Goal: Task Accomplishment & Management: Use online tool/utility

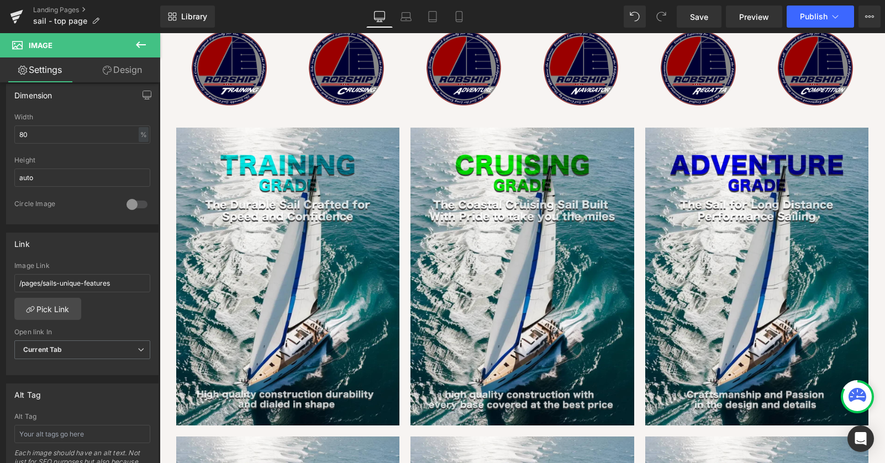
scroll to position [1099, 0]
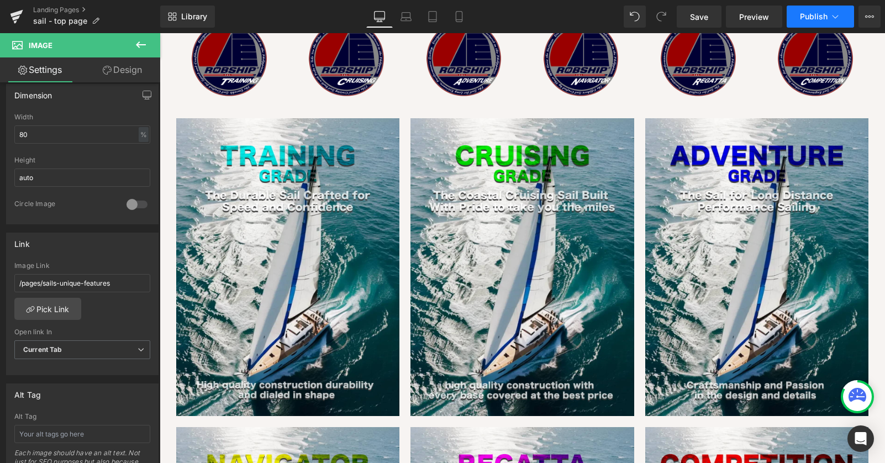
click at [812, 20] on span "Publish" at bounding box center [814, 16] width 28 height 9
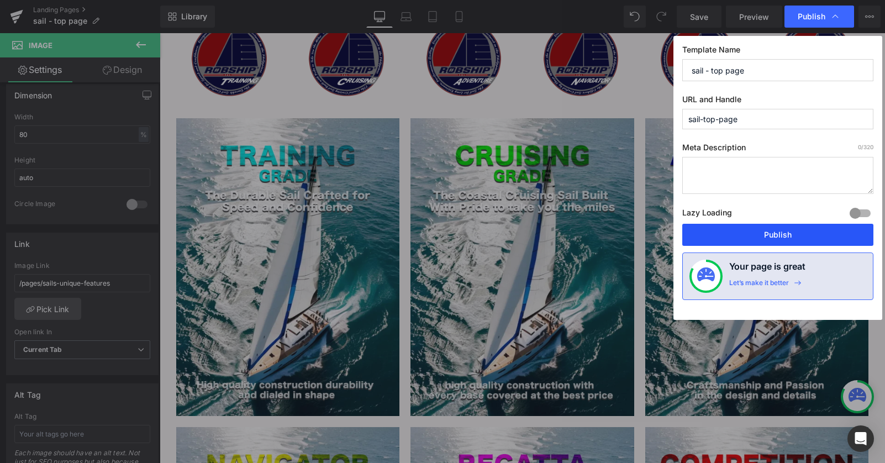
click at [0, 0] on button "Publish" at bounding box center [0, 0] width 0 height 0
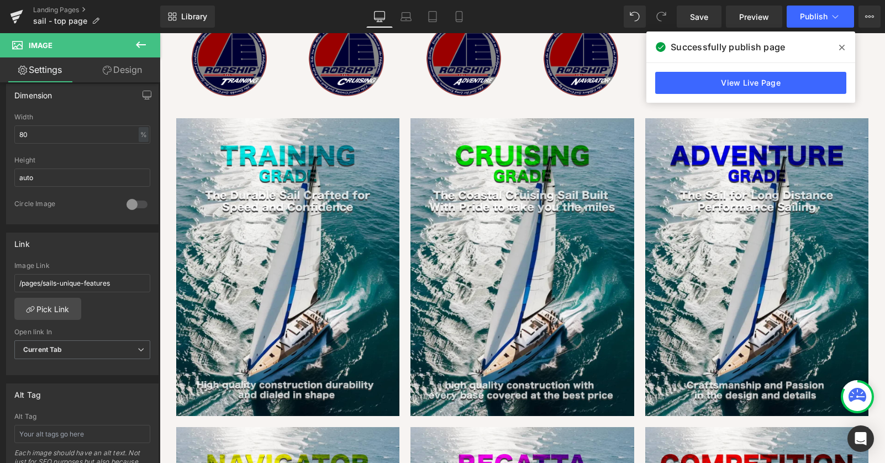
drag, startPoint x: 687, startPoint y: 12, endPoint x: 846, endPoint y: 45, distance: 163.1
click at [846, 45] on span at bounding box center [842, 48] width 18 height 18
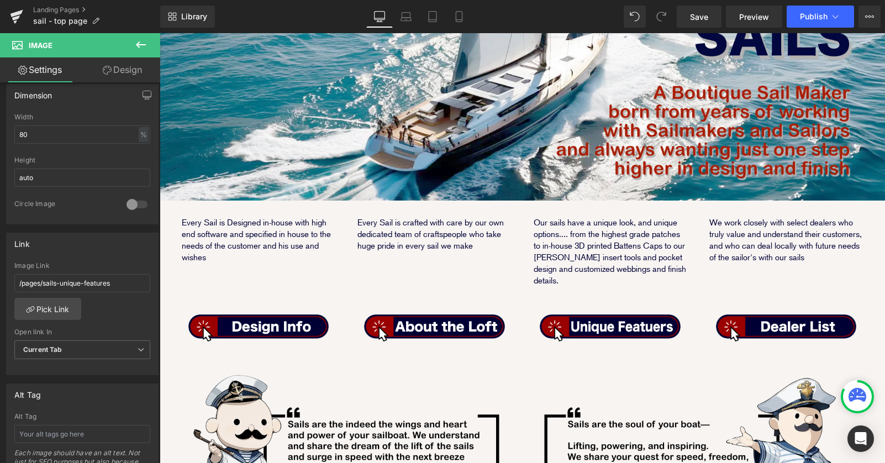
scroll to position [175, 0]
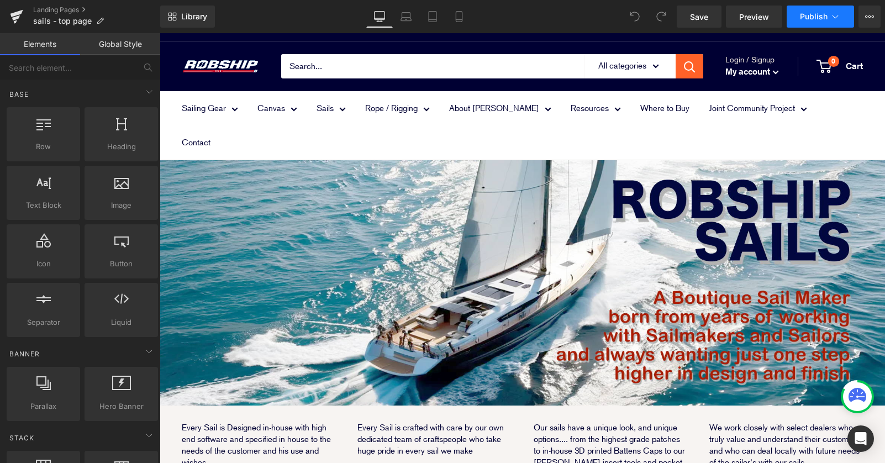
click at [816, 17] on span "Publish" at bounding box center [814, 16] width 28 height 9
click at [864, 22] on button "View Live Page View with current Template Save Template to Library Schedule Pub…" at bounding box center [870, 17] width 22 height 22
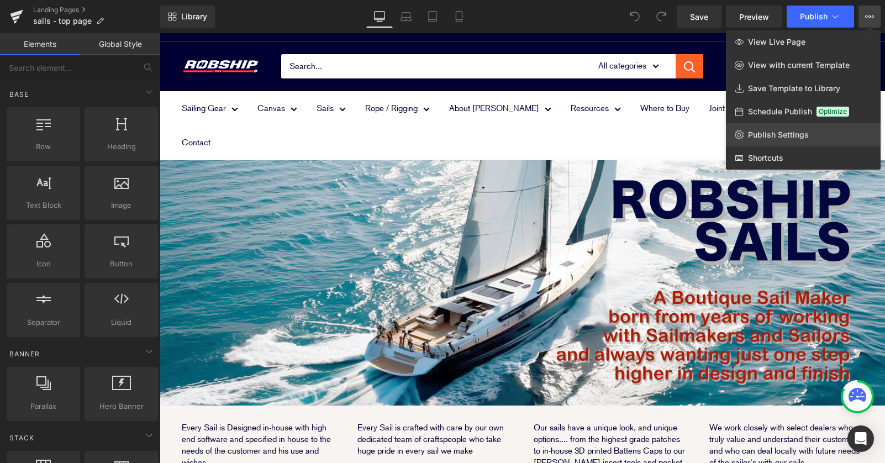
click at [762, 132] on span "Publish Settings" at bounding box center [778, 135] width 61 height 10
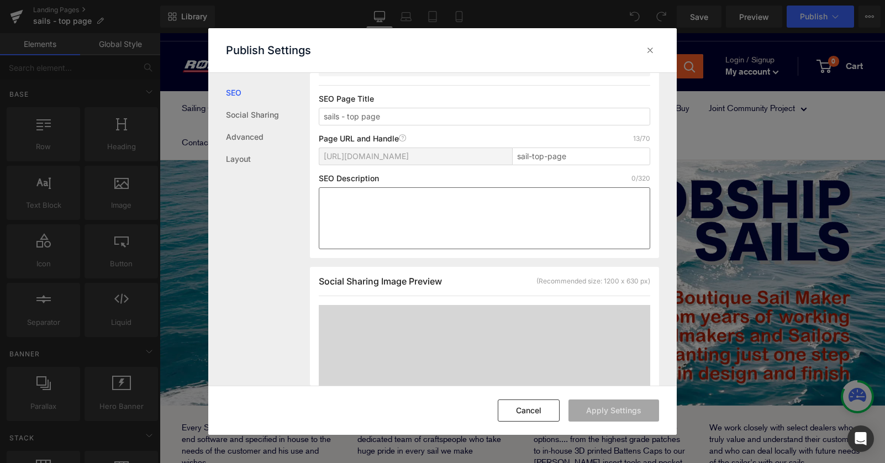
scroll to position [40, 0]
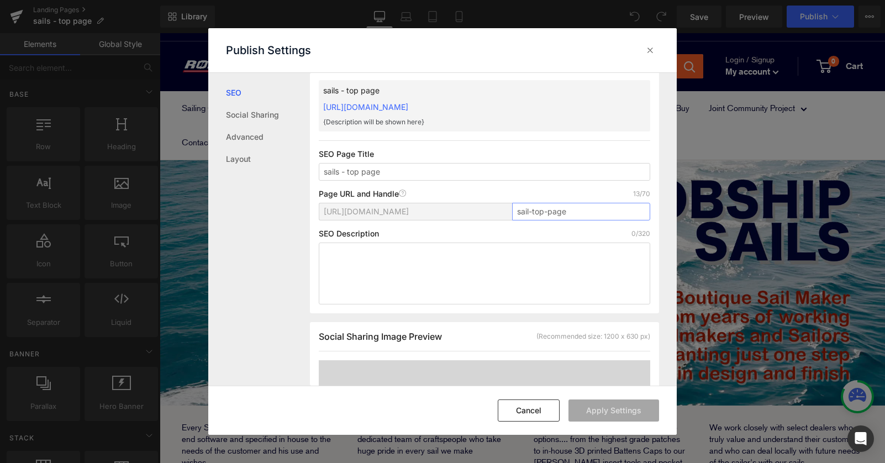
click at [527, 209] on input "sail-top-page" at bounding box center [581, 212] width 138 height 18
type input "sails-top-page"
click at [645, 51] on icon at bounding box center [650, 50] width 11 height 11
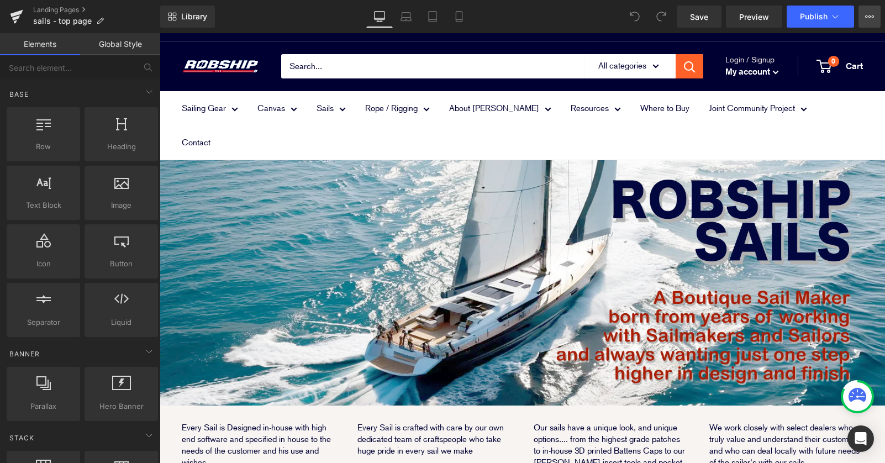
click at [875, 9] on button "View Live Page View with current Template Save Template to Library Schedule Pub…" at bounding box center [870, 17] width 22 height 22
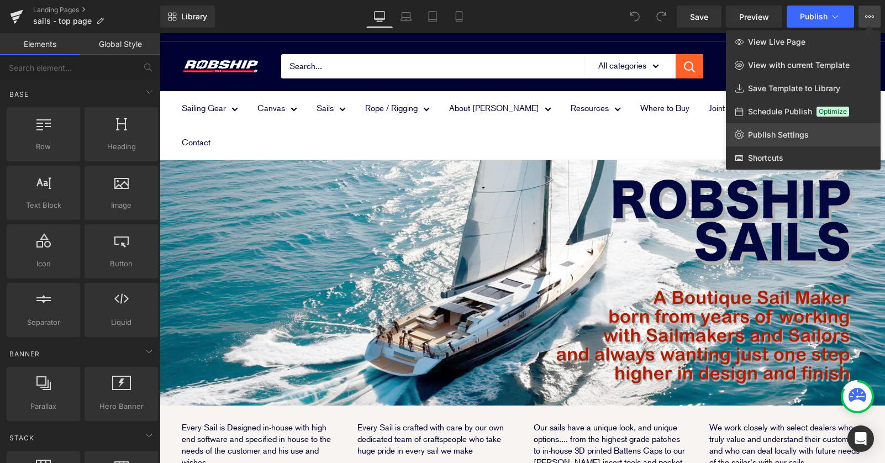
click at [788, 141] on link "Publish Settings" at bounding box center [803, 134] width 155 height 23
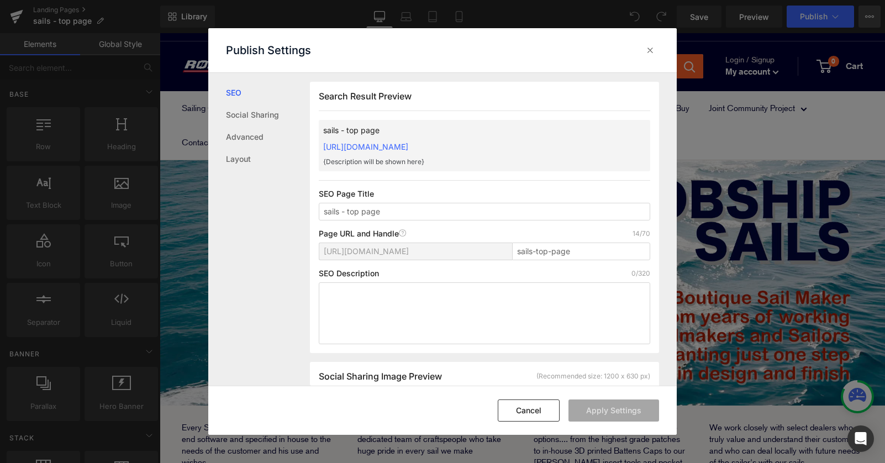
scroll to position [1, 0]
click at [591, 269] on div "SEO Description 0/320" at bounding box center [485, 273] width 332 height 9
drag, startPoint x: 648, startPoint y: 49, endPoint x: 488, endPoint y: 15, distance: 163.6
click at [648, 49] on icon at bounding box center [650, 50] width 11 height 11
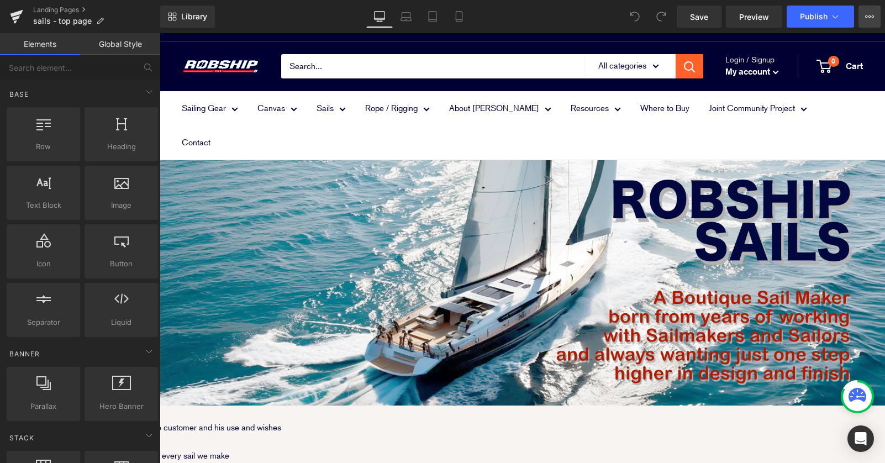
click at [865, 14] on icon at bounding box center [869, 16] width 9 height 9
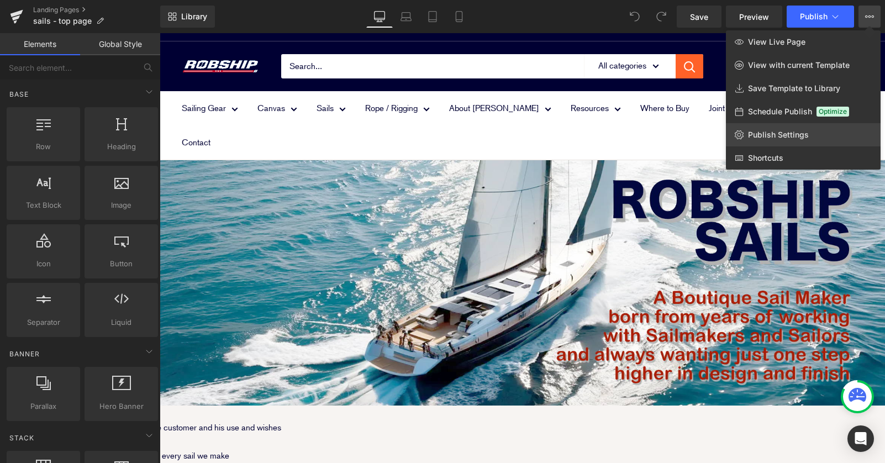
click at [768, 134] on span "Publish Settings" at bounding box center [778, 135] width 61 height 10
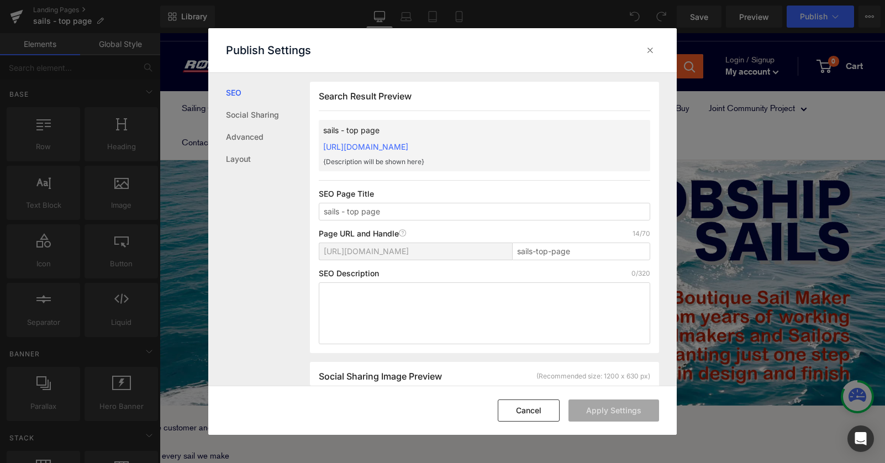
scroll to position [1, 0]
click at [649, 44] on div at bounding box center [650, 50] width 18 height 18
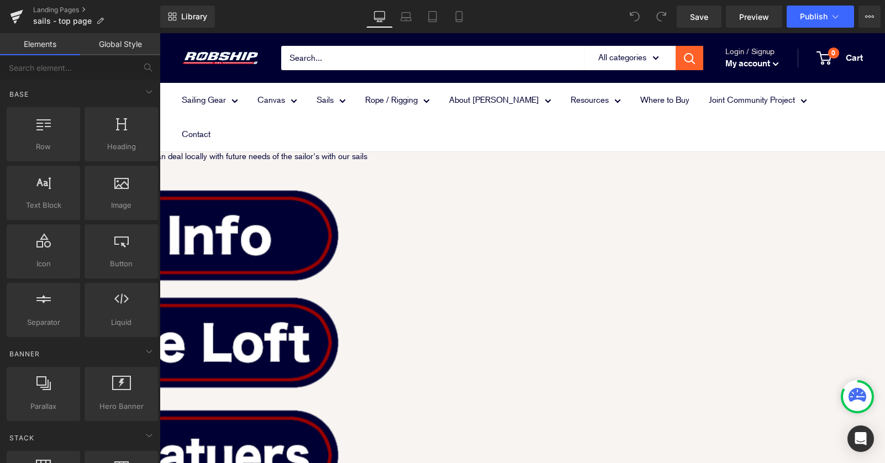
scroll to position [312, 0]
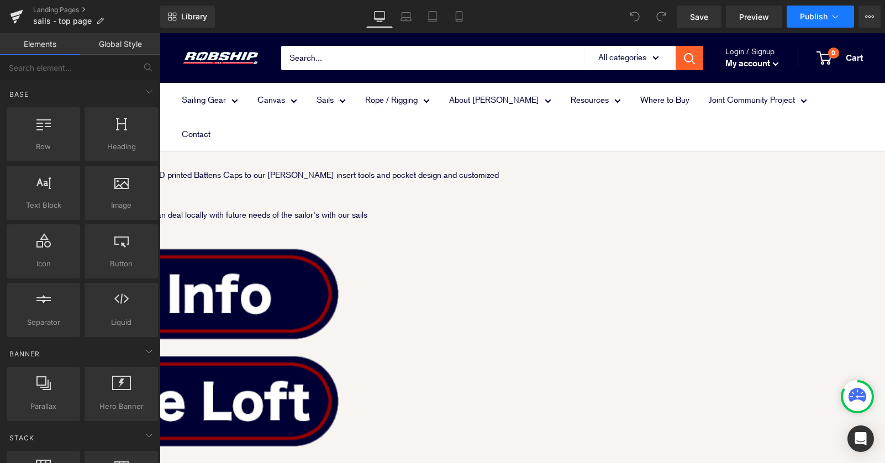
click at [821, 18] on span "Publish" at bounding box center [814, 16] width 28 height 9
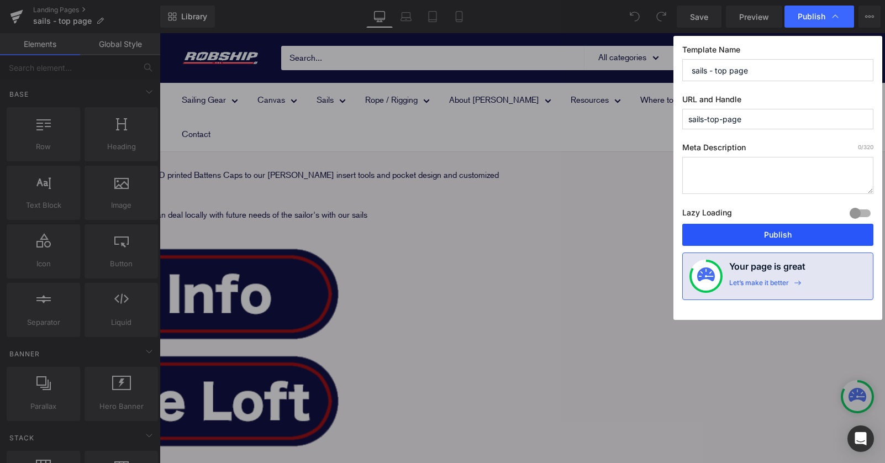
click at [752, 235] on button "Publish" at bounding box center [777, 235] width 191 height 22
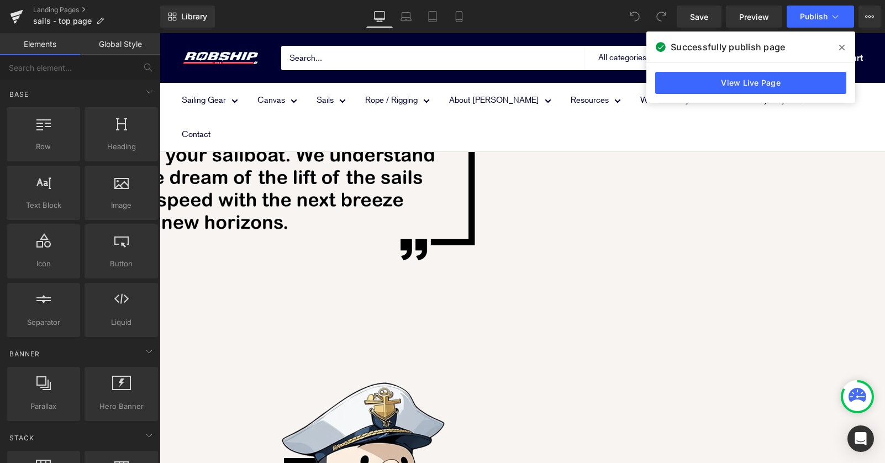
scroll to position [955, 0]
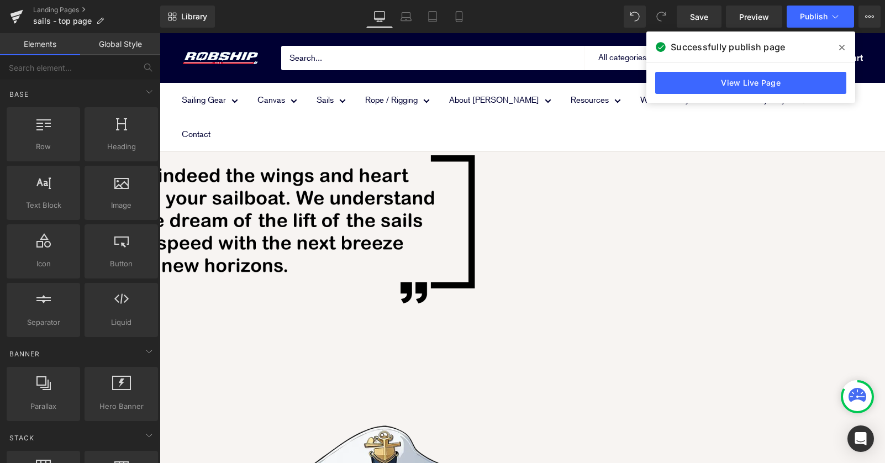
click at [160, 33] on icon at bounding box center [160, 33] width 0 height 0
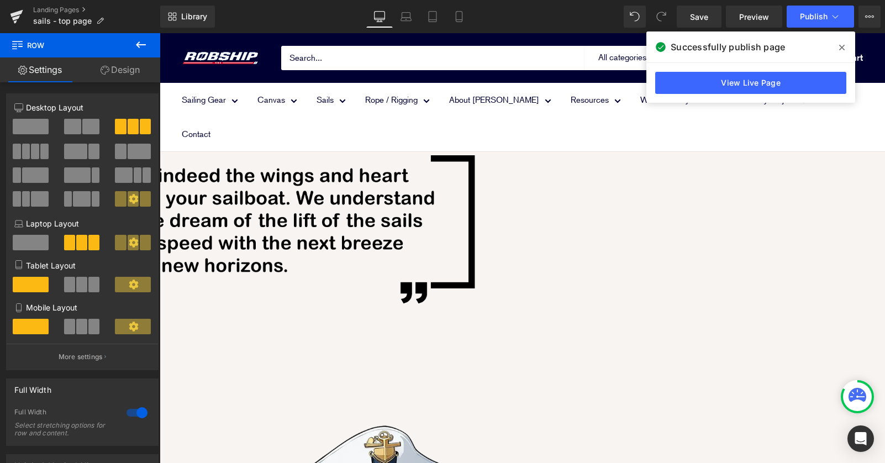
click at [125, 70] on link "Design" at bounding box center [120, 69] width 80 height 25
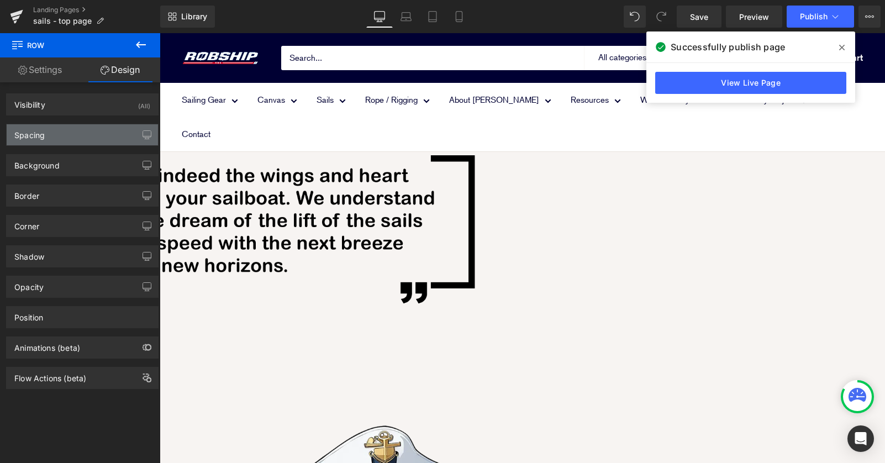
click at [79, 135] on div "Spacing" at bounding box center [82, 134] width 151 height 21
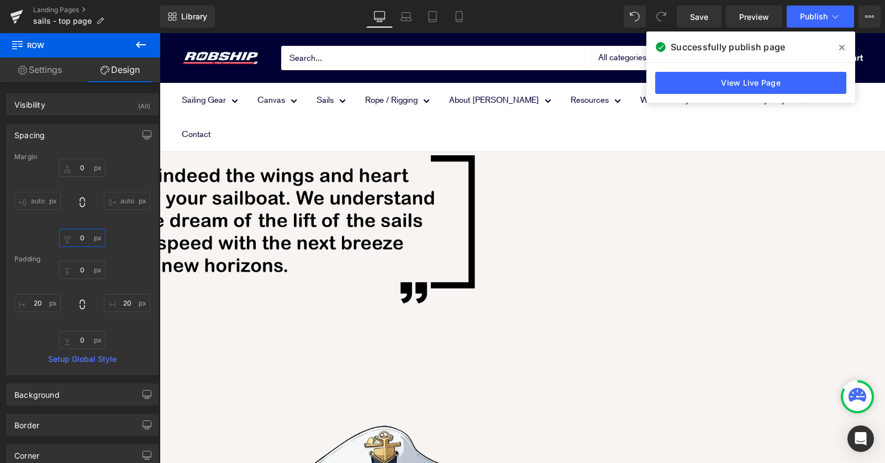
click at [78, 236] on input "0" at bounding box center [82, 238] width 46 height 18
type input "20"
click at [843, 43] on span at bounding box center [842, 48] width 18 height 18
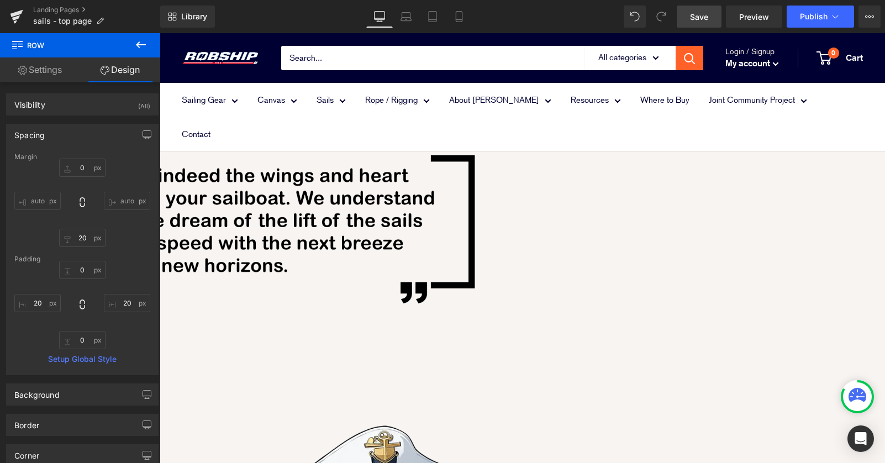
click at [694, 15] on span "Save" at bounding box center [699, 17] width 18 height 12
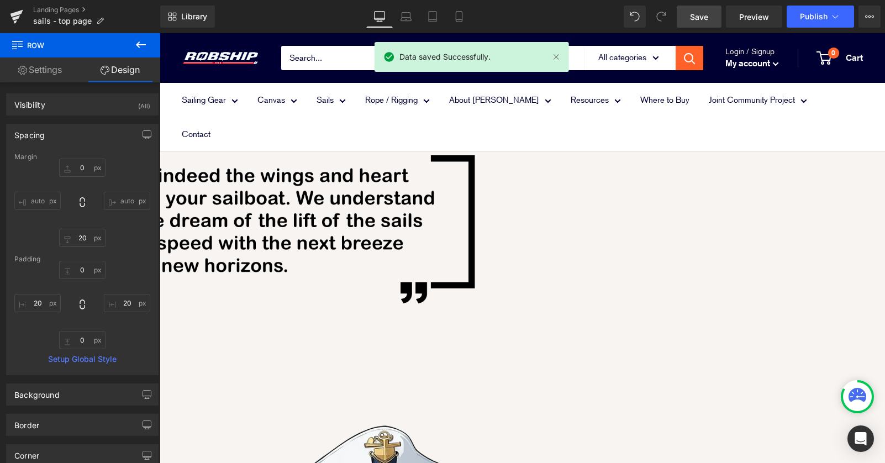
click at [808, 28] on div "Library Desktop Desktop Laptop Tablet Mobile Save Preview Publish Scheduled Vie…" at bounding box center [522, 16] width 725 height 33
click at [807, 19] on span "Publish" at bounding box center [814, 16] width 28 height 9
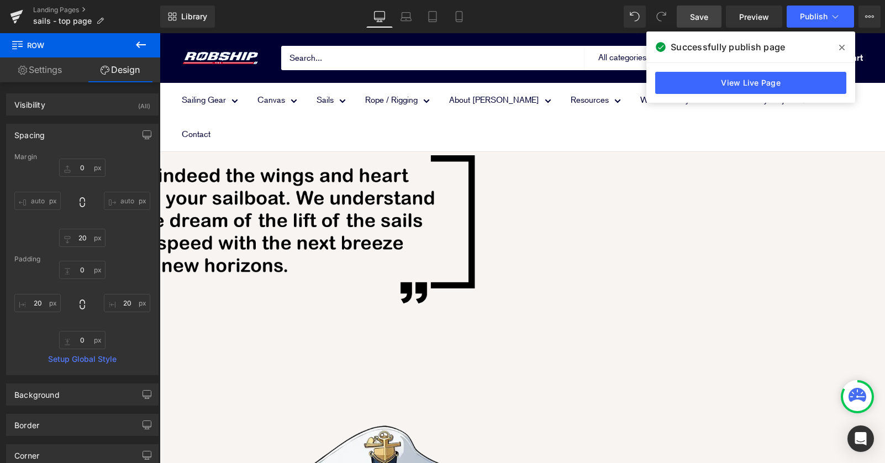
click at [843, 50] on icon at bounding box center [842, 47] width 6 height 9
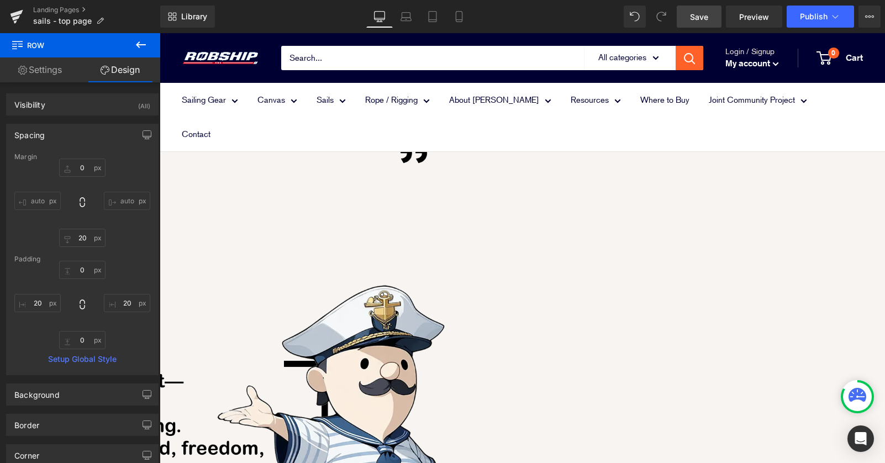
scroll to position [1030, 0]
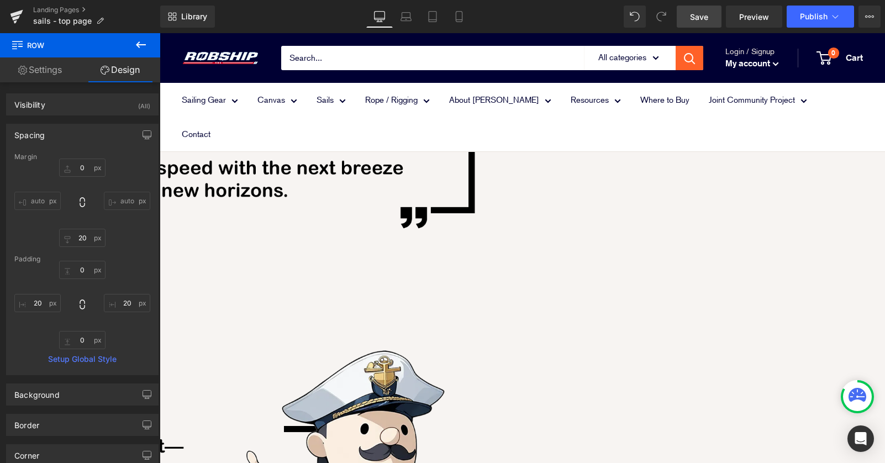
click at [160, 33] on icon at bounding box center [160, 33] width 0 height 0
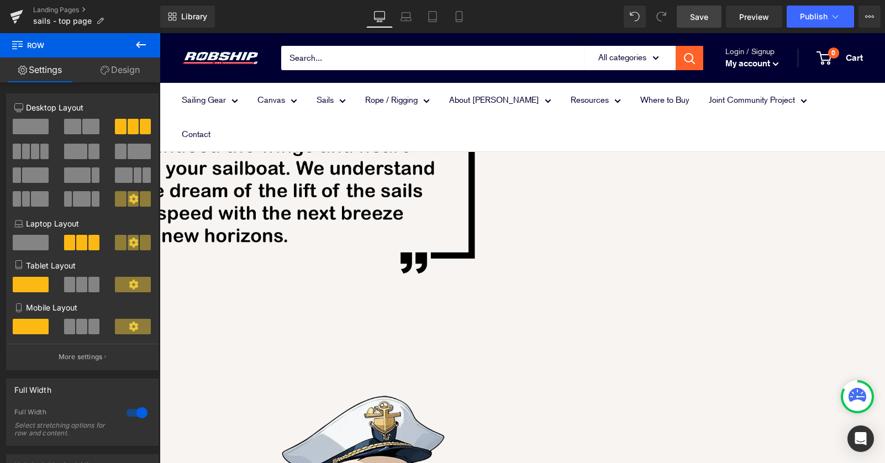
scroll to position [946, 0]
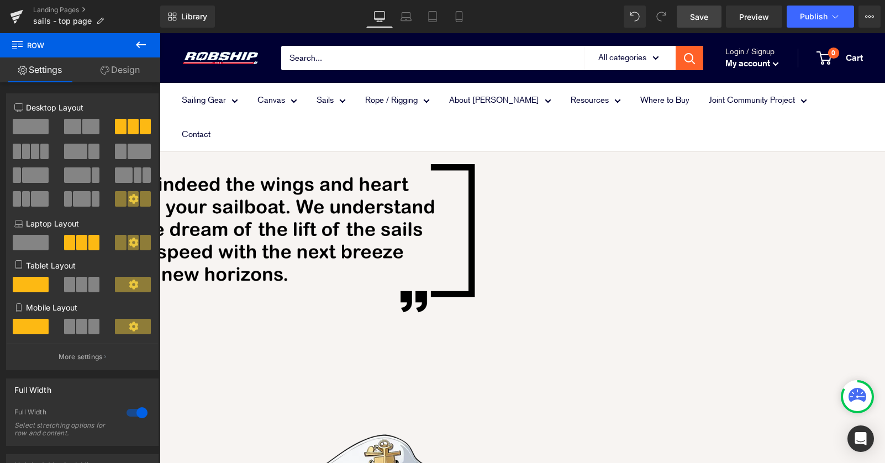
click at [160, 33] on span "Row" at bounding box center [160, 33] width 0 height 0
click at [127, 64] on link "Design" at bounding box center [120, 69] width 80 height 25
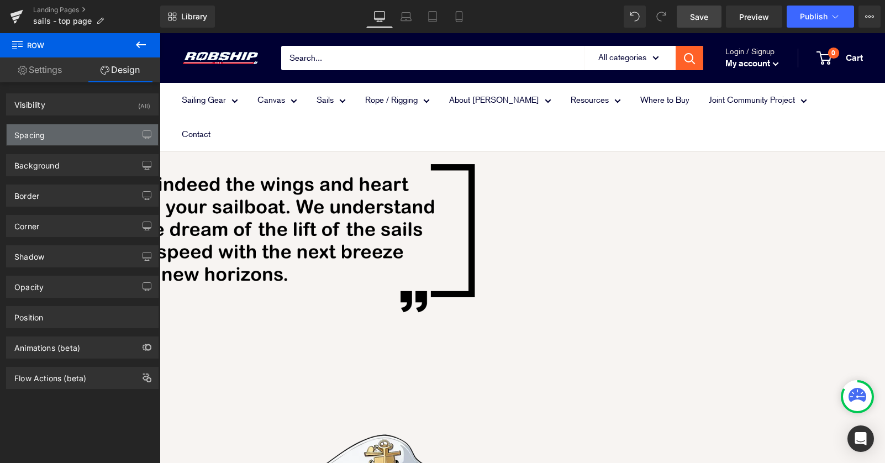
click at [101, 140] on div "Spacing" at bounding box center [82, 134] width 151 height 21
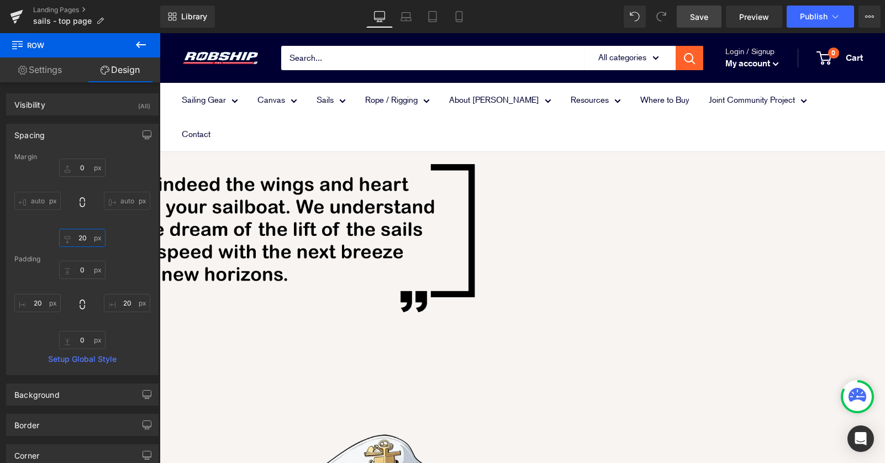
click at [80, 238] on input "20" at bounding box center [82, 238] width 46 height 18
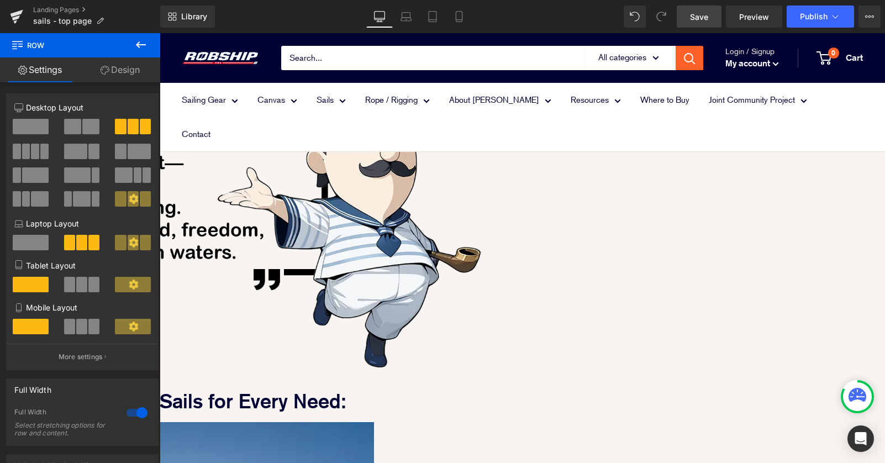
scroll to position [1392, 0]
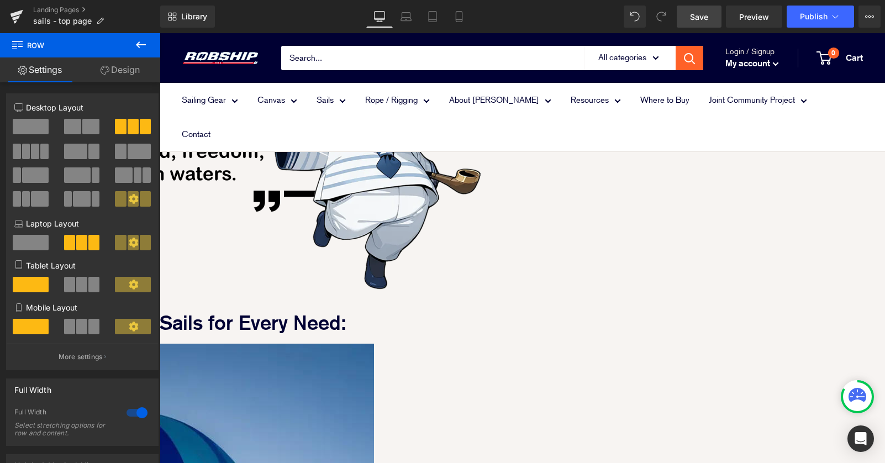
click at [141, 45] on icon at bounding box center [141, 44] width 10 height 7
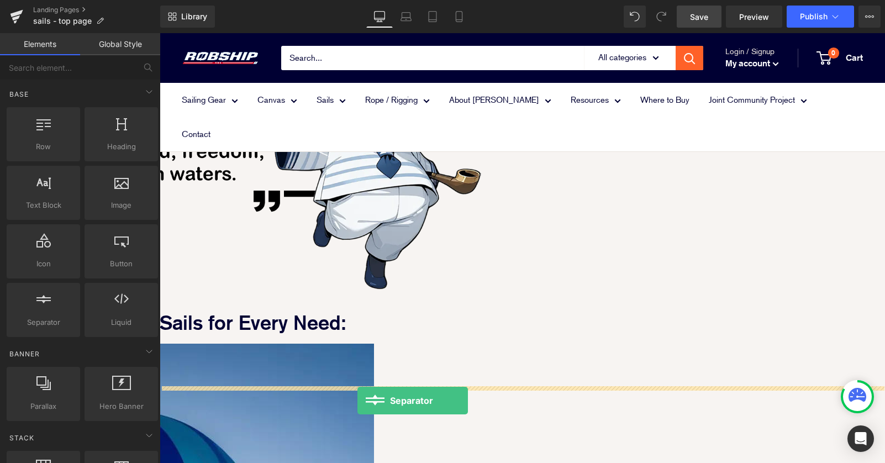
drag, startPoint x: 196, startPoint y: 338, endPoint x: 357, endPoint y: 400, distance: 173.3
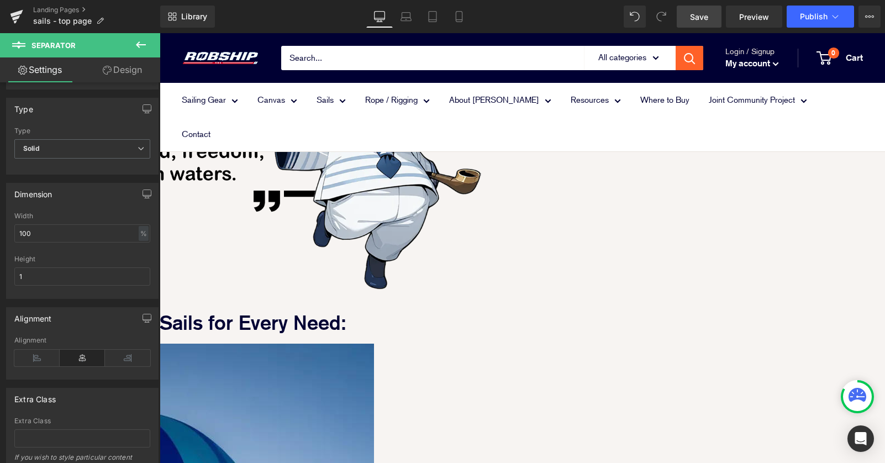
scroll to position [88, 0]
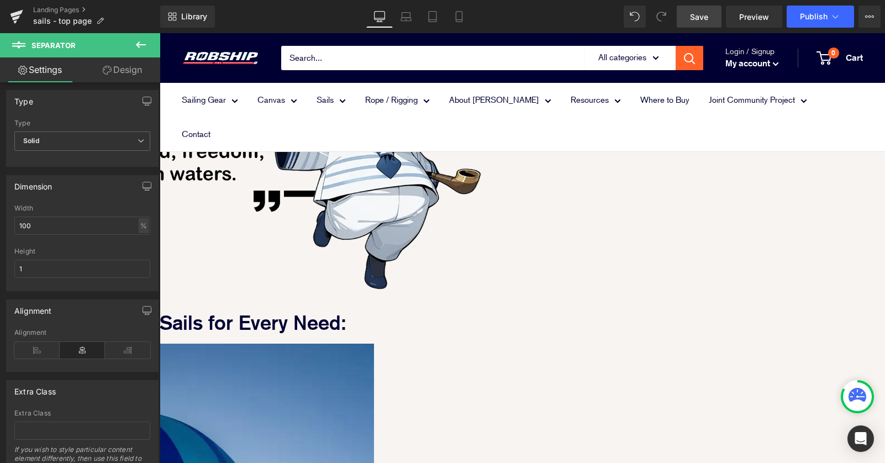
click at [128, 71] on link "Design" at bounding box center [122, 69] width 80 height 25
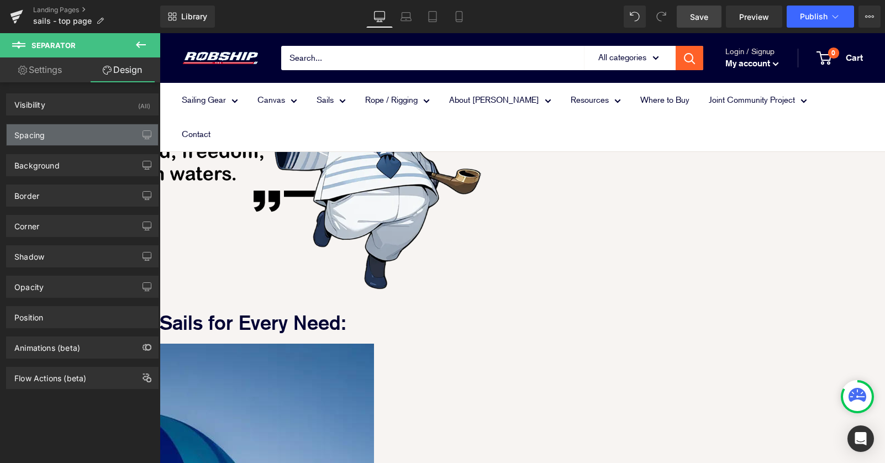
click at [93, 133] on div "Spacing" at bounding box center [82, 134] width 151 height 21
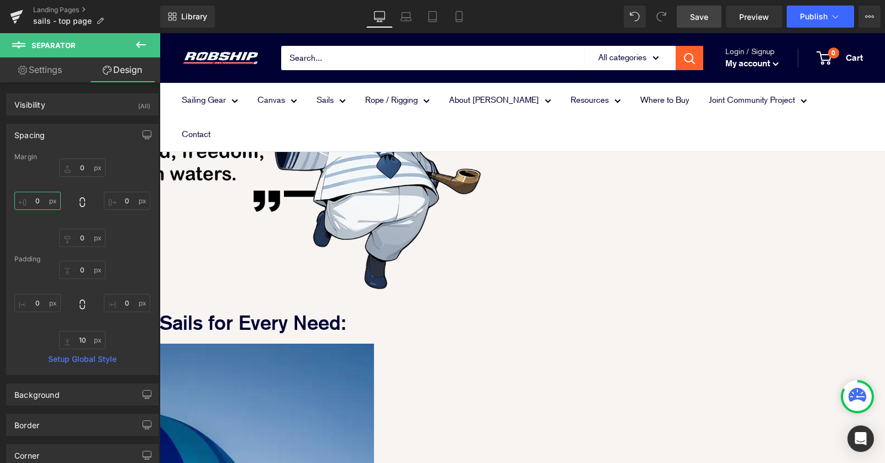
click at [31, 201] on input "0" at bounding box center [37, 201] width 46 height 18
type input "20"
click at [121, 201] on input "0" at bounding box center [127, 201] width 46 height 18
type input "20"
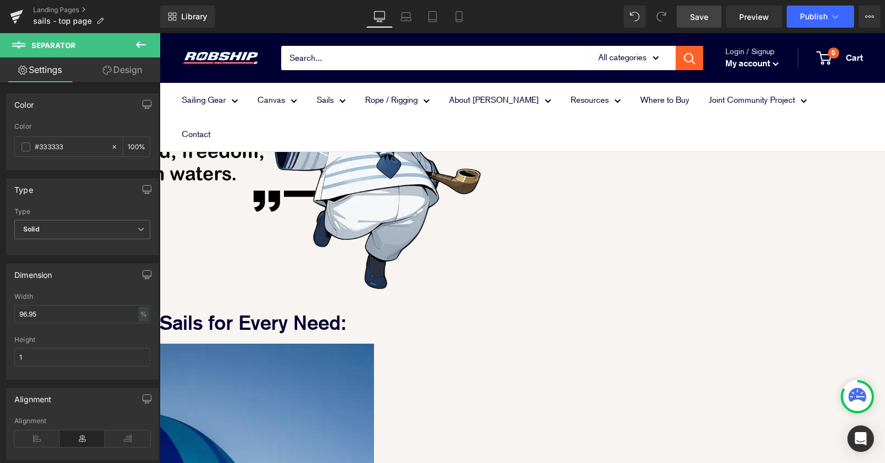
click at [129, 65] on link "Design" at bounding box center [122, 69] width 80 height 25
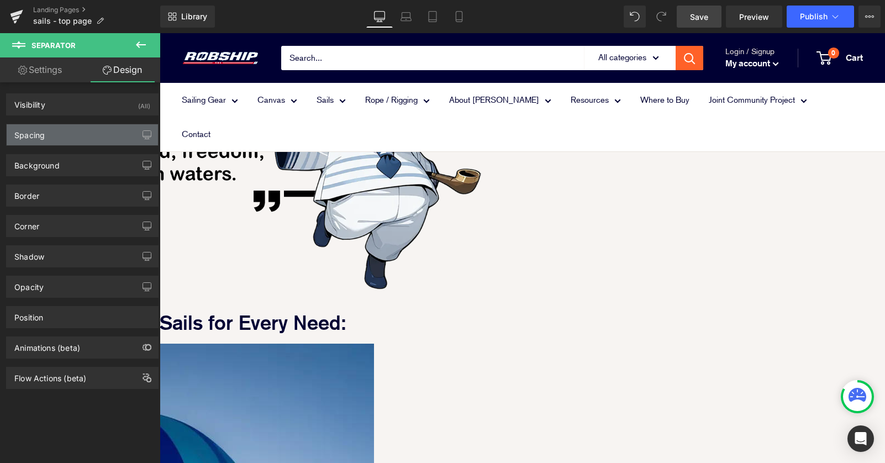
click at [87, 145] on div "Spacing" at bounding box center [82, 134] width 151 height 21
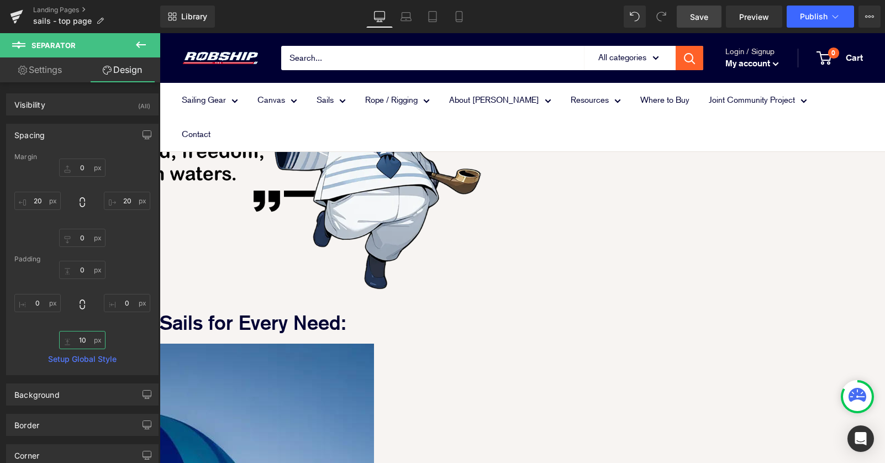
click at [77, 342] on input "10" at bounding box center [82, 340] width 46 height 18
type input "20"
click at [71, 272] on input "0" at bounding box center [82, 270] width 46 height 18
type input "20"
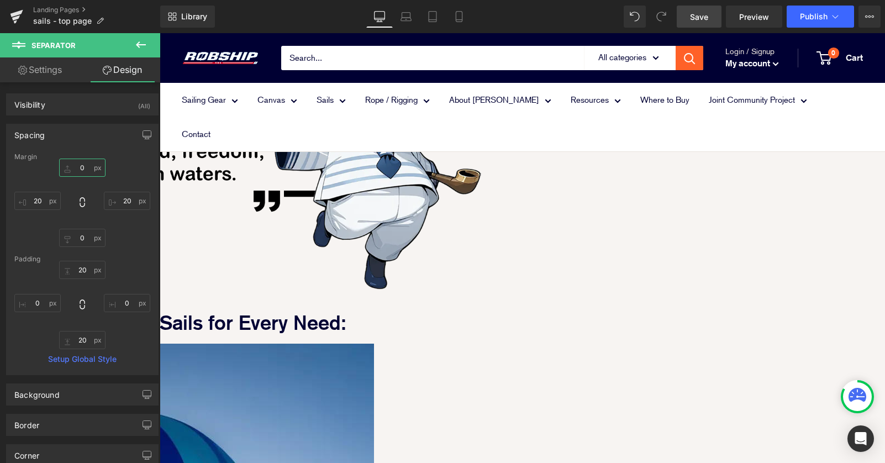
click at [80, 163] on input "0" at bounding box center [82, 168] width 46 height 18
type input "20"
click at [76, 232] on input "0" at bounding box center [82, 238] width 46 height 18
type input "20"
click at [78, 270] on input "20" at bounding box center [82, 270] width 46 height 18
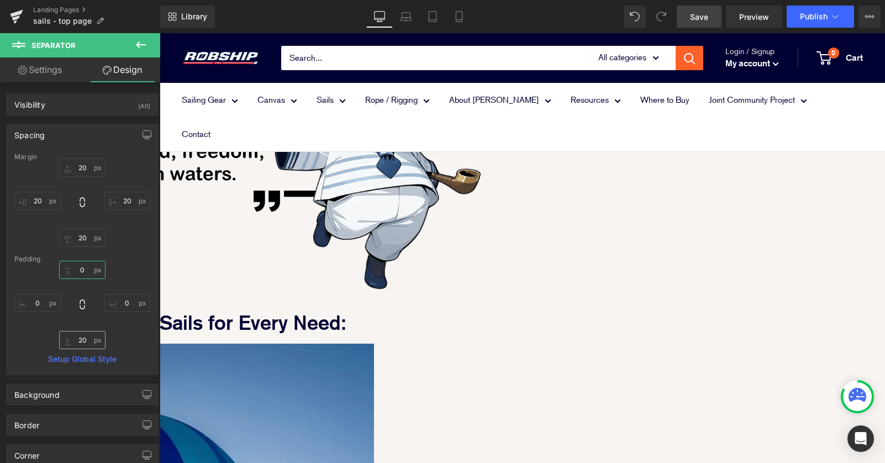
type input "0"
click at [76, 339] on input "20" at bounding box center [82, 340] width 46 height 18
type input "0"
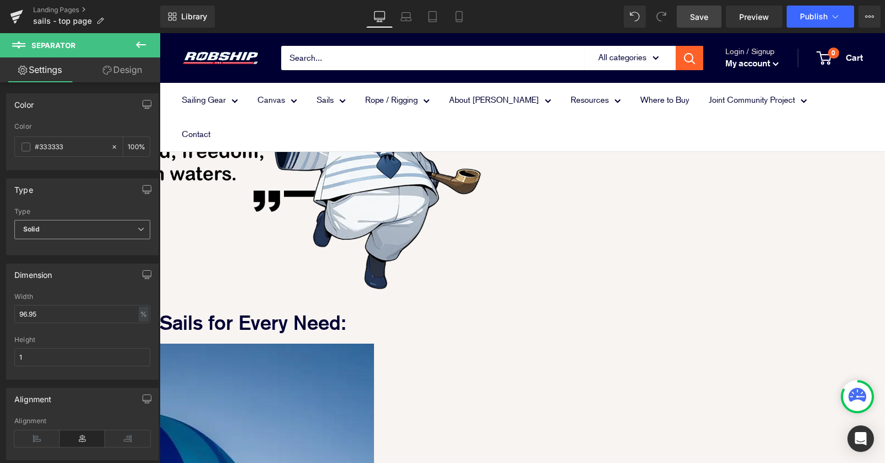
click at [130, 235] on span "Solid" at bounding box center [82, 229] width 136 height 19
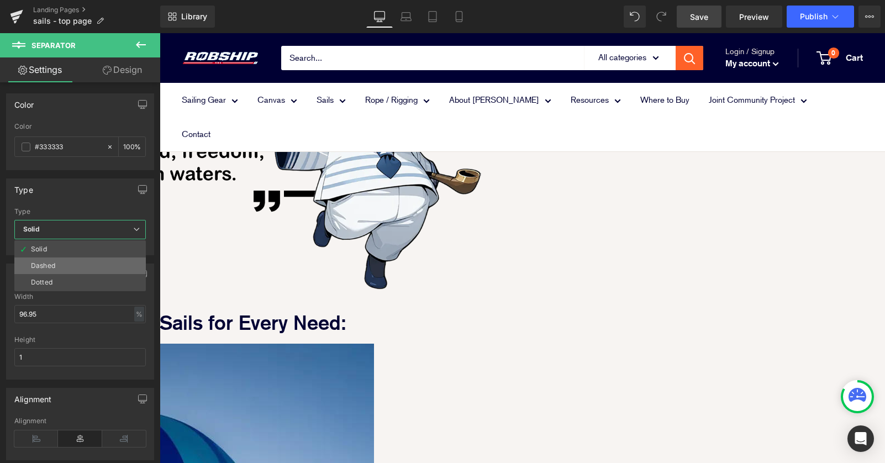
click at [119, 262] on li "Dashed" at bounding box center [80, 265] width 132 height 17
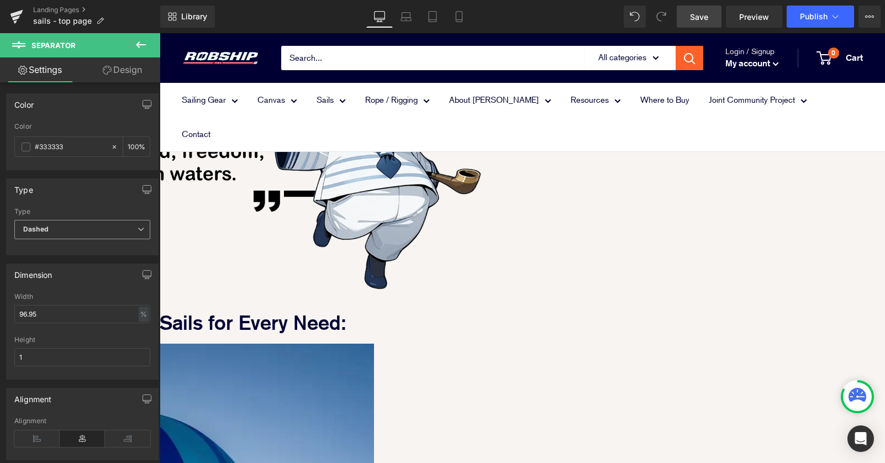
click at [131, 227] on span "Dashed" at bounding box center [82, 229] width 136 height 19
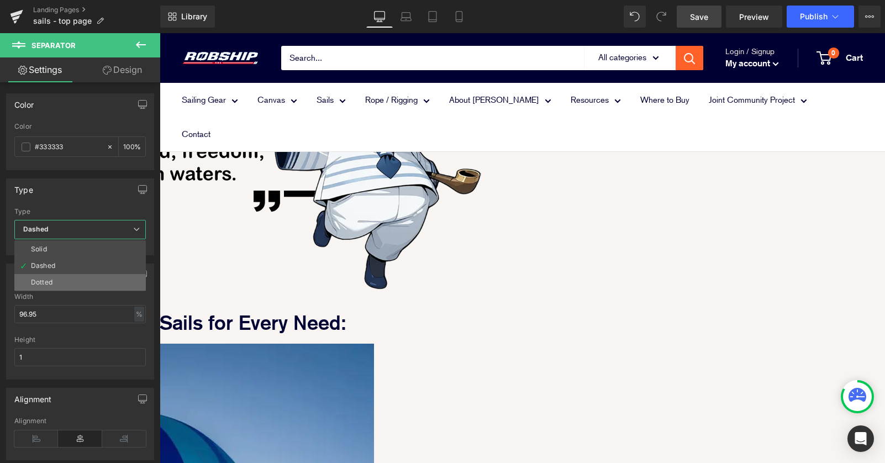
click at [108, 275] on li "Dotted" at bounding box center [80, 282] width 132 height 17
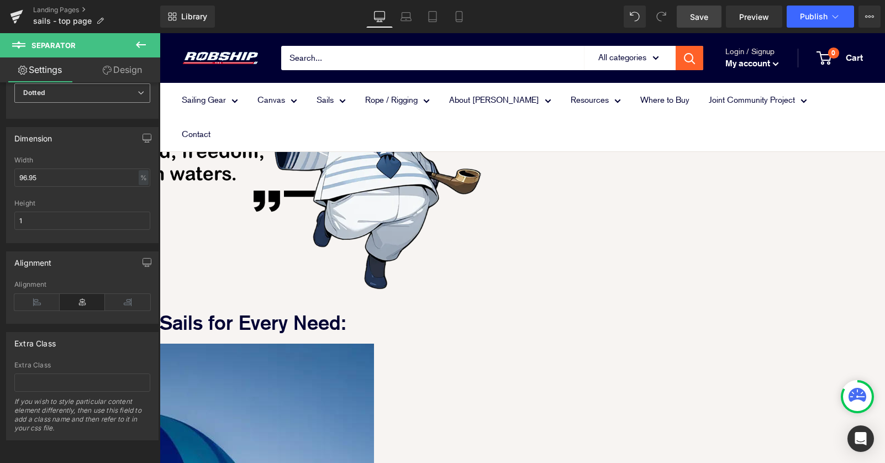
scroll to position [0, 0]
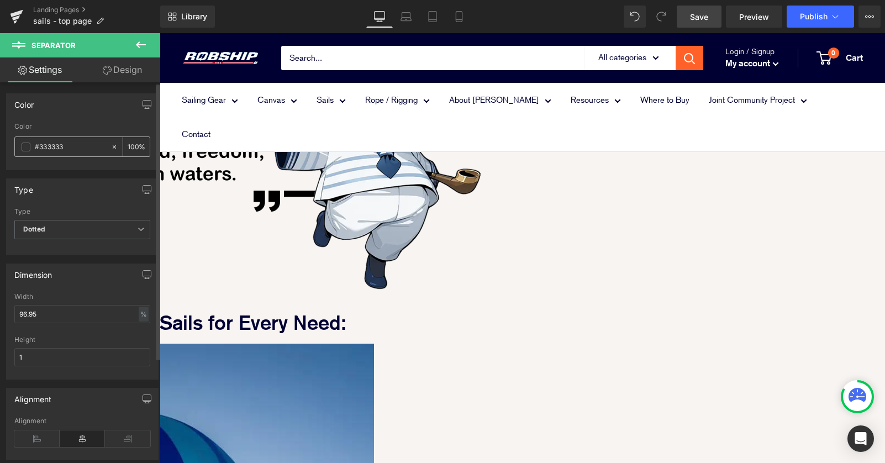
click at [43, 148] on input "#333333" at bounding box center [70, 147] width 71 height 12
click at [25, 146] on span at bounding box center [26, 147] width 9 height 9
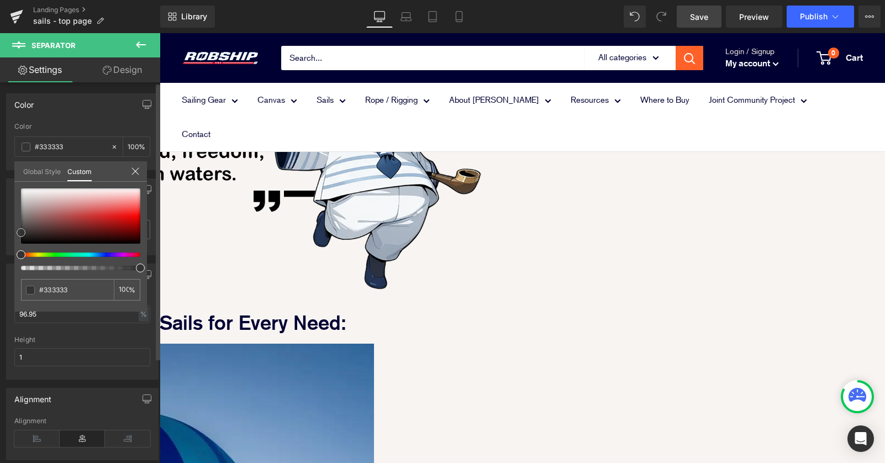
type input "#8f6565"
type input "#8b6969"
type input "#7a7a7a"
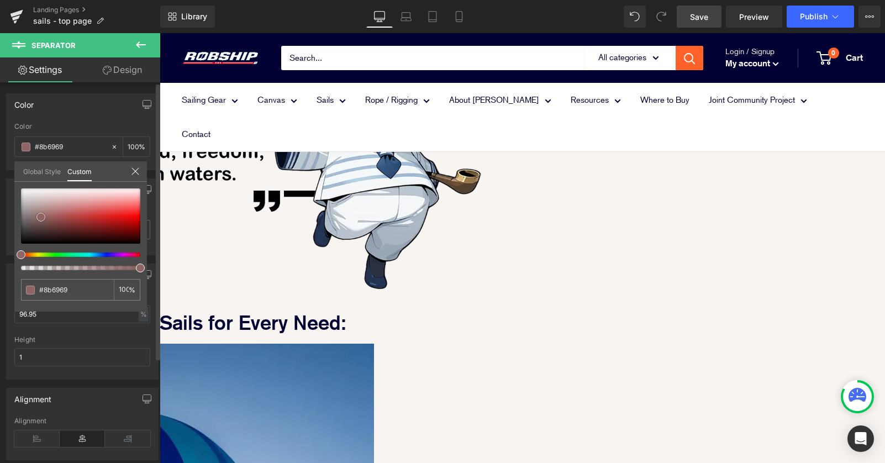
type input "#7a7a7a"
type input "#828282"
type input "#848484"
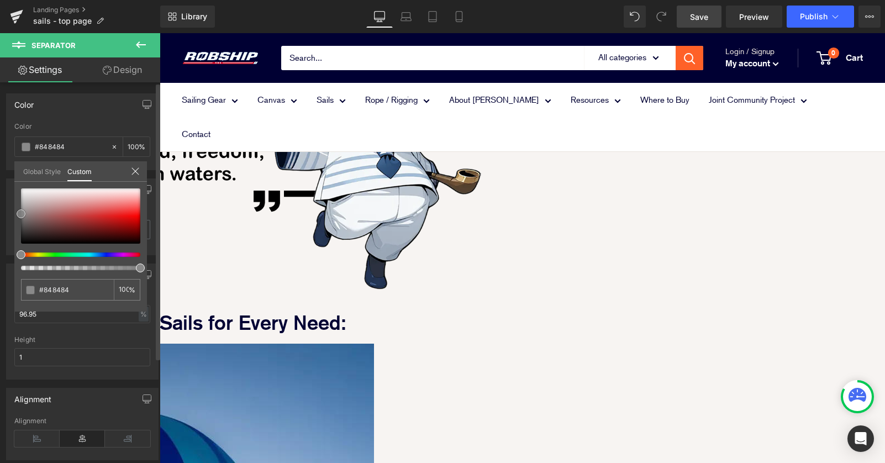
type input "#898989"
type input "#8e8e8e"
type input "#919191"
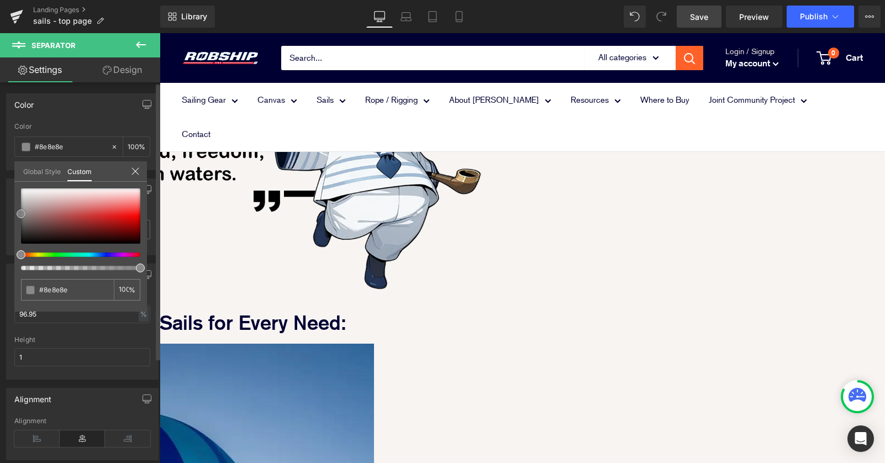
type input "#919191"
type input "#848484"
type input "#7f7f7f"
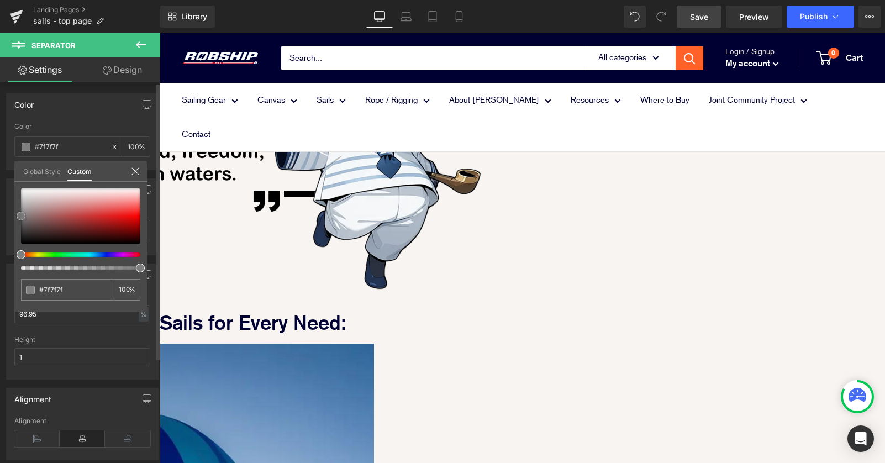
type input "#828282"
type input "#7f7f7f"
drag, startPoint x: 41, startPoint y: 217, endPoint x: 13, endPoint y: 216, distance: 27.6
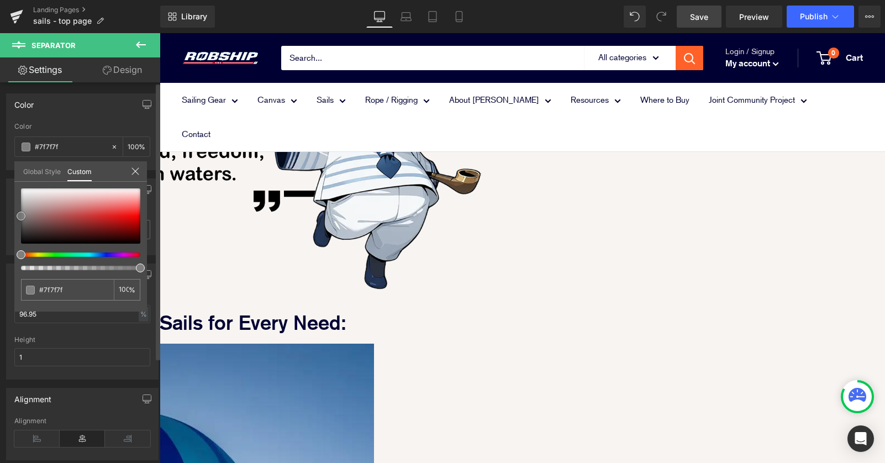
click at [13, 170] on div "Color rgba(127, 127, 127, 1) Color #7f7f7f 100 % Global Style Custom Setup Glob…" at bounding box center [82, 127] width 165 height 85
click at [138, 169] on icon at bounding box center [135, 171] width 9 height 9
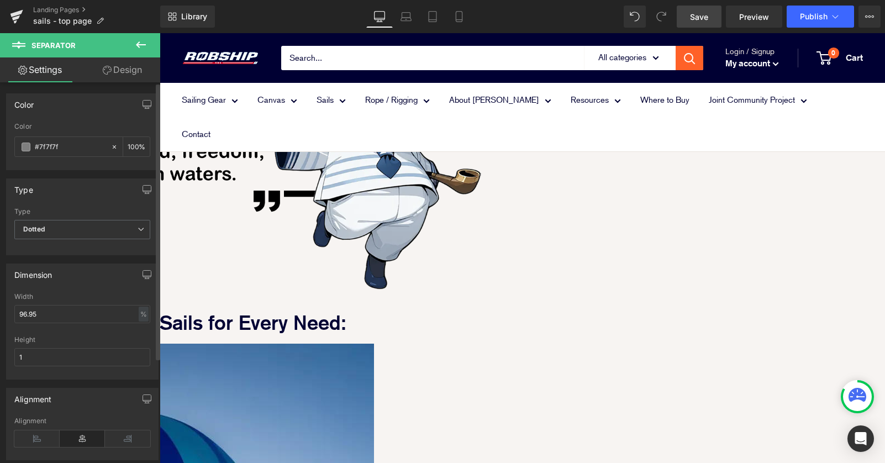
click at [82, 169] on div at bounding box center [82, 165] width 136 height 7
click at [698, 11] on span "Save" at bounding box center [699, 17] width 18 height 12
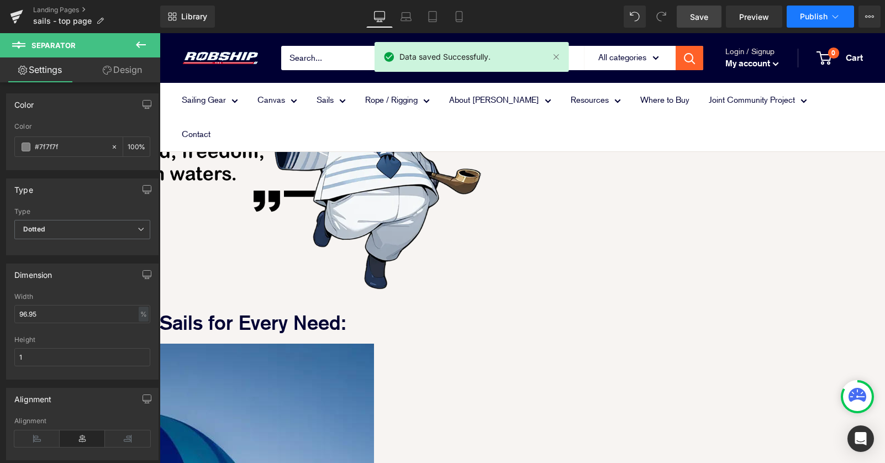
click at [801, 20] on span "Publish" at bounding box center [814, 16] width 28 height 9
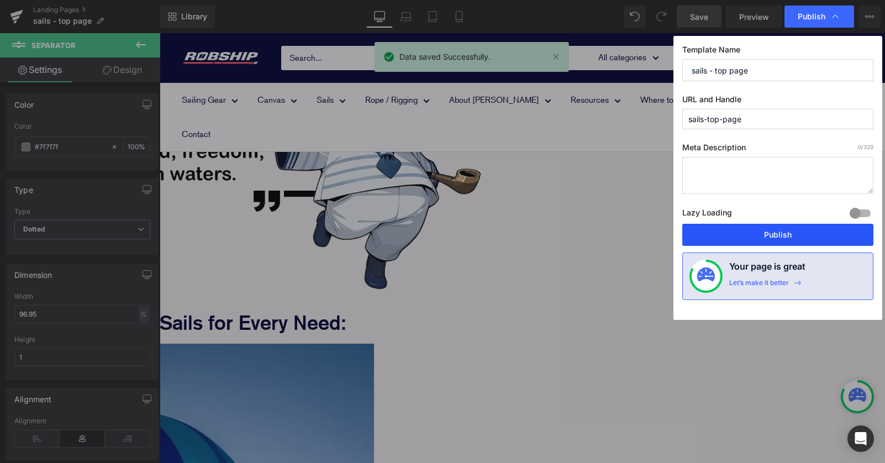
click at [762, 236] on button "Publish" at bounding box center [777, 235] width 191 height 22
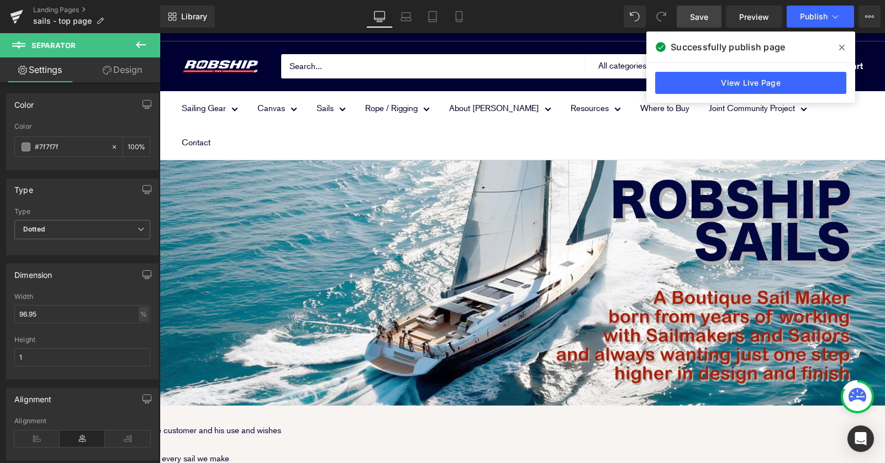
click at [842, 47] on icon at bounding box center [842, 48] width 6 height 6
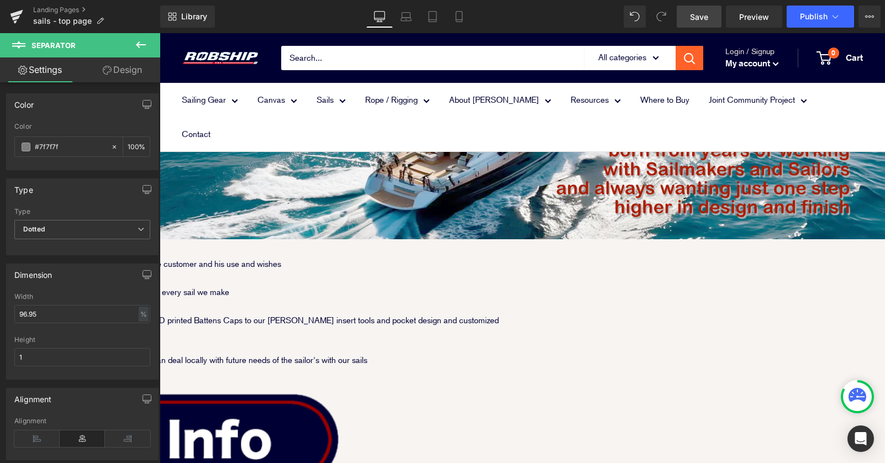
scroll to position [167, 0]
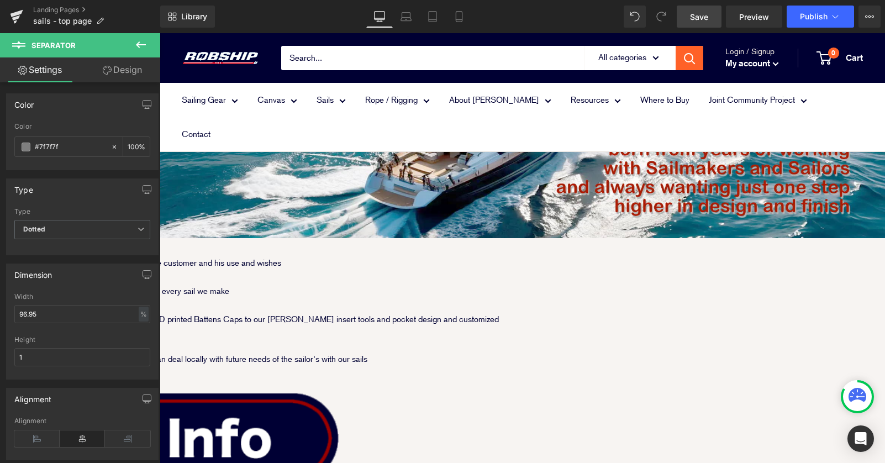
click at [860, 397] on icon at bounding box center [860, 397] width 8 height 2
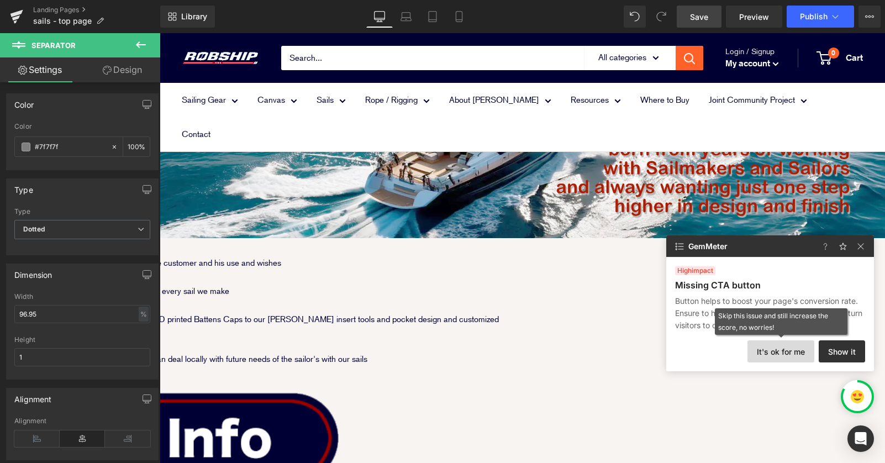
click at [783, 350] on button "It's ok for me" at bounding box center [781, 351] width 67 height 22
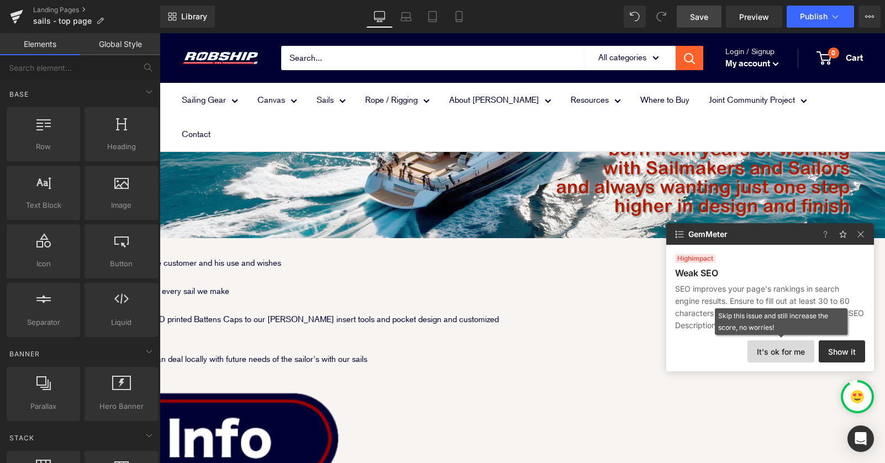
click at [776, 356] on button "It's ok for me" at bounding box center [781, 351] width 67 height 22
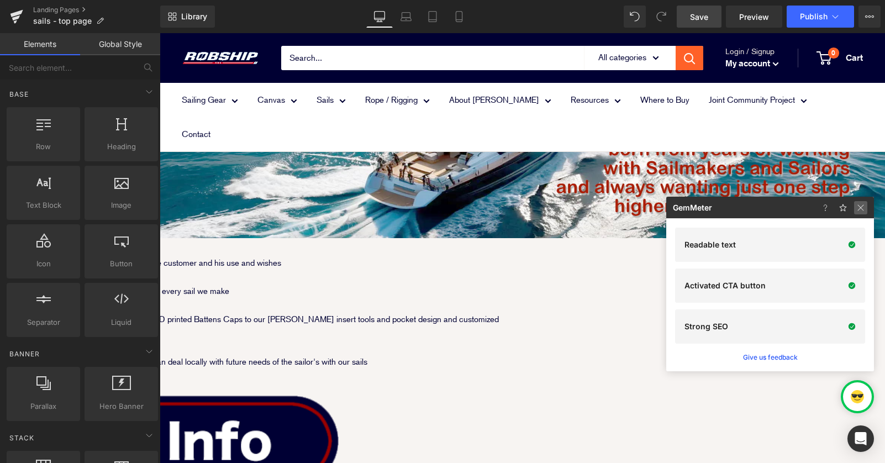
click at [860, 210] on img at bounding box center [860, 207] width 13 height 13
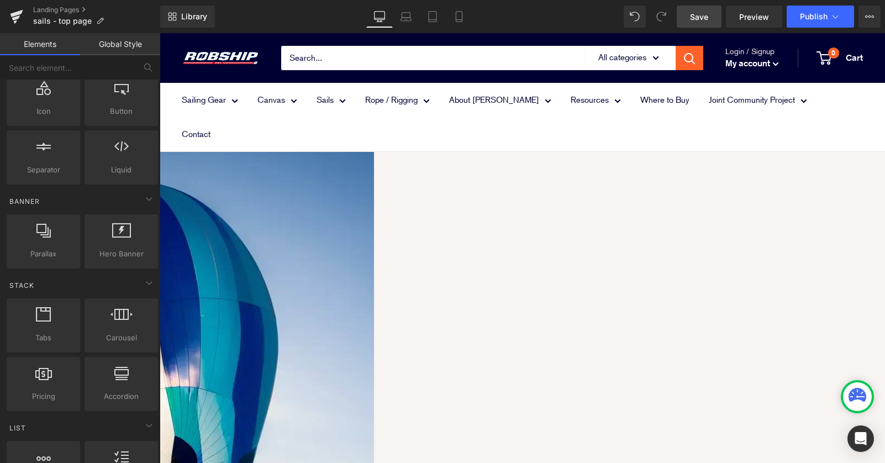
scroll to position [1544, 0]
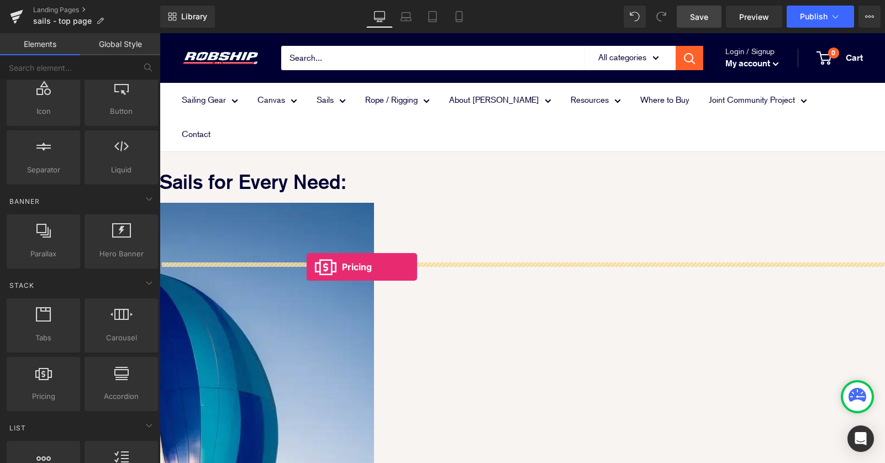
drag, startPoint x: 192, startPoint y: 410, endPoint x: 307, endPoint y: 267, distance: 183.5
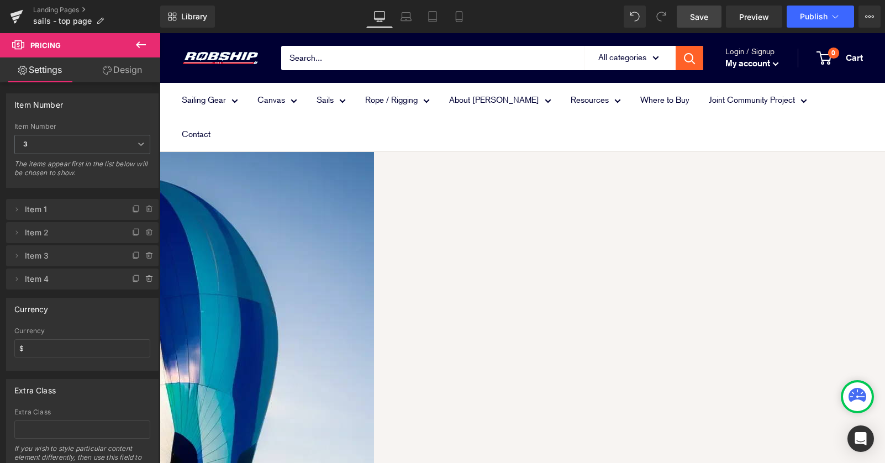
scroll to position [1652, 0]
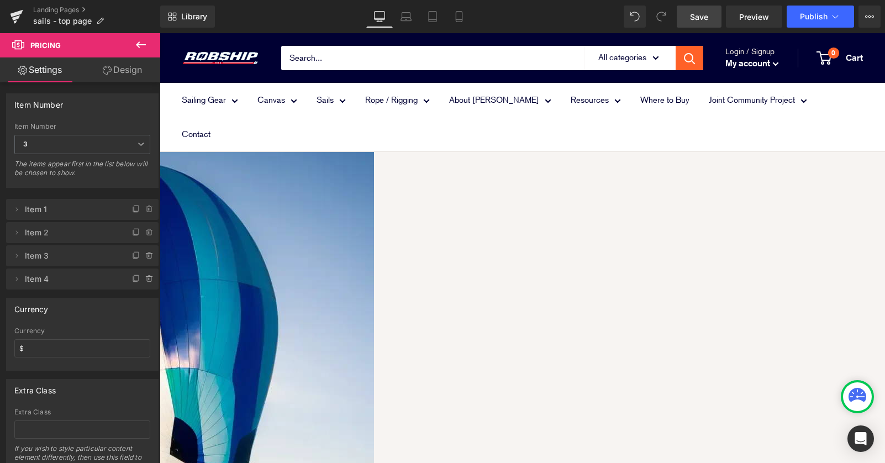
click at [160, 33] on icon at bounding box center [160, 33] width 0 height 0
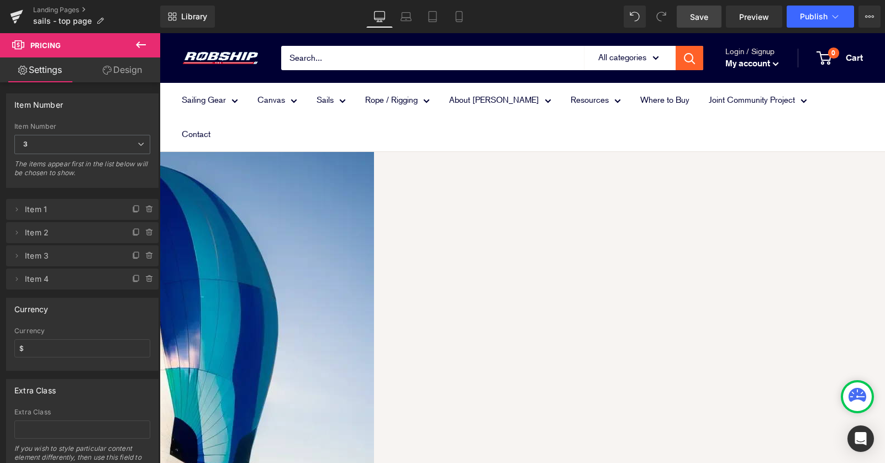
click at [160, 33] on icon at bounding box center [160, 33] width 0 height 0
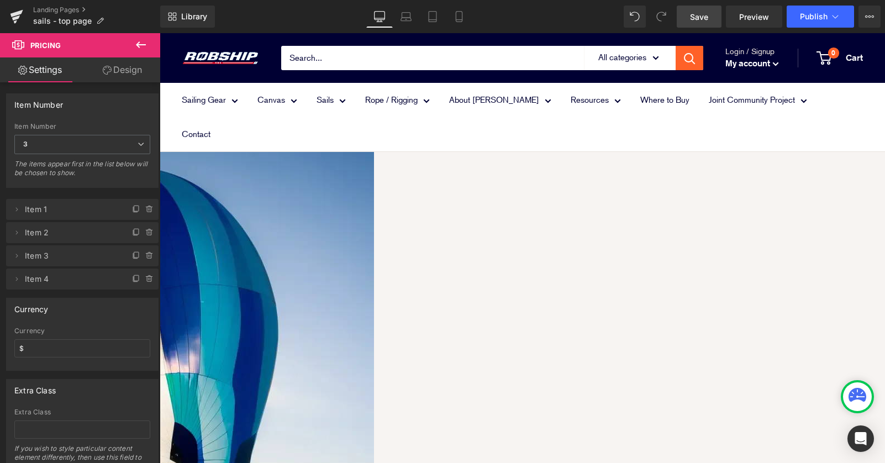
scroll to position [1648, 0]
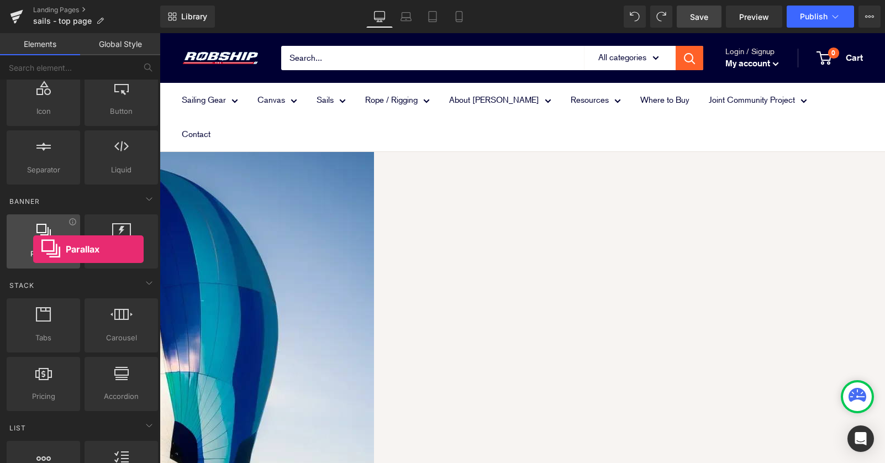
drag, startPoint x: 38, startPoint y: 234, endPoint x: 32, endPoint y: 249, distance: 16.4
click at [33, 249] on div "Parallax banner, slideshow, hero, image, cover, parallax, effect" at bounding box center [43, 241] width 73 height 54
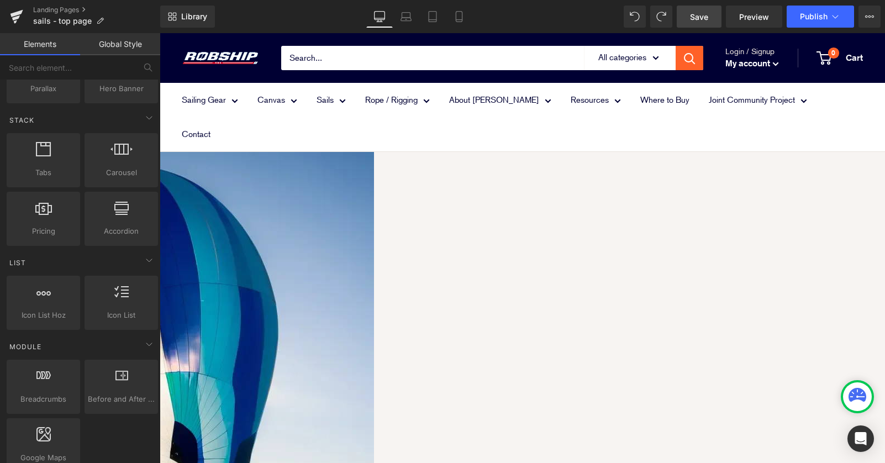
scroll to position [343, 0]
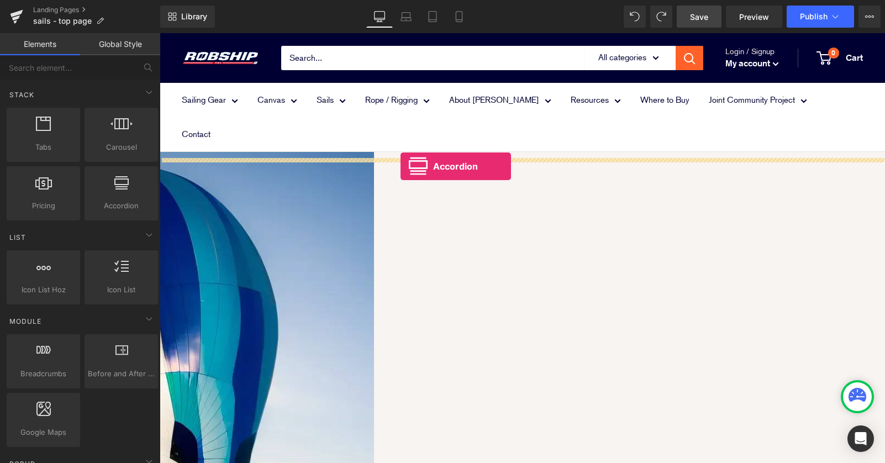
drag, startPoint x: 277, startPoint y: 217, endPoint x: 401, endPoint y: 166, distance: 133.8
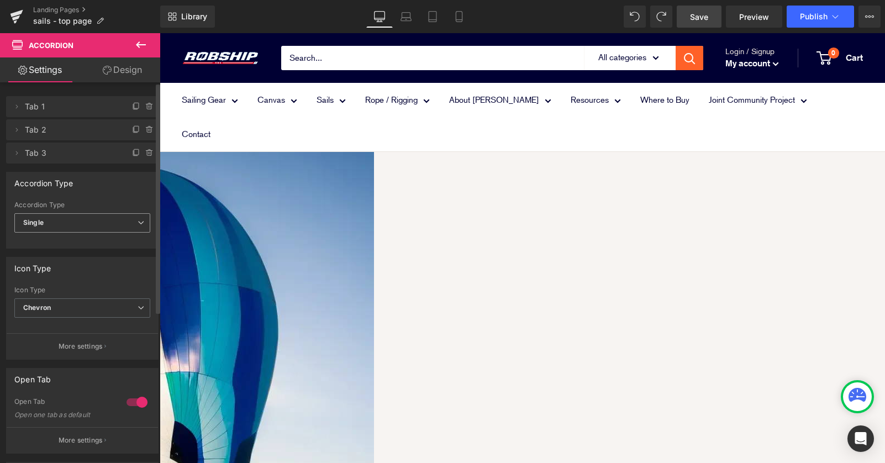
click at [128, 224] on span "Single" at bounding box center [82, 222] width 136 height 19
click at [121, 239] on li "Multiple" at bounding box center [80, 242] width 132 height 17
click at [132, 309] on span "Chevron" at bounding box center [82, 307] width 136 height 19
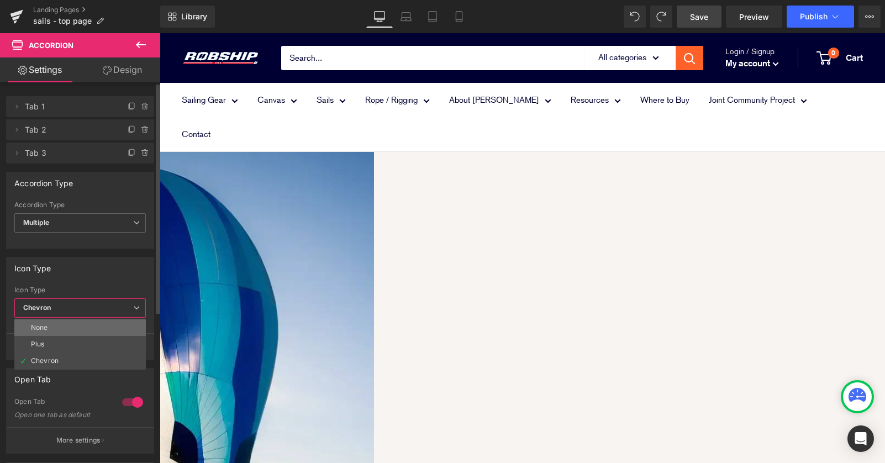
click at [124, 328] on li "None" at bounding box center [80, 327] width 132 height 17
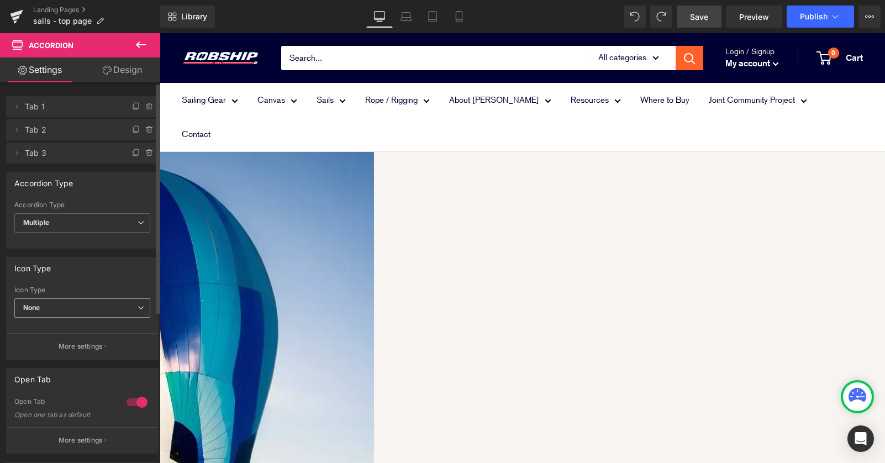
click at [128, 302] on span "None" at bounding box center [82, 307] width 136 height 19
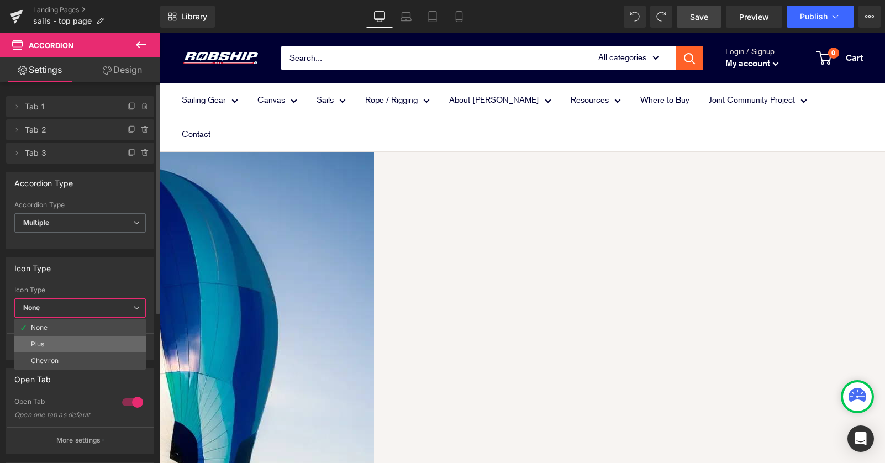
click at [116, 339] on li "Plus" at bounding box center [80, 344] width 132 height 17
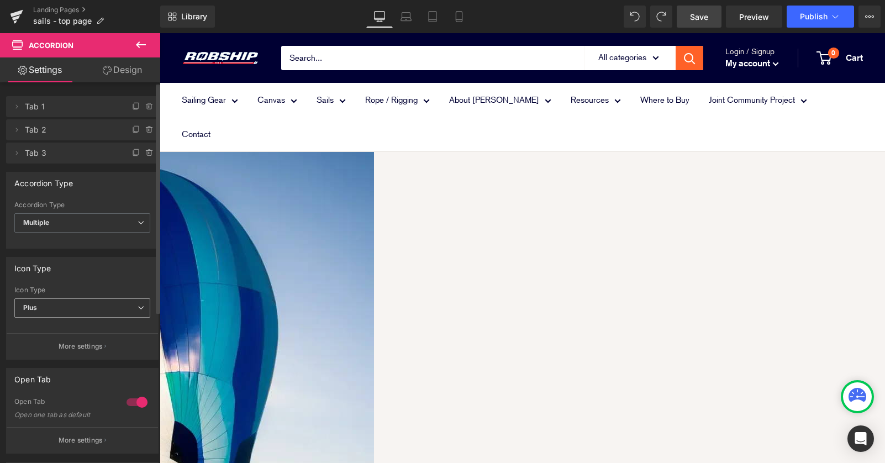
click at [125, 315] on span "Plus" at bounding box center [82, 307] width 136 height 19
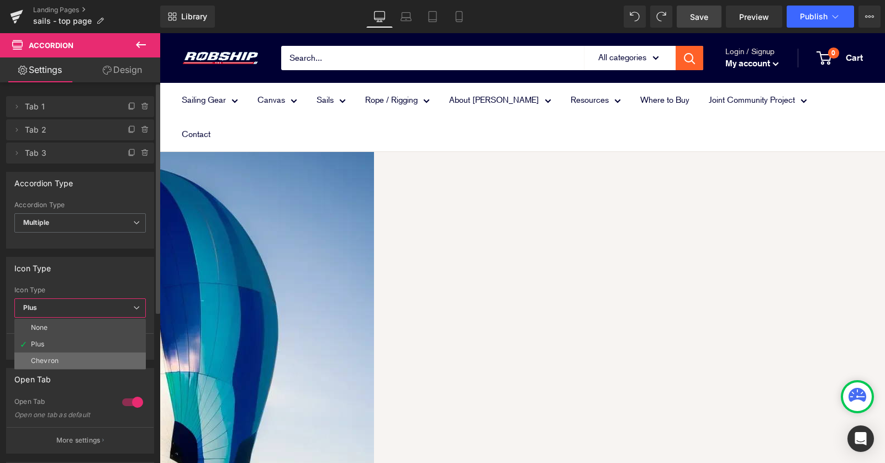
click at [117, 357] on li "Chevron" at bounding box center [80, 361] width 132 height 17
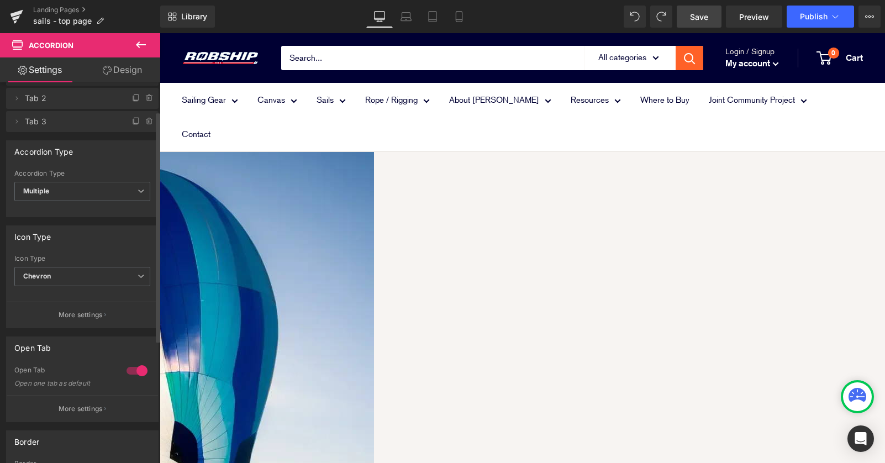
scroll to position [0, 0]
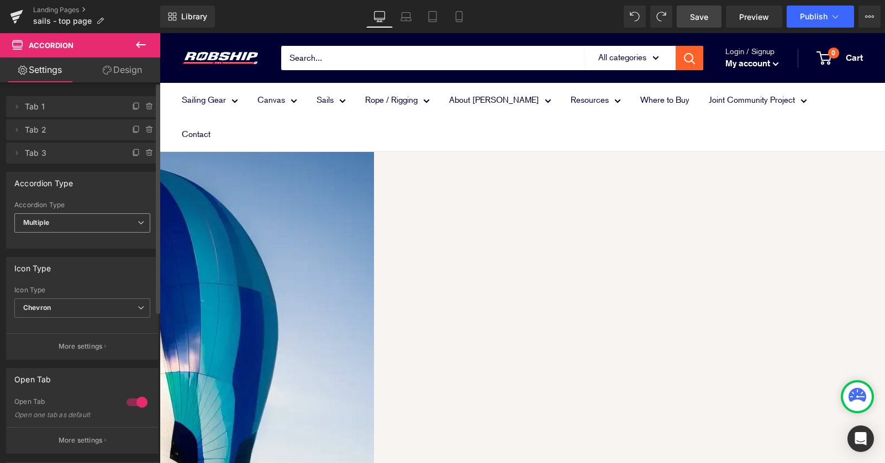
click at [138, 224] on icon at bounding box center [141, 222] width 7 height 7
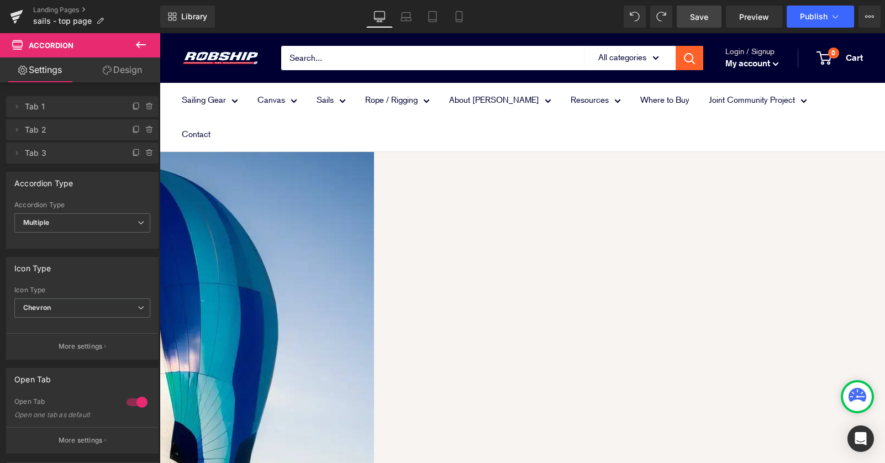
click at [160, 33] on icon at bounding box center [160, 33] width 0 height 0
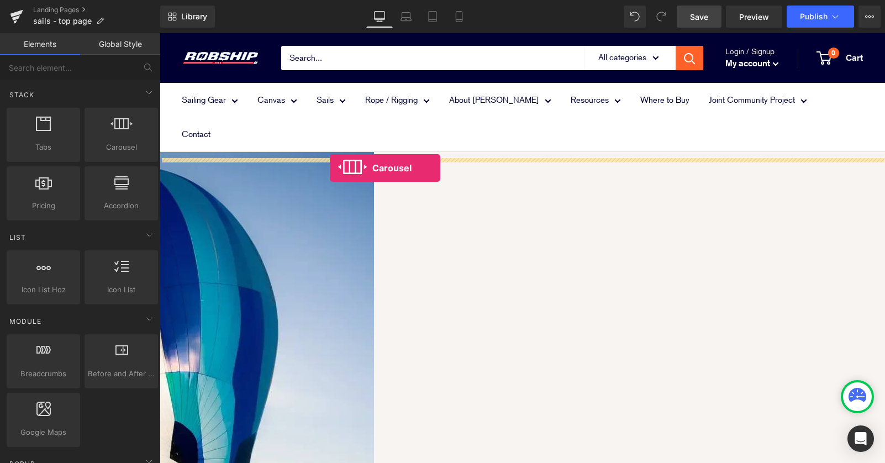
drag, startPoint x: 279, startPoint y: 168, endPoint x: 330, endPoint y: 167, distance: 50.8
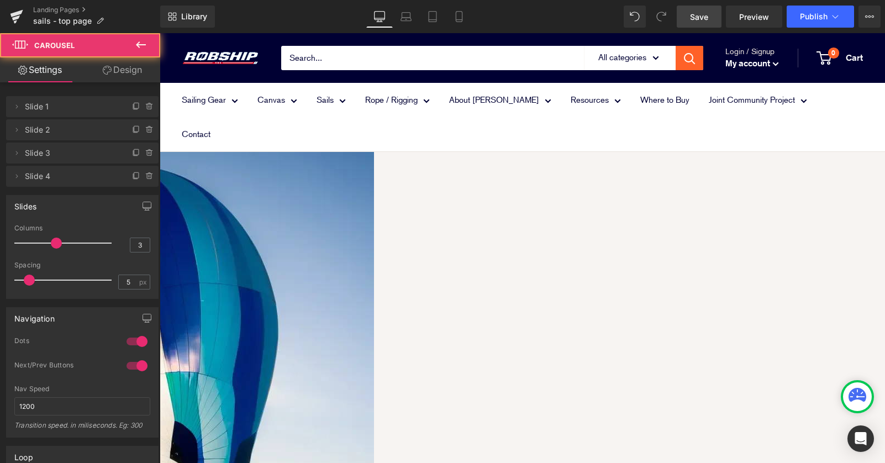
click at [160, 33] on icon at bounding box center [160, 33] width 0 height 0
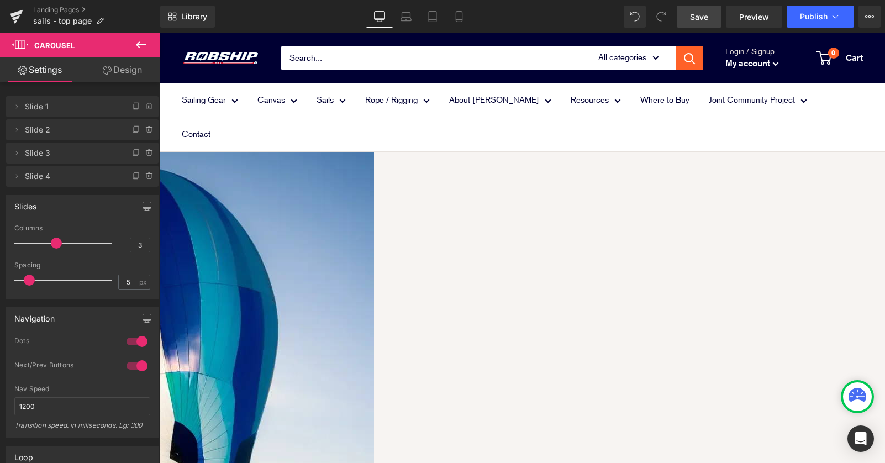
click at [160, 33] on icon at bounding box center [160, 33] width 0 height 0
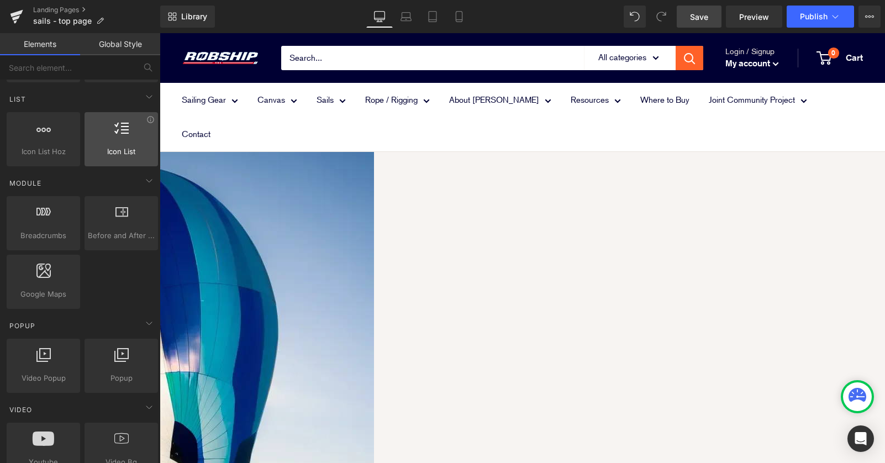
scroll to position [494, 0]
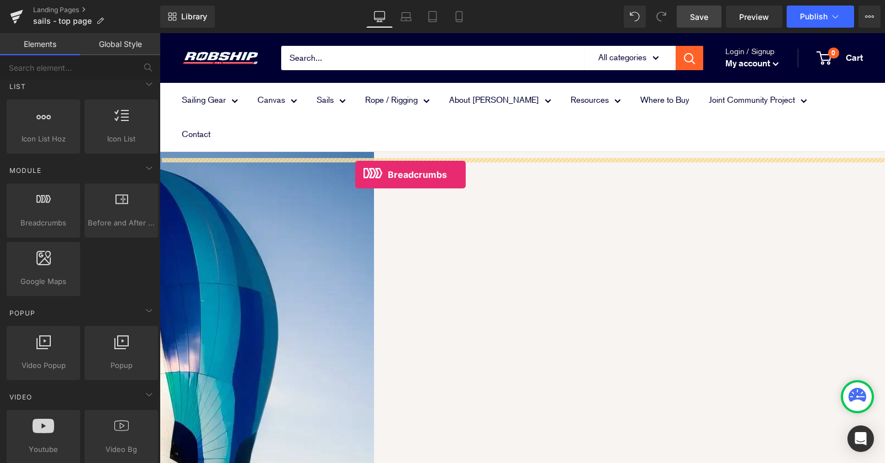
drag, startPoint x: 208, startPoint y: 243, endPoint x: 355, endPoint y: 175, distance: 161.9
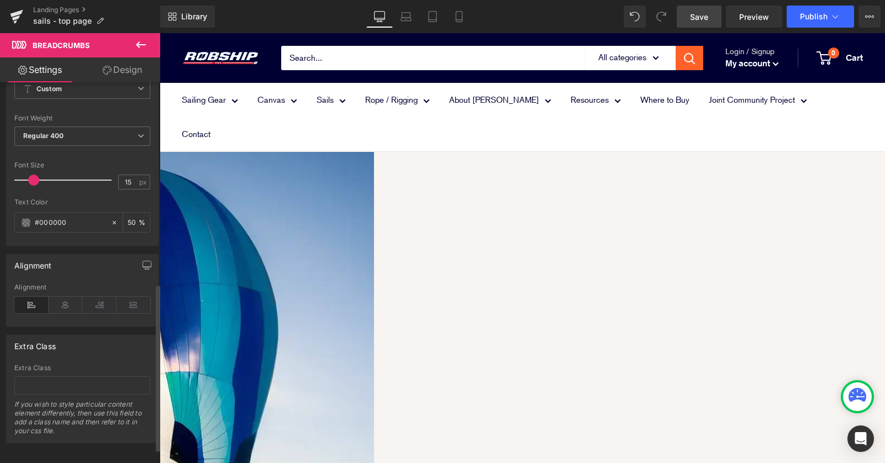
scroll to position [491, 0]
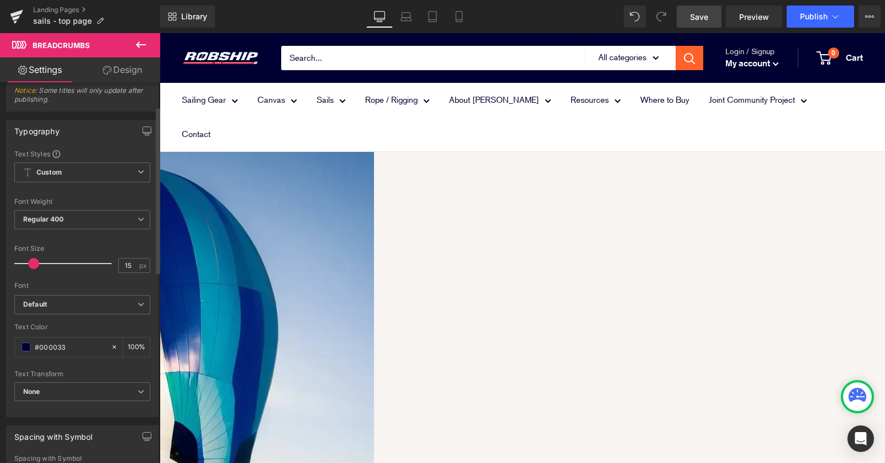
scroll to position [0, 0]
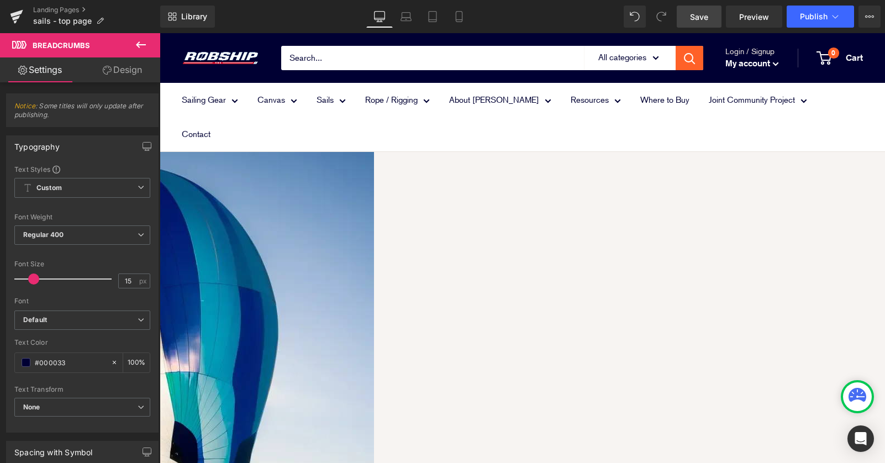
click at [160, 33] on icon at bounding box center [160, 33] width 0 height 0
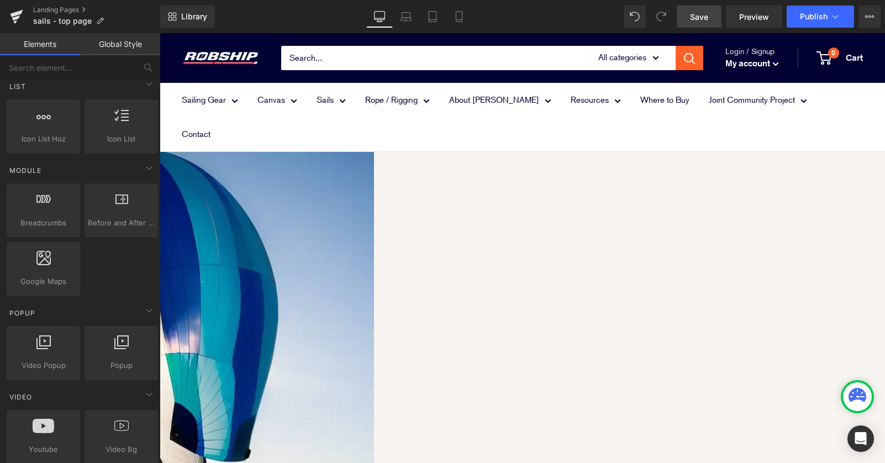
scroll to position [1685, 0]
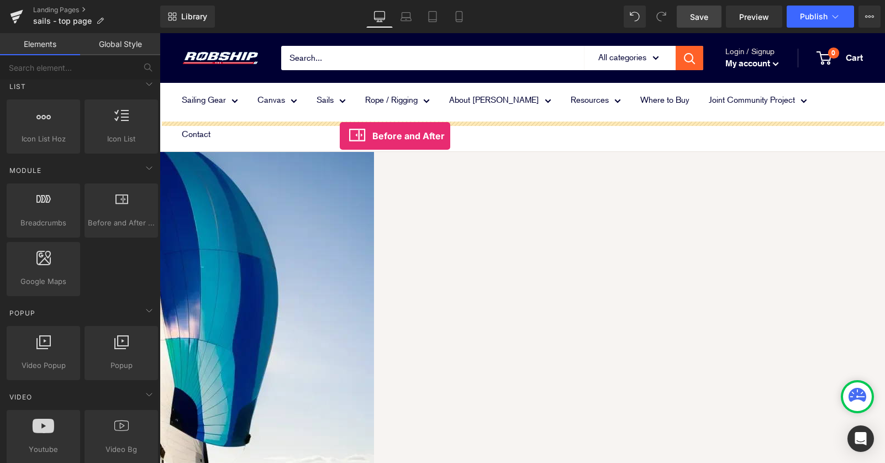
drag, startPoint x: 275, startPoint y: 242, endPoint x: 340, endPoint y: 135, distance: 125.2
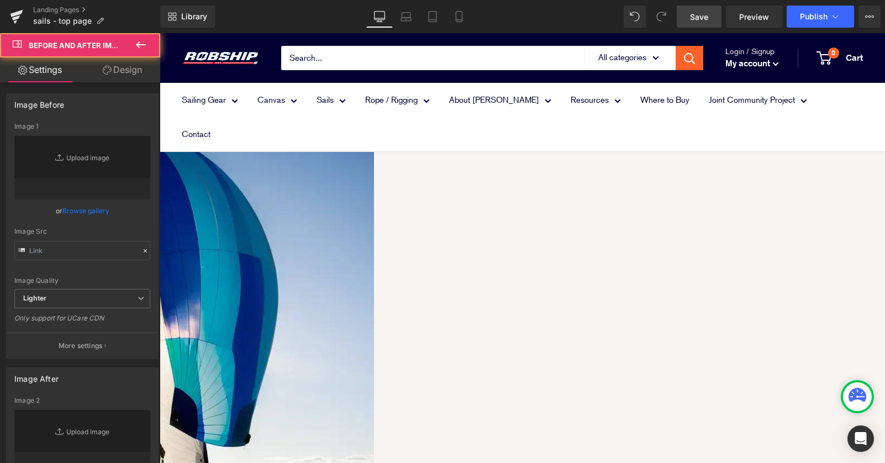
type input "https://cdn.shopify.com/s/files/1/2005/9307/files/After-2_1024x1024.jpg"
type input "https://cdn.shopify.com/s/files/1/2005/9307/files/Before-2_1024x1024.jpg"
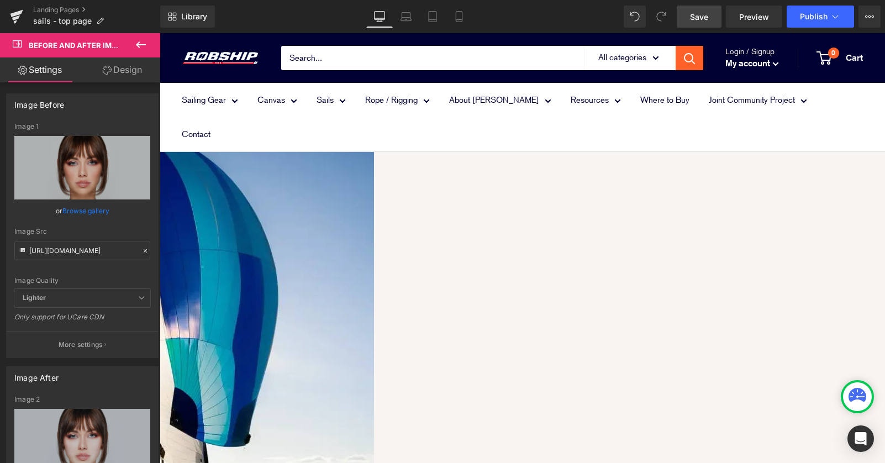
drag, startPoint x: 525, startPoint y: 341, endPoint x: 534, endPoint y: 319, distance: 24.5
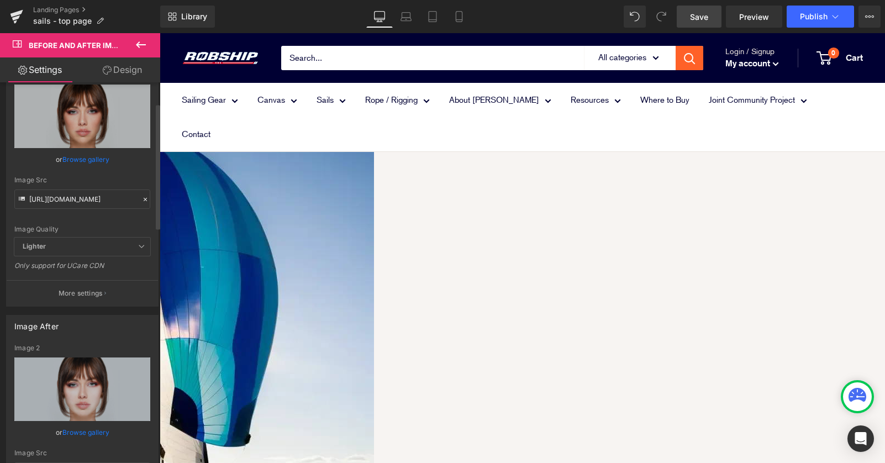
scroll to position [66, 0]
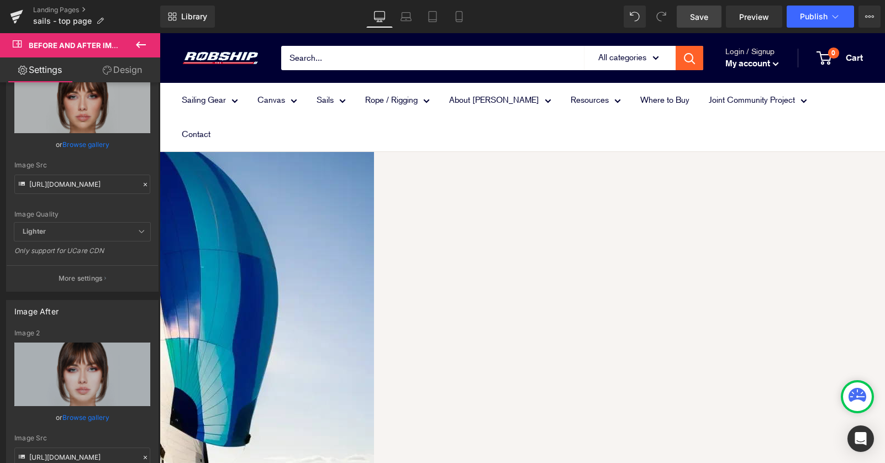
drag, startPoint x: 535, startPoint y: 332, endPoint x: 673, endPoint y: 343, distance: 138.5
click at [160, 33] on icon at bounding box center [160, 33] width 0 height 0
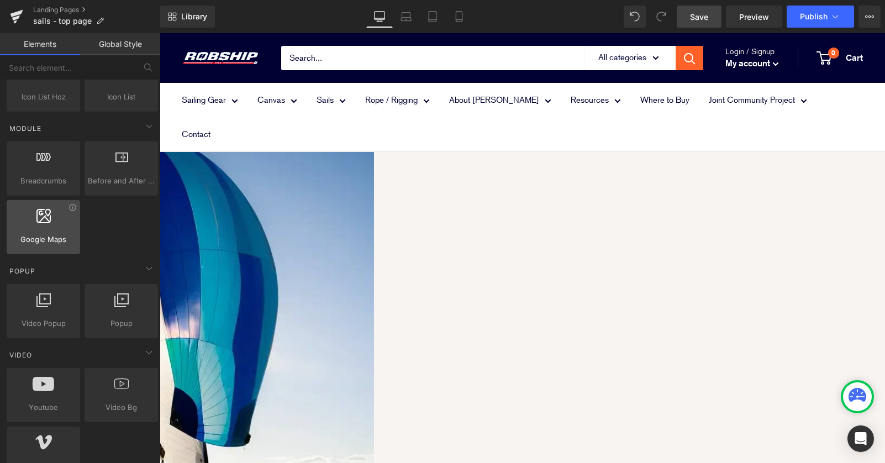
scroll to position [539, 0]
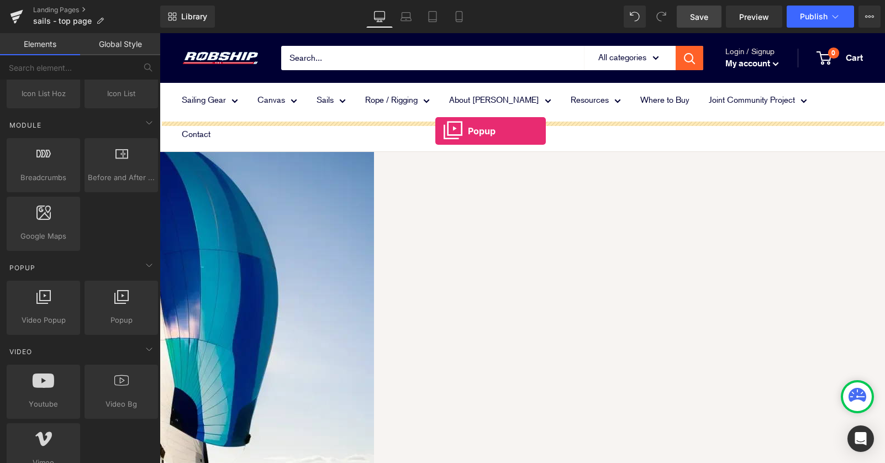
drag, startPoint x: 266, startPoint y: 336, endPoint x: 435, endPoint y: 130, distance: 266.5
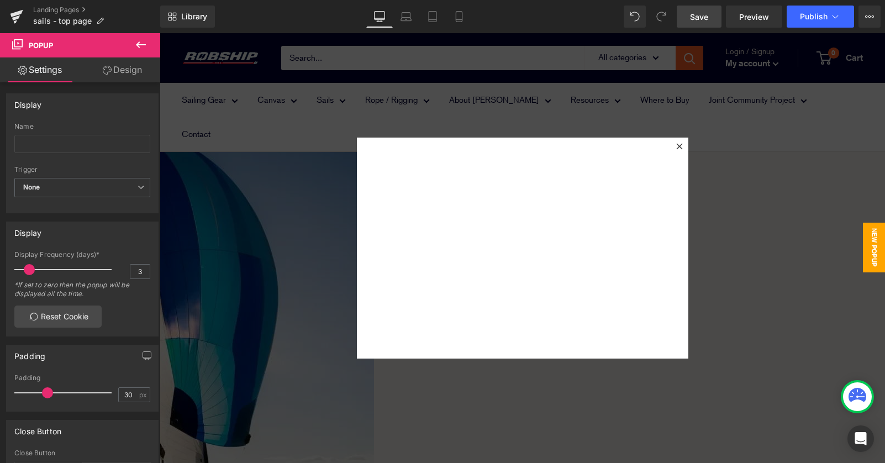
click at [680, 148] on icon at bounding box center [679, 146] width 6 height 6
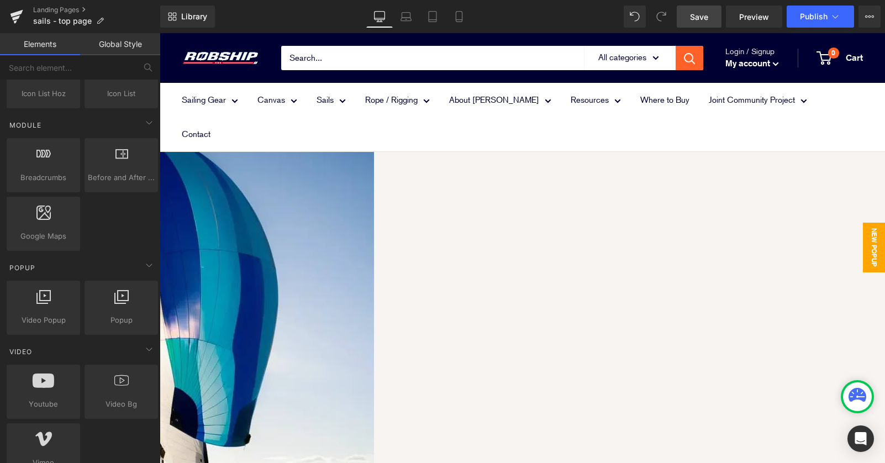
click at [876, 253] on span "New Popup" at bounding box center [874, 248] width 22 height 50
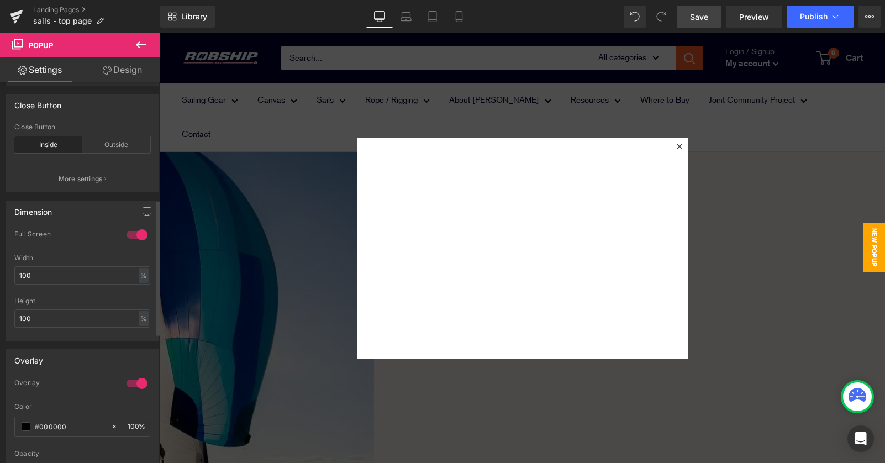
scroll to position [328, 0]
click at [134, 231] on div at bounding box center [137, 233] width 27 height 18
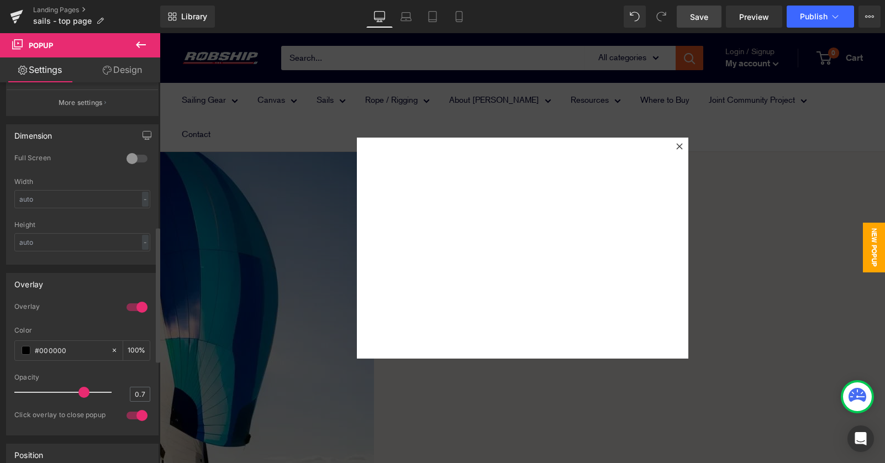
scroll to position [403, 0]
click at [143, 196] on div "-" at bounding box center [145, 198] width 7 height 15
click at [117, 267] on div "Overlay 1 Overlay #000000 Color #000000 100 % 0.7 Opacity 0.7 1 Click overlay t…" at bounding box center [82, 349] width 165 height 171
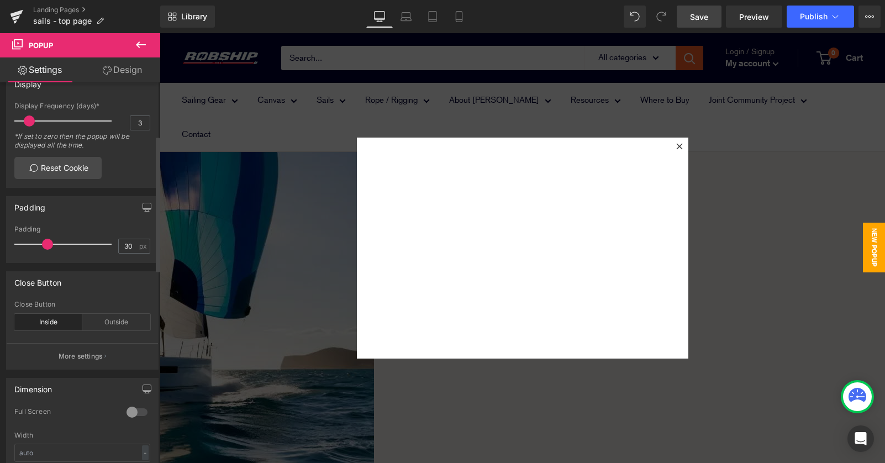
scroll to position [150, 0]
type input "43"
drag, startPoint x: 46, startPoint y: 241, endPoint x: 57, endPoint y: 239, distance: 11.3
click at [57, 239] on span at bounding box center [51, 242] width 11 height 11
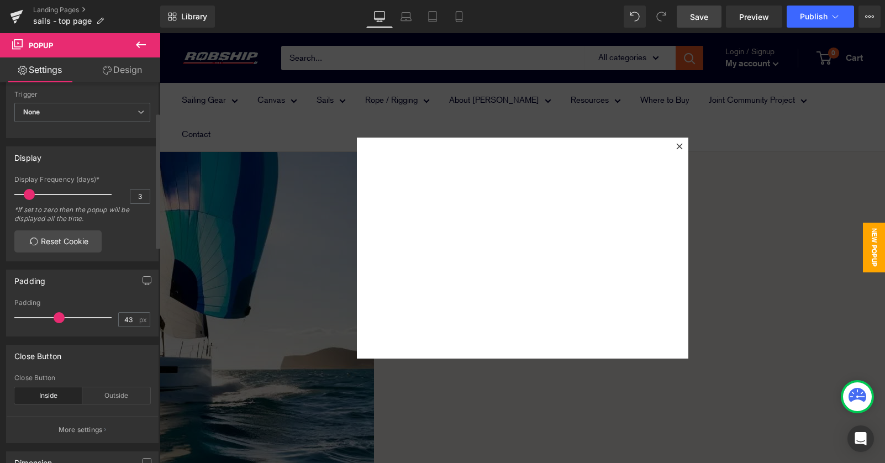
scroll to position [55, 0]
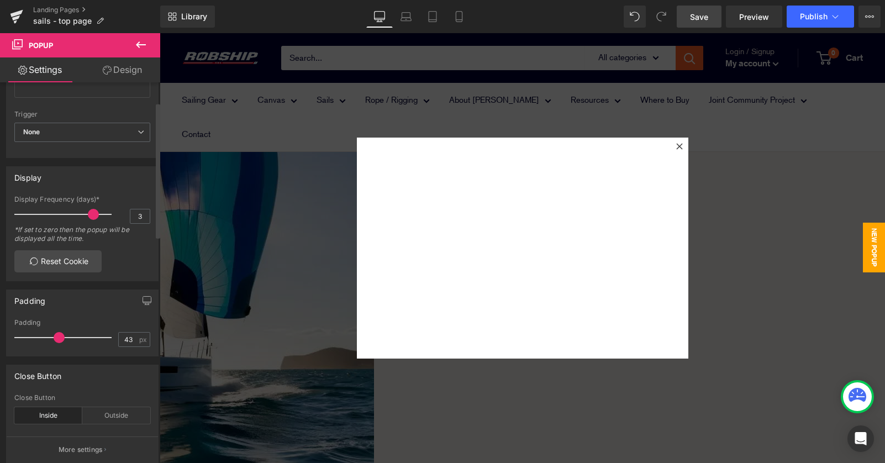
type input "0"
drag, startPoint x: 28, startPoint y: 212, endPoint x: -9, endPoint y: 208, distance: 37.8
click at [0, 208] on html "Popup You are previewing how the will restyle your page. You can not edit Eleme…" at bounding box center [442, 231] width 885 height 463
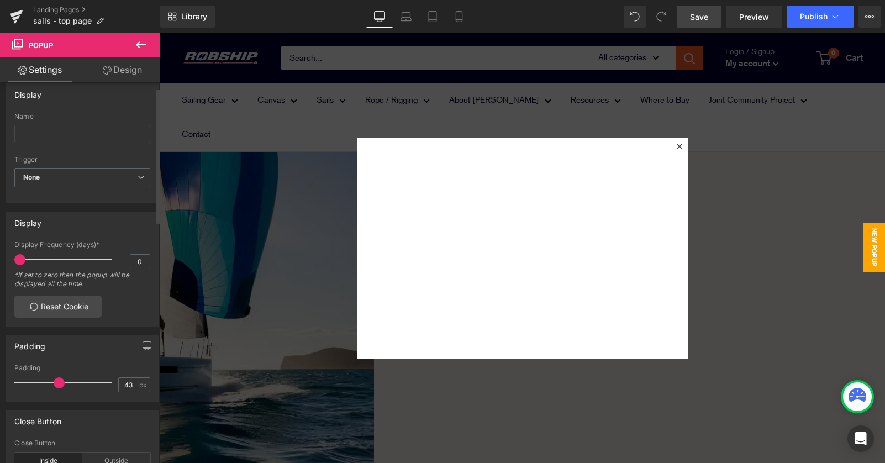
scroll to position [0, 0]
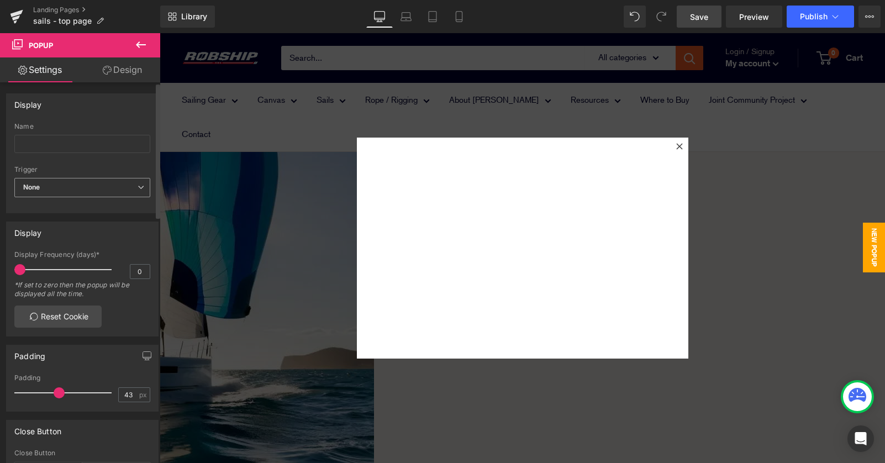
click at [123, 183] on span "None" at bounding box center [82, 187] width 136 height 19
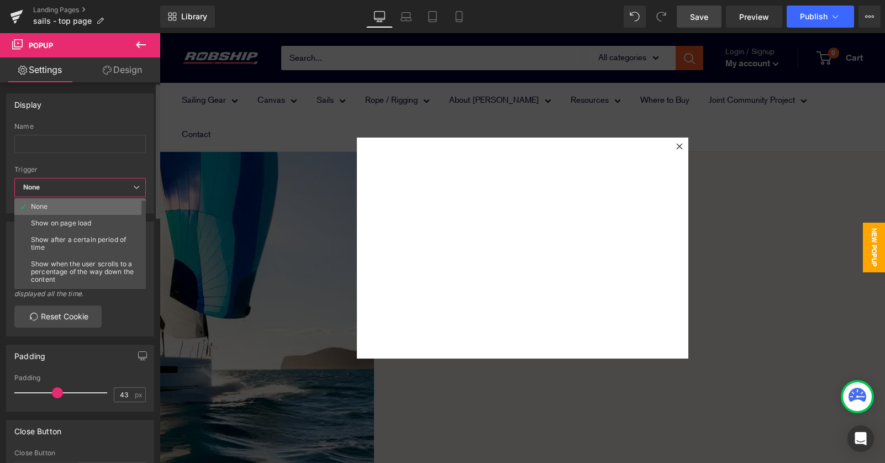
click at [104, 206] on li "None" at bounding box center [82, 206] width 136 height 17
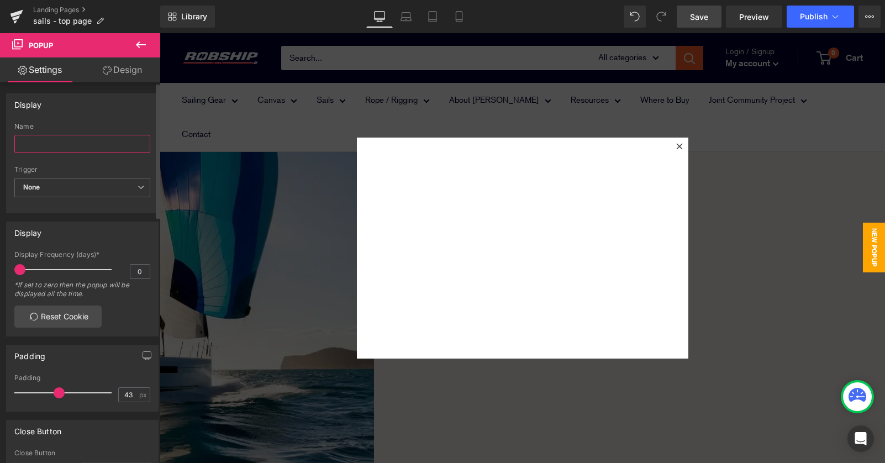
click at [94, 139] on input "text" at bounding box center [82, 144] width 136 height 18
type input "aaaa"
click at [113, 117] on div "Display aaaa Name aaaa None Show on page load Show after a certain period of ti…" at bounding box center [82, 153] width 152 height 120
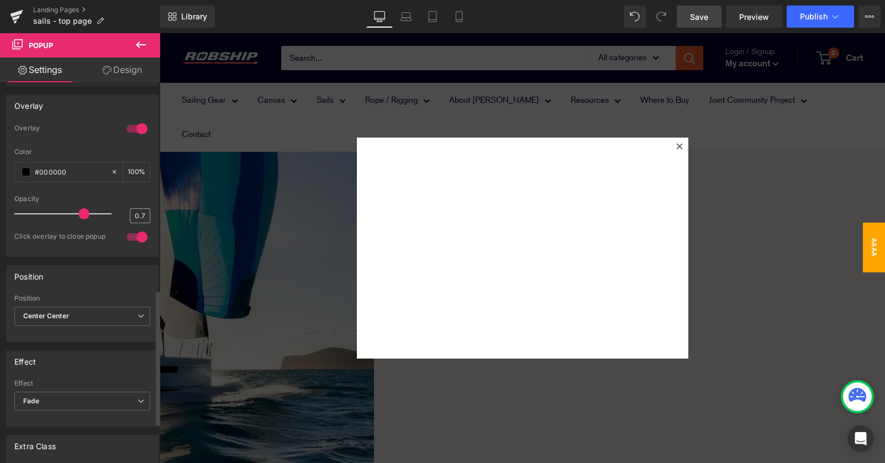
scroll to position [581, 0]
click at [134, 126] on div at bounding box center [137, 128] width 27 height 18
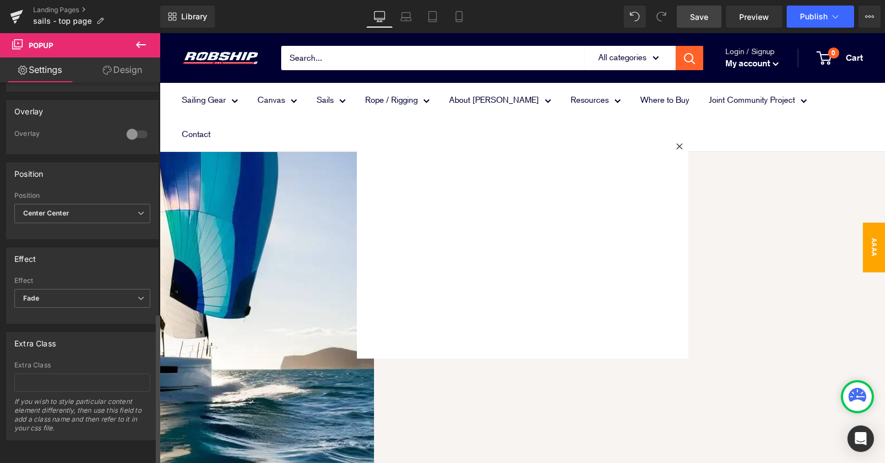
click at [130, 126] on div at bounding box center [137, 134] width 27 height 18
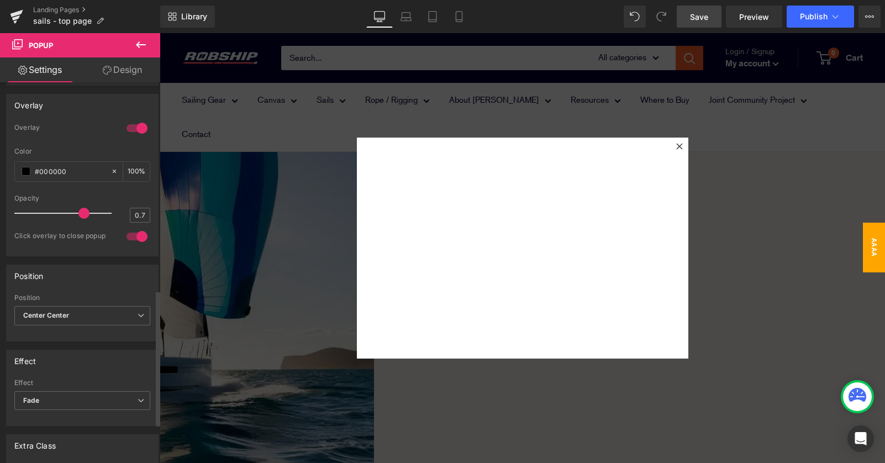
click at [142, 126] on div at bounding box center [137, 128] width 27 height 18
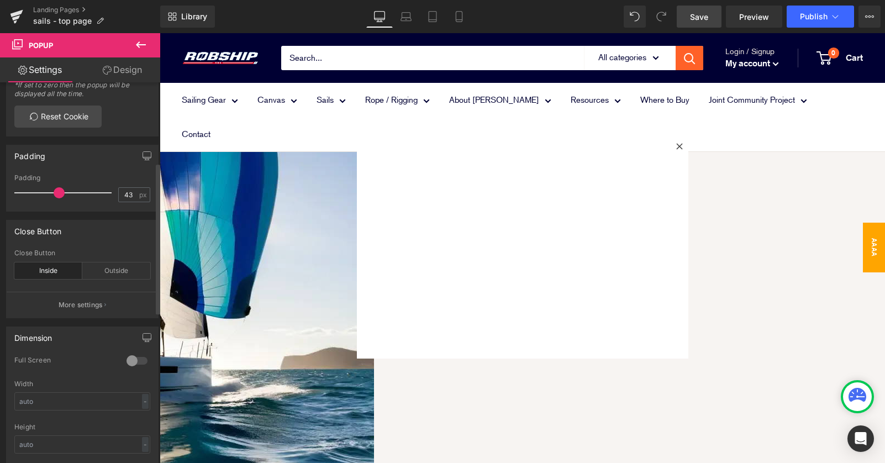
scroll to position [199, 0]
click at [141, 40] on icon at bounding box center [140, 44] width 13 height 13
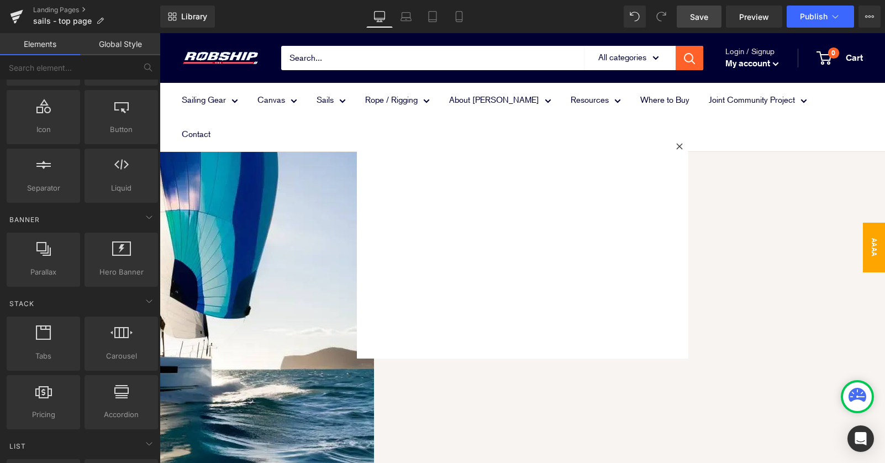
scroll to position [0, 0]
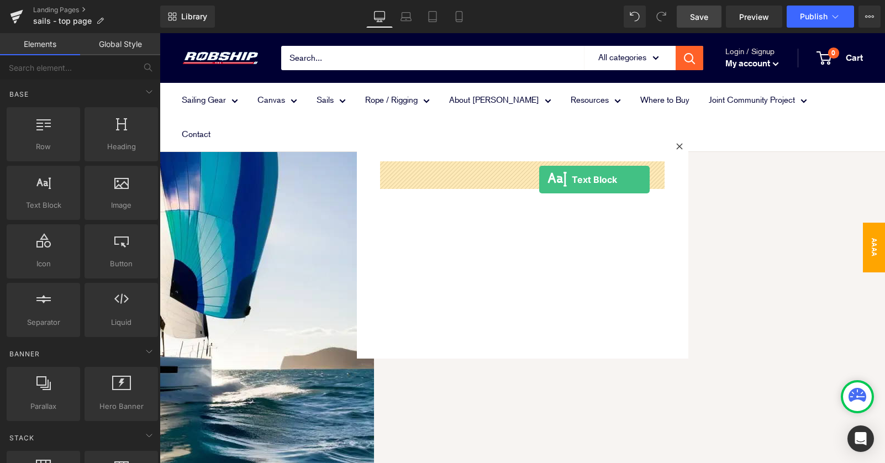
drag, startPoint x: 203, startPoint y: 224, endPoint x: 541, endPoint y: 177, distance: 341.4
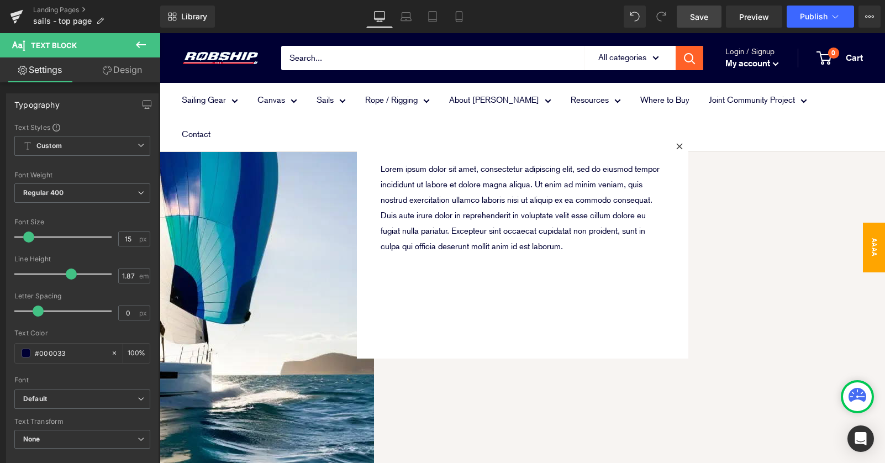
click at [436, 318] on div "Lorem ipsum dolor sit amet, consectetur adipiscing elit, sed do eiusmod tempor …" at bounding box center [523, 248] width 332 height 221
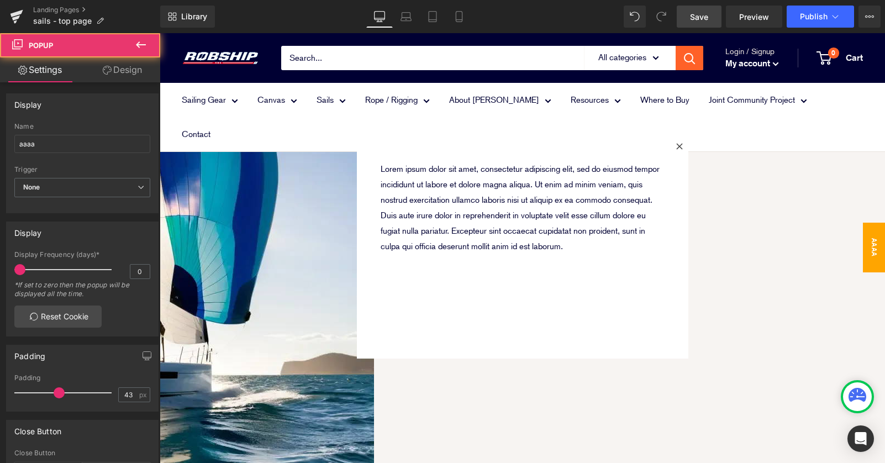
click at [449, 306] on div "Lorem ipsum dolor sit amet, consectetur adipiscing elit, sed do eiusmod tempor …" at bounding box center [523, 248] width 332 height 221
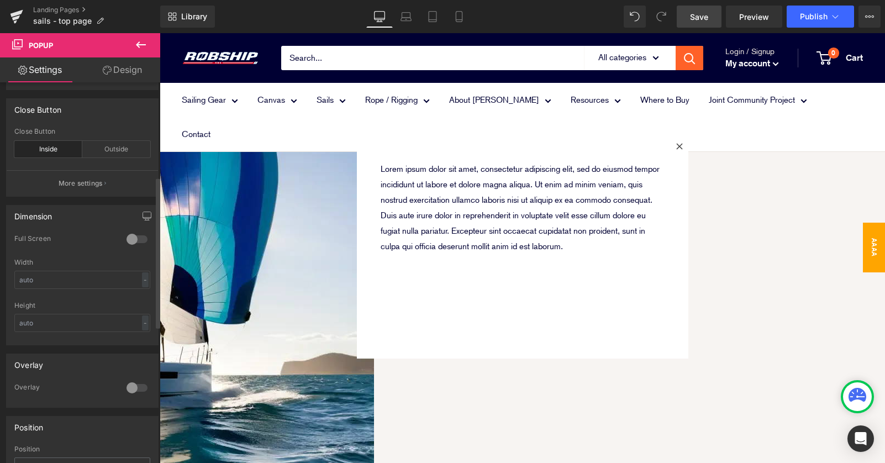
scroll to position [168, 0]
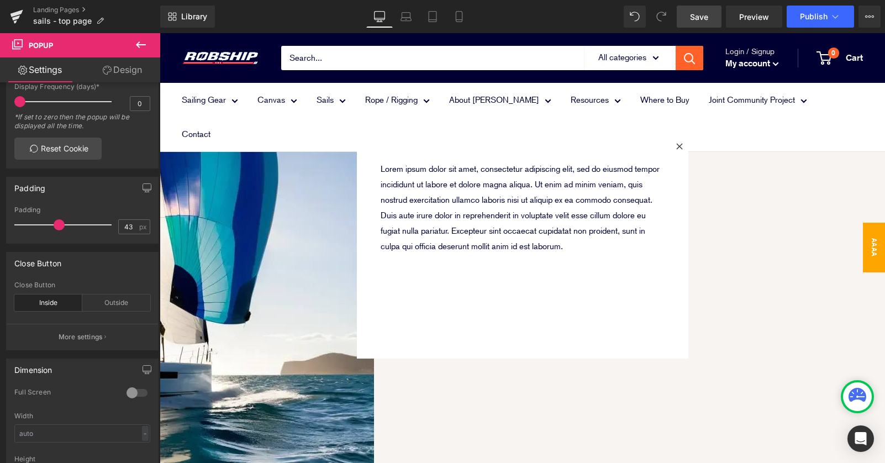
drag, startPoint x: 136, startPoint y: 71, endPoint x: 155, endPoint y: 203, distance: 133.5
click at [136, 71] on link "Design" at bounding box center [122, 69] width 80 height 25
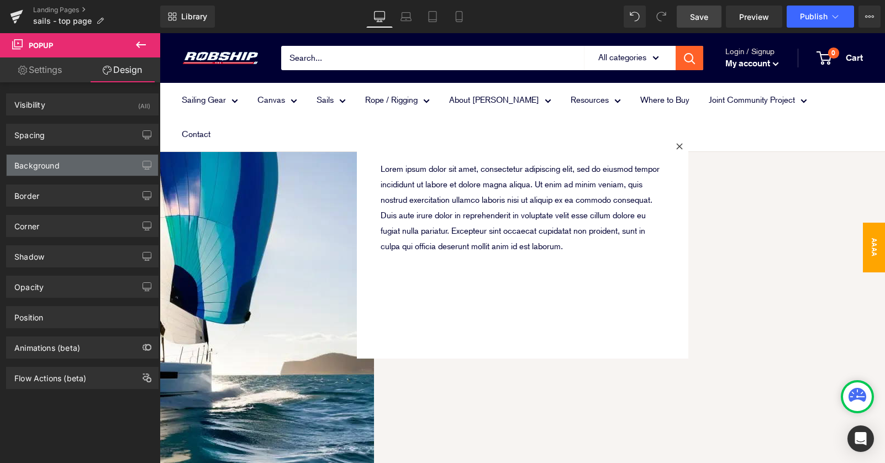
click at [100, 165] on div "Background" at bounding box center [82, 165] width 151 height 21
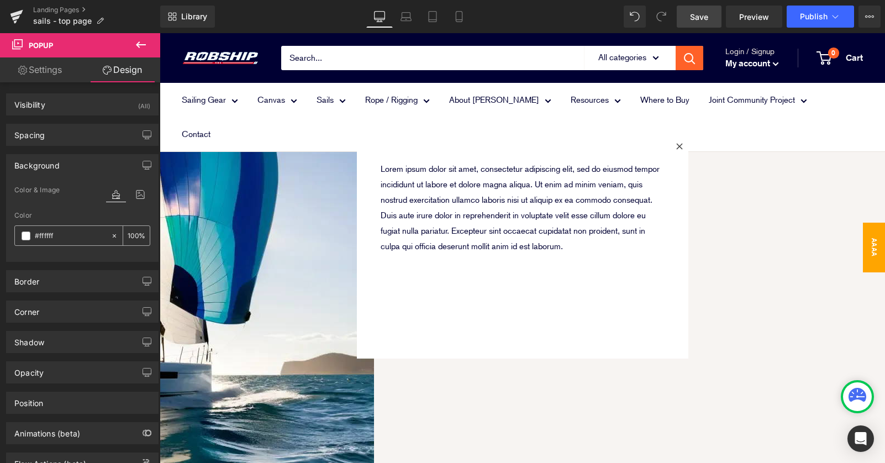
click at [27, 233] on span at bounding box center [26, 236] width 9 height 9
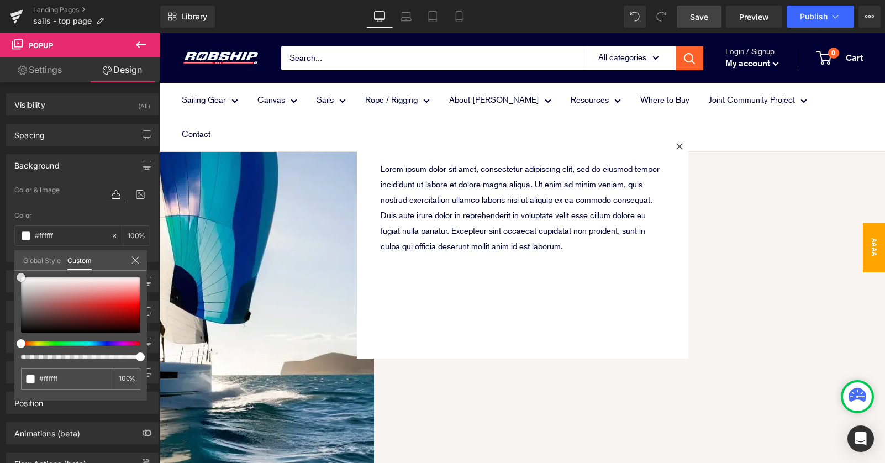
type input "#7a6060"
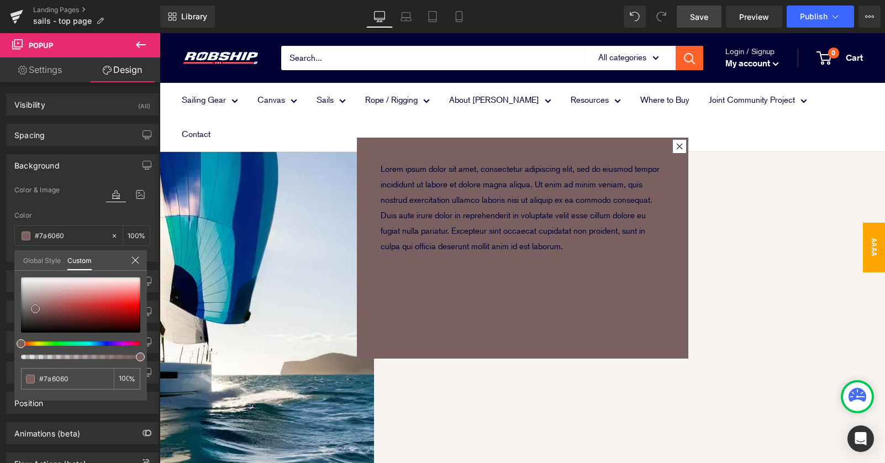
type input "#867272"
type input "#abaaaa"
type input "#adadad"
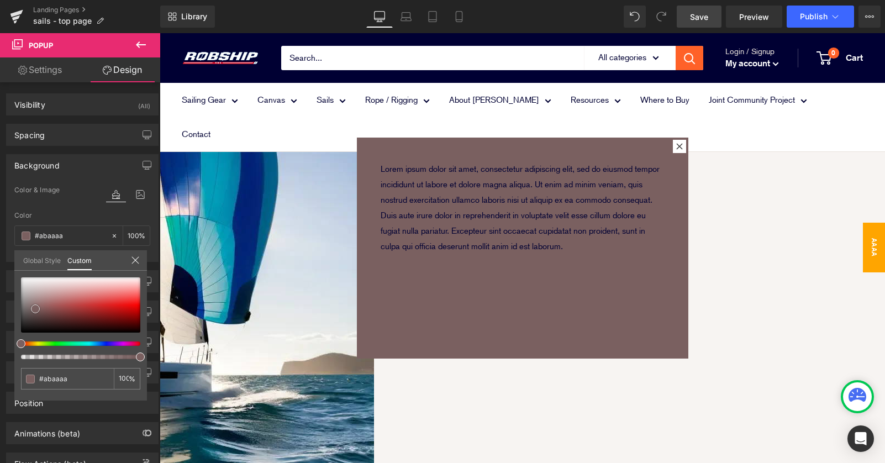
type input "#adadad"
type input "#afafaf"
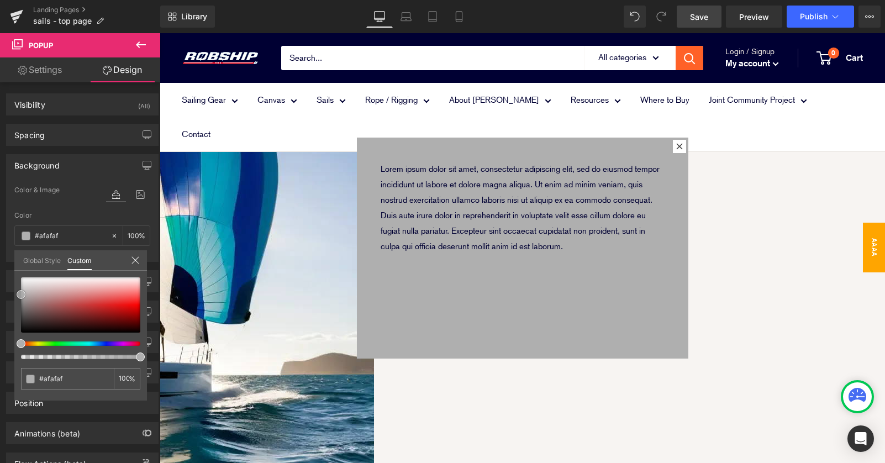
type input "#adadad"
type input "#a8a8a8"
type input "#a3a3a3"
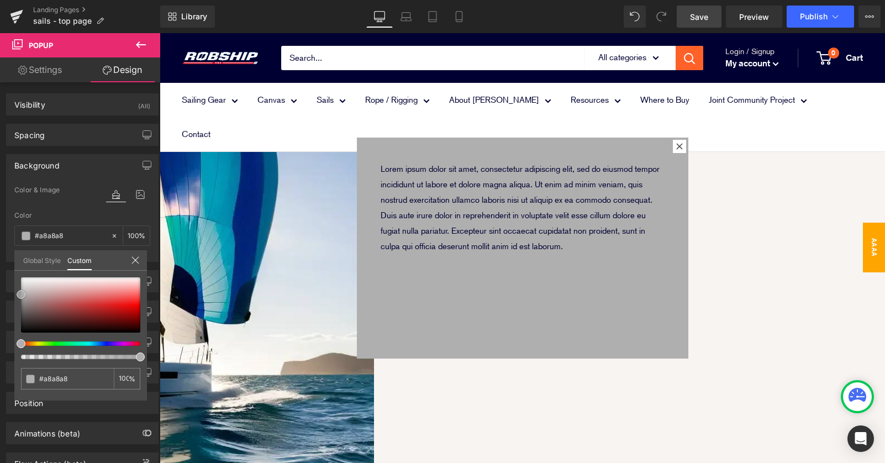
type input "#a3a3a3"
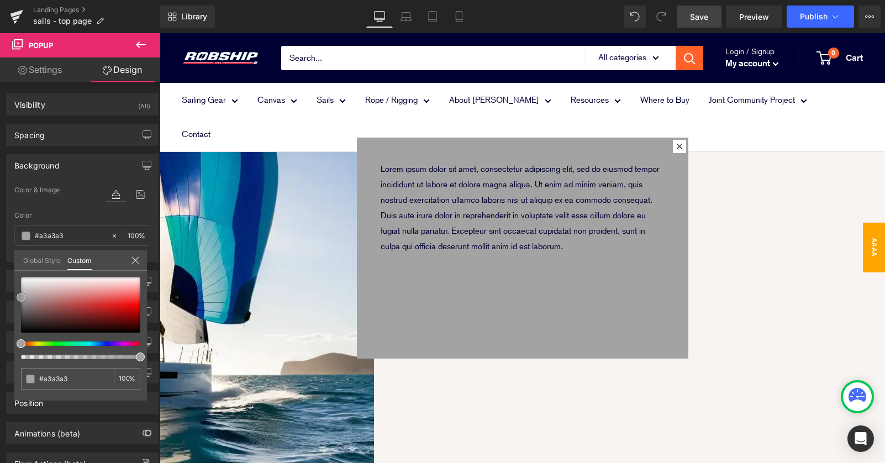
type input "#a0a0a0"
type input "#9e9e9e"
drag, startPoint x: 35, startPoint y: 309, endPoint x: -2, endPoint y: 298, distance: 39.0
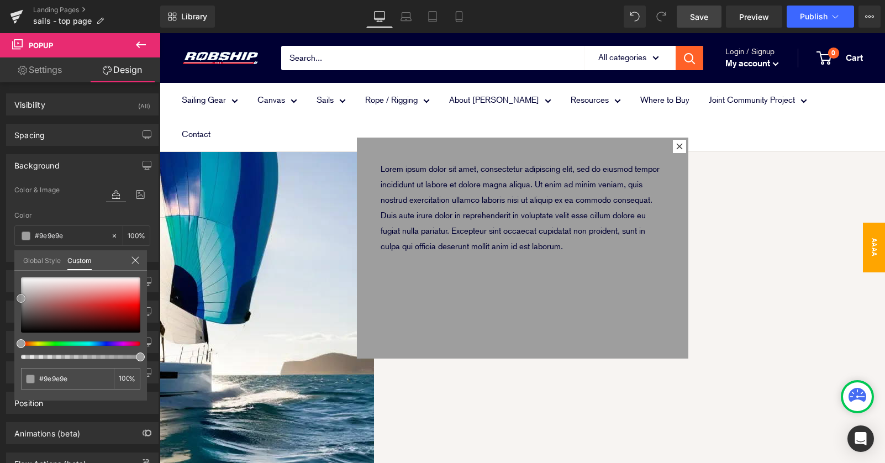
click at [0, 298] on html "Text Block You are previewing how the will restyle your page. You can not edit …" at bounding box center [442, 231] width 885 height 463
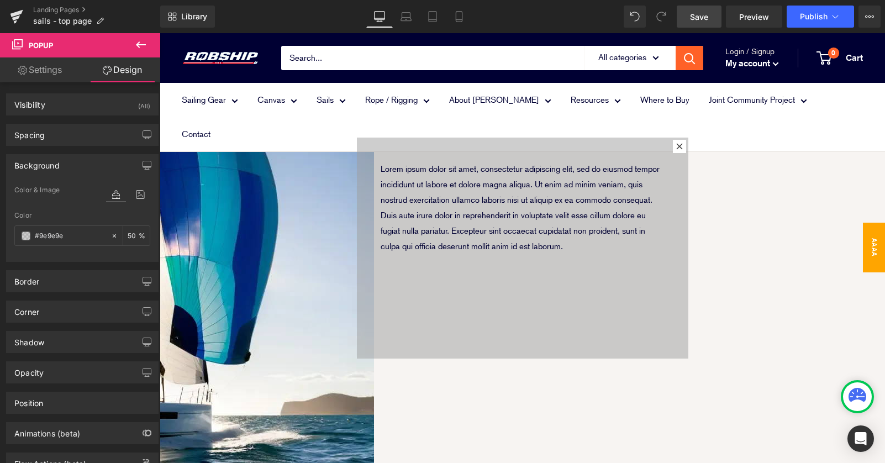
scroll to position [1813, 0]
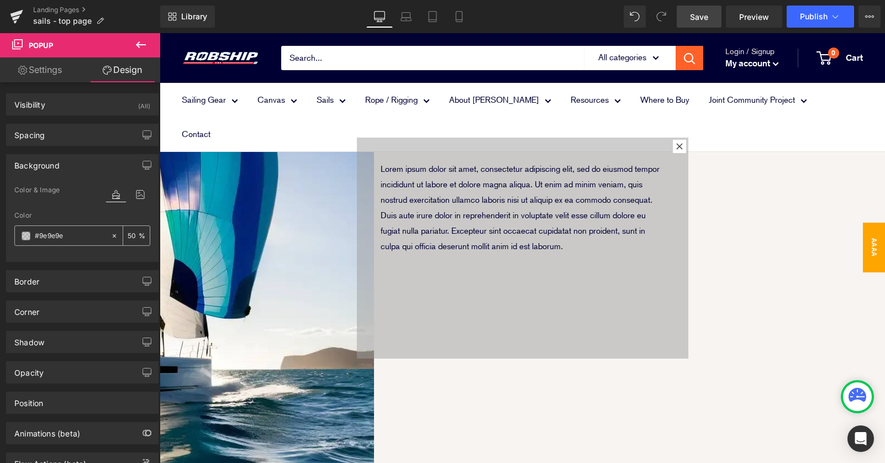
type input "5"
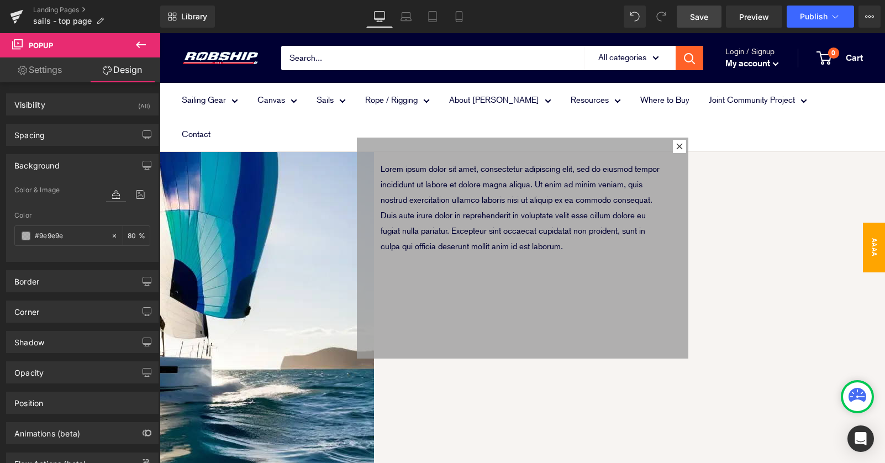
type input "8"
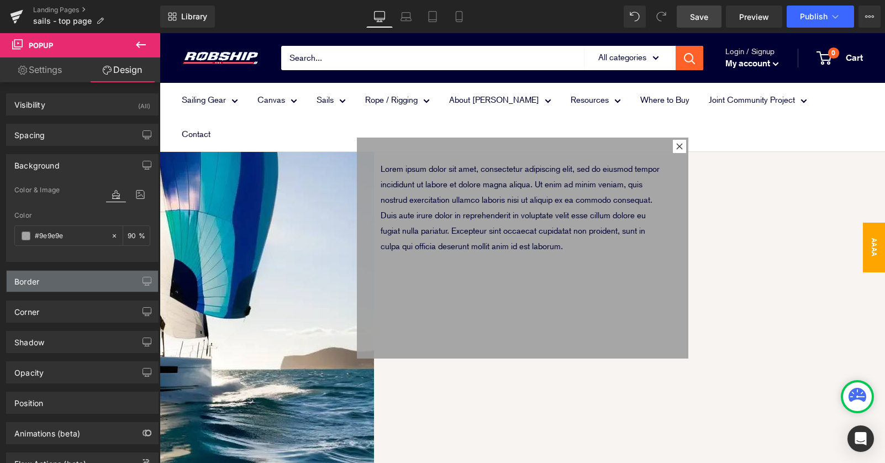
type input "90"
click at [56, 285] on div "Border" at bounding box center [82, 281] width 151 height 21
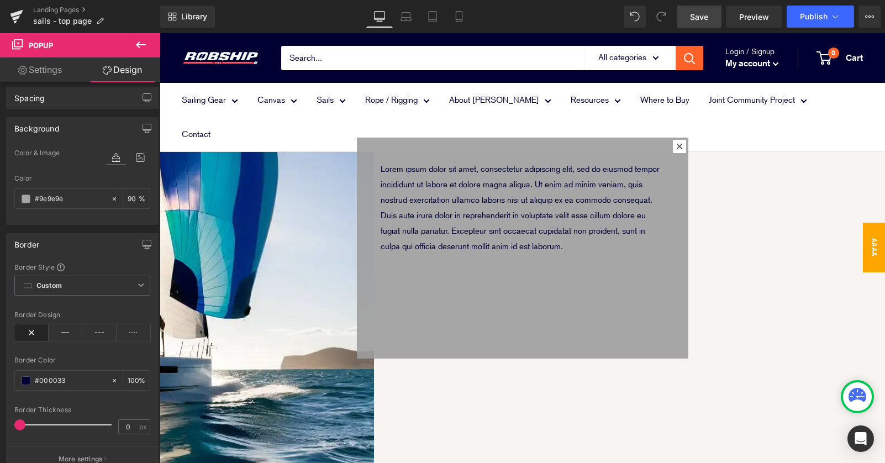
scroll to position [38, 0]
click at [106, 282] on span "Custom Setup Global Style" at bounding box center [82, 285] width 136 height 20
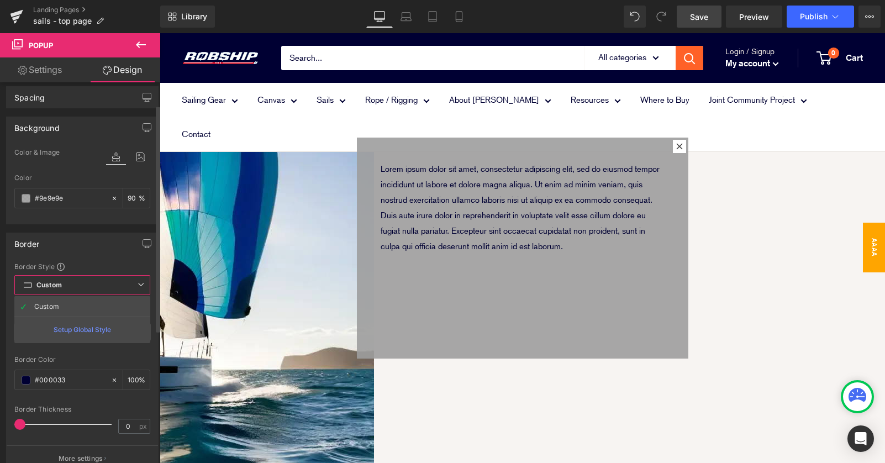
click at [106, 282] on span "Custom Setup Global Style" at bounding box center [82, 285] width 136 height 20
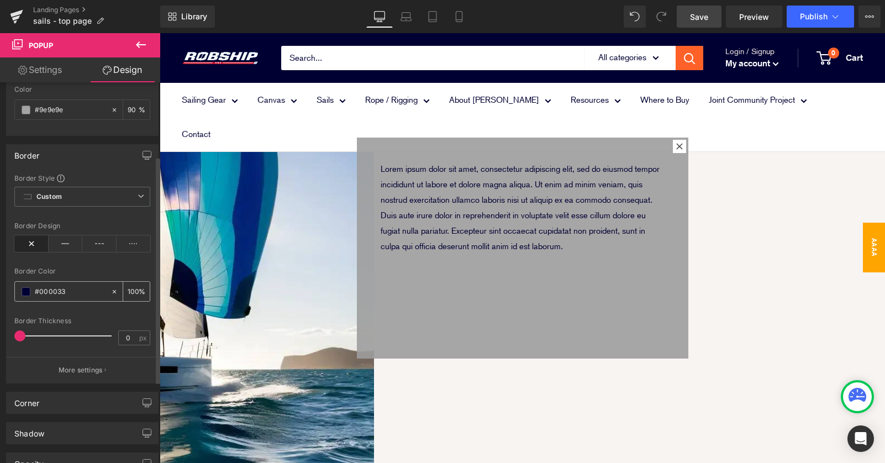
scroll to position [158, 0]
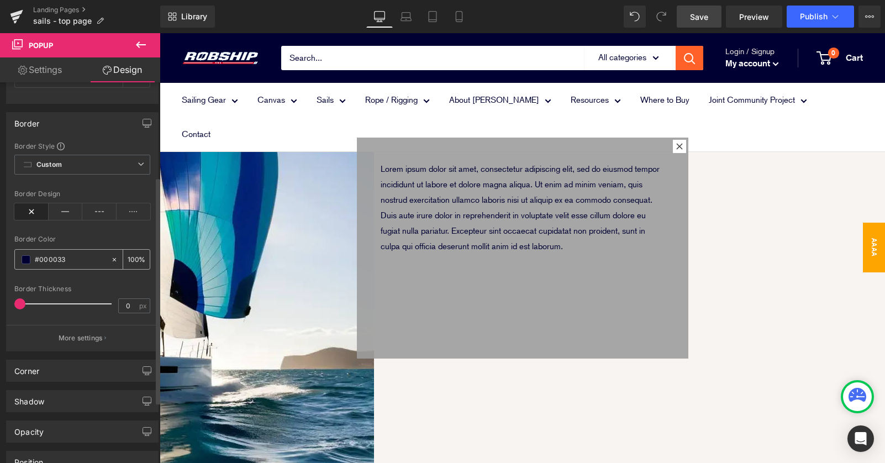
click at [83, 367] on div "Corner" at bounding box center [82, 370] width 151 height 21
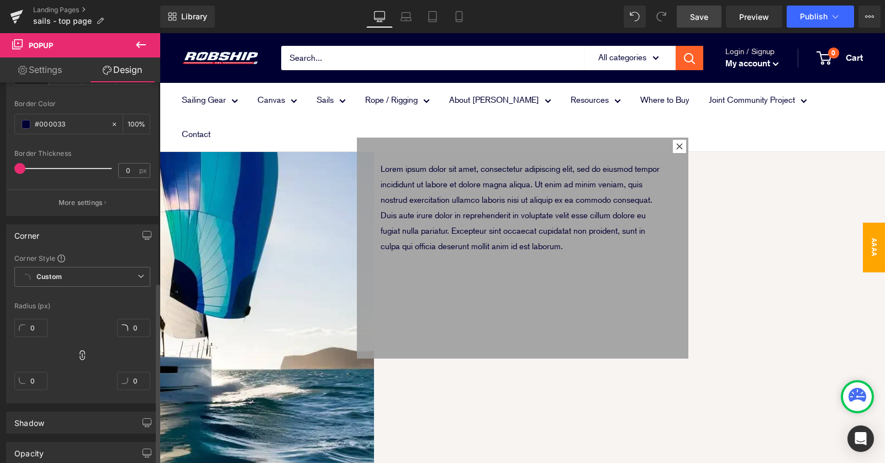
scroll to position [417, 0]
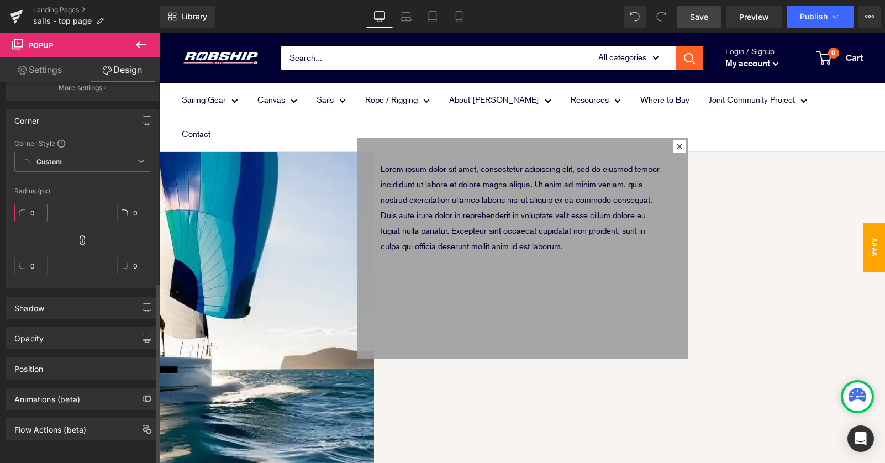
click at [31, 206] on input "0" at bounding box center [30, 213] width 33 height 18
type input "10"
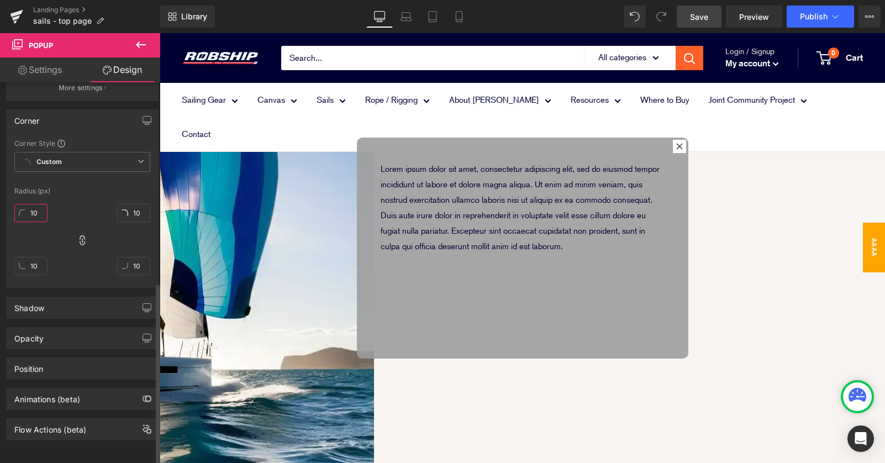
type input "0"
type input "20"
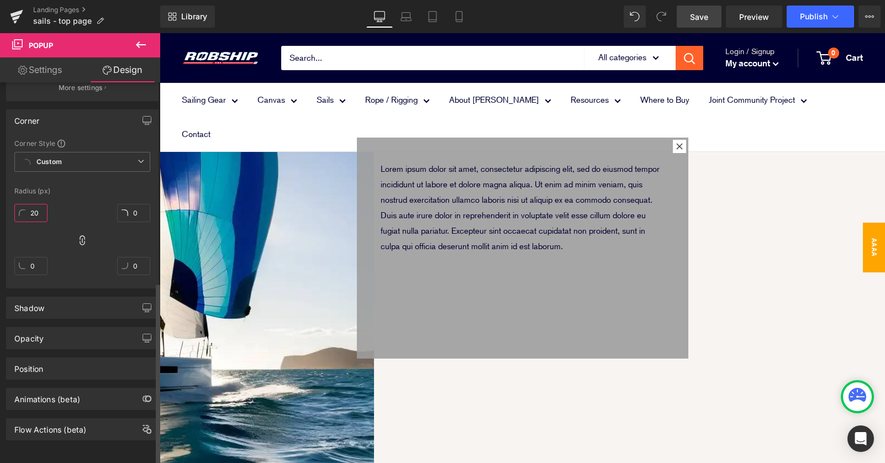
type input "20"
click at [57, 72] on link "Settings" at bounding box center [40, 69] width 80 height 25
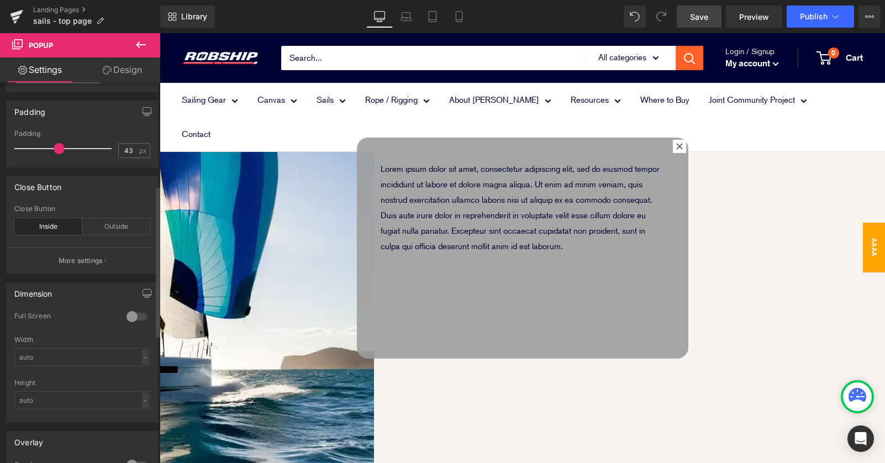
scroll to position [276, 0]
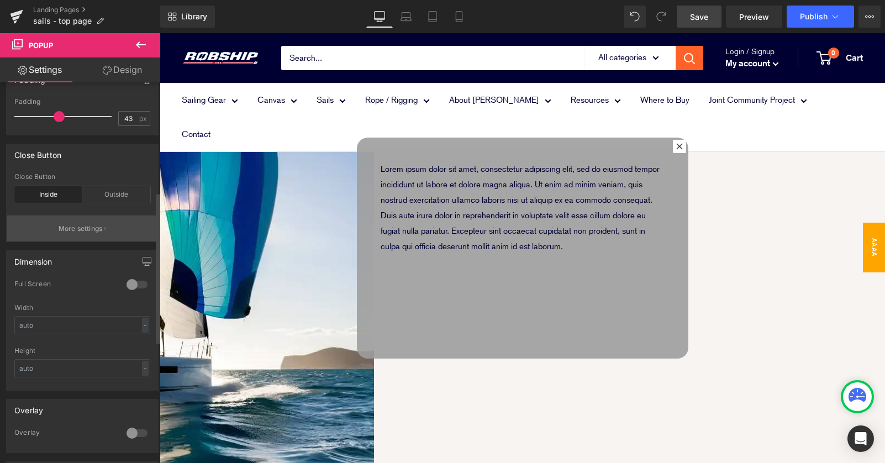
click at [104, 228] on icon "button" at bounding box center [105, 228] width 2 height 3
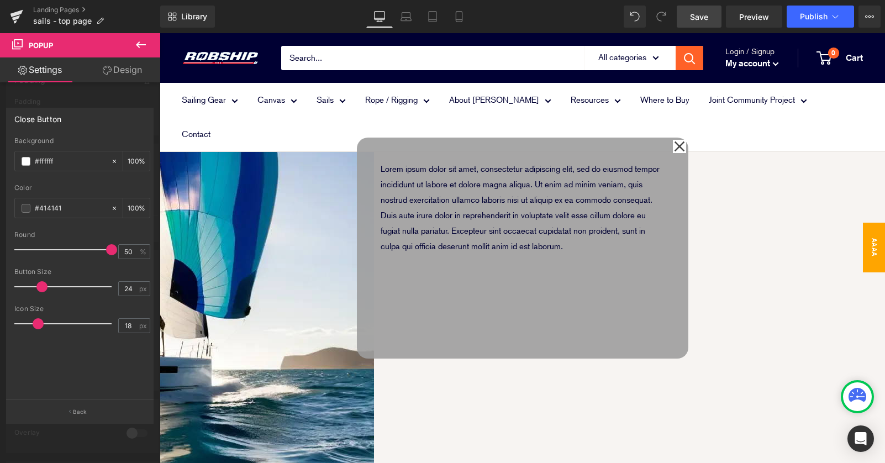
type input "17"
click at [33, 325] on span at bounding box center [35, 323] width 11 height 11
type input "50"
drag, startPoint x: 265, startPoint y: 282, endPoint x: 172, endPoint y: 259, distance: 95.1
type input "30"
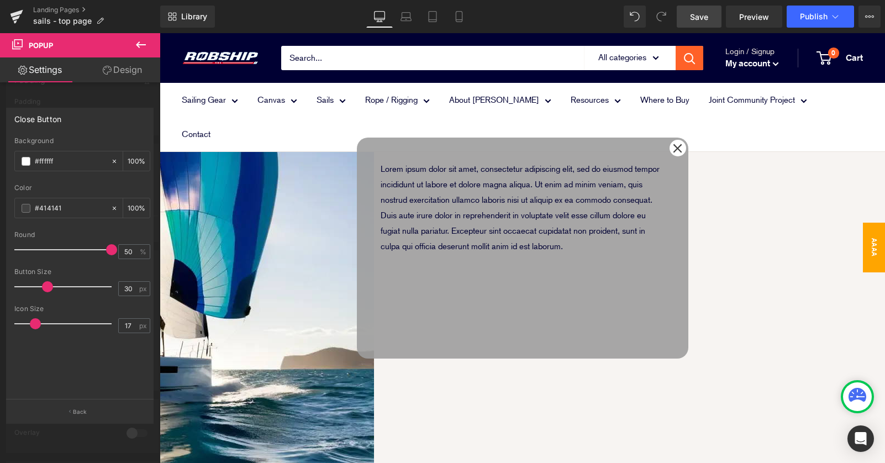
drag, startPoint x: 45, startPoint y: 290, endPoint x: 50, endPoint y: 293, distance: 6.7
click at [50, 293] on div at bounding box center [66, 287] width 92 height 22
click at [138, 41] on icon at bounding box center [140, 44] width 13 height 13
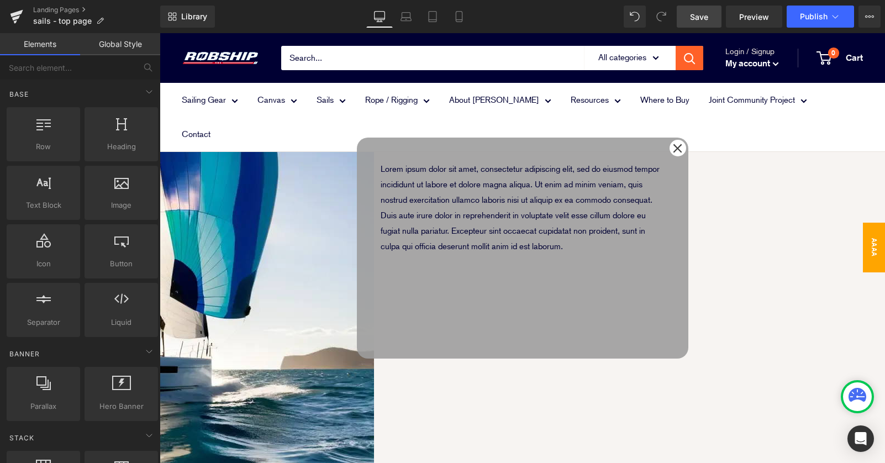
click at [555, 293] on div "Lorem ipsum dolor sit amet, consectetur adipiscing elit, sed do eiusmod tempor …" at bounding box center [523, 248] width 332 height 221
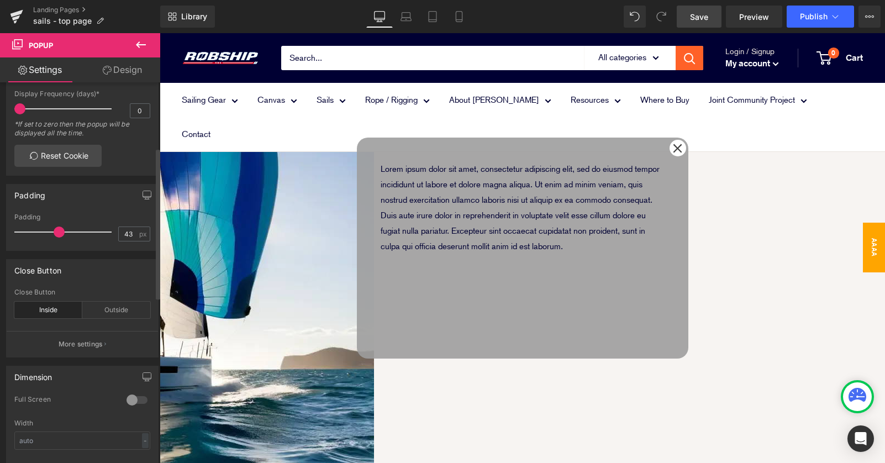
scroll to position [165, 0]
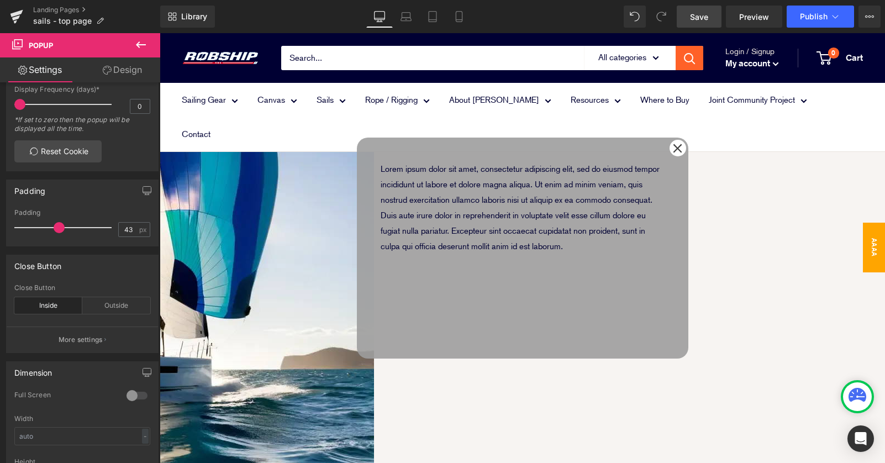
click at [123, 70] on link "Design" at bounding box center [122, 69] width 80 height 25
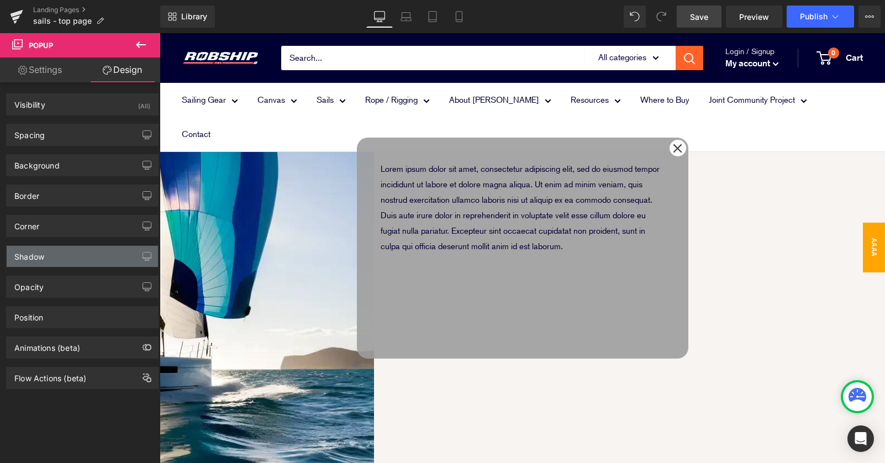
type input "0"
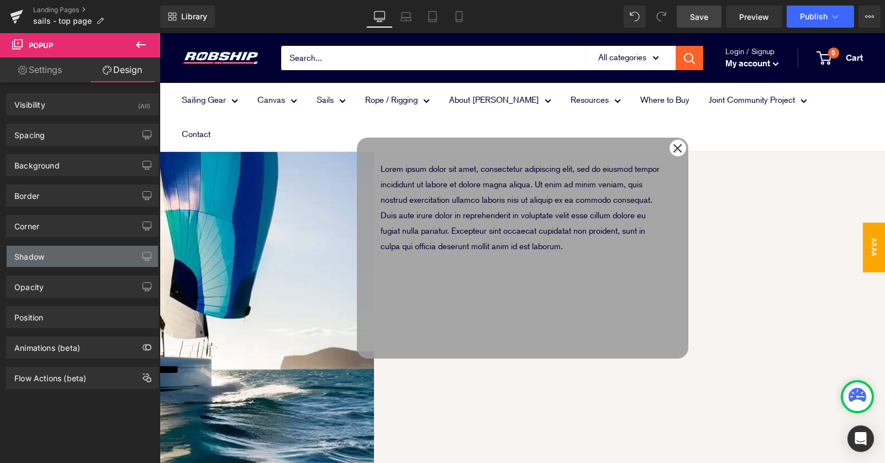
type input "0"
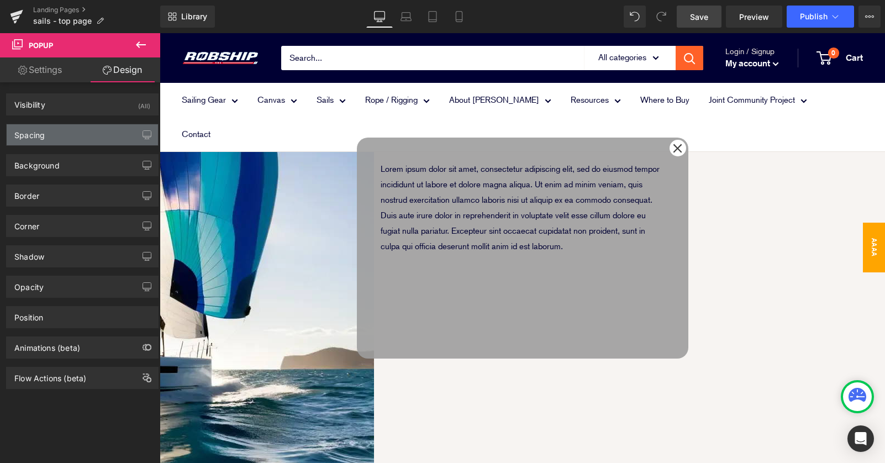
click at [76, 136] on div "Spacing" at bounding box center [82, 134] width 151 height 21
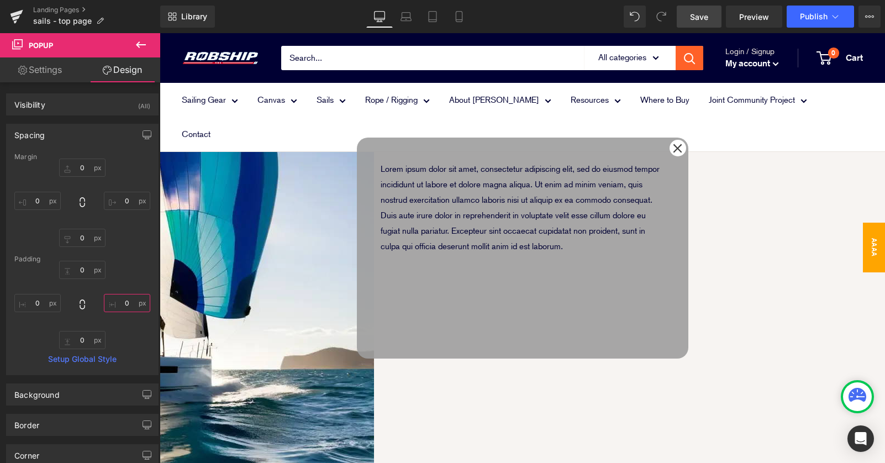
click at [118, 304] on input "0" at bounding box center [127, 303] width 46 height 18
type input "10"
click at [33, 303] on input "0" at bounding box center [37, 303] width 46 height 18
type input "10"
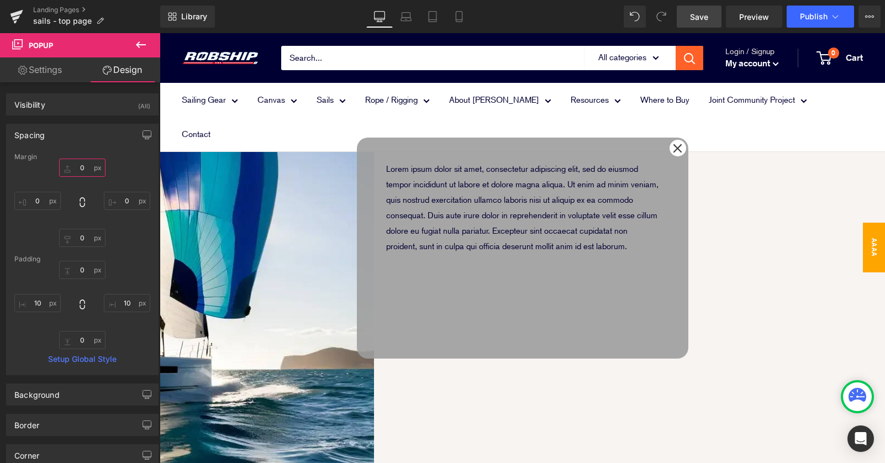
click at [76, 164] on input "0" at bounding box center [82, 168] width 46 height 18
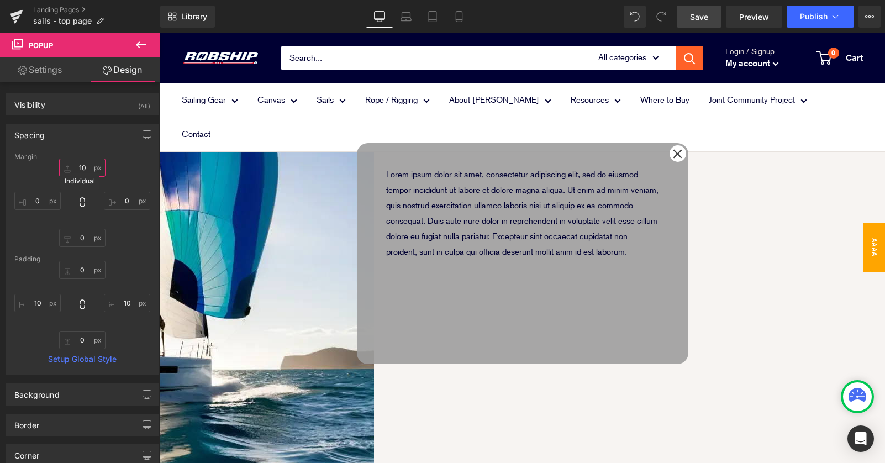
type input "0"
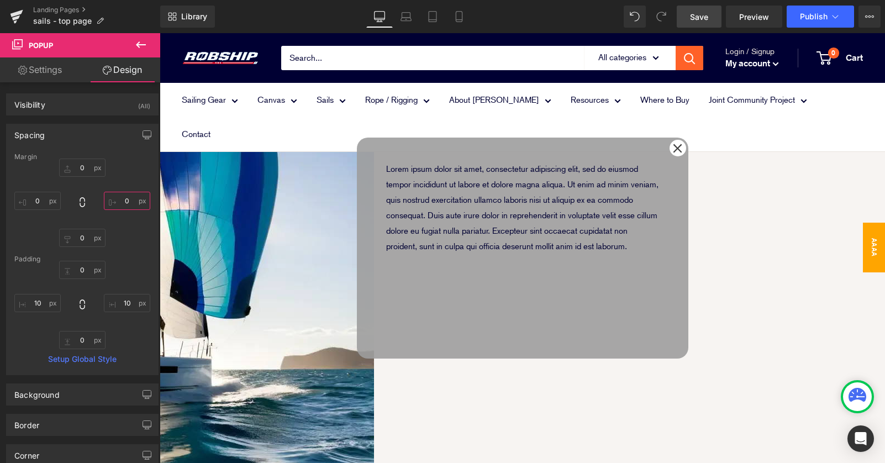
click at [114, 197] on input "0" at bounding box center [127, 201] width 46 height 18
click at [115, 198] on input "0" at bounding box center [127, 201] width 46 height 18
type input "0"
click at [114, 301] on input "10" at bounding box center [127, 303] width 46 height 18
click at [122, 302] on input "10" at bounding box center [127, 303] width 46 height 18
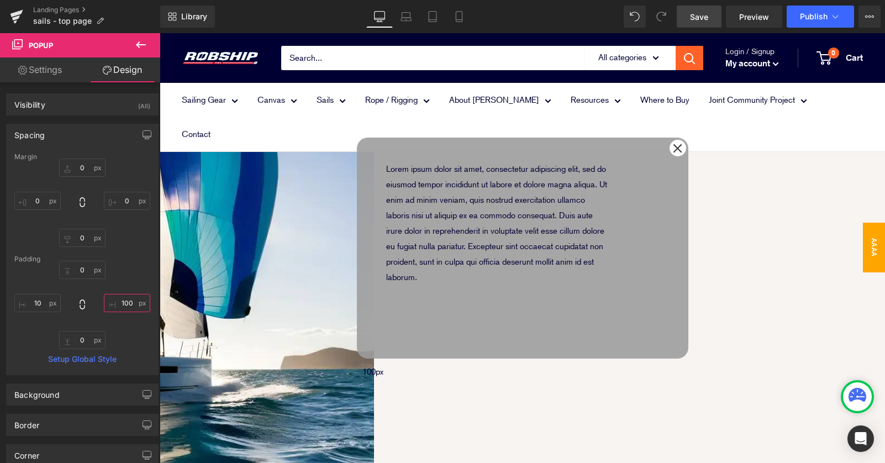
type input "10"
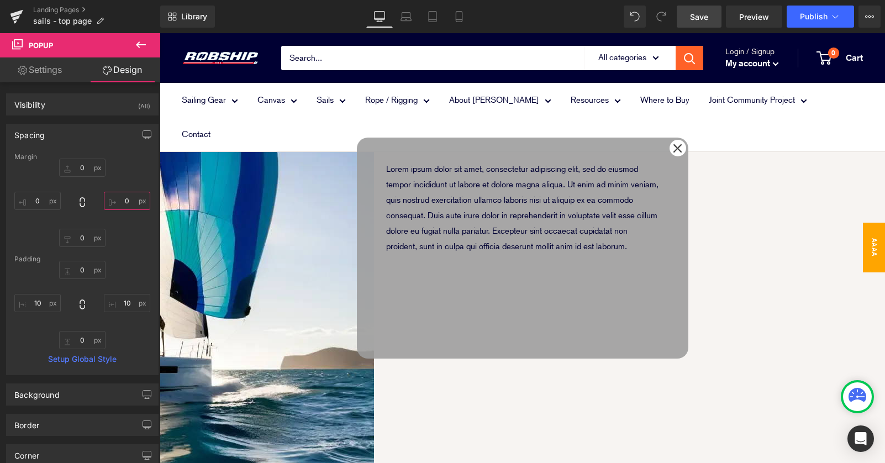
click at [117, 204] on input "0" at bounding box center [127, 201] width 46 height 18
type input "0"
click at [148, 43] on button at bounding box center [141, 45] width 39 height 24
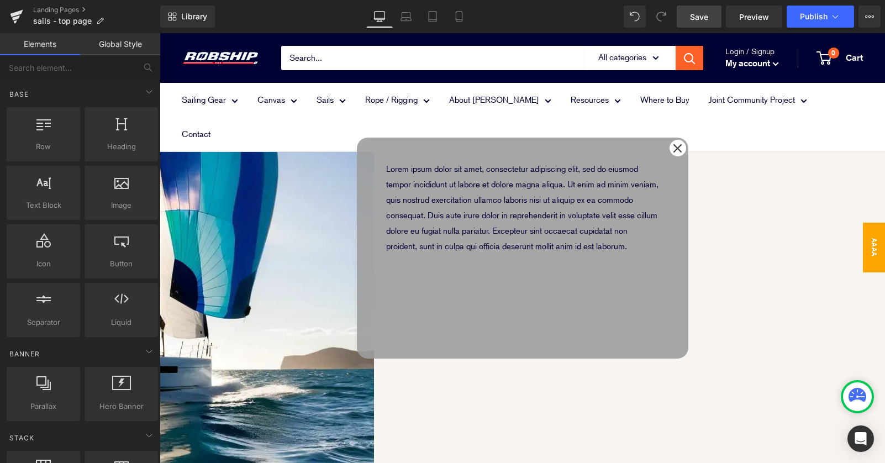
click at [419, 267] on div "Lorem ipsum dolor sit amet, consectetur adipiscing elit, sed do eiusmod tempor …" at bounding box center [522, 248] width 320 height 221
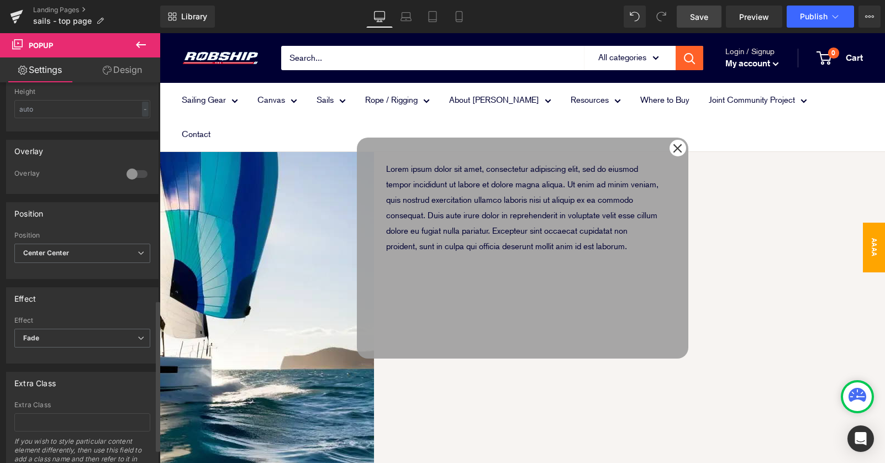
scroll to position [583, 0]
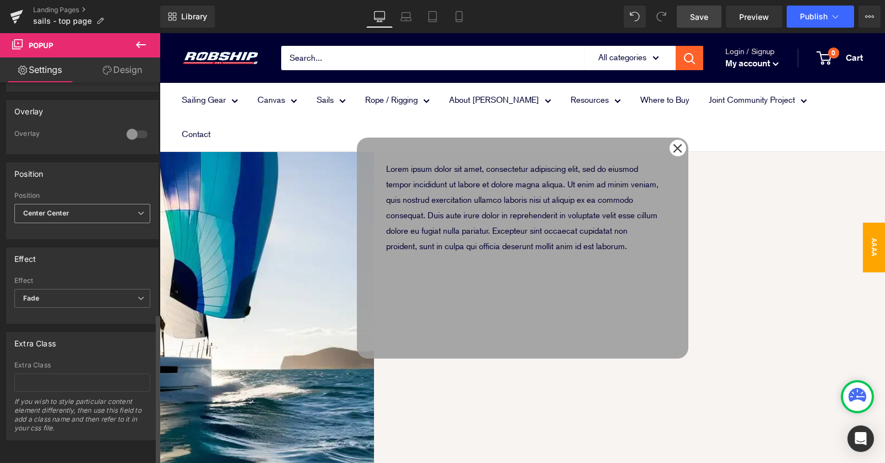
click at [122, 204] on span "Center Center" at bounding box center [82, 213] width 136 height 19
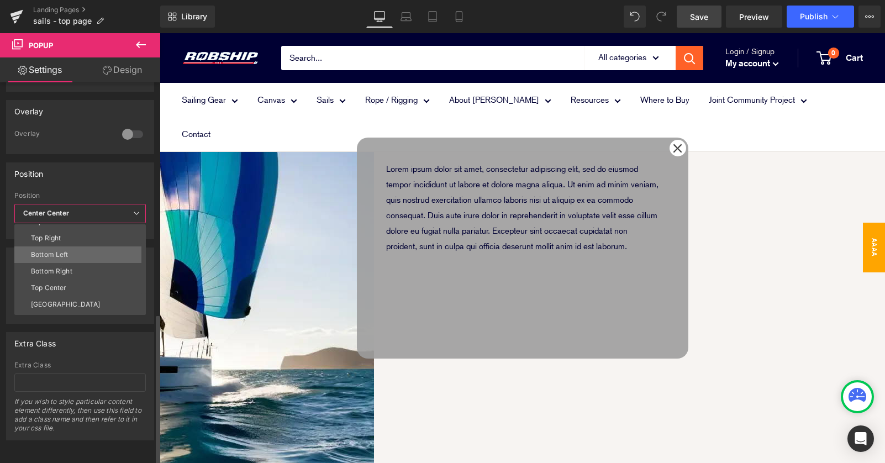
scroll to position [31, 0]
click at [110, 276] on li "Top Center" at bounding box center [82, 284] width 136 height 17
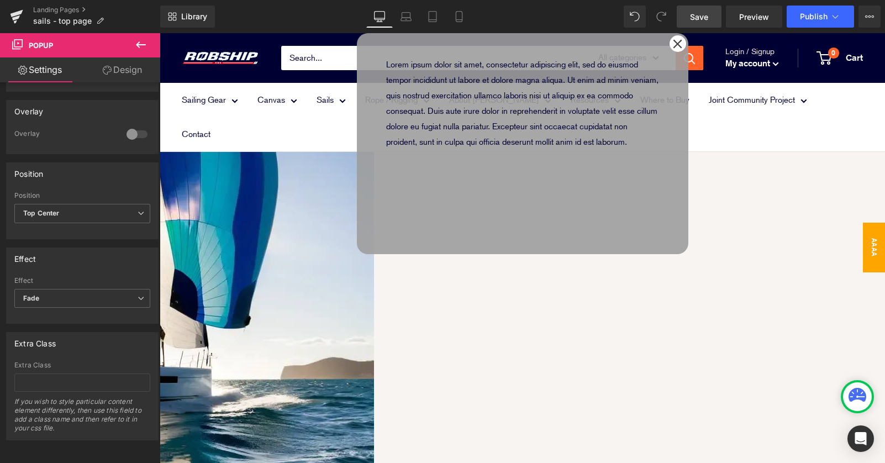
scroll to position [1813, 0]
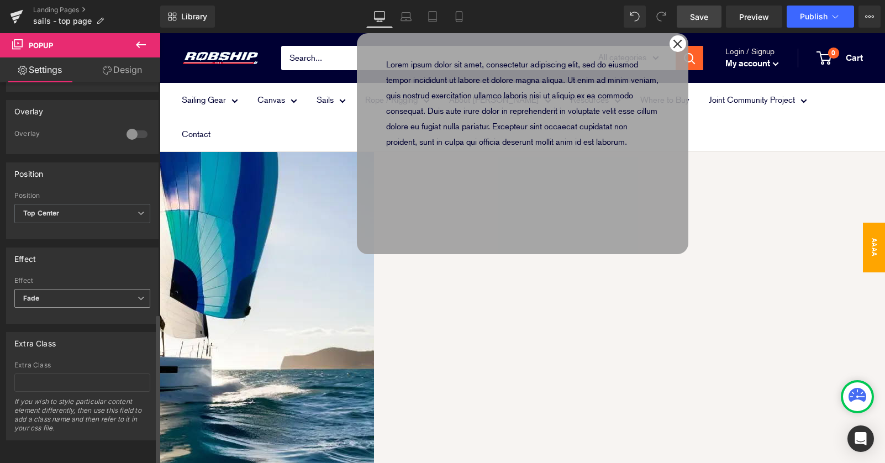
click at [108, 294] on span "Fade" at bounding box center [82, 298] width 136 height 19
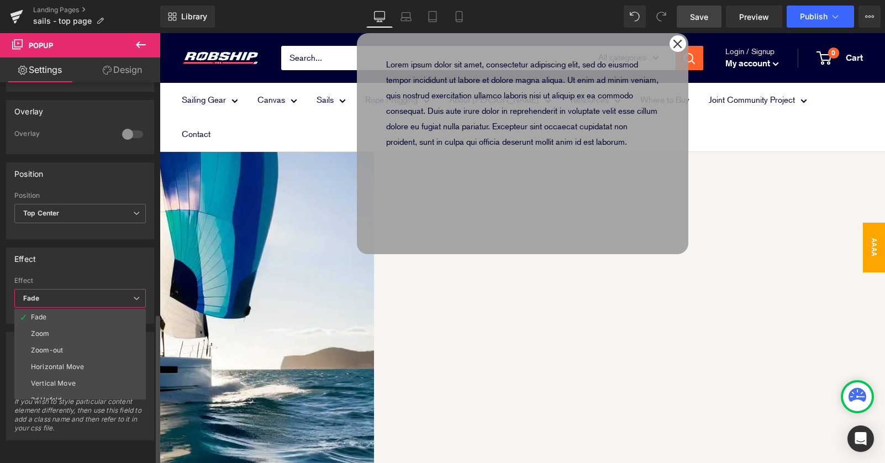
click at [111, 248] on div "Effect" at bounding box center [80, 258] width 147 height 21
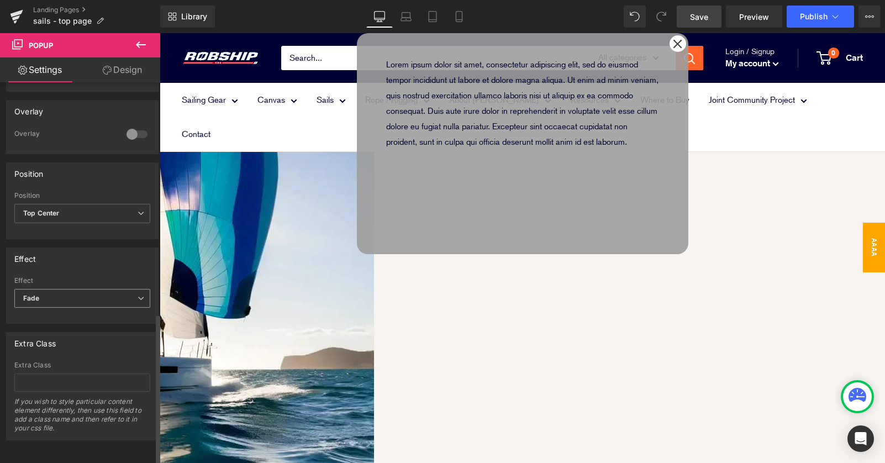
click at [65, 293] on span "Fade" at bounding box center [82, 298] width 136 height 19
click at [109, 248] on div "Effect" at bounding box center [82, 258] width 151 height 21
click at [679, 46] on icon at bounding box center [677, 43] width 9 height 9
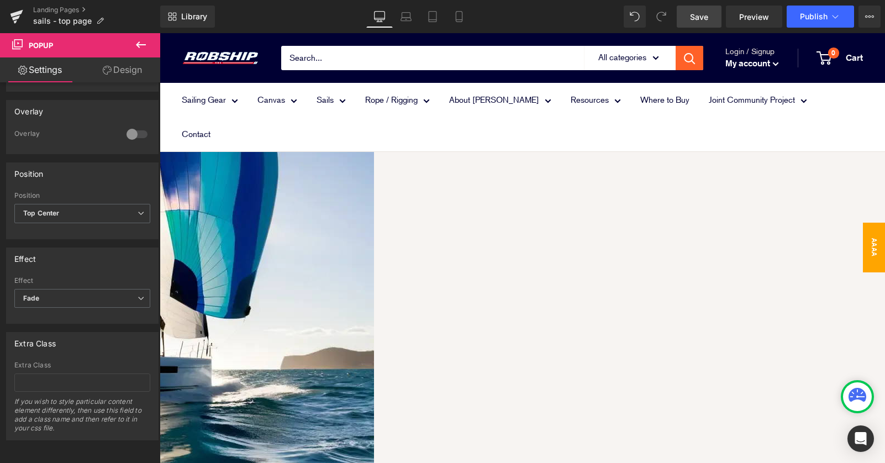
click at [871, 246] on span "aaaa" at bounding box center [874, 248] width 22 height 50
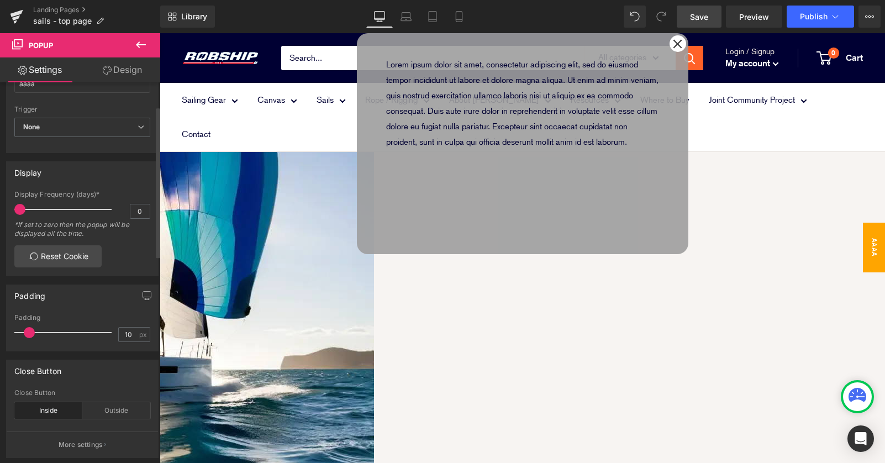
scroll to position [0, 0]
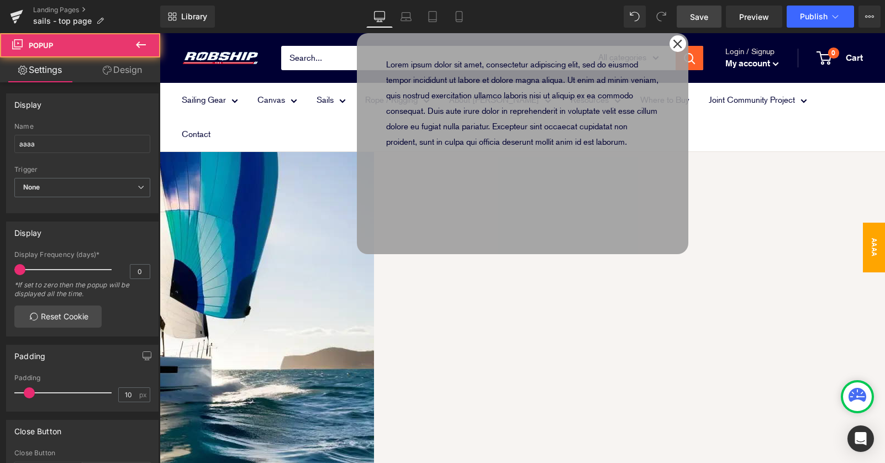
click at [474, 154] on div "Lorem ipsum dolor sit amet, consectetur adipiscing elit, sed do eiusmod tempor …" at bounding box center [522, 143] width 320 height 221
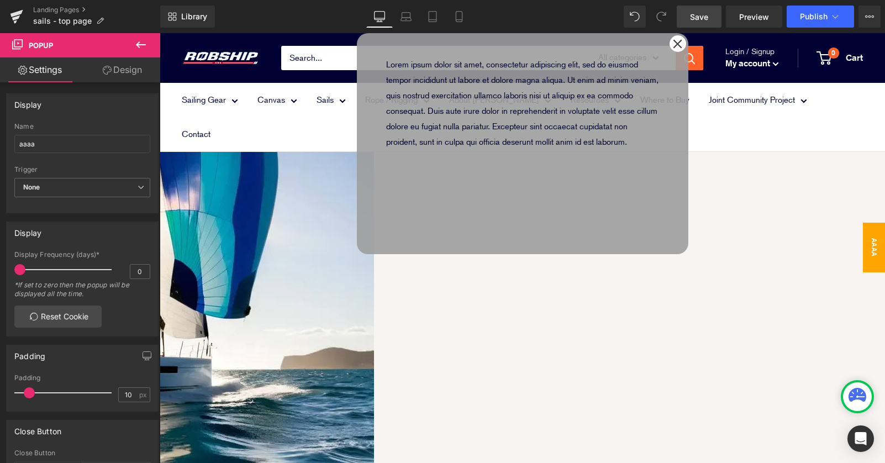
click at [118, 71] on link "Design" at bounding box center [122, 69] width 80 height 25
click at [51, 65] on link "Settings" at bounding box center [40, 69] width 80 height 25
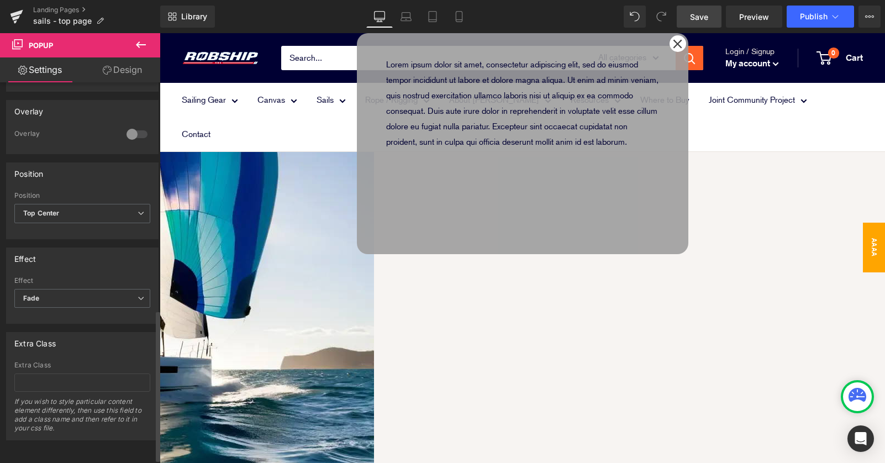
scroll to position [583, 0]
click at [101, 289] on span "Fade" at bounding box center [82, 298] width 136 height 19
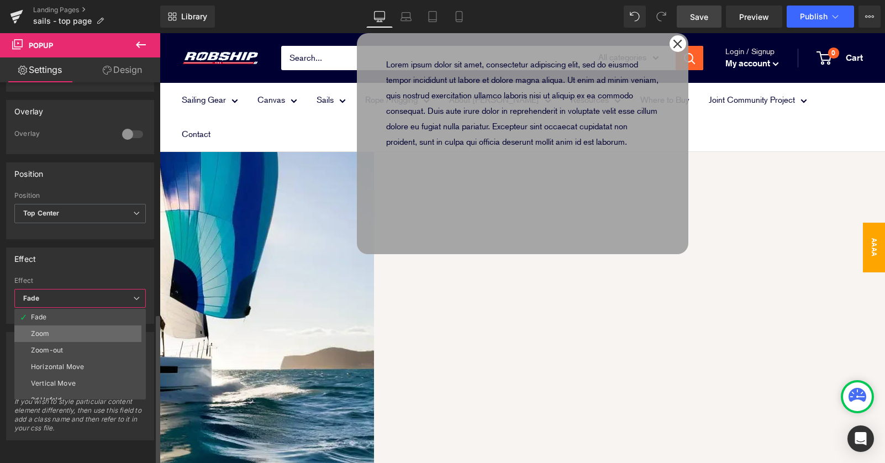
click at [99, 325] on li "Zoom" at bounding box center [82, 333] width 136 height 17
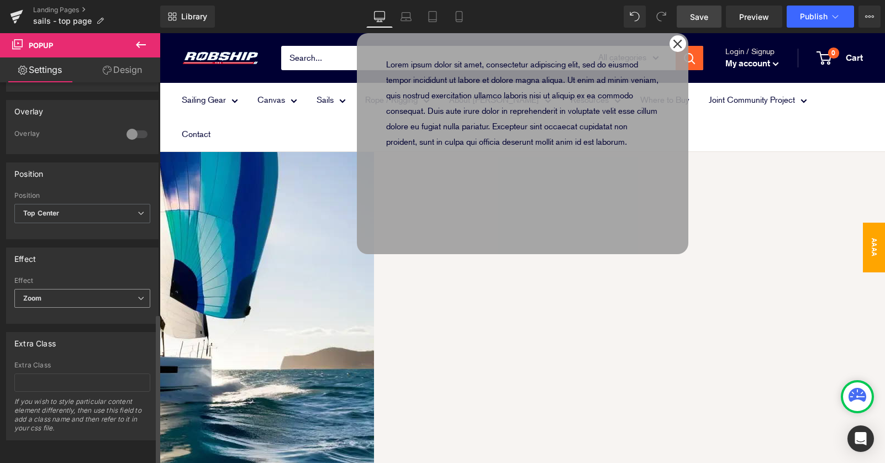
click at [53, 293] on span "Zoom" at bounding box center [82, 298] width 136 height 19
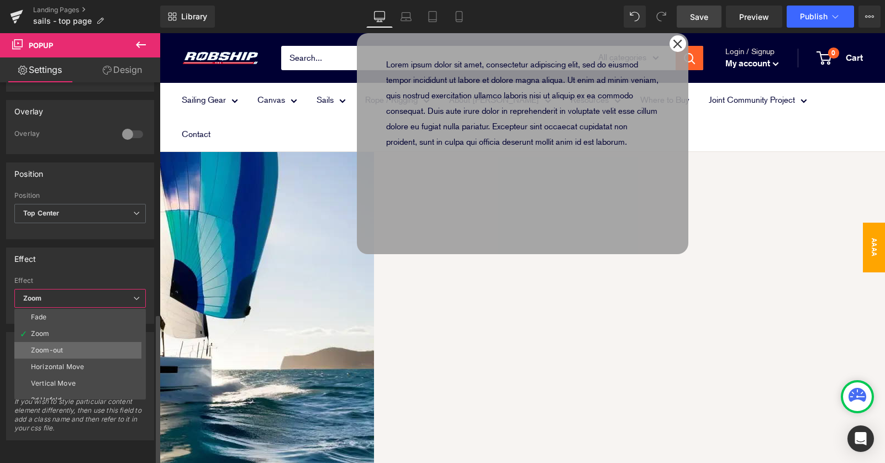
click at [51, 346] on div "Zoom-out" at bounding box center [47, 350] width 32 height 8
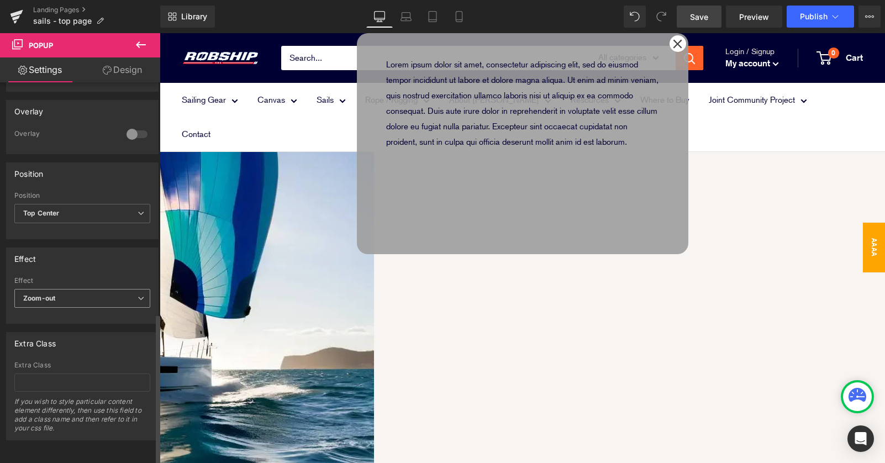
click at [100, 289] on span "Zoom-out" at bounding box center [82, 298] width 136 height 19
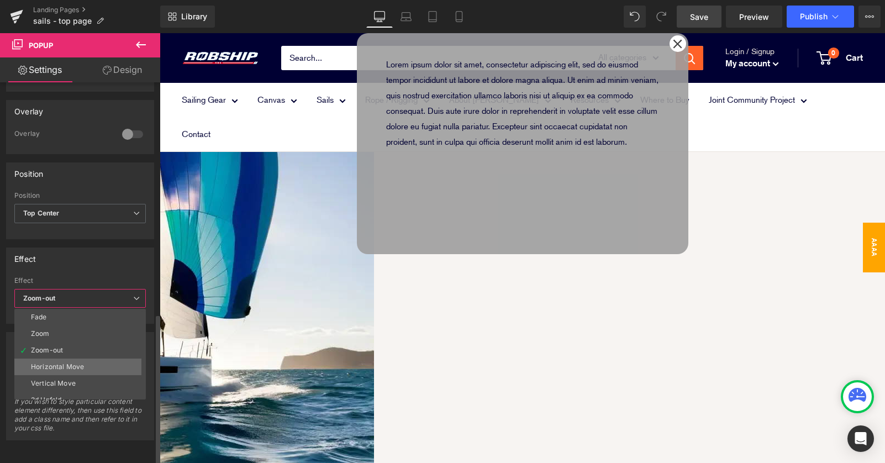
click at [83, 359] on li "Horizontal Move" at bounding box center [82, 367] width 136 height 17
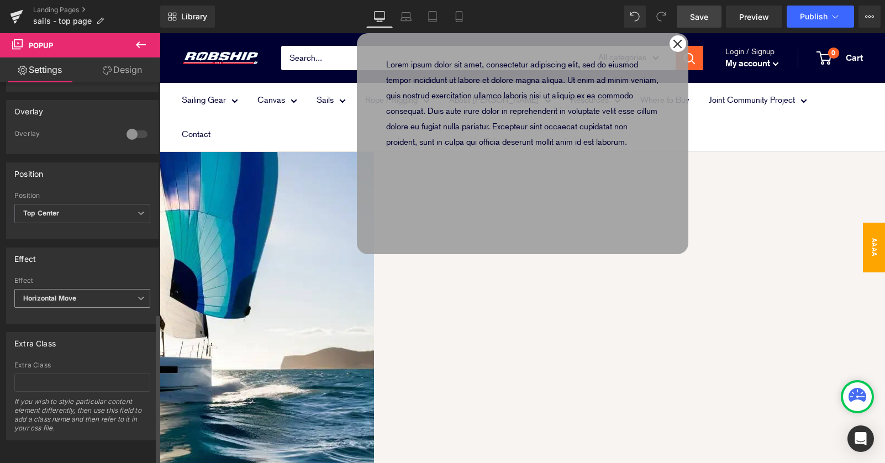
click at [108, 289] on span "Horizontal Move" at bounding box center [82, 298] width 136 height 19
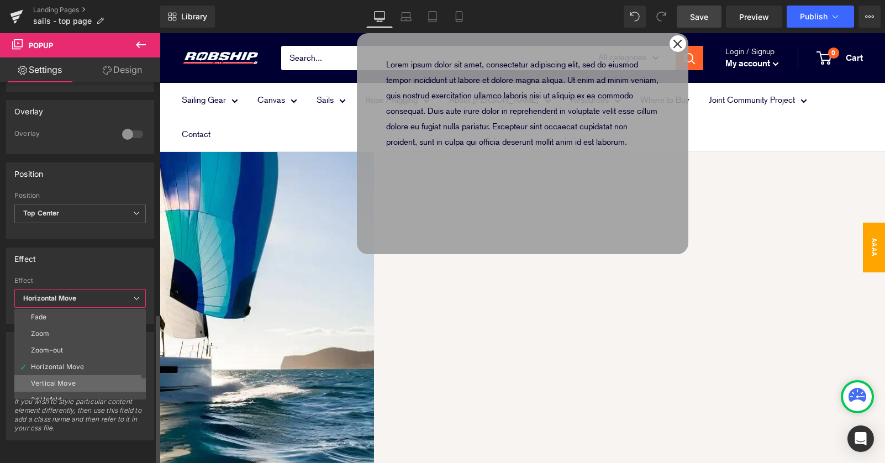
click at [90, 375] on li "Vertical Move" at bounding box center [82, 383] width 136 height 17
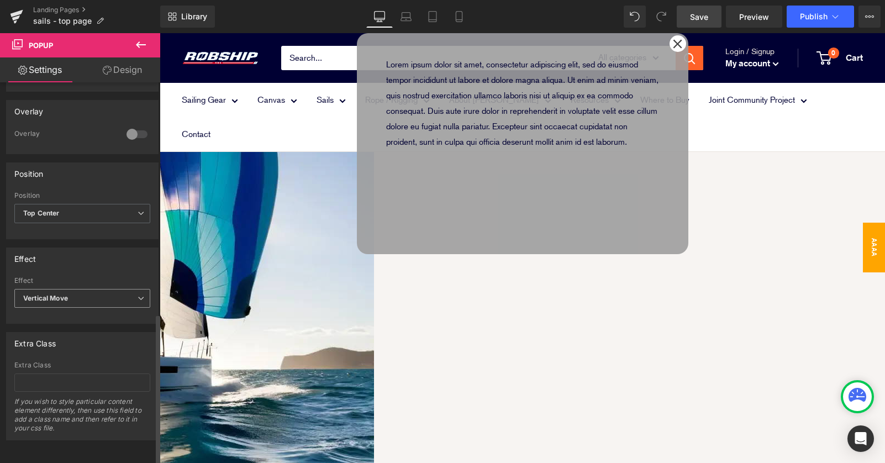
click at [109, 290] on span "Vertical Move" at bounding box center [82, 298] width 136 height 19
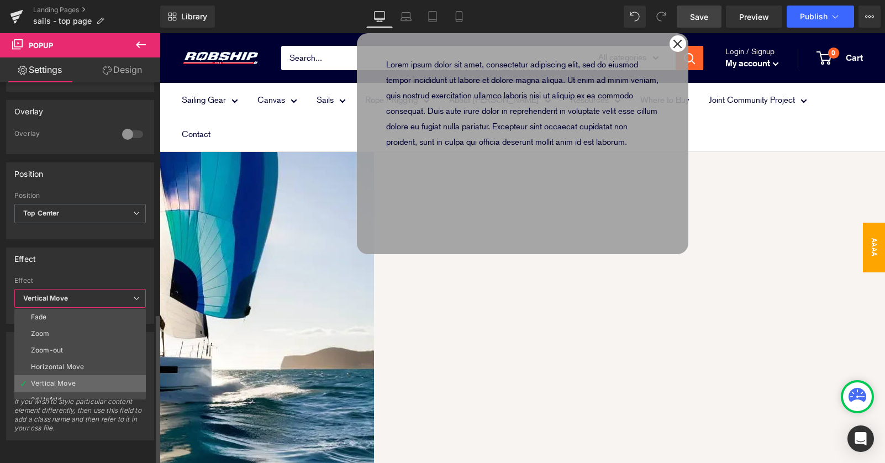
click at [91, 376] on li "Vertical Move" at bounding box center [82, 383] width 136 height 17
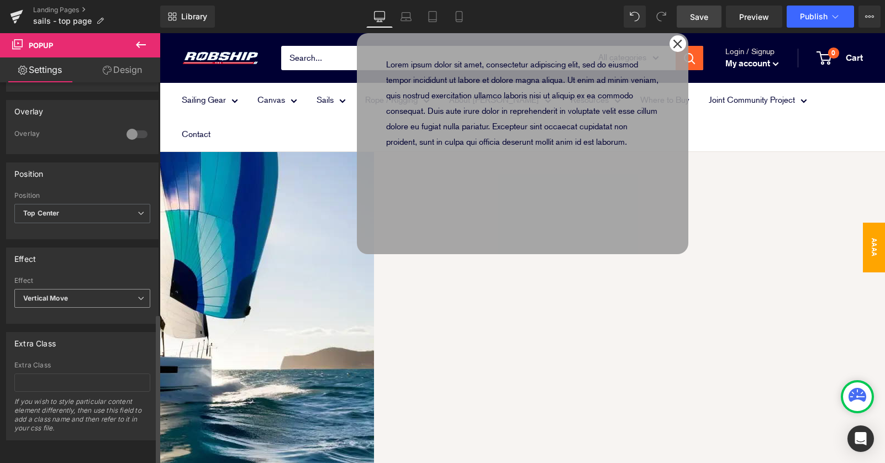
click at [107, 293] on span "Vertical Move" at bounding box center [82, 298] width 136 height 19
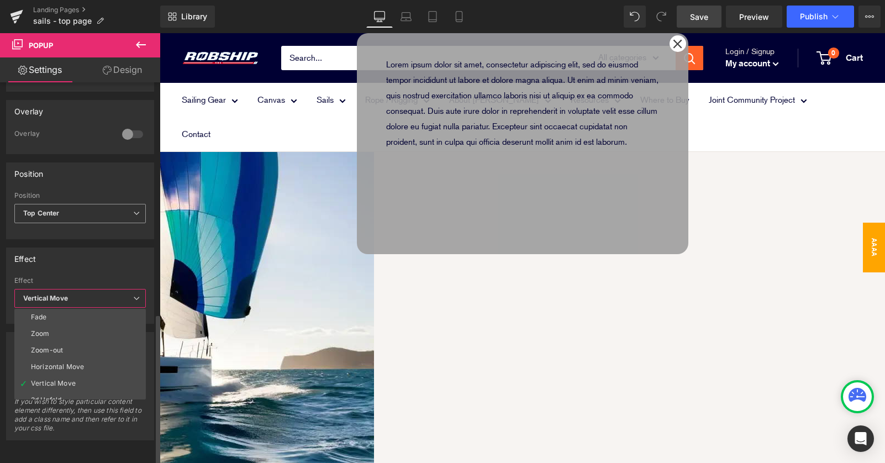
click at [107, 204] on span "Top Center" at bounding box center [80, 213] width 132 height 19
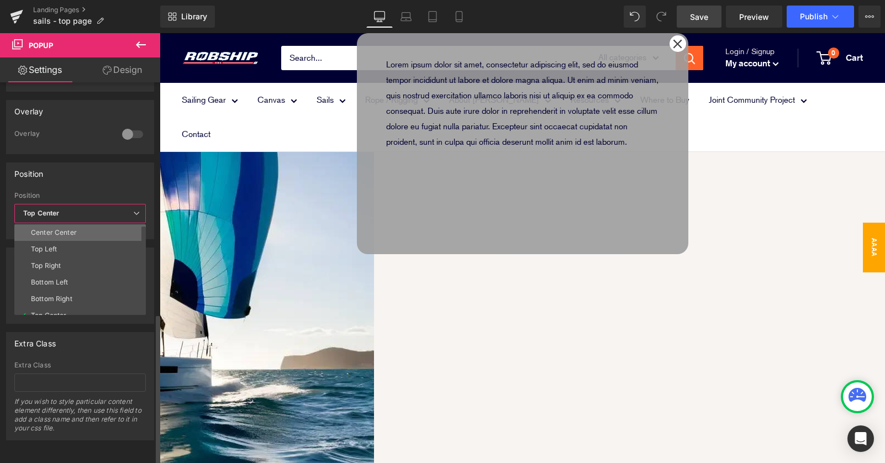
click at [94, 225] on li "Center Center" at bounding box center [82, 232] width 136 height 17
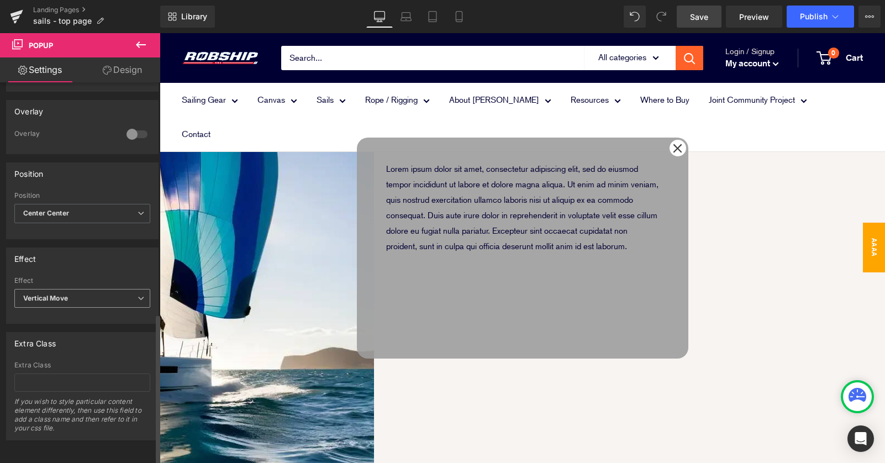
click at [115, 289] on span "Vertical Move" at bounding box center [82, 298] width 136 height 19
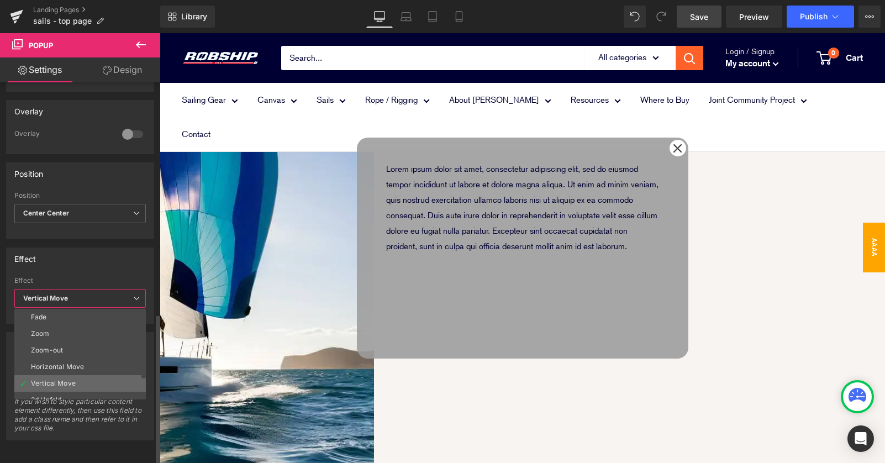
click at [86, 375] on li "Vertical Move" at bounding box center [82, 383] width 136 height 17
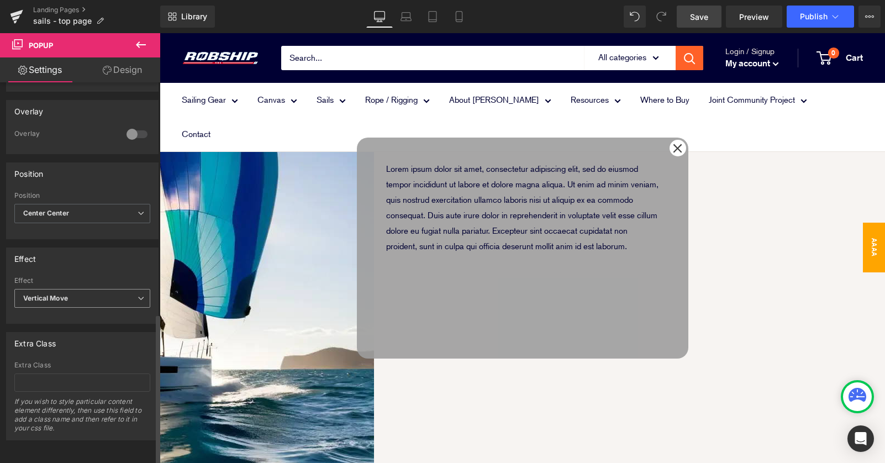
click at [115, 289] on span "Vertical Move" at bounding box center [82, 298] width 136 height 19
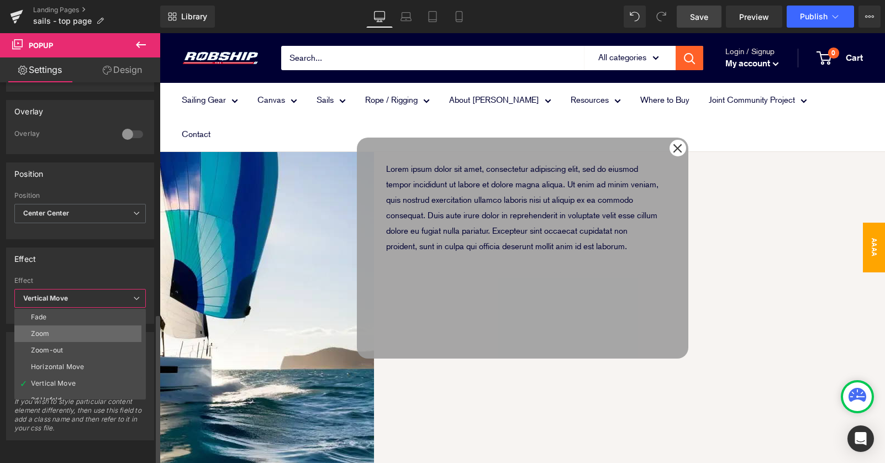
click at [99, 325] on li "Zoom" at bounding box center [82, 333] width 136 height 17
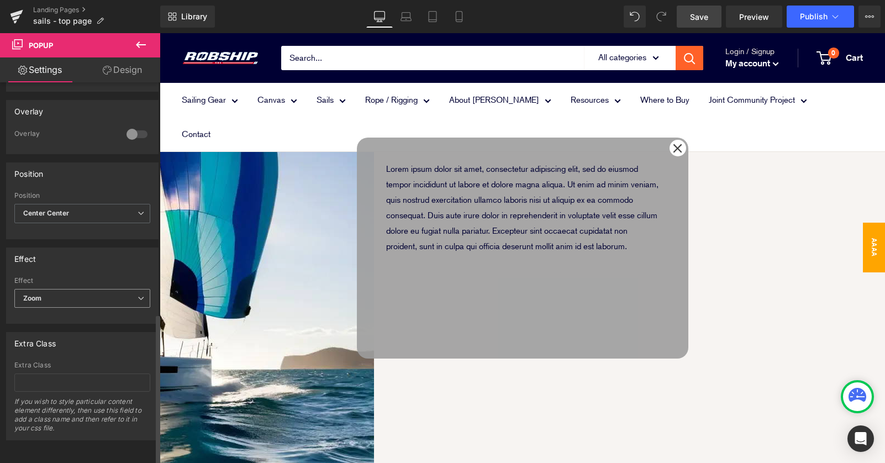
click at [111, 289] on span "Zoom" at bounding box center [82, 298] width 136 height 19
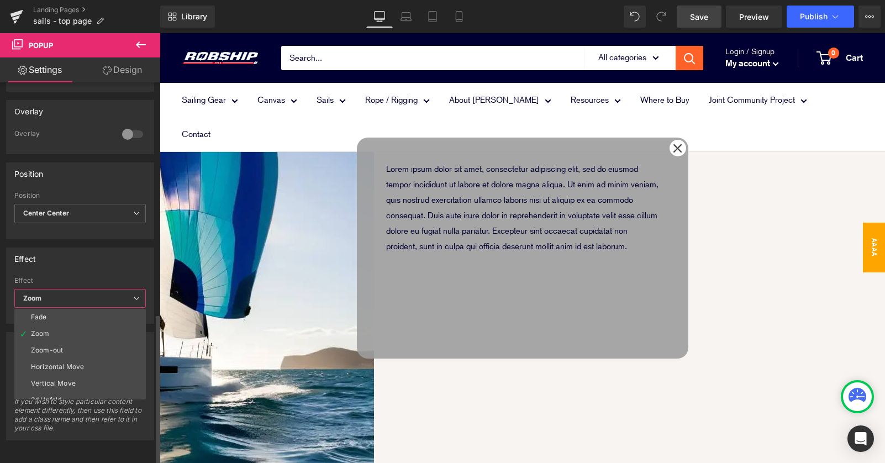
click at [85, 375] on li "Vertical Move" at bounding box center [82, 383] width 136 height 17
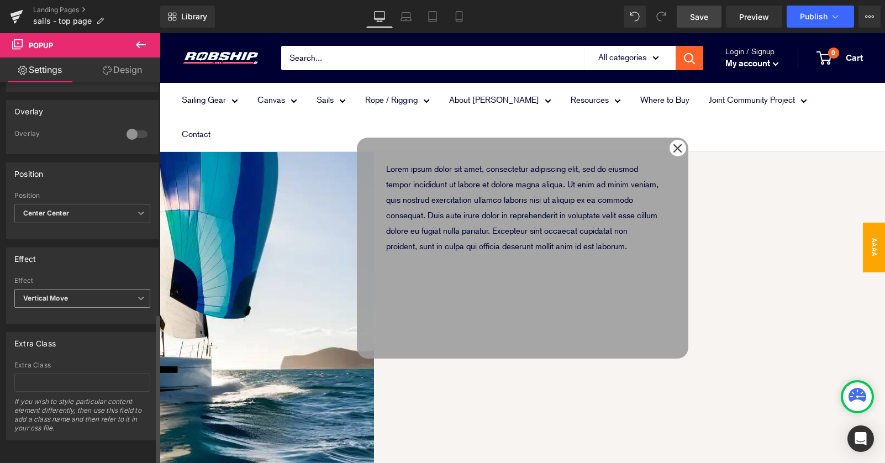
click at [104, 295] on span "Vertical Move" at bounding box center [82, 298] width 136 height 19
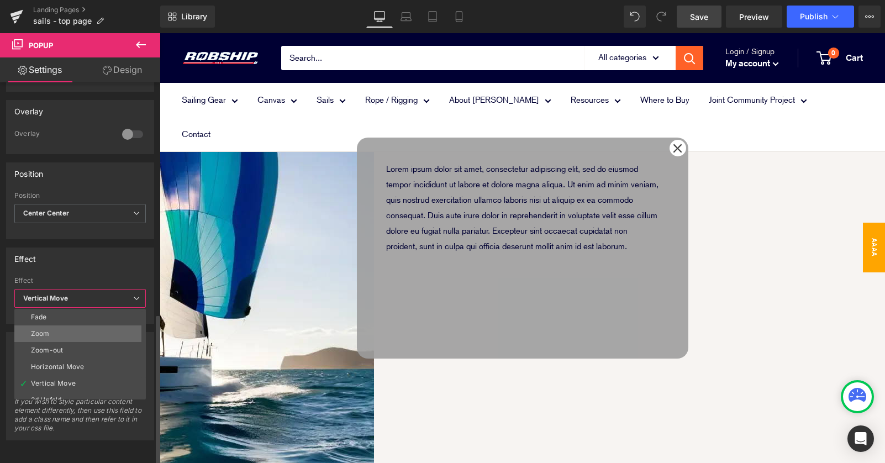
click at [102, 328] on li "Zoom" at bounding box center [82, 333] width 136 height 17
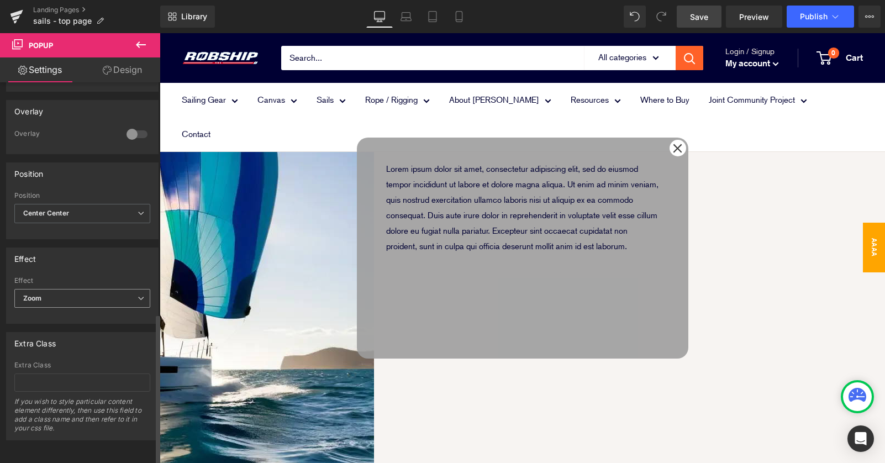
click at [101, 292] on span "Zoom" at bounding box center [82, 298] width 136 height 19
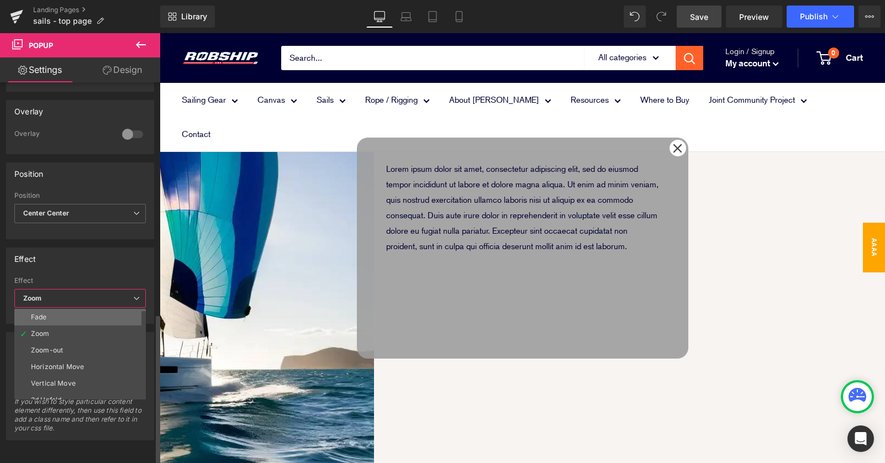
drag, startPoint x: 94, startPoint y: 299, endPoint x: 92, endPoint y: 311, distance: 11.9
click at [92, 311] on div "Zoom Fade Zoom Zoom-out Horizontal Move Vertical Move 3d Unfold None" at bounding box center [80, 301] width 132 height 25
click at [92, 311] on li "Fade" at bounding box center [82, 317] width 136 height 17
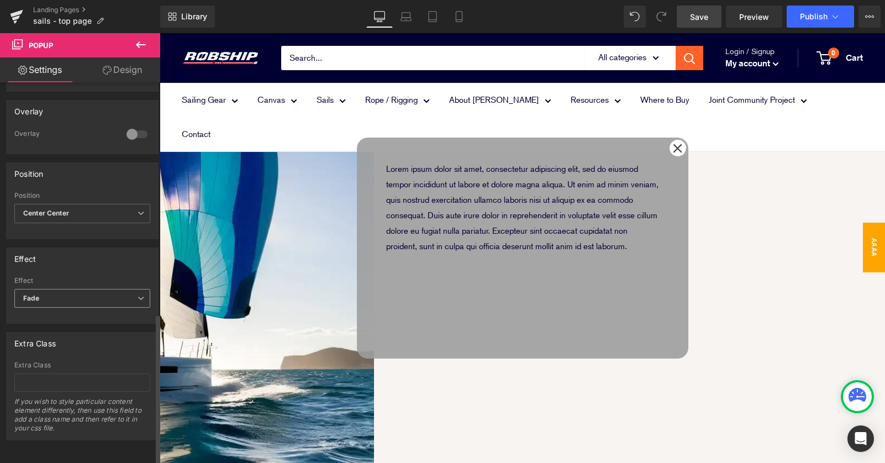
click at [95, 291] on span "Fade" at bounding box center [82, 298] width 136 height 19
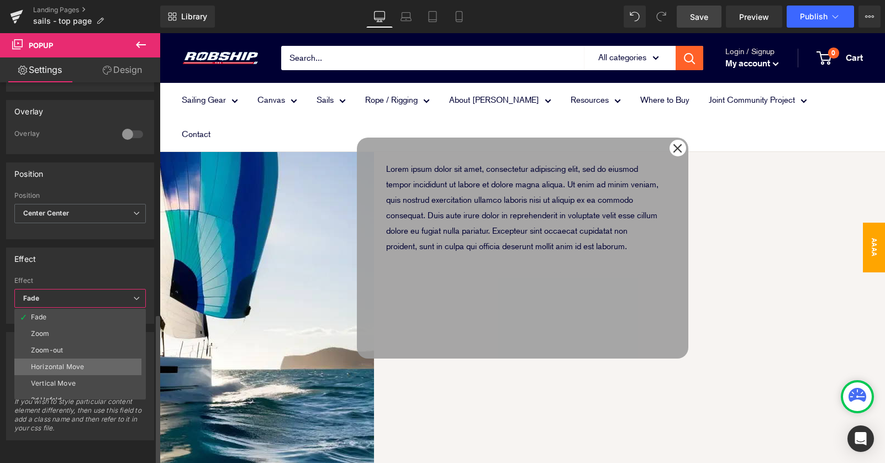
click at [81, 363] on div "Horizontal Move" at bounding box center [57, 367] width 53 height 8
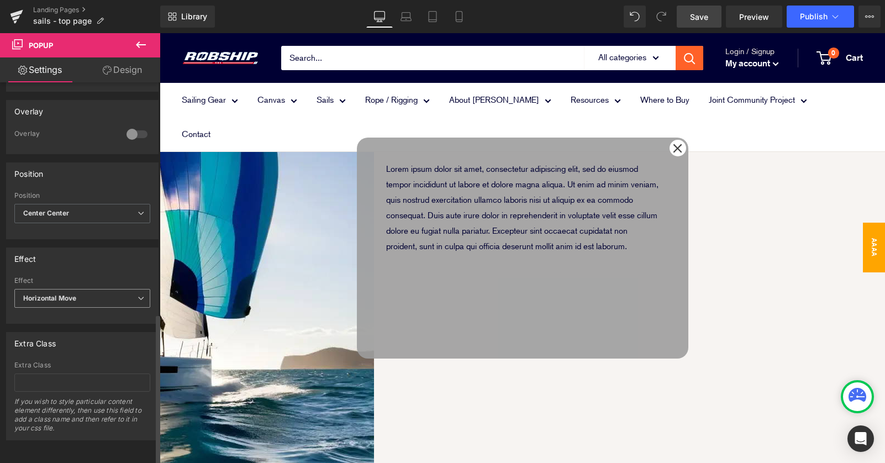
click at [95, 292] on span "Horizontal Move" at bounding box center [82, 298] width 136 height 19
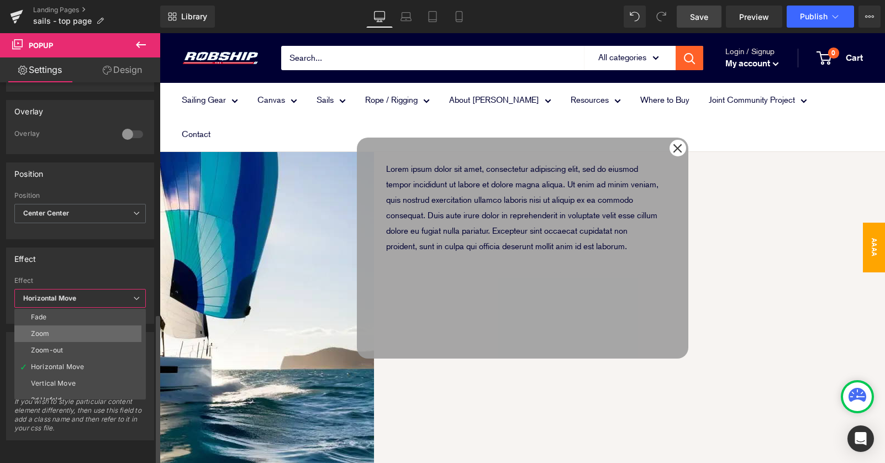
click at [87, 333] on li "Zoom" at bounding box center [82, 333] width 136 height 17
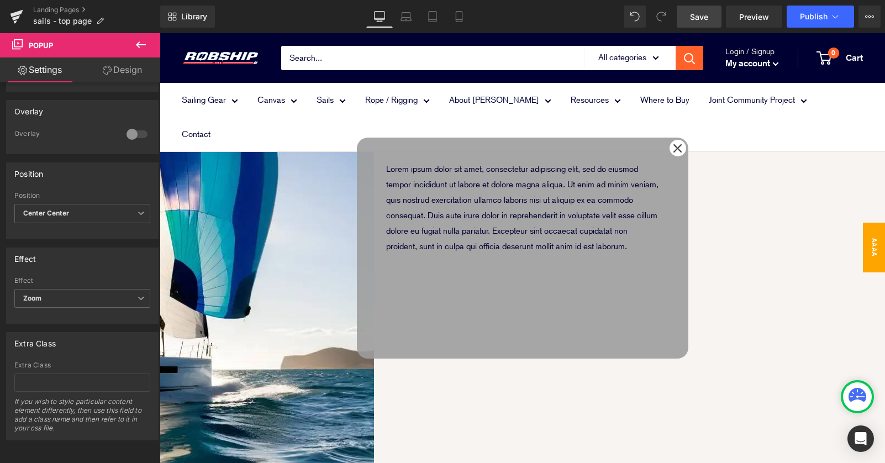
click at [136, 36] on button at bounding box center [141, 45] width 39 height 24
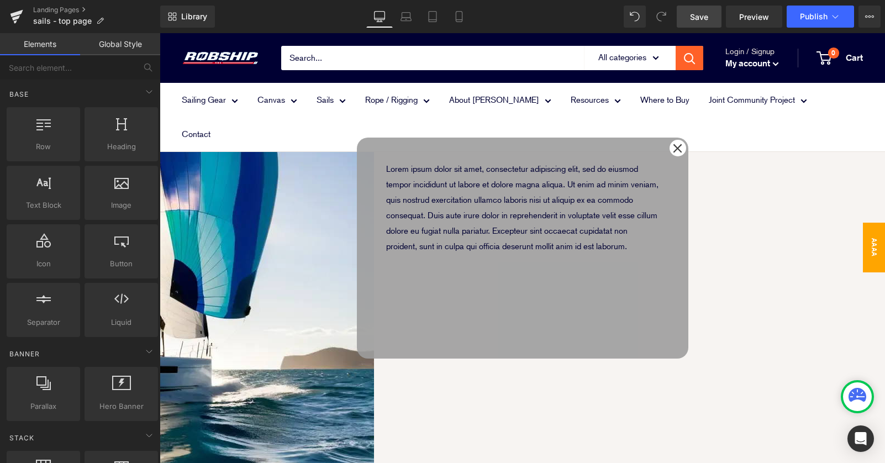
click at [413, 216] on p "Lorem ipsum dolor sit amet, consectetur adipiscing elit, sed do eiusmod tempor …" at bounding box center [522, 207] width 273 height 93
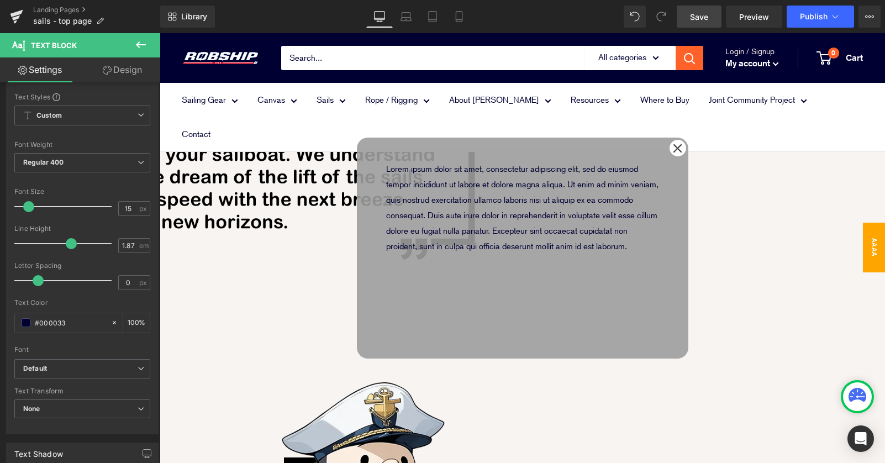
scroll to position [1085, 0]
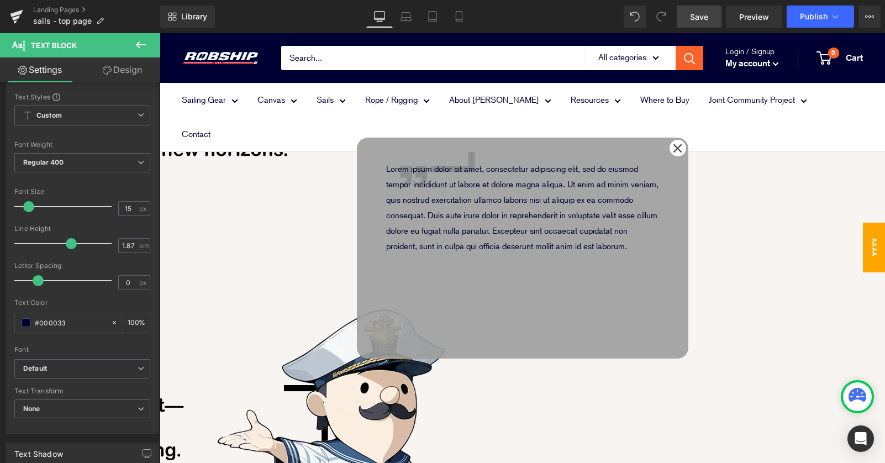
drag, startPoint x: 513, startPoint y: 341, endPoint x: 178, endPoint y: 214, distance: 357.9
click at [513, 341] on div "Lorem ipsum dolor sit amet, consectetur adipiscing elit, sed do eiusmod tempor …" at bounding box center [522, 248] width 320 height 221
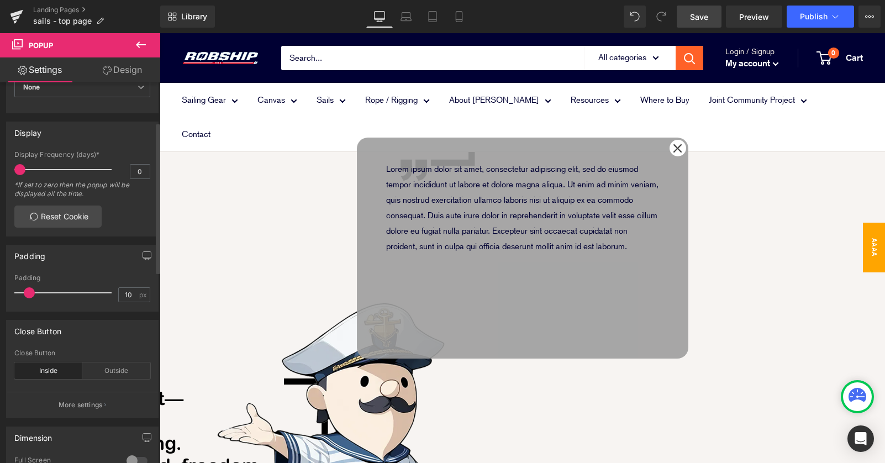
scroll to position [0, 0]
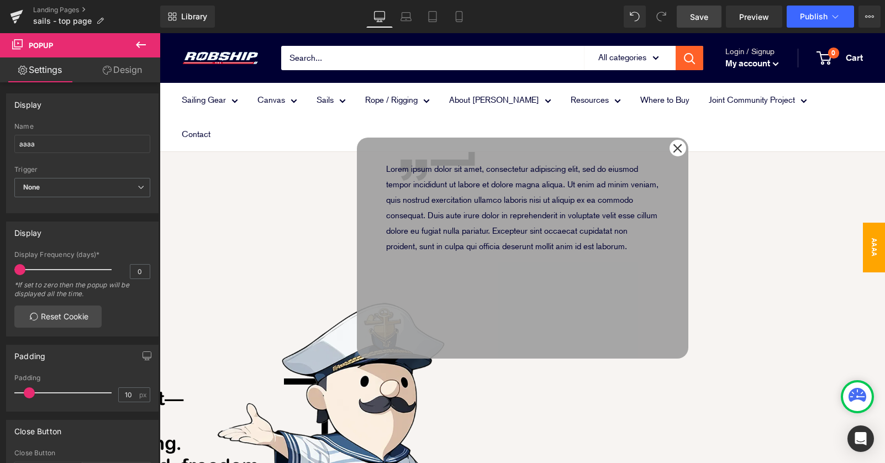
click at [139, 46] on icon at bounding box center [140, 44] width 13 height 13
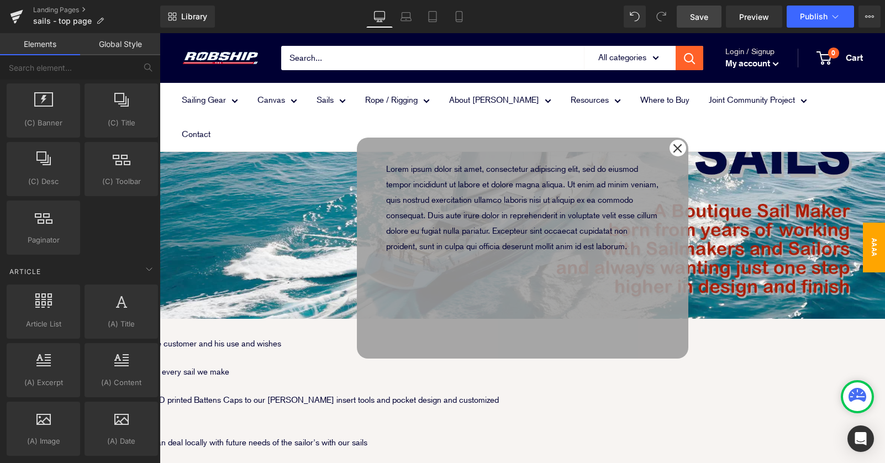
scroll to position [91, 0]
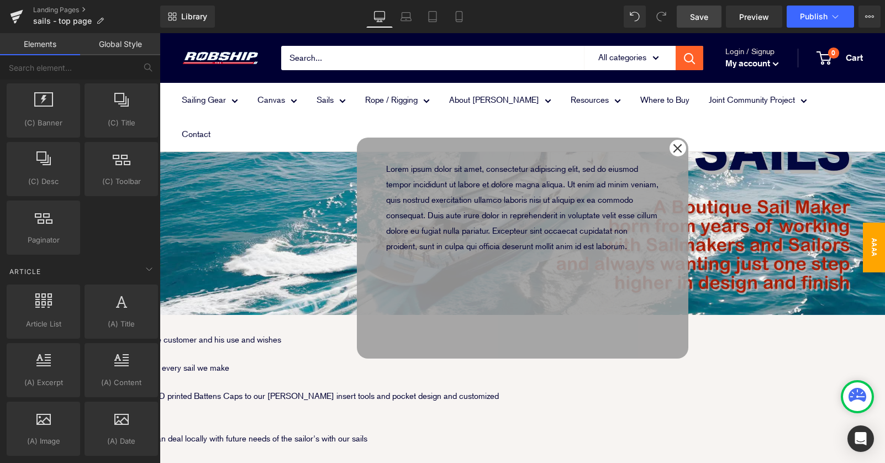
click at [674, 146] on icon at bounding box center [677, 148] width 9 height 9
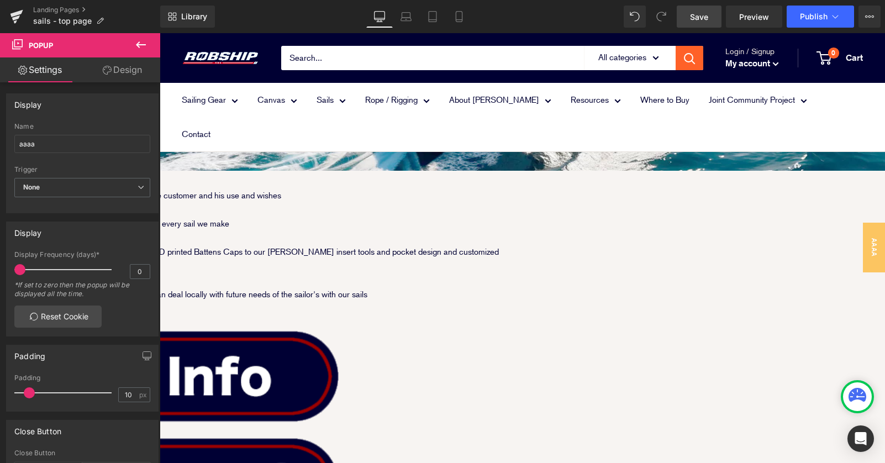
scroll to position [236, 0]
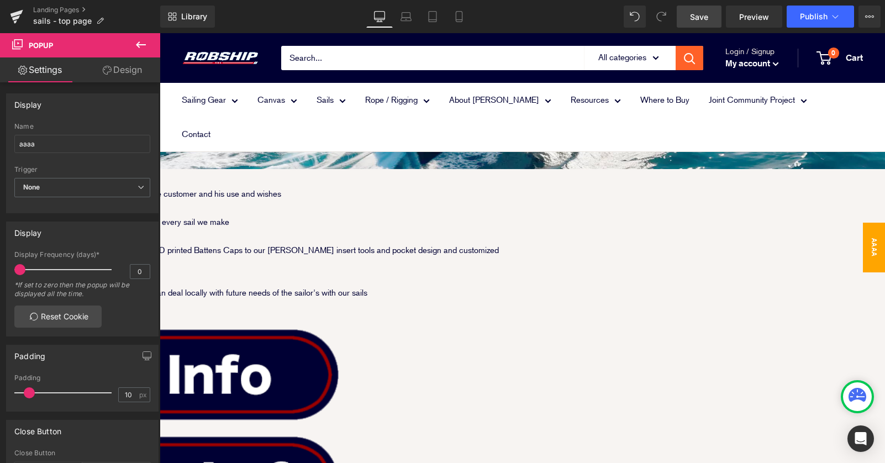
click at [871, 250] on span "aaaa" at bounding box center [874, 248] width 22 height 50
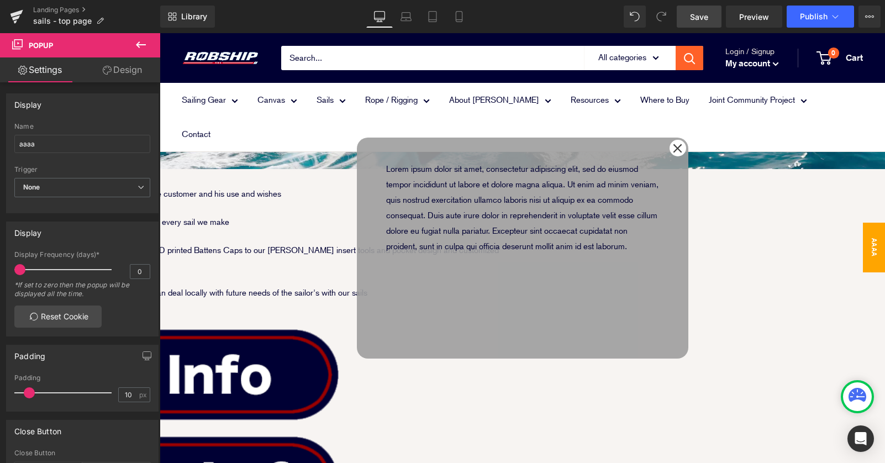
click at [412, 165] on p "Lorem ipsum dolor sit amet, consectetur adipiscing elit, sed do eiusmod tempor …" at bounding box center [522, 207] width 273 height 93
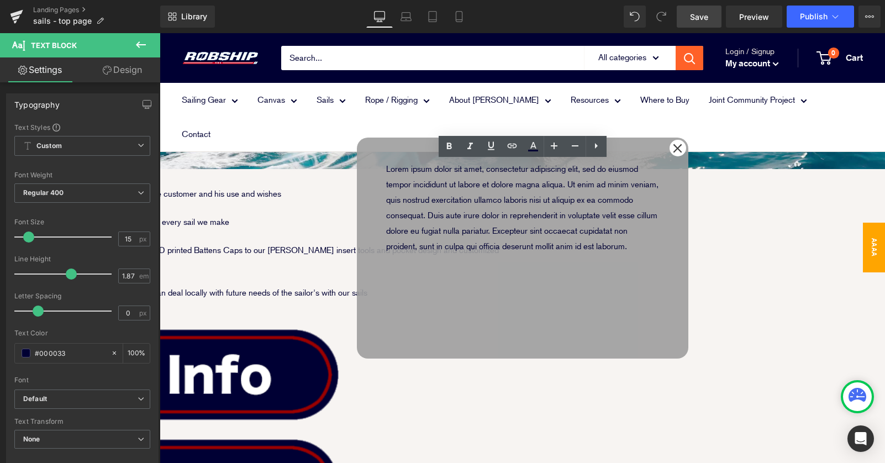
click at [427, 308] on div "Lorem ipsum dolor sit amet, consectetur adipiscing elit, sed do eiusmod tempor …" at bounding box center [522, 248] width 320 height 221
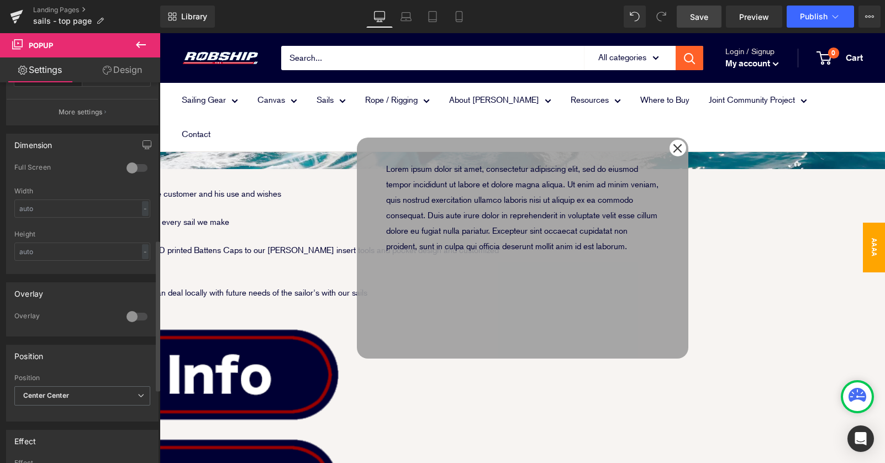
scroll to position [396, 0]
click at [143, 207] on div "-" at bounding box center [145, 205] width 7 height 15
click at [122, 284] on div "Overlay" at bounding box center [82, 290] width 151 height 21
click at [143, 140] on icon "button" at bounding box center [147, 142] width 9 height 9
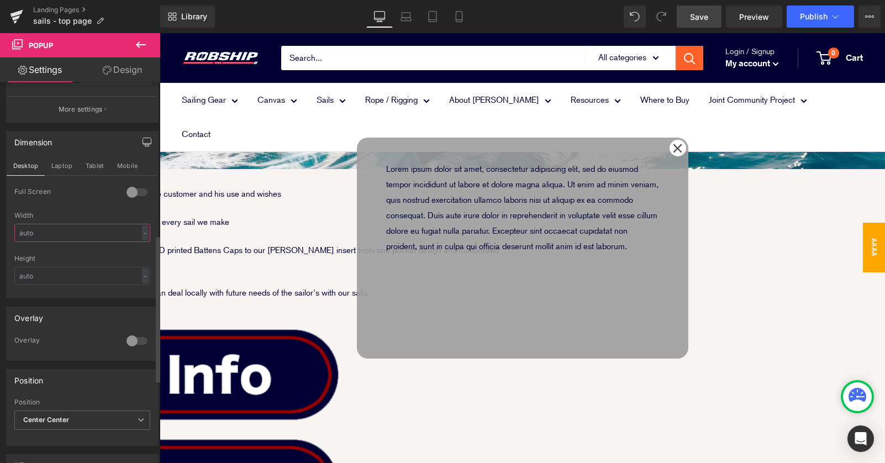
click at [88, 232] on input "text" at bounding box center [82, 233] width 136 height 18
click at [48, 228] on input "text" at bounding box center [82, 233] width 136 height 18
type input "１"
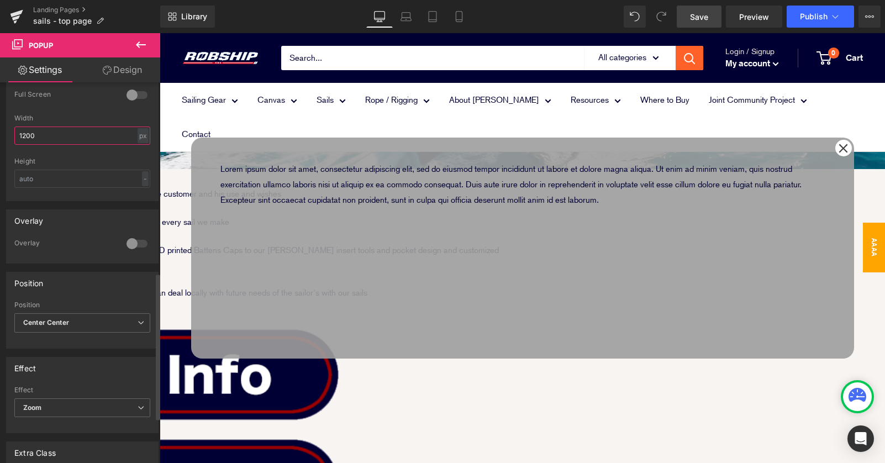
scroll to position [436, 0]
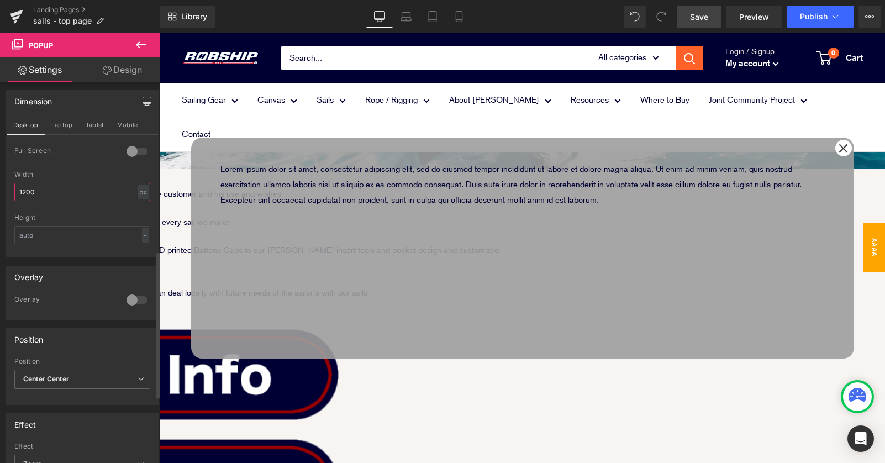
click at [47, 192] on input "1200" at bounding box center [82, 192] width 136 height 18
drag, startPoint x: 55, startPoint y: 192, endPoint x: -9, endPoint y: 191, distance: 64.7
click at [0, 191] on html "Text Block You are previewing how the will restyle your page. You can not edit …" at bounding box center [442, 231] width 885 height 463
type input "800"
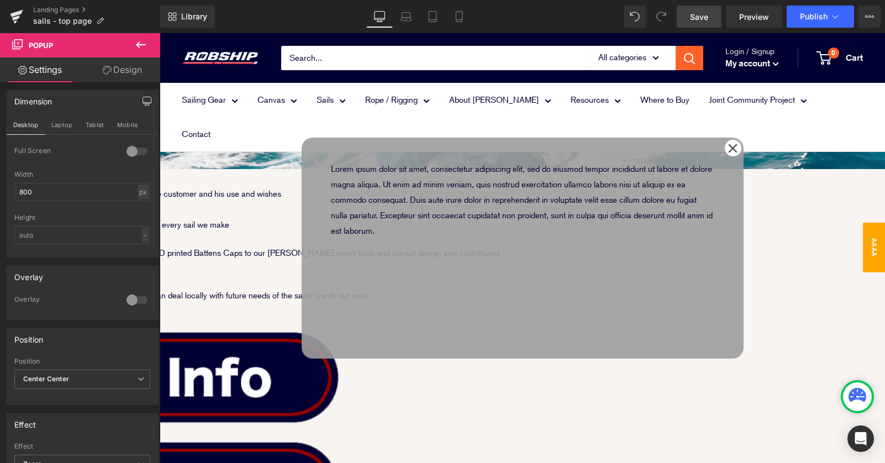
click at [251, 199] on div "Every Sail is Designed in-house with high end software and specified in house t…" at bounding box center [159, 241] width 725 height 138
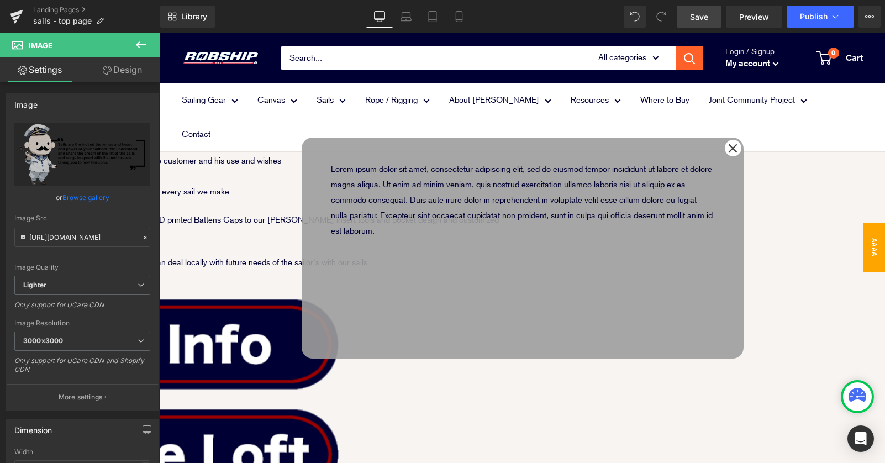
scroll to position [270, 0]
click at [733, 153] on div at bounding box center [733, 148] width 17 height 17
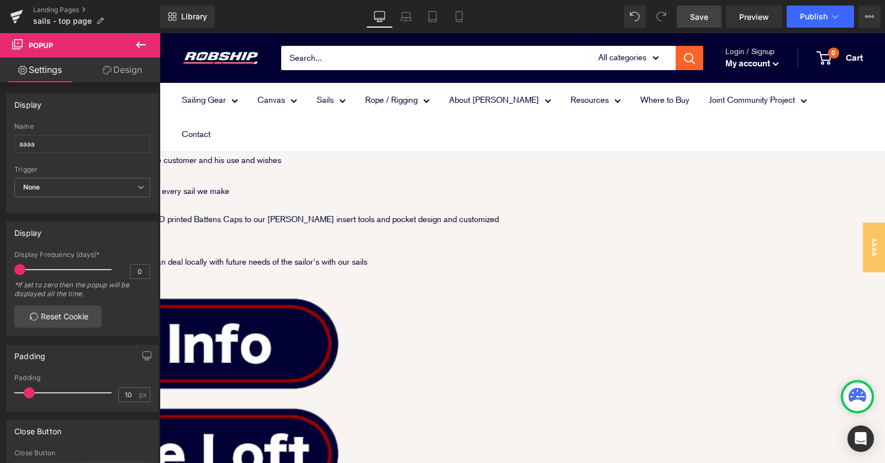
click at [160, 33] on span "Image" at bounding box center [160, 33] width 0 height 0
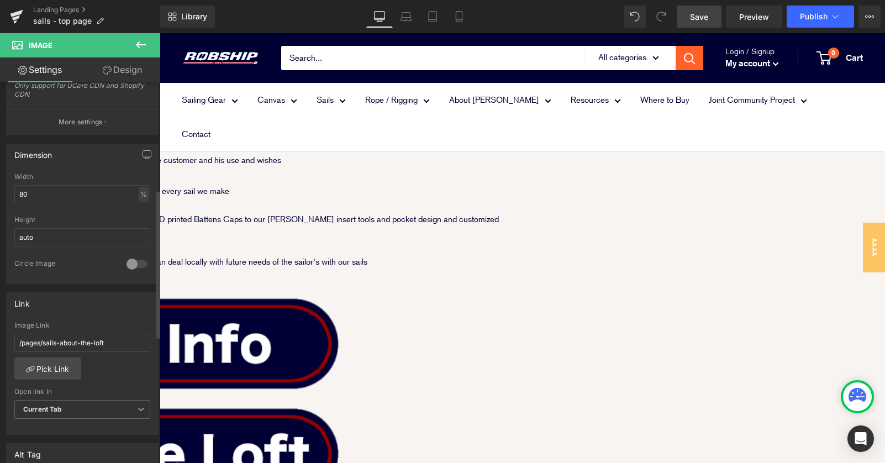
scroll to position [246, 0]
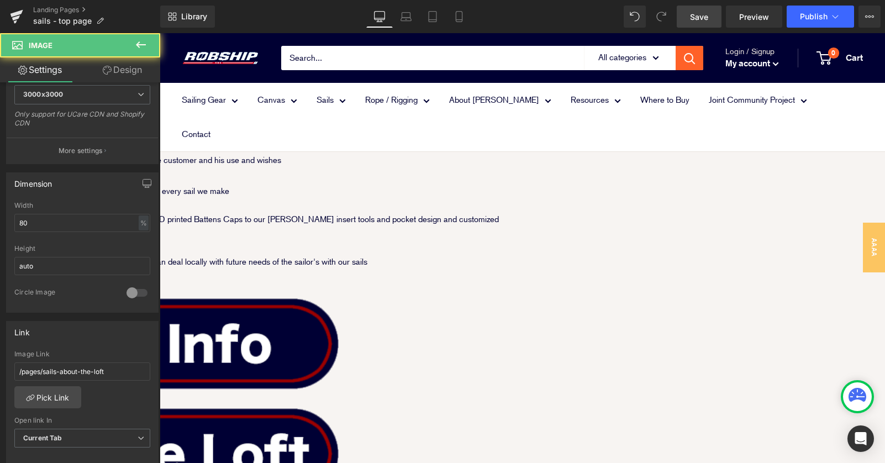
click at [471, 403] on link at bounding box center [139, 456] width 663 height 107
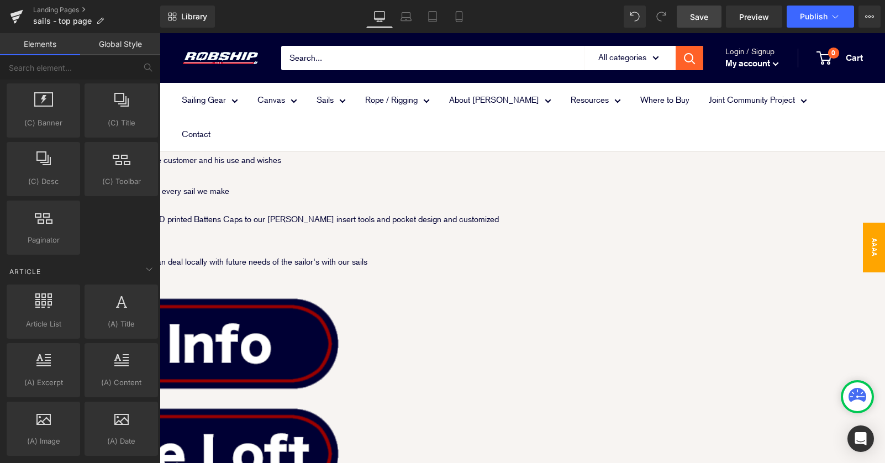
click at [875, 251] on span "aaaa" at bounding box center [874, 248] width 22 height 50
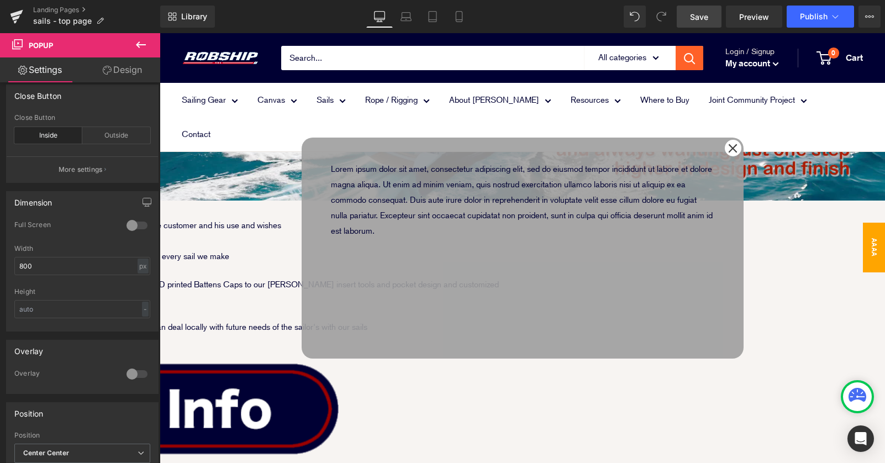
scroll to position [182, 0]
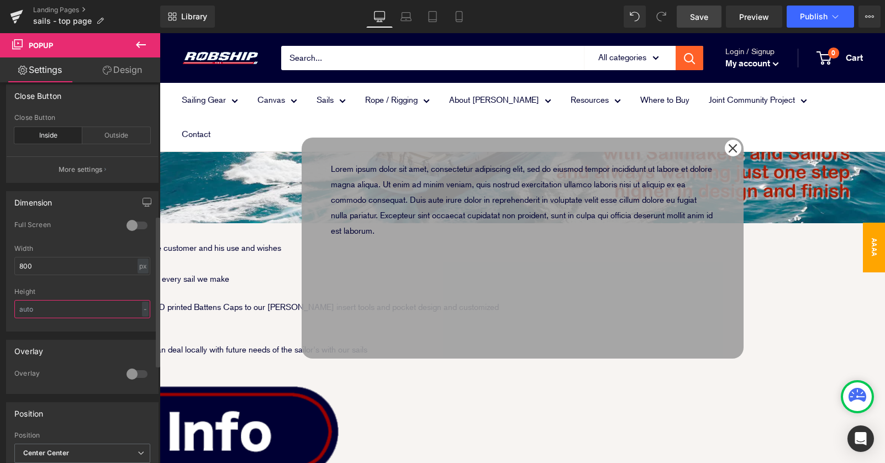
click at [94, 309] on input "text" at bounding box center [82, 309] width 136 height 18
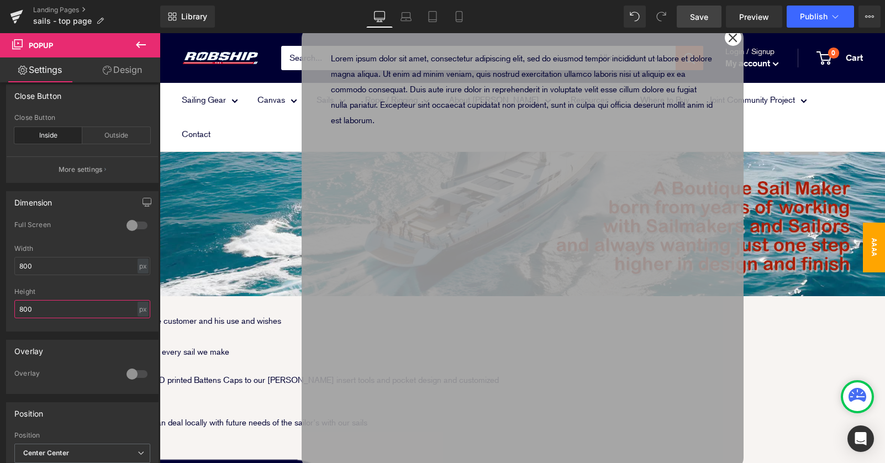
scroll to position [296, 0]
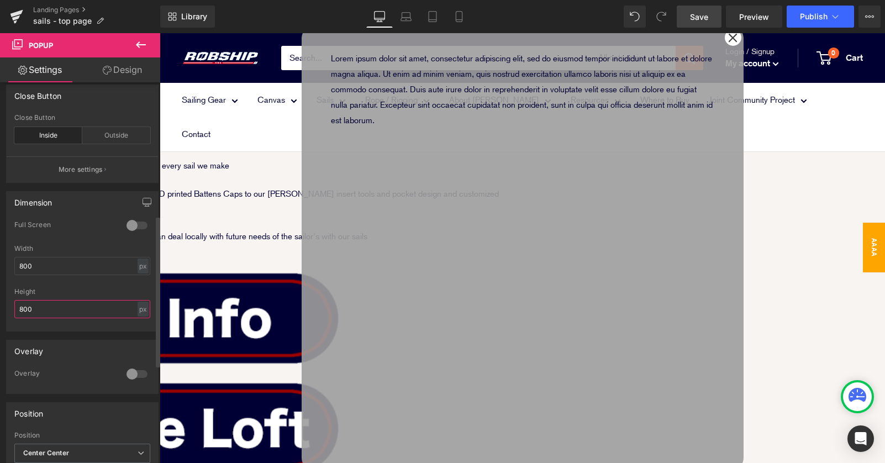
click at [64, 308] on input "800" at bounding box center [82, 309] width 136 height 18
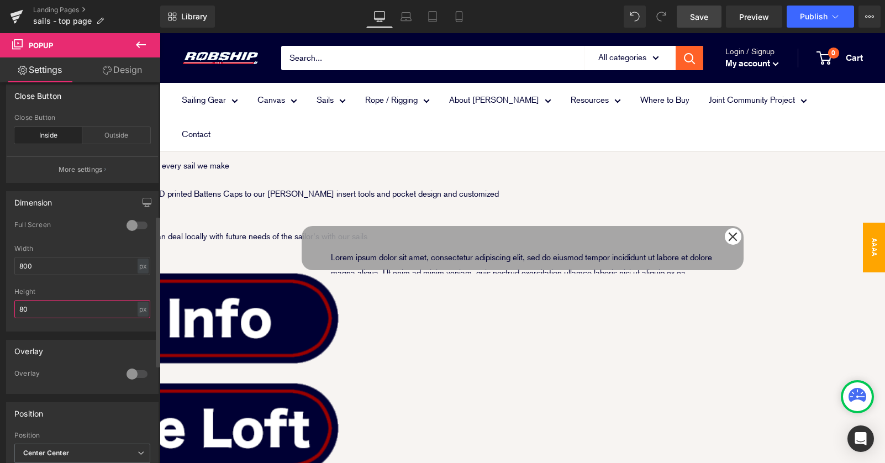
type input "8"
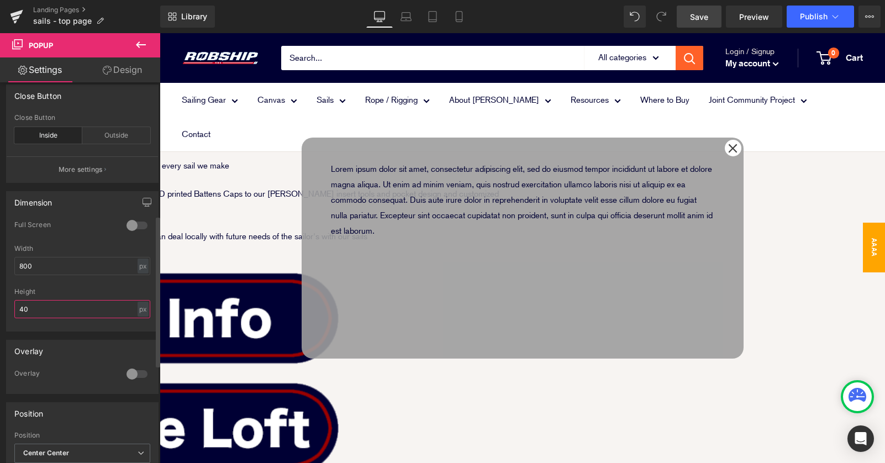
type input "4"
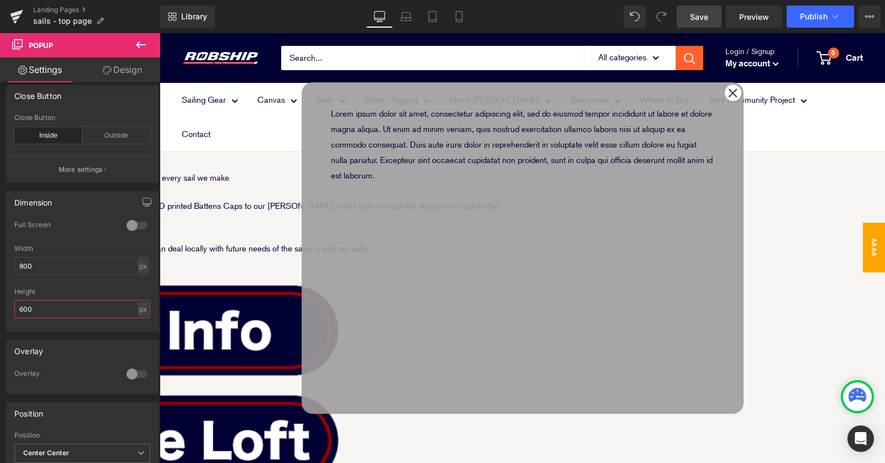
scroll to position [170, 0]
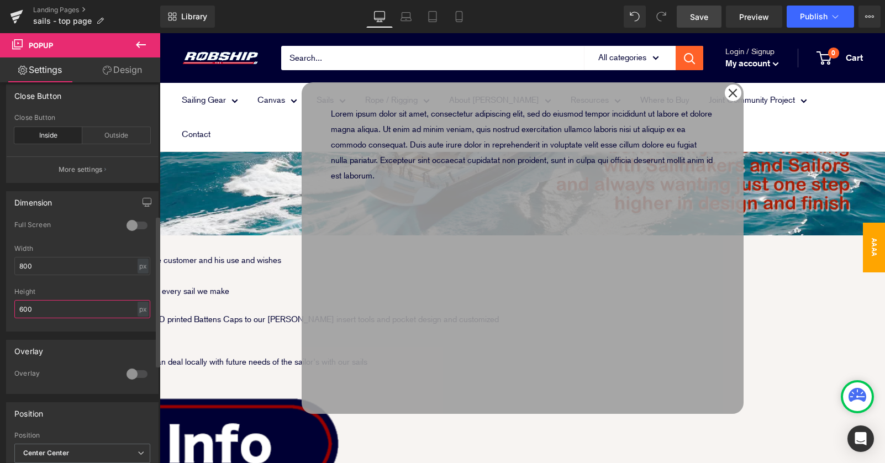
click at [62, 309] on input "600" at bounding box center [82, 309] width 136 height 18
click at [143, 313] on div "px" at bounding box center [143, 309] width 11 height 15
click at [81, 309] on input "600" at bounding box center [82, 309] width 136 height 18
type input "6"
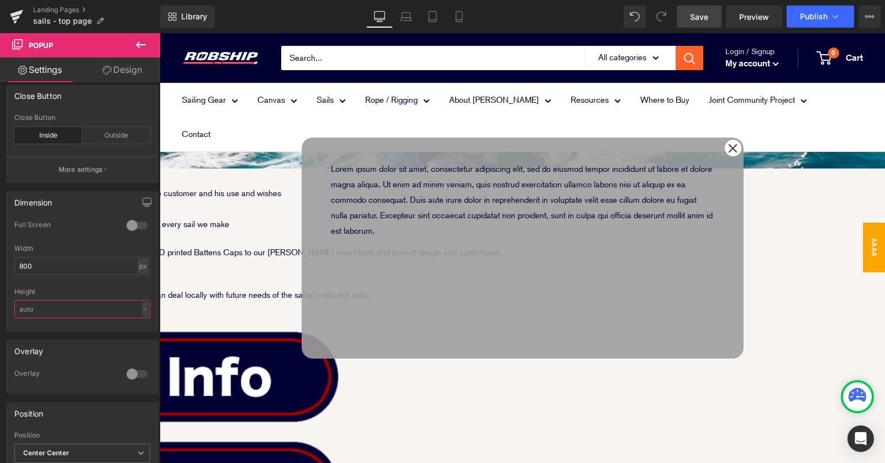
scroll to position [235, 0]
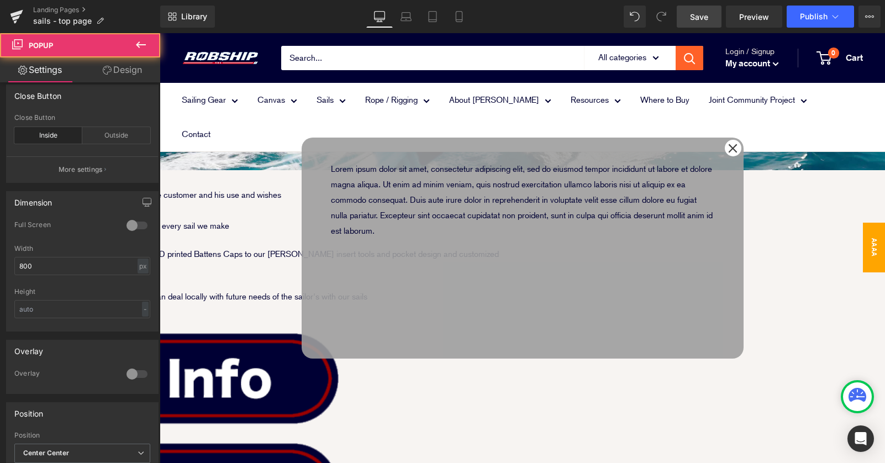
click at [315, 154] on div "Lorem ipsum dolor sit amet, consectetur adipiscing elit, sed do eiusmod tempor …" at bounding box center [522, 248] width 431 height 221
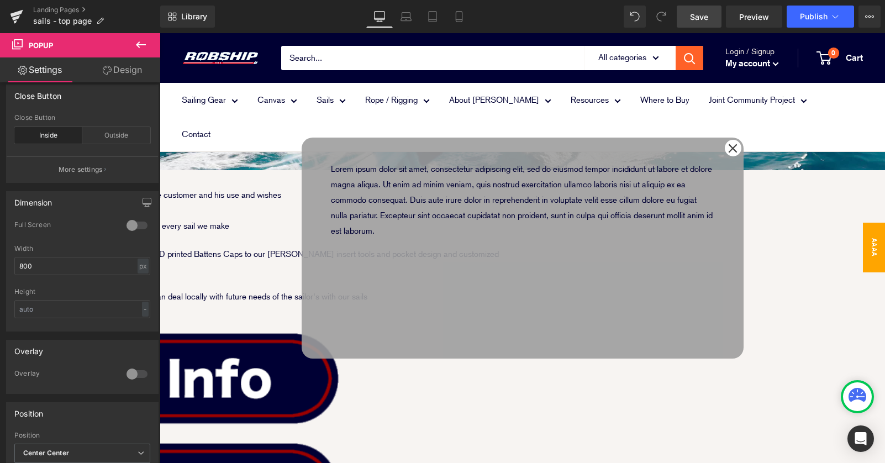
click at [114, 75] on link "Design" at bounding box center [122, 69] width 80 height 25
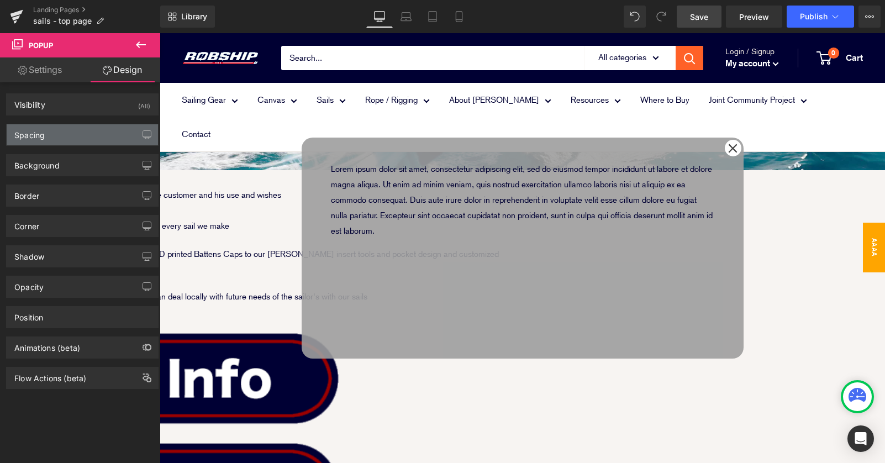
click at [94, 129] on div "Spacing" at bounding box center [82, 134] width 151 height 21
type input "0"
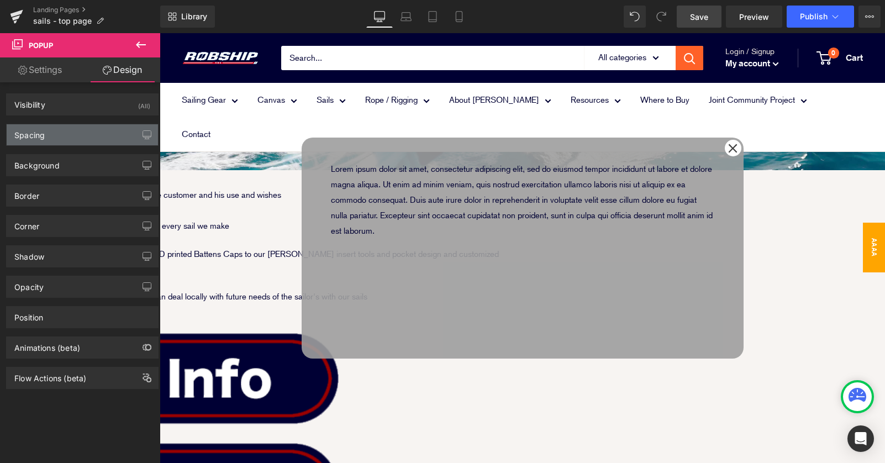
type input "0"
type input "10"
type input "0"
type input "10"
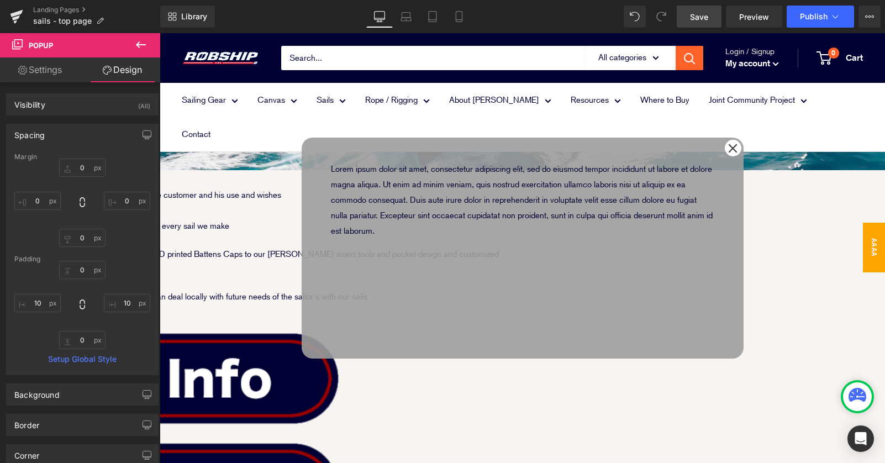
click at [160, 33] on span "Text Block" at bounding box center [160, 33] width 0 height 0
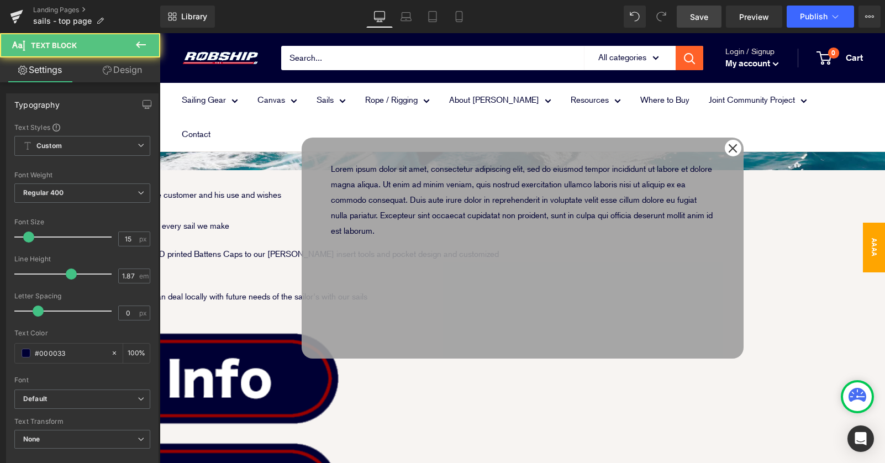
click at [128, 67] on link "Design" at bounding box center [122, 69] width 80 height 25
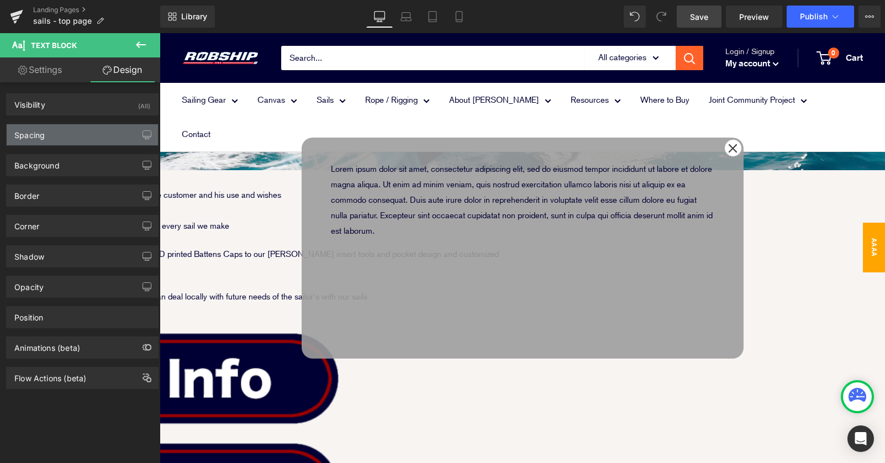
click at [95, 140] on div "Spacing" at bounding box center [82, 134] width 151 height 21
type input "0"
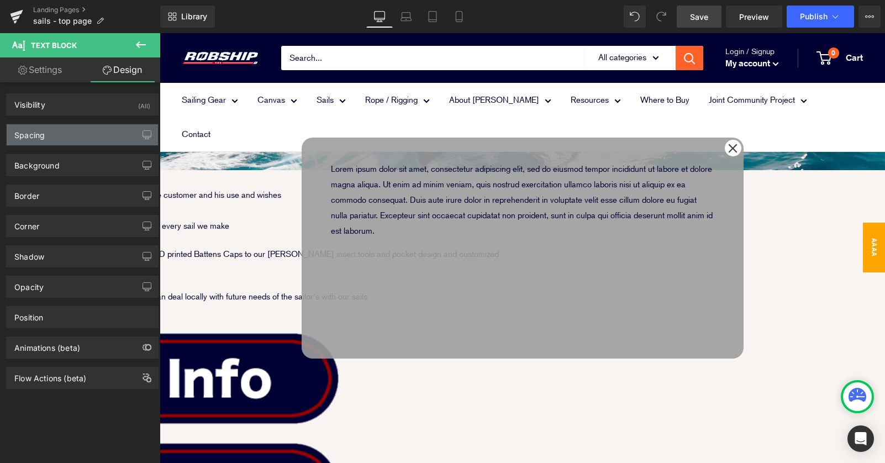
type input "0"
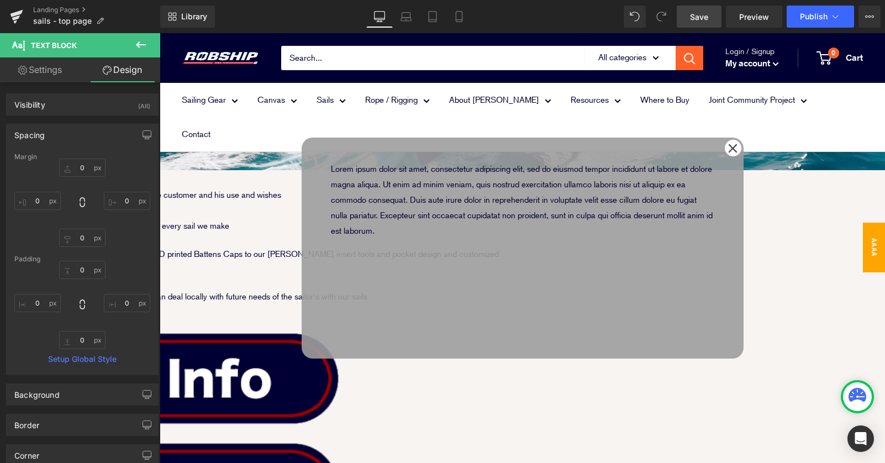
click at [136, 43] on icon at bounding box center [140, 44] width 13 height 13
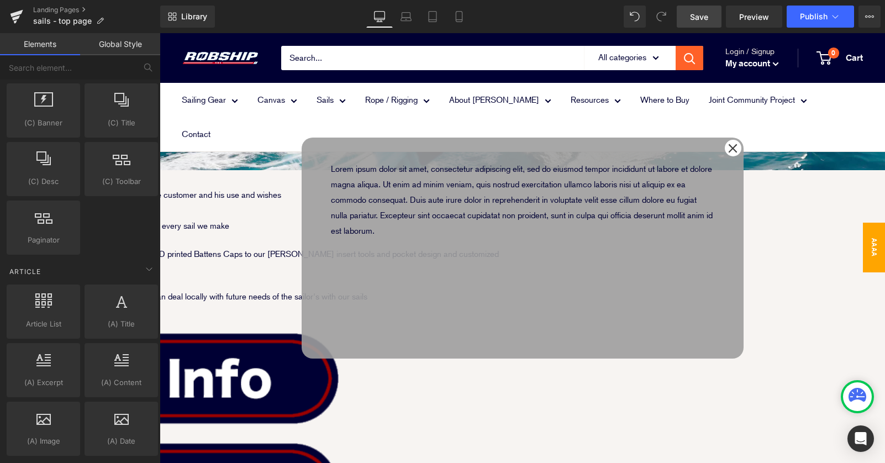
click at [160, 33] on span "Popup" at bounding box center [160, 33] width 0 height 0
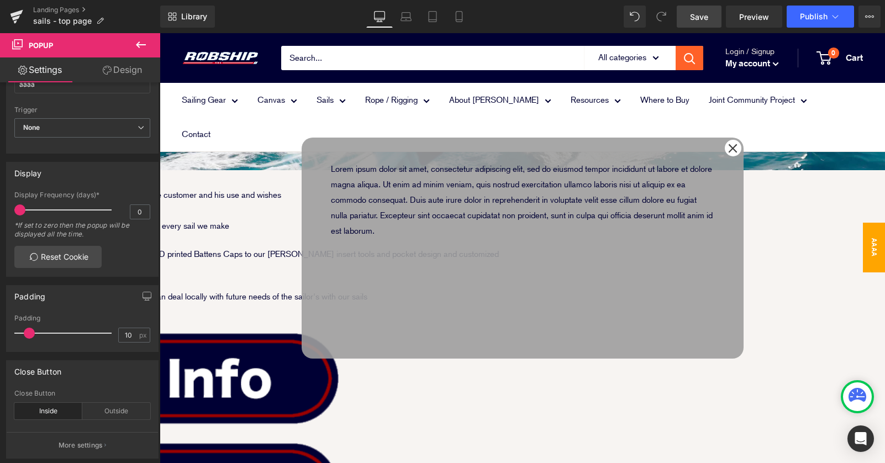
scroll to position [9, 0]
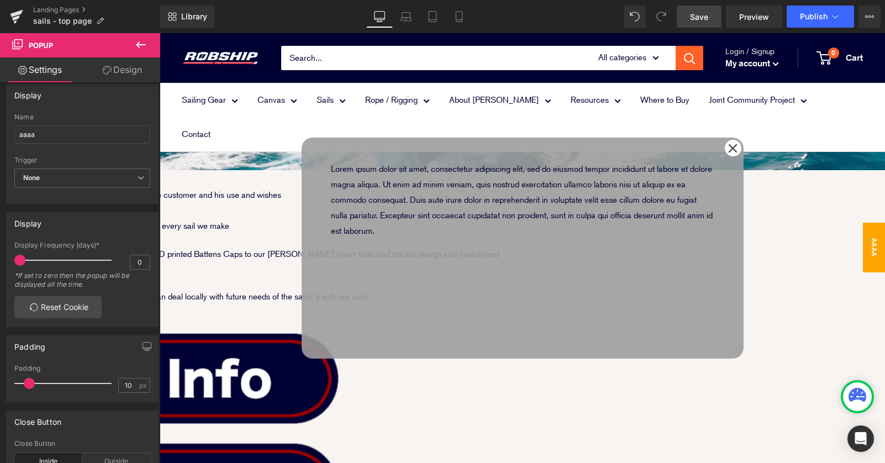
click at [127, 64] on link "Design" at bounding box center [122, 69] width 80 height 25
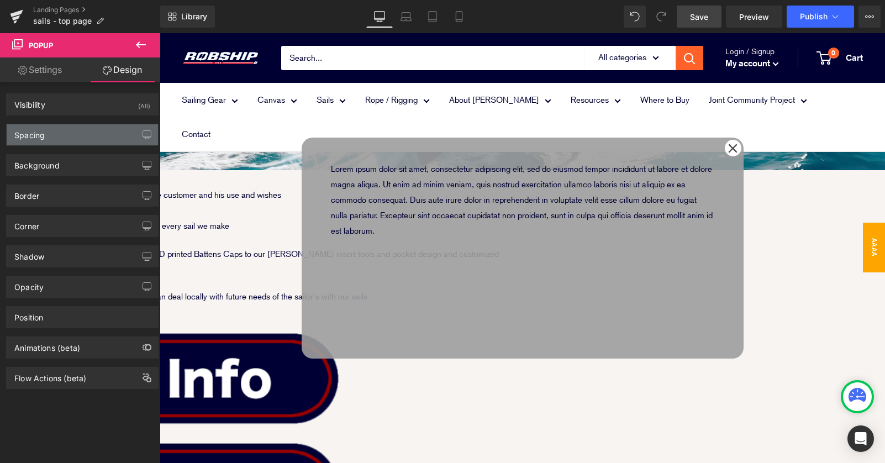
click at [107, 142] on div "Spacing" at bounding box center [82, 134] width 151 height 21
type input "0"
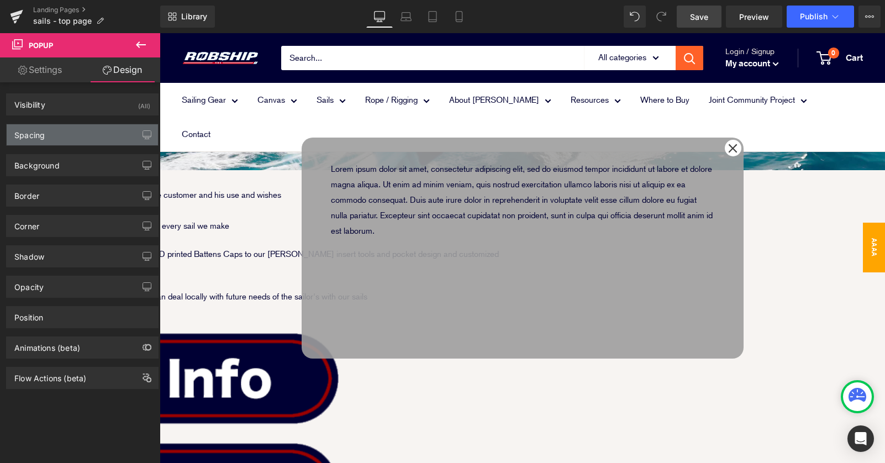
type input "0"
type input "10"
type input "0"
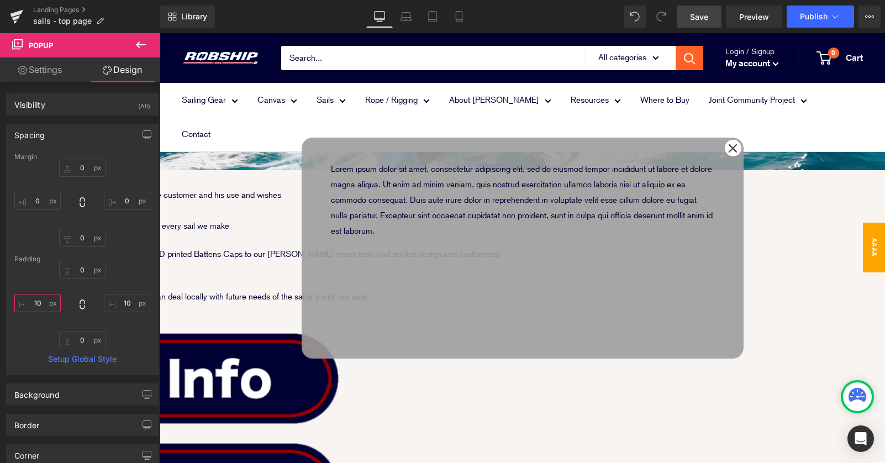
click at [38, 304] on input "10" at bounding box center [37, 303] width 46 height 18
type input "0"
click at [123, 304] on input "10" at bounding box center [127, 303] width 46 height 18
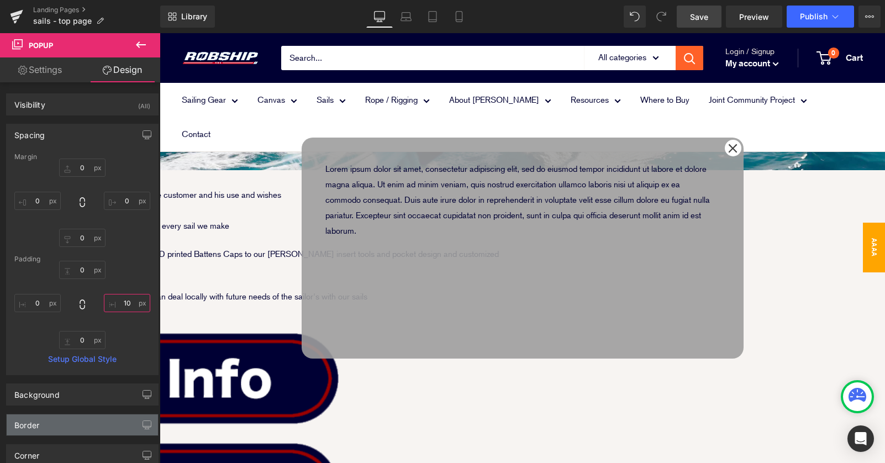
type input "0"
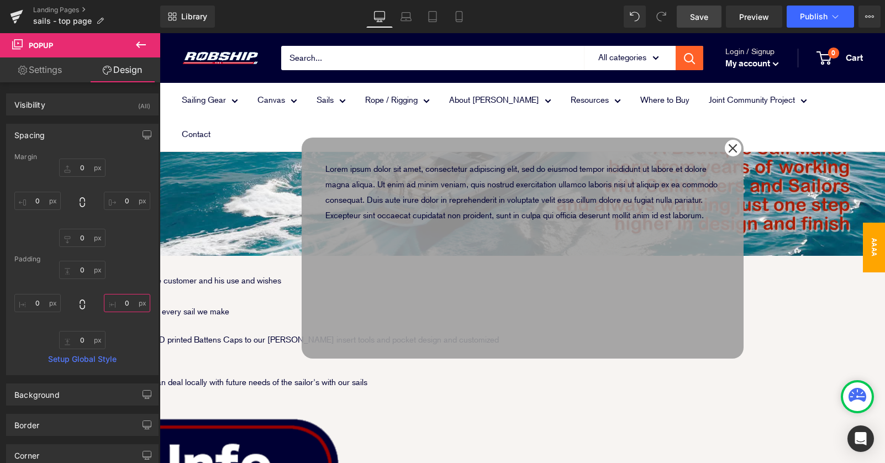
scroll to position [180, 0]
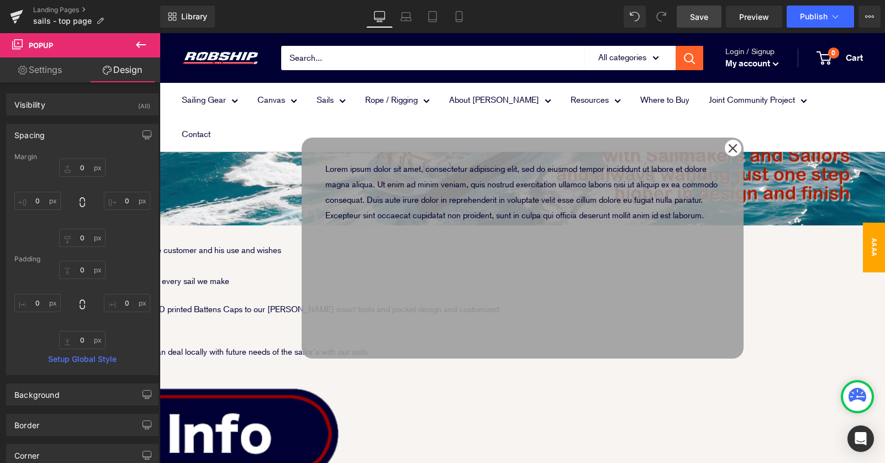
click at [464, 187] on p "Lorem ipsum dolor sit amet, consectetur adipiscing elit, sed do eiusmod tempor …" at bounding box center [522, 192] width 395 height 62
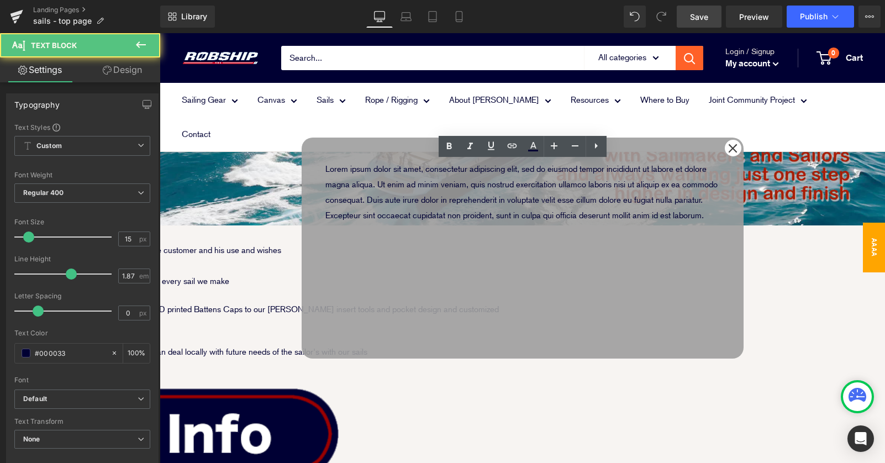
click at [480, 192] on p "Lorem ipsum dolor sit amet, consectetur adipiscing elit, sed do eiusmod tempor …" at bounding box center [522, 192] width 395 height 62
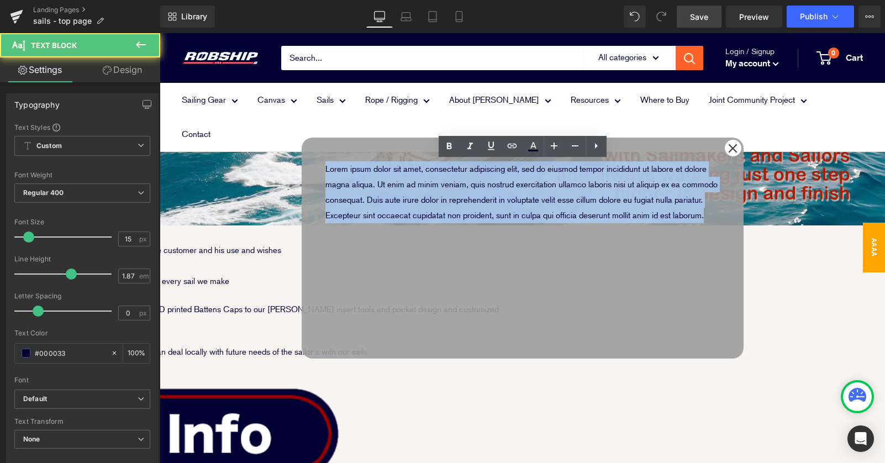
drag, startPoint x: 709, startPoint y: 215, endPoint x: 324, endPoint y: 154, distance: 389.3
click at [324, 154] on div "Lorem ipsum dolor sit amet, consectetur adipiscing elit, sed do eiusmod tempor …" at bounding box center [523, 248] width 442 height 221
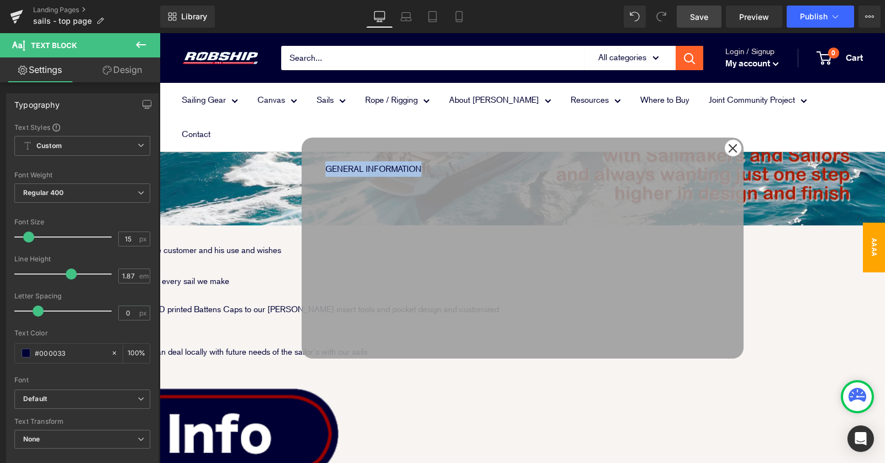
drag, startPoint x: 437, startPoint y: 169, endPoint x: 327, endPoint y: 166, distance: 110.5
click at [327, 166] on p "GENERAL INFORMATION" at bounding box center [522, 168] width 395 height 15
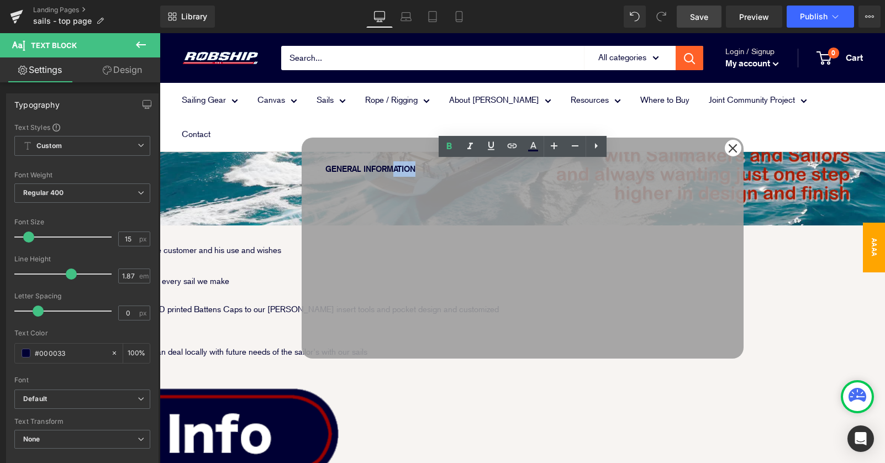
drag, startPoint x: 431, startPoint y: 169, endPoint x: 302, endPoint y: 169, distance: 128.7
click at [307, 169] on div "GENERAL INFORMATION Text Block" at bounding box center [523, 248] width 442 height 221
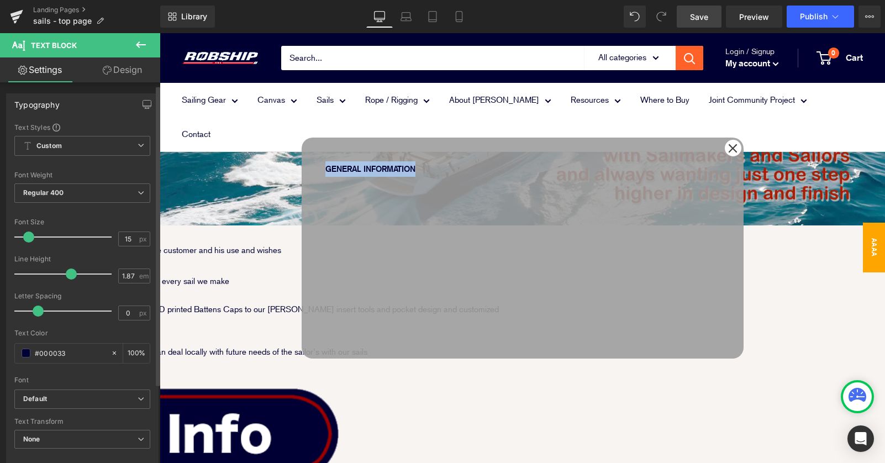
scroll to position [4, 0]
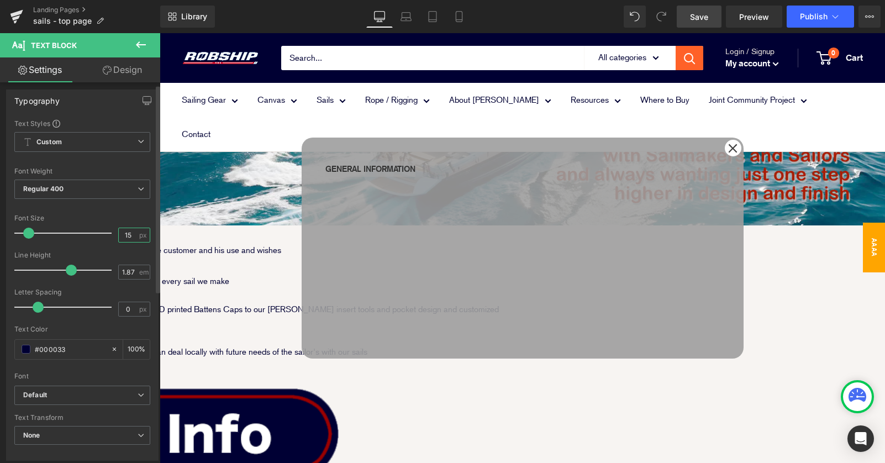
click at [126, 237] on input "15" at bounding box center [128, 235] width 19 height 14
type input "1"
type input "24"
click at [118, 180] on span "Regular 400" at bounding box center [82, 189] width 136 height 19
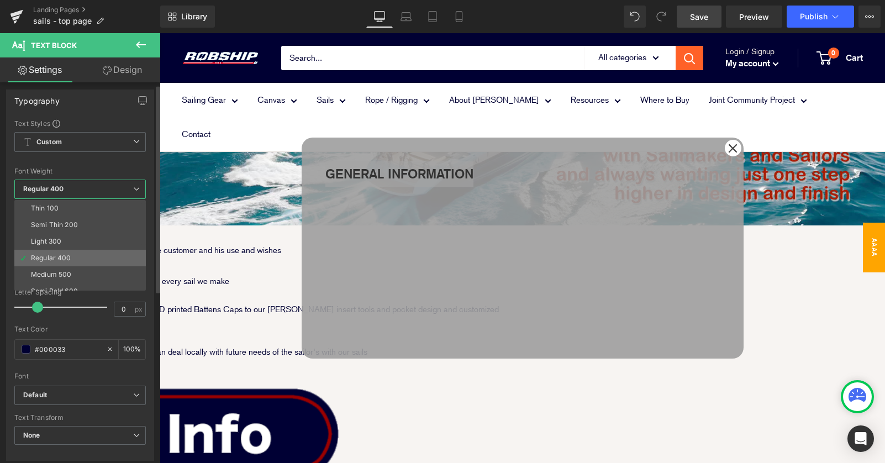
scroll to position [92, 0]
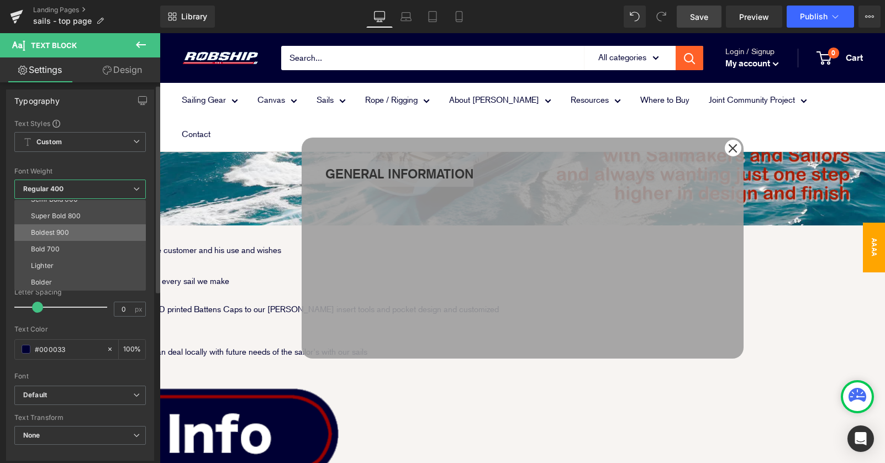
click at [86, 232] on li "Boldest 900" at bounding box center [82, 232] width 136 height 17
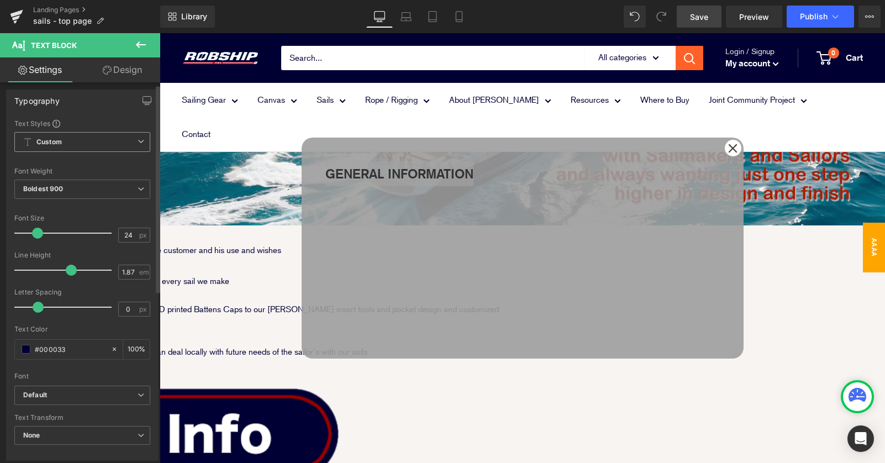
click at [129, 142] on span "Custom Setup Global Style" at bounding box center [82, 142] width 136 height 20
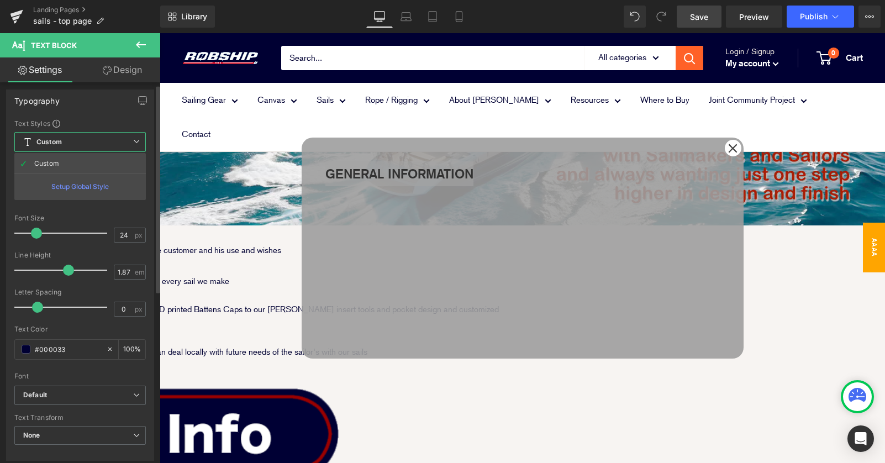
click at [129, 143] on span "Custom Setup Global Style" at bounding box center [80, 142] width 132 height 20
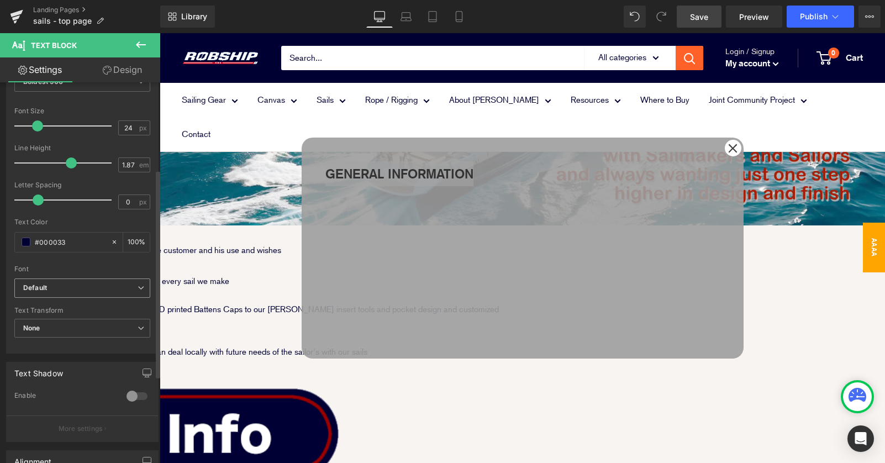
scroll to position [319, 0]
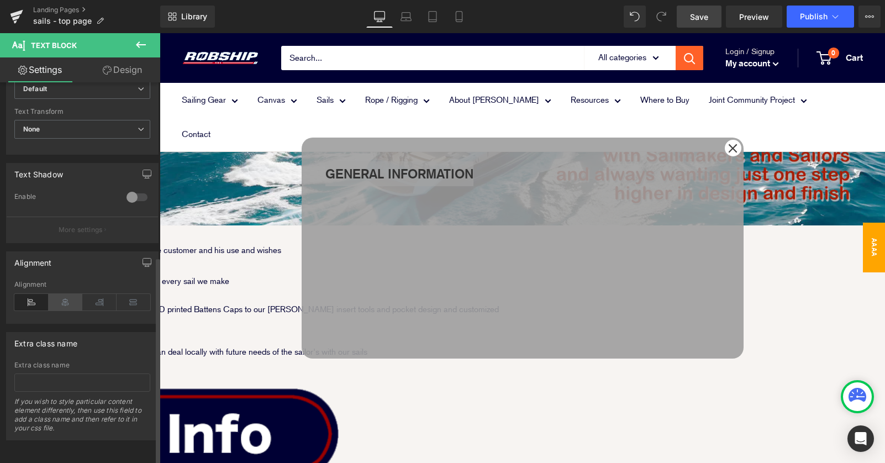
click at [69, 294] on icon at bounding box center [66, 302] width 34 height 17
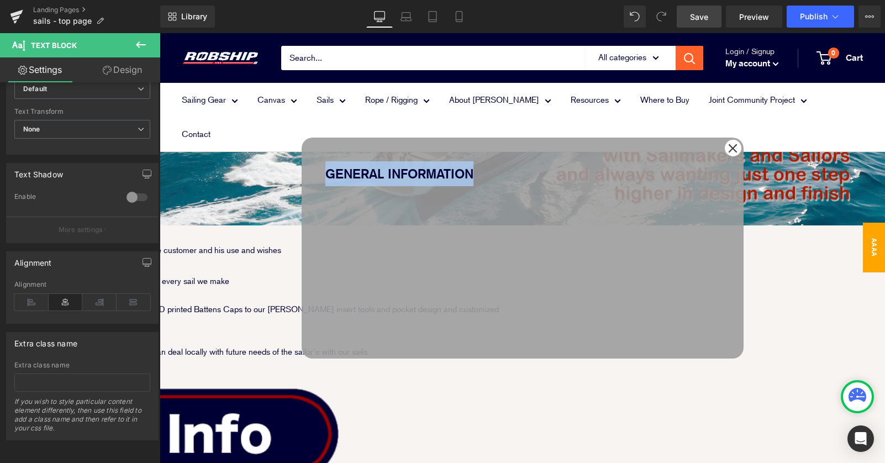
drag, startPoint x: 536, startPoint y: 225, endPoint x: 637, endPoint y: 229, distance: 101.2
click at [536, 225] on div "GENERAL INFORMATION Text Block" at bounding box center [523, 248] width 442 height 221
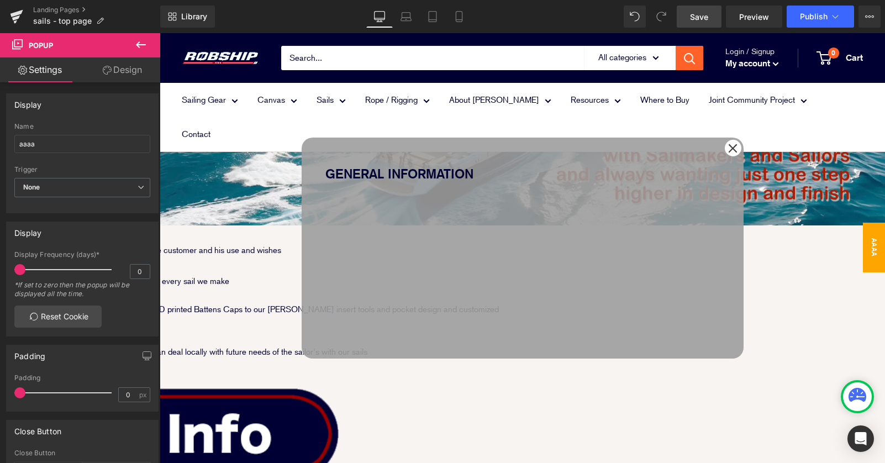
click at [137, 44] on icon at bounding box center [141, 44] width 10 height 7
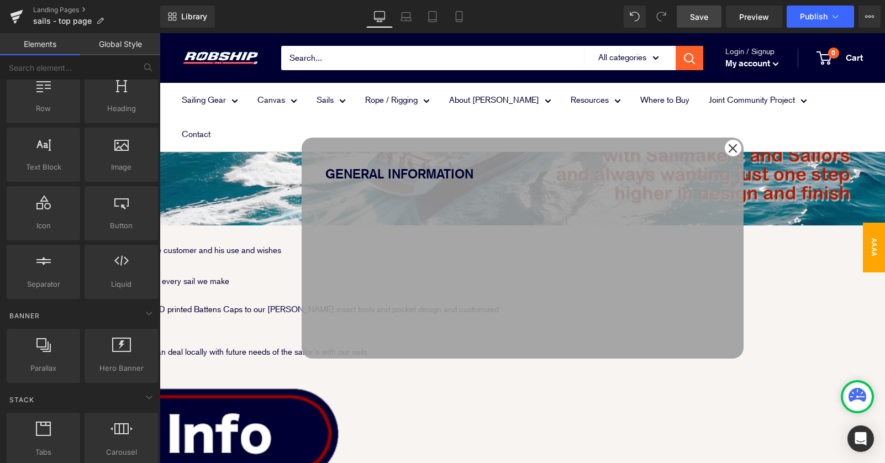
scroll to position [0, 0]
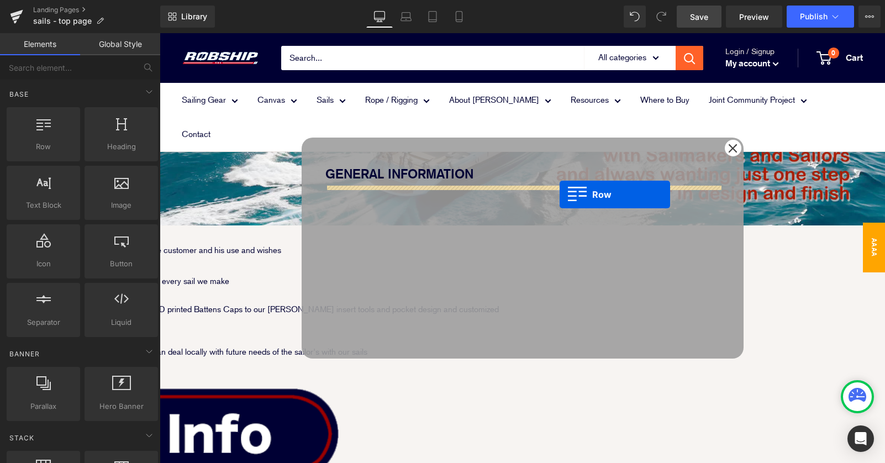
drag, startPoint x: 199, startPoint y: 160, endPoint x: 560, endPoint y: 194, distance: 362.4
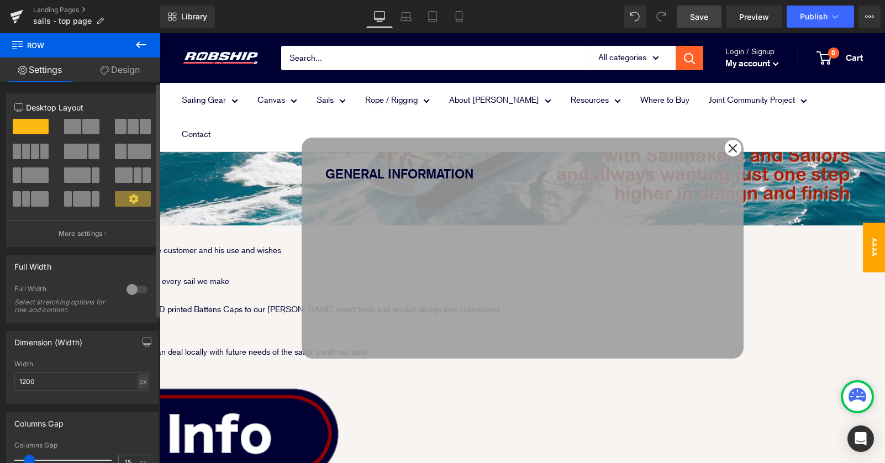
click at [77, 125] on span at bounding box center [72, 126] width 17 height 15
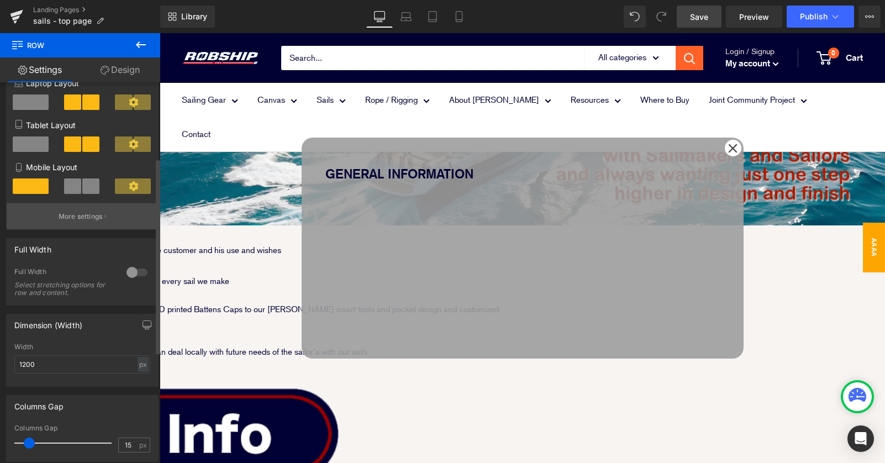
scroll to position [148, 0]
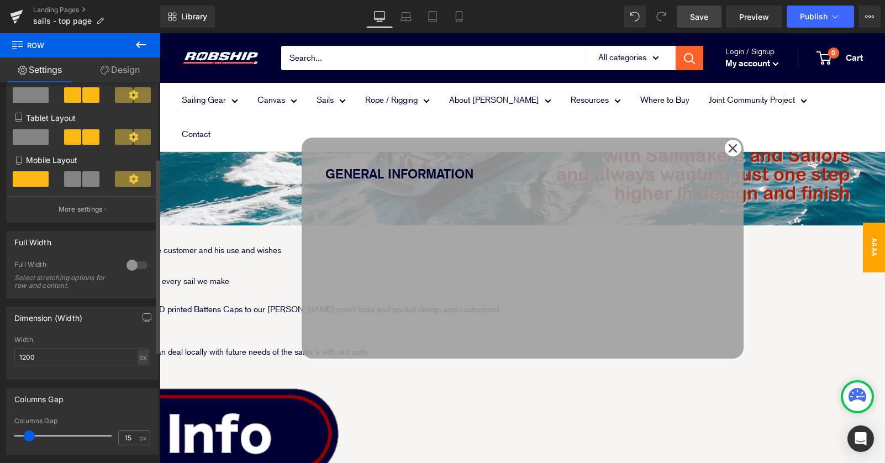
click at [134, 263] on div at bounding box center [137, 265] width 27 height 18
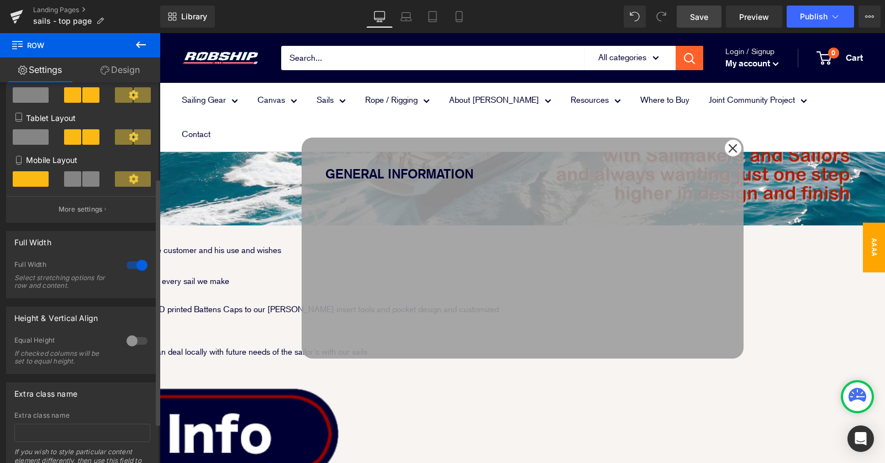
click at [133, 264] on div at bounding box center [137, 265] width 27 height 18
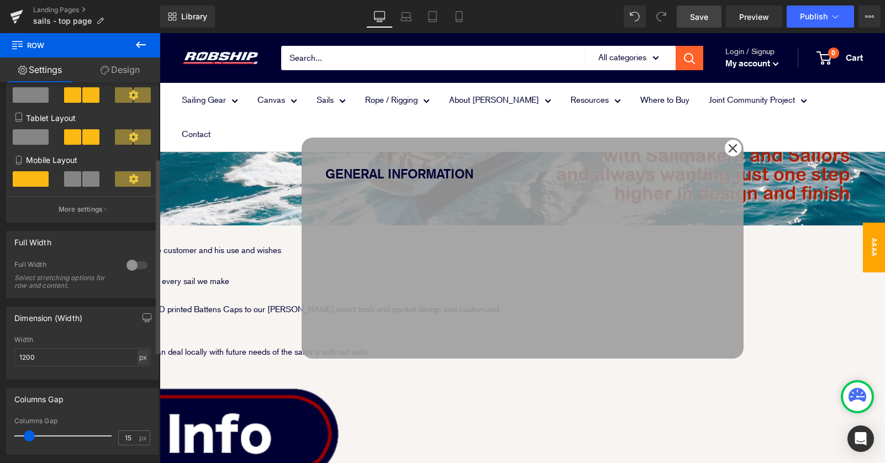
click at [138, 358] on div "px" at bounding box center [143, 357] width 11 height 15
click at [138, 375] on li "%" at bounding box center [143, 374] width 14 height 16
type input "100"
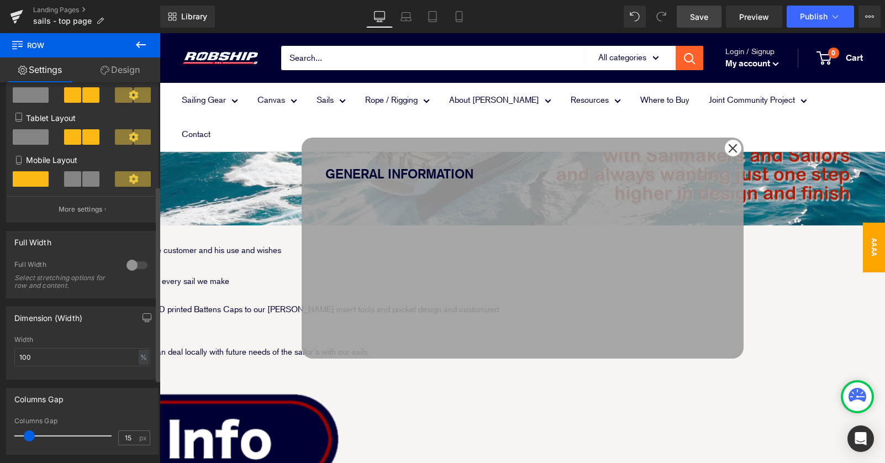
scroll to position [204, 0]
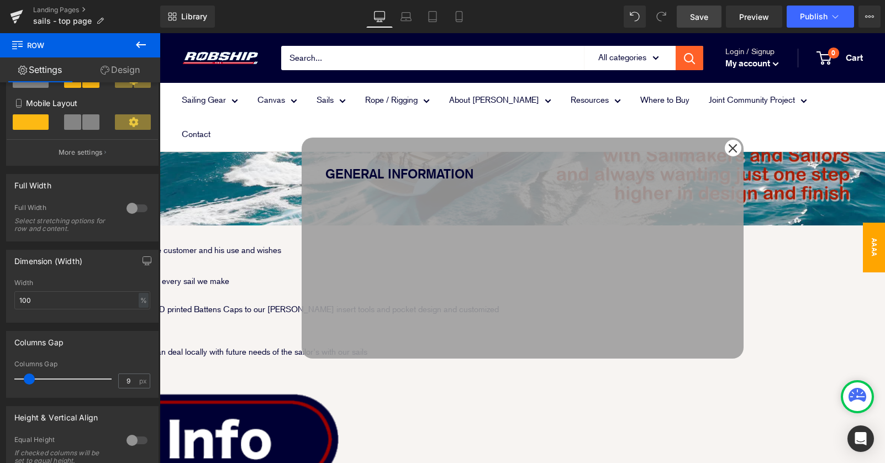
type input "0"
drag, startPoint x: 27, startPoint y: 383, endPoint x: -9, endPoint y: 383, distance: 35.9
click at [0, 383] on html "Row You are previewing how the will restyle your page. You can not edit Element…" at bounding box center [442, 231] width 885 height 463
click at [254, 388] on img at bounding box center [73, 441] width 530 height 107
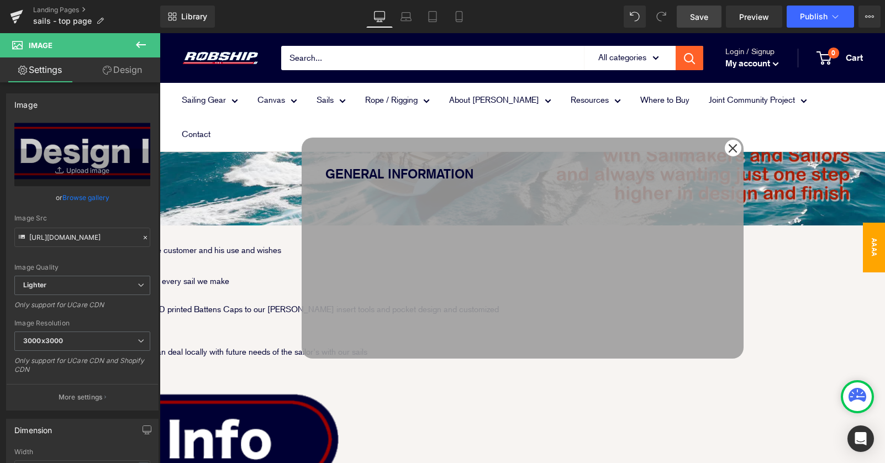
click at [160, 33] on link at bounding box center [160, 33] width 0 height 0
click at [160, 33] on icon at bounding box center [160, 33] width 0 height 0
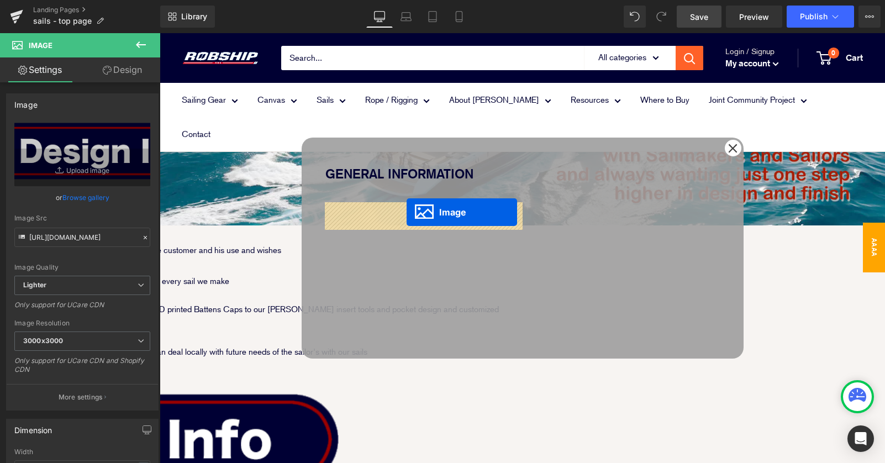
drag, startPoint x: 241, startPoint y: 336, endPoint x: 405, endPoint y: 213, distance: 205.1
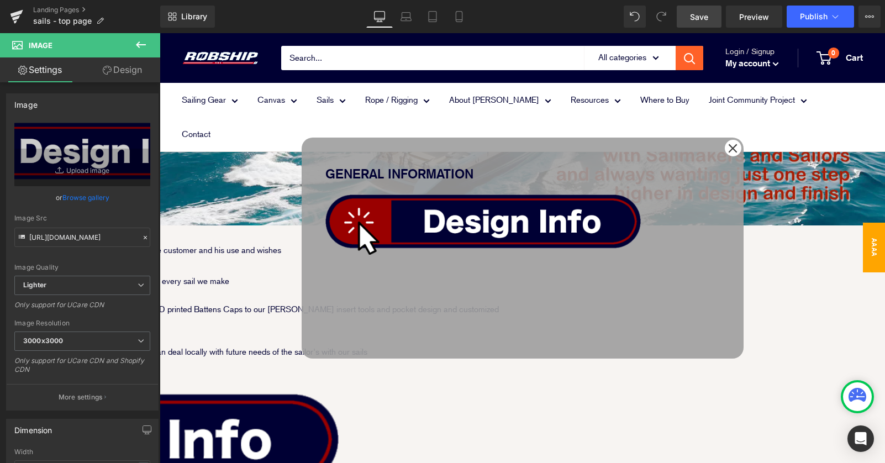
click at [160, 33] on span "Image" at bounding box center [160, 33] width 0 height 0
click at [132, 69] on link "Design" at bounding box center [122, 69] width 80 height 25
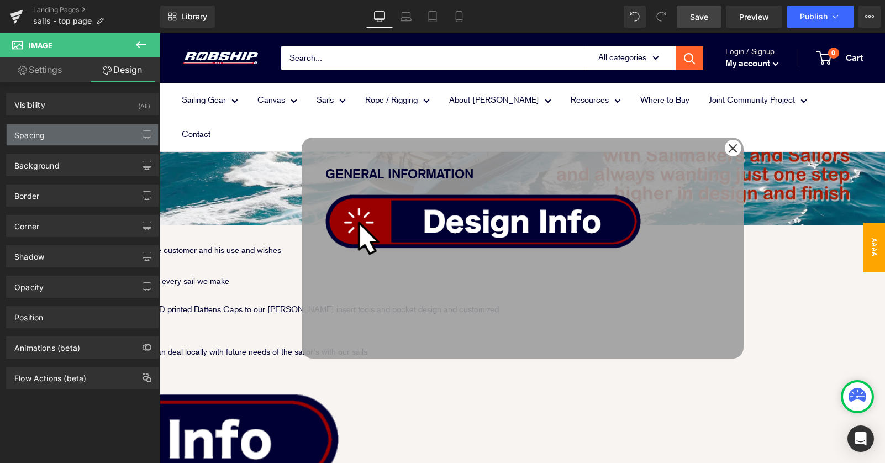
click at [71, 134] on div "Spacing" at bounding box center [82, 134] width 151 height 21
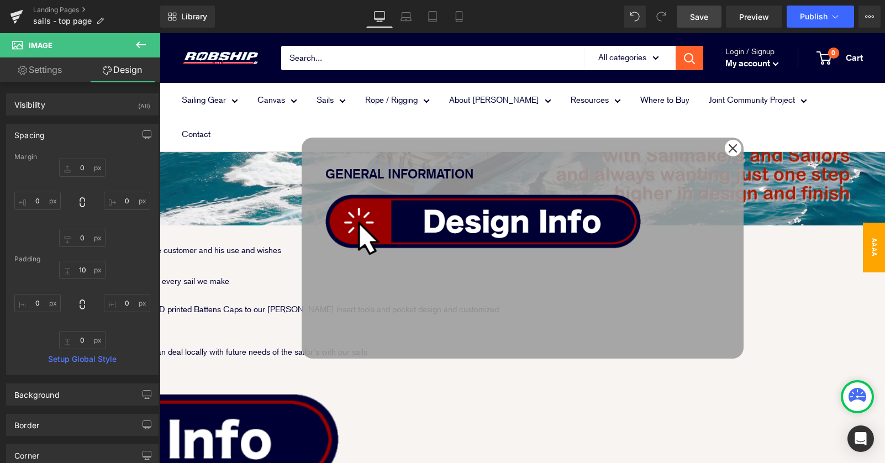
click at [733, 148] on icon at bounding box center [733, 148] width 9 height 9
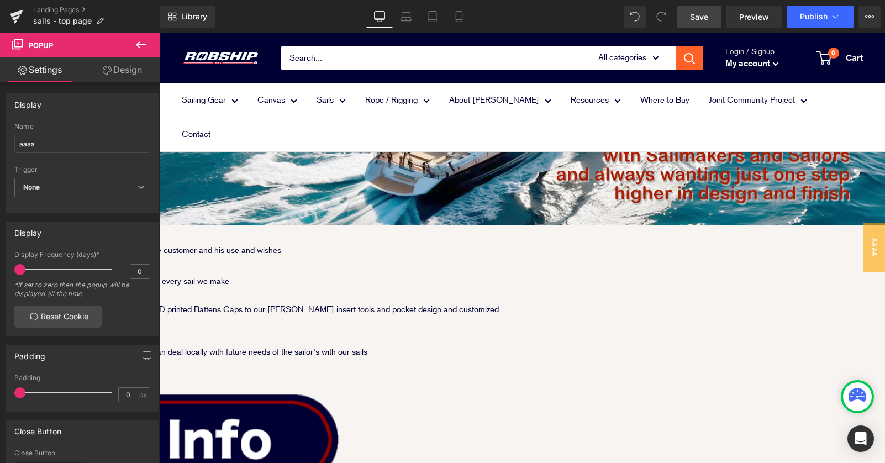
click at [160, 33] on icon at bounding box center [160, 33] width 0 height 0
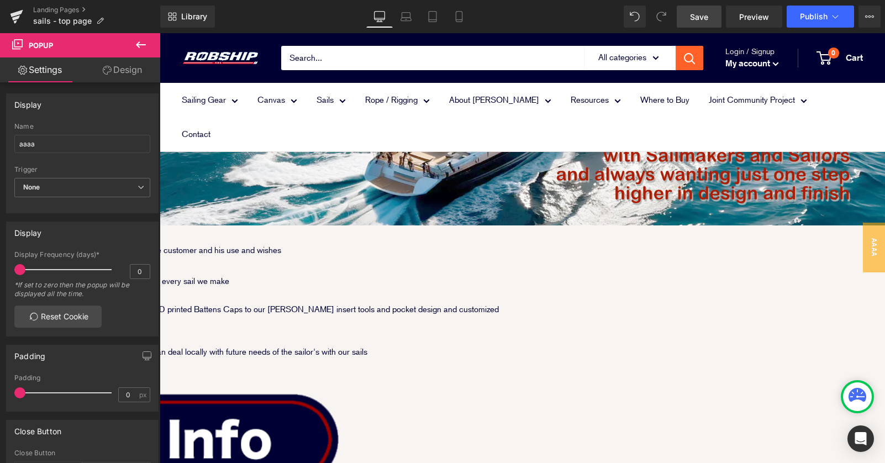
click at [160, 33] on link at bounding box center [160, 33] width 0 height 0
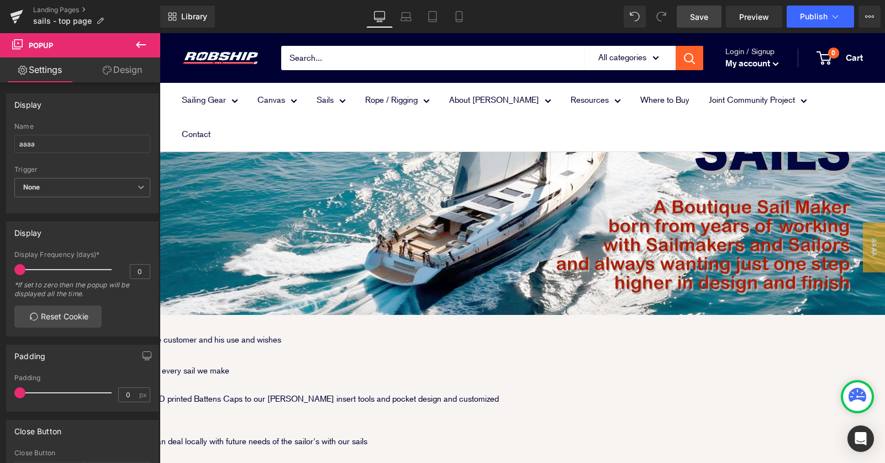
scroll to position [74, 0]
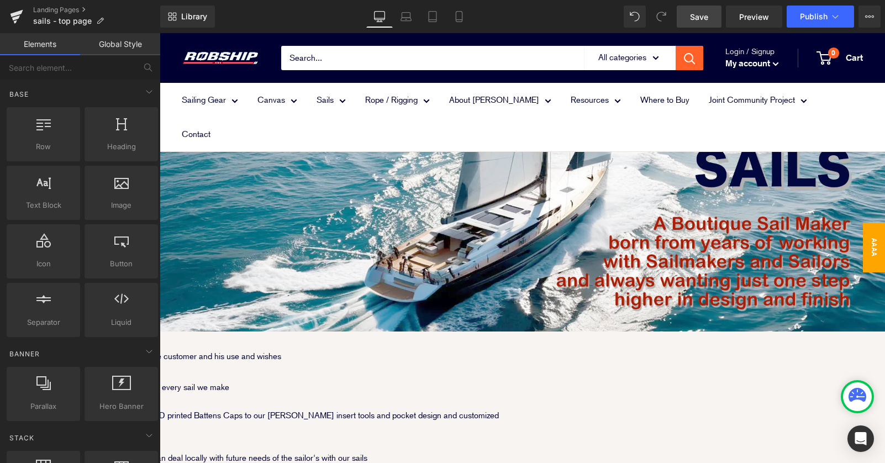
click at [872, 234] on span "aaaa" at bounding box center [874, 248] width 22 height 50
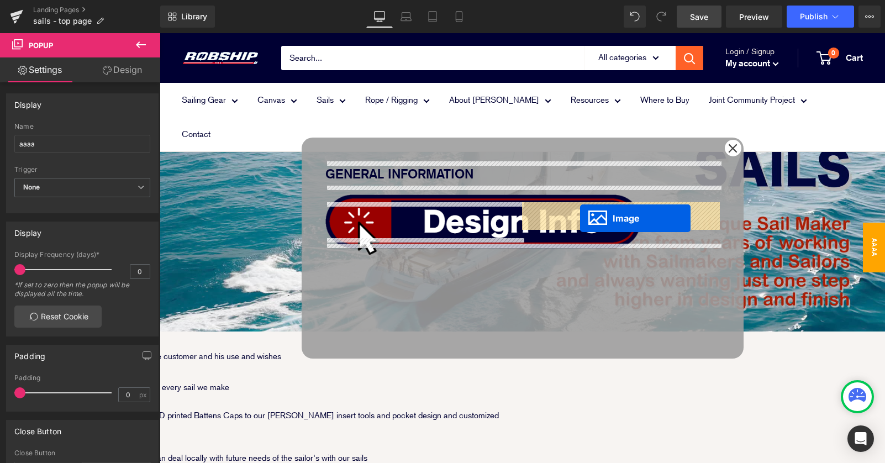
drag, startPoint x: 419, startPoint y: 441, endPoint x: 580, endPoint y: 218, distance: 274.7
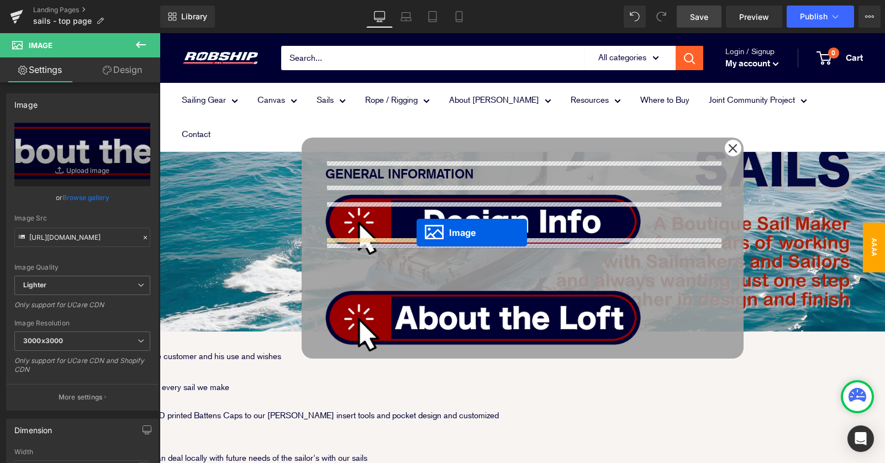
drag, startPoint x: 589, startPoint y: 440, endPoint x: 448, endPoint y: 364, distance: 160.7
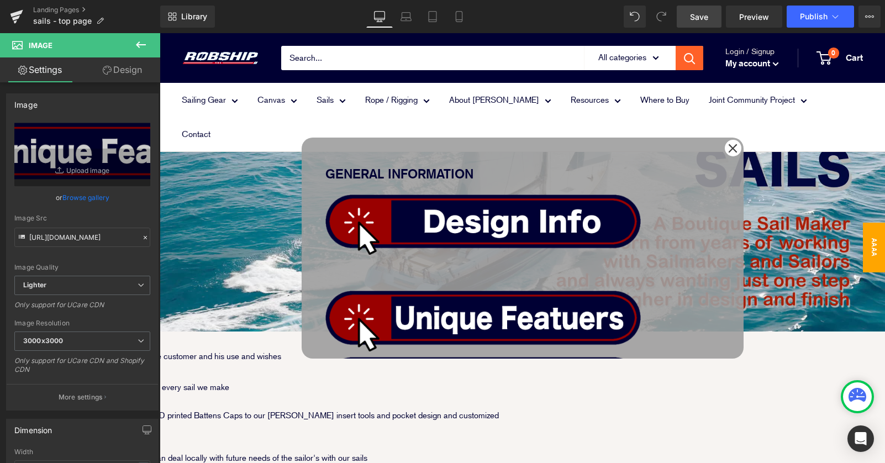
click at [420, 417] on div at bounding box center [522, 425] width 395 height 17
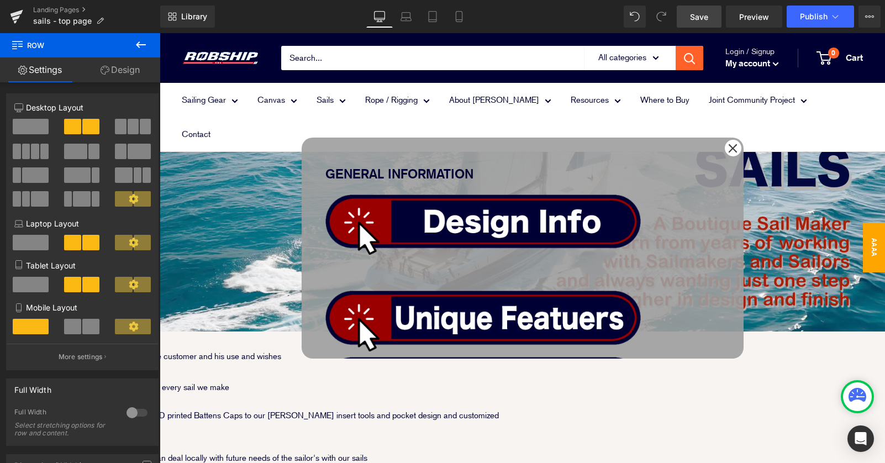
click at [124, 75] on link "Design" at bounding box center [120, 69] width 80 height 25
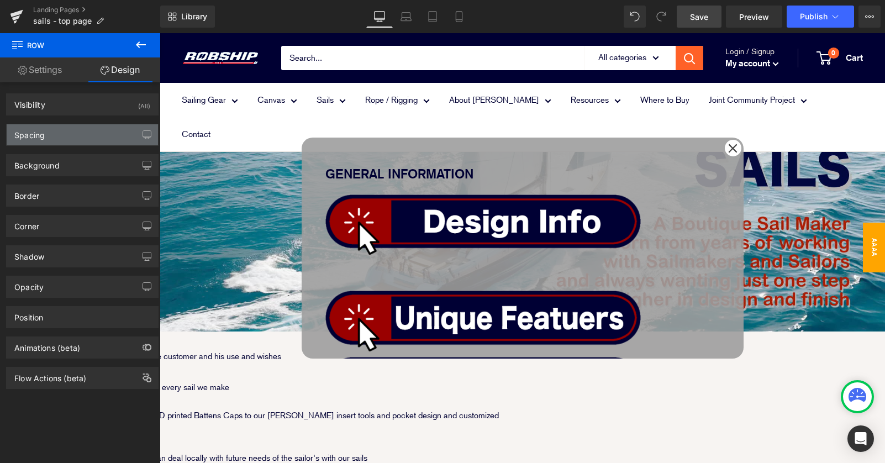
click at [101, 134] on div "Spacing" at bounding box center [82, 134] width 151 height 21
type input "0"
type input "30"
type input "0"
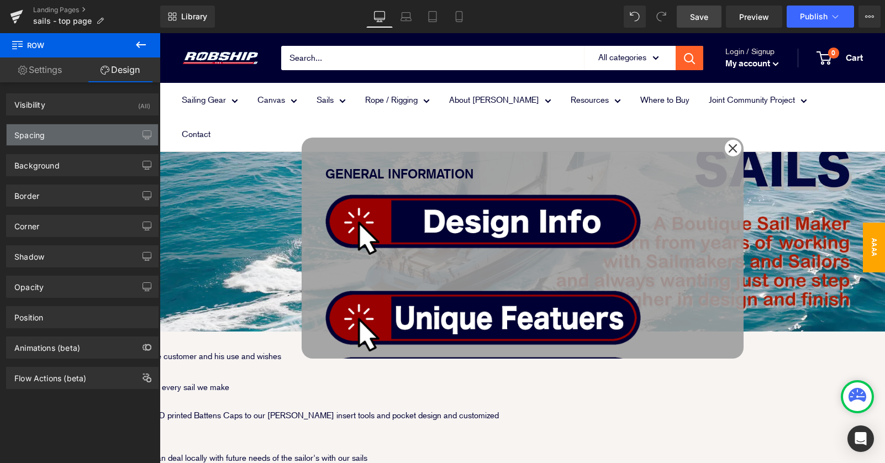
type input "10"
type input "0"
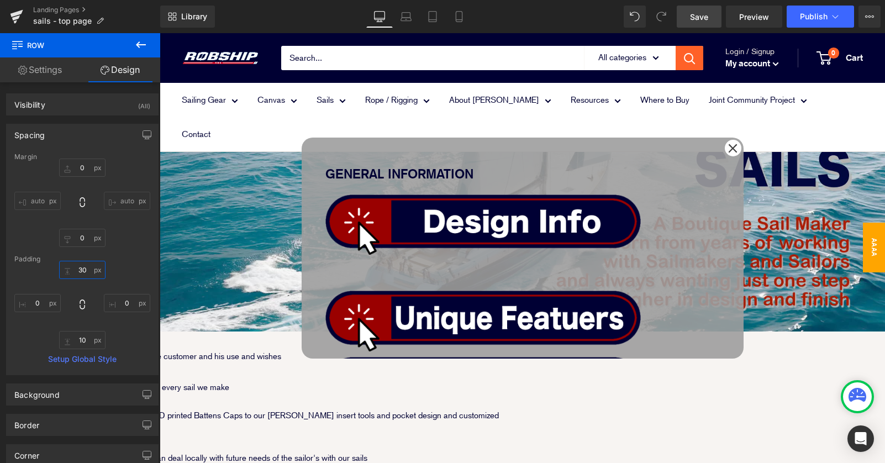
click at [77, 274] on input "30" at bounding box center [82, 270] width 46 height 18
type input "0"
click at [595, 280] on div "GENERAL INFORMATION Text Block Image Image Image Row" at bounding box center [523, 248] width 442 height 221
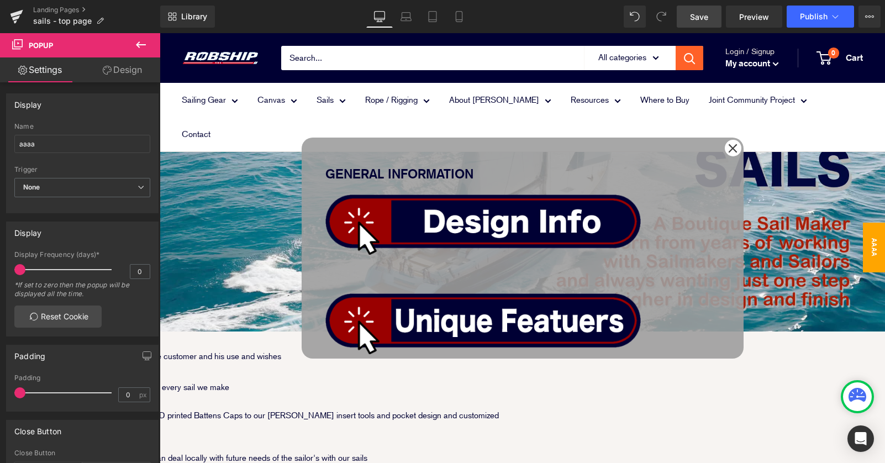
click at [471, 288] on img at bounding box center [482, 321] width 315 height 66
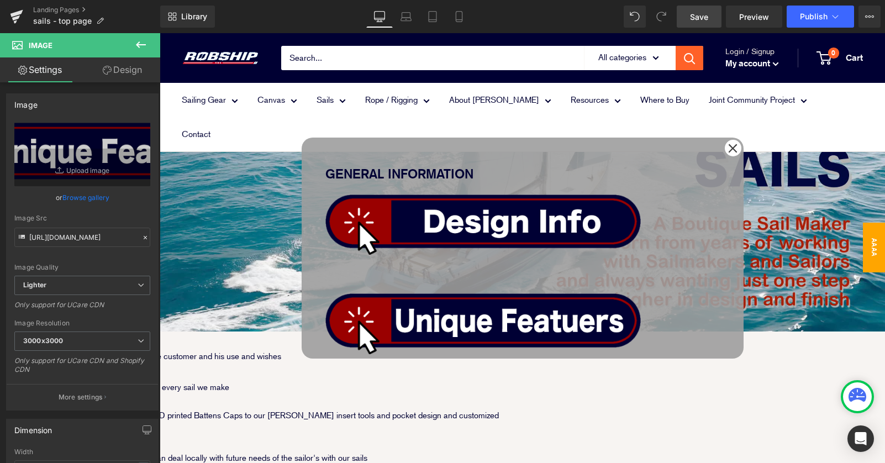
click at [160, 33] on span "Image" at bounding box center [160, 33] width 0 height 0
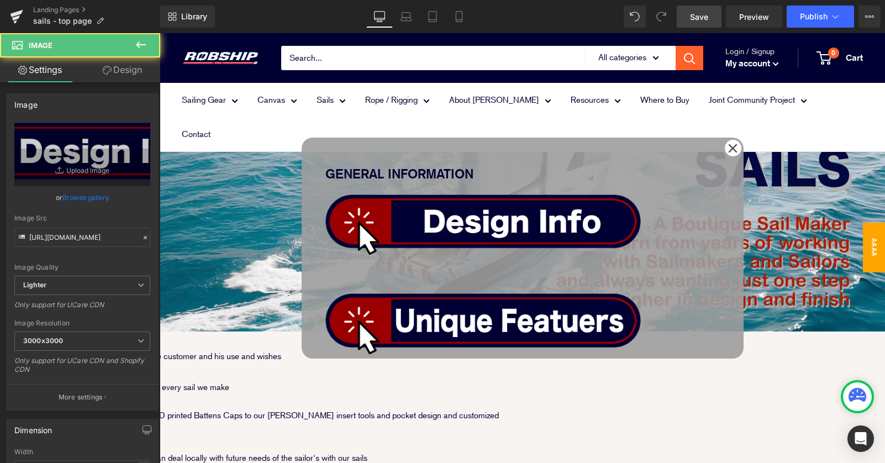
click at [123, 69] on link "Design" at bounding box center [122, 69] width 80 height 25
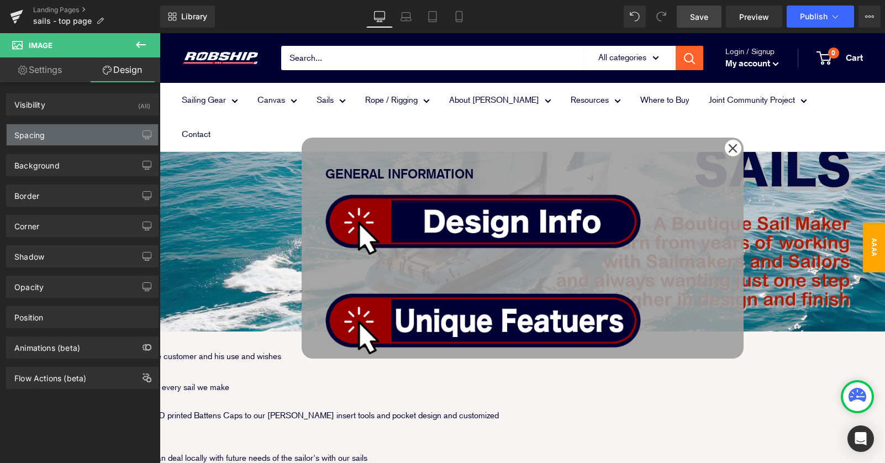
click at [91, 137] on div "Spacing" at bounding box center [82, 134] width 151 height 21
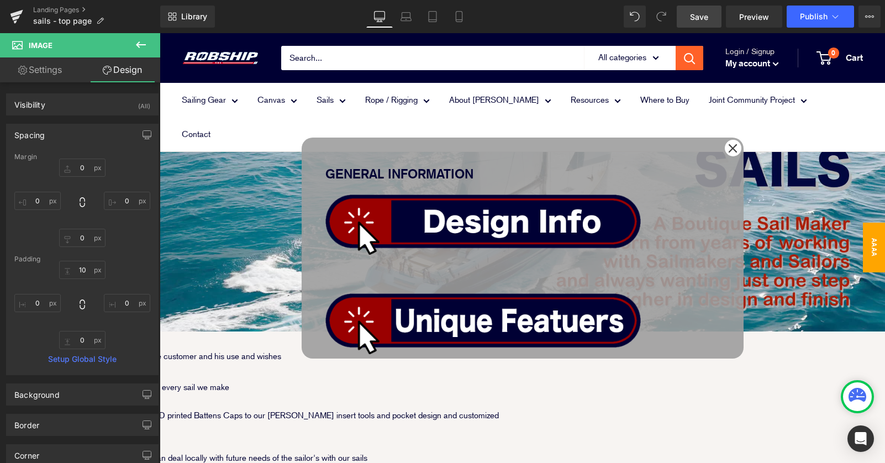
type input "0"
type input "10"
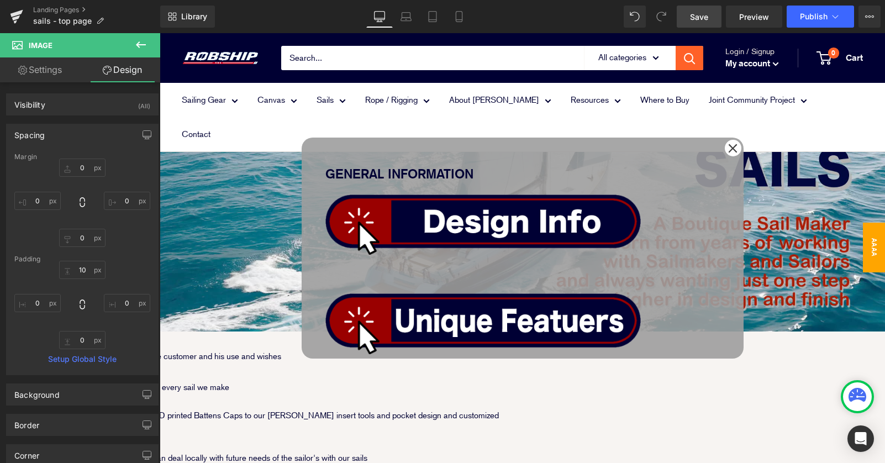
type input "0"
click at [77, 267] on input "10" at bounding box center [82, 270] width 46 height 18
type input "20"
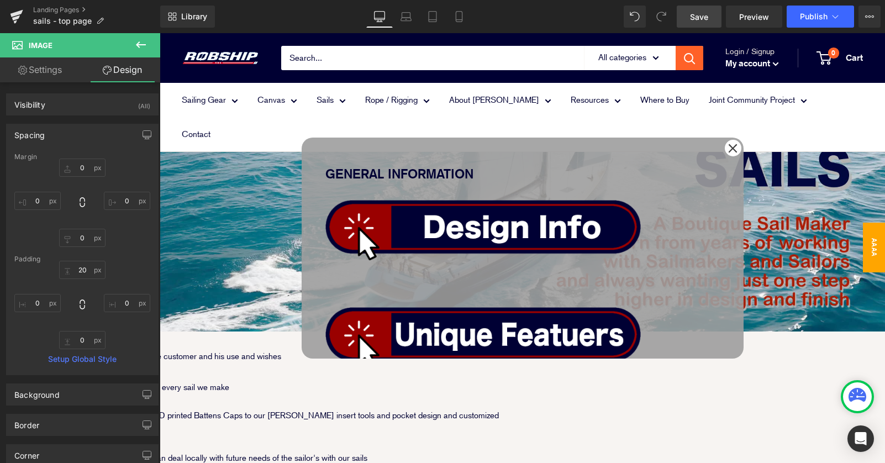
click at [473, 302] on img at bounding box center [482, 335] width 315 height 66
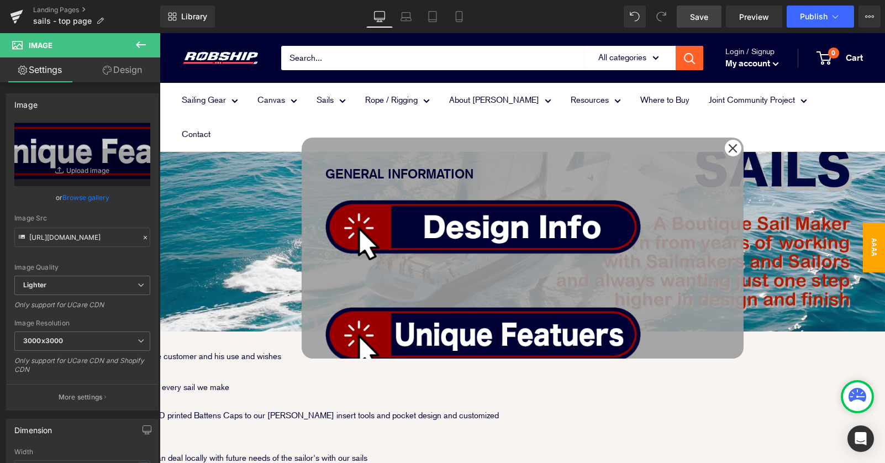
click at [130, 72] on link "Design" at bounding box center [122, 69] width 80 height 25
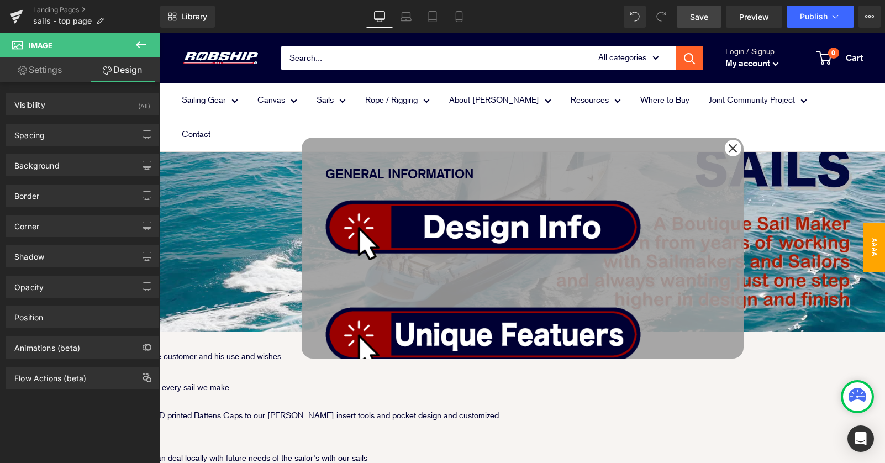
type input "0"
type input "10"
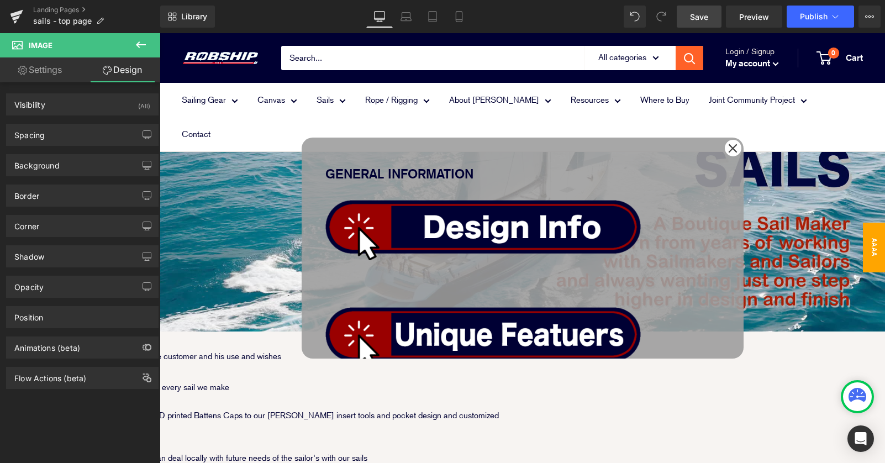
type input "0"
click at [117, 70] on link "Design" at bounding box center [122, 69] width 80 height 25
click at [78, 134] on div "Spacing" at bounding box center [82, 134] width 151 height 21
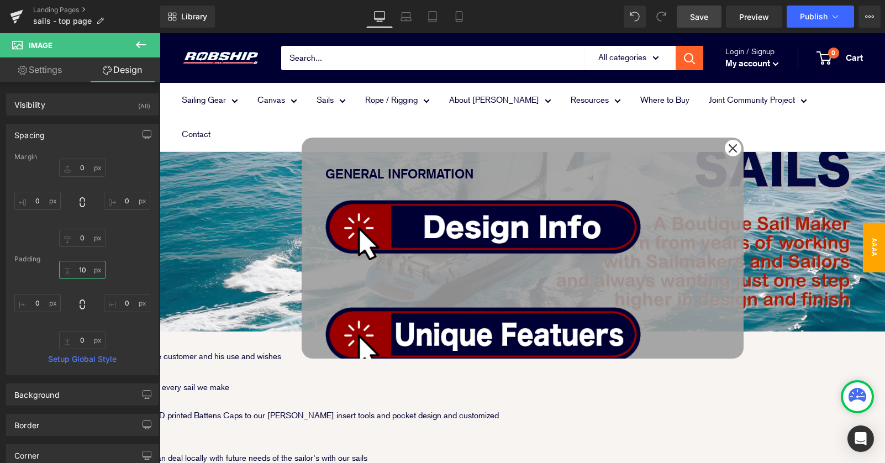
click at [81, 269] on input "10" at bounding box center [82, 270] width 46 height 18
type input "20"
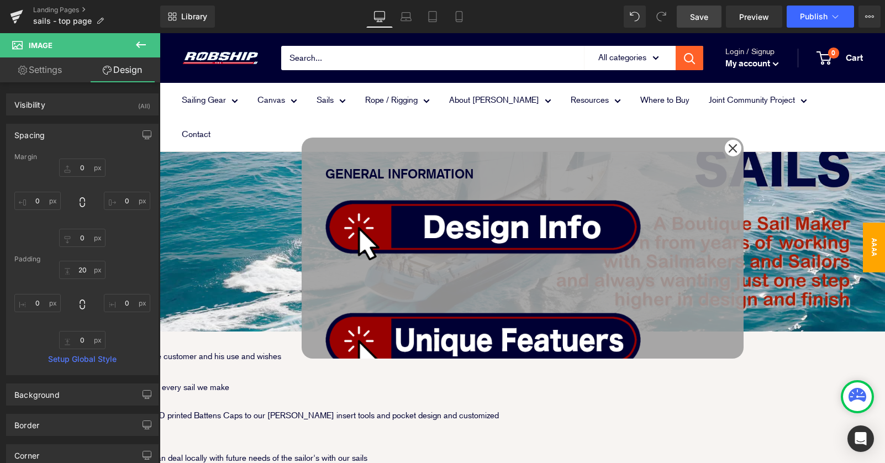
click at [508, 207] on link at bounding box center [522, 224] width 395 height 71
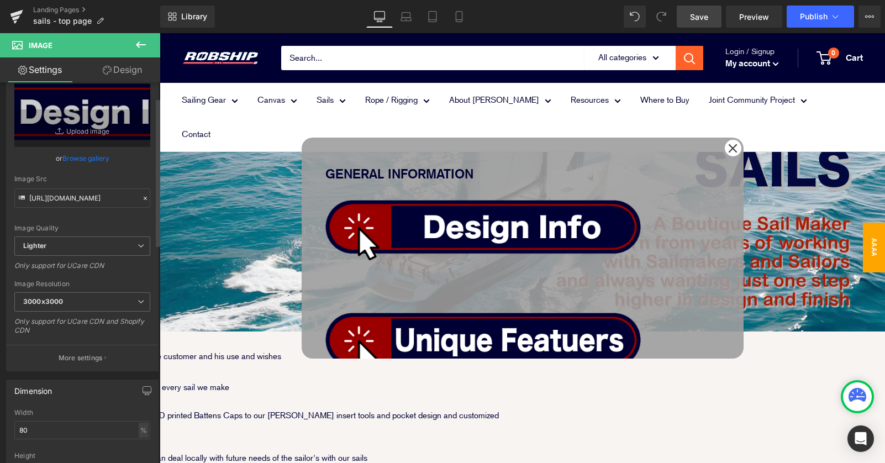
scroll to position [124, 0]
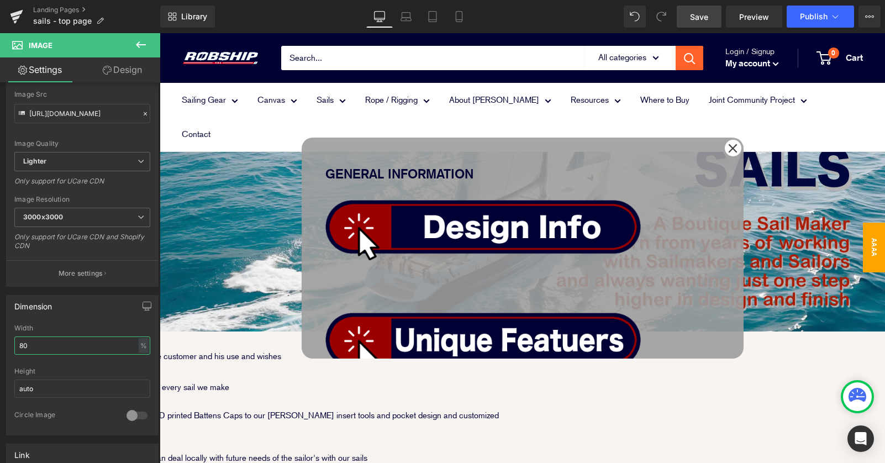
drag, startPoint x: 65, startPoint y: 343, endPoint x: -9, endPoint y: 341, distance: 74.1
click at [0, 341] on html "Image You are previewing how the will restyle your page. You can not edit Eleme…" at bounding box center [442, 231] width 885 height 463
type input "90"
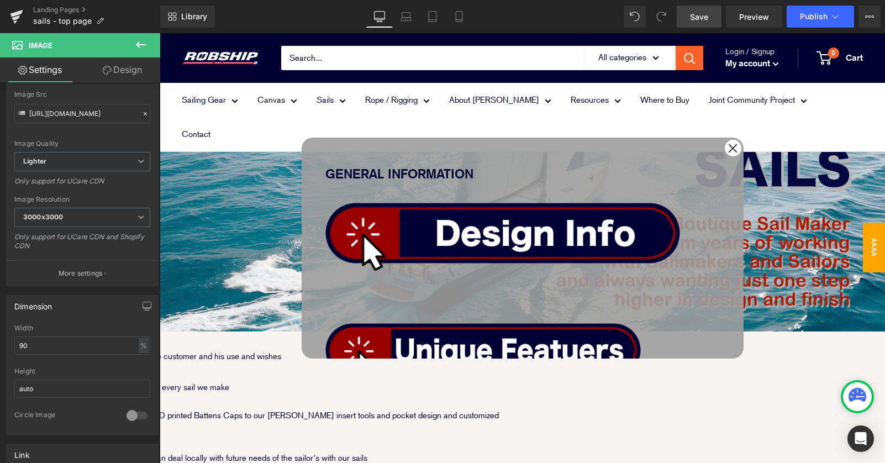
click at [160, 33] on link "Image" at bounding box center [160, 33] width 0 height 0
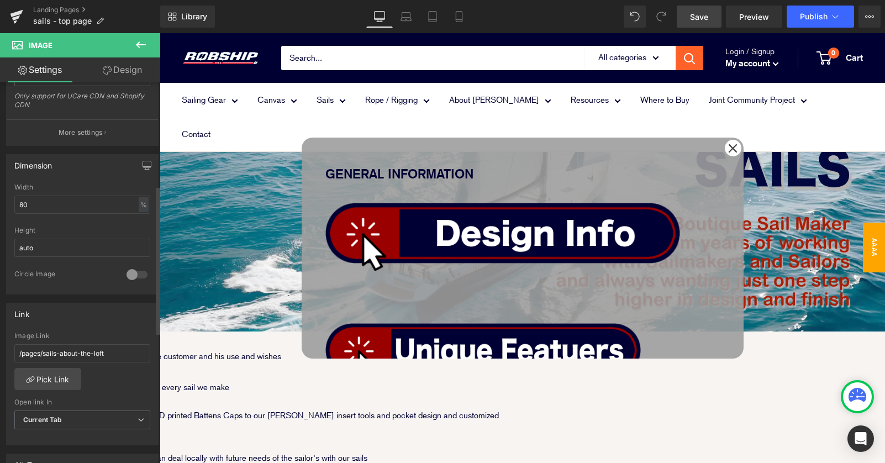
scroll to position [289, 0]
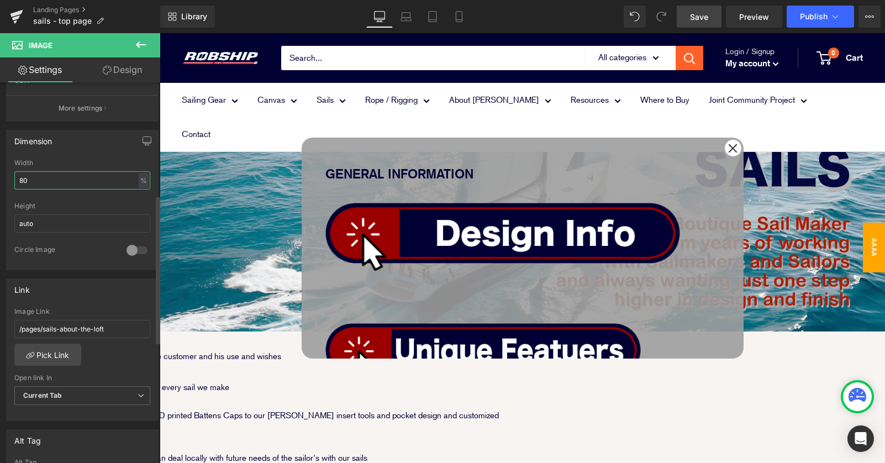
click at [51, 185] on input "80" at bounding box center [82, 180] width 136 height 18
type input "8"
type input "90"
drag, startPoint x: 566, startPoint y: 227, endPoint x: 598, endPoint y: 207, distance: 37.2
click at [566, 227] on div "Image Image Image Row" at bounding box center [522, 340] width 395 height 296
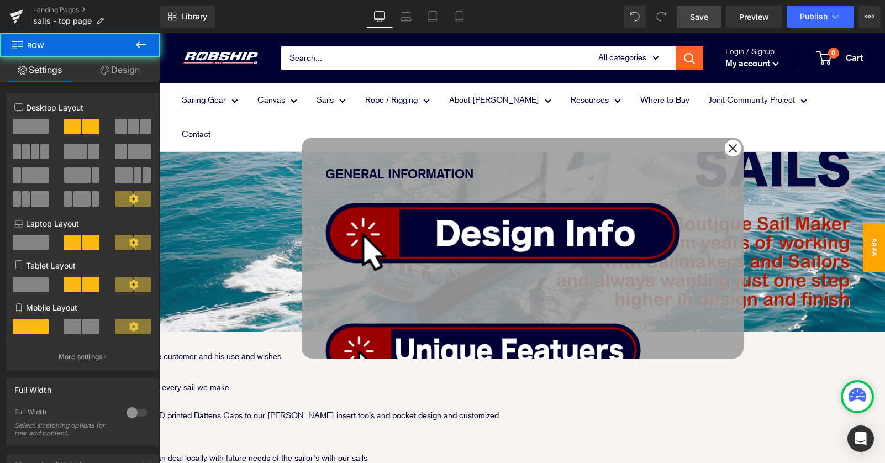
click at [160, 33] on icon at bounding box center [160, 33] width 0 height 0
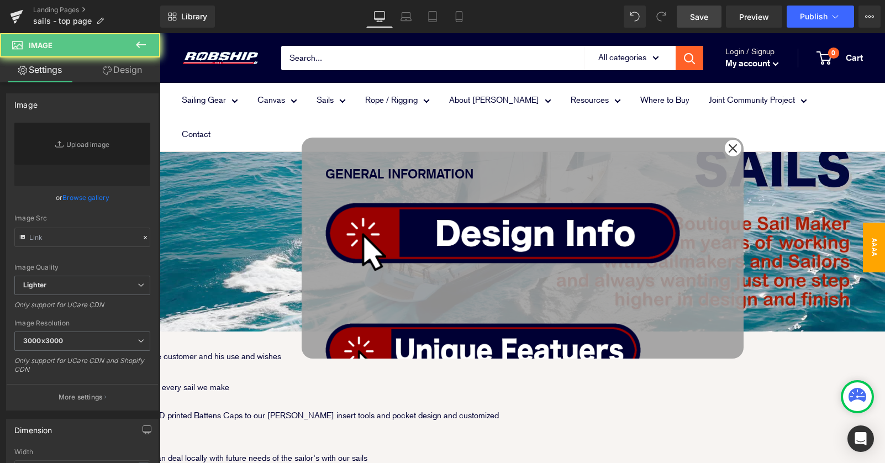
type input "[URL][DOMAIN_NAME]"
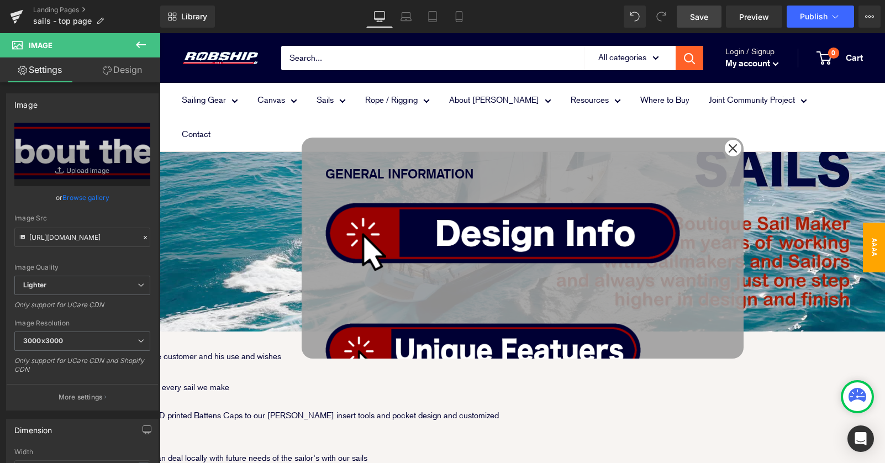
click at [120, 73] on link "Design" at bounding box center [122, 69] width 80 height 25
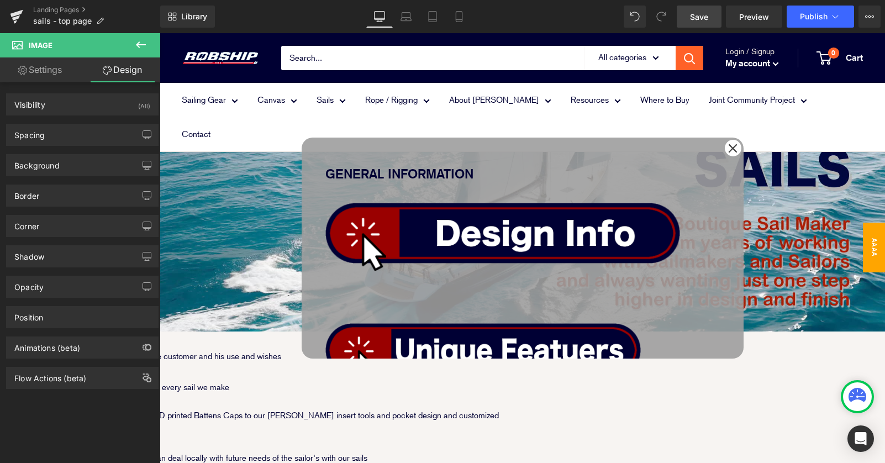
click at [93, 124] on div "Spacing Margin Padding" at bounding box center [82, 135] width 152 height 22
type input "0"
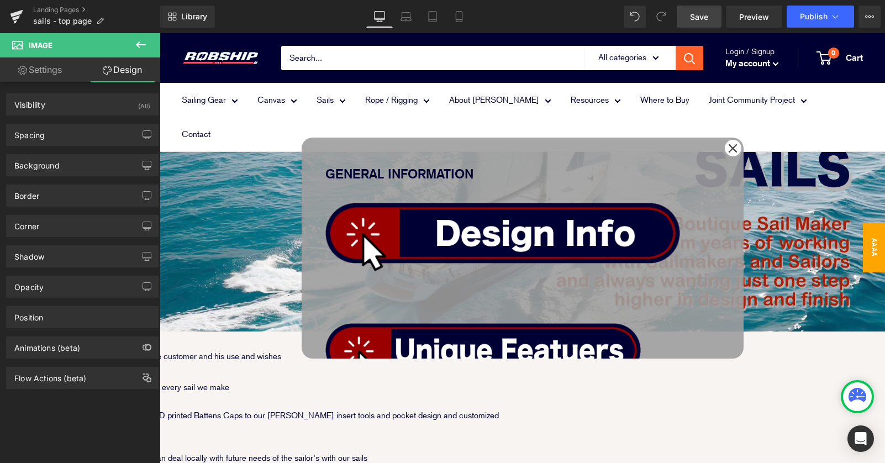
type input "10"
type input "0"
click at [87, 133] on div "Spacing" at bounding box center [82, 134] width 151 height 21
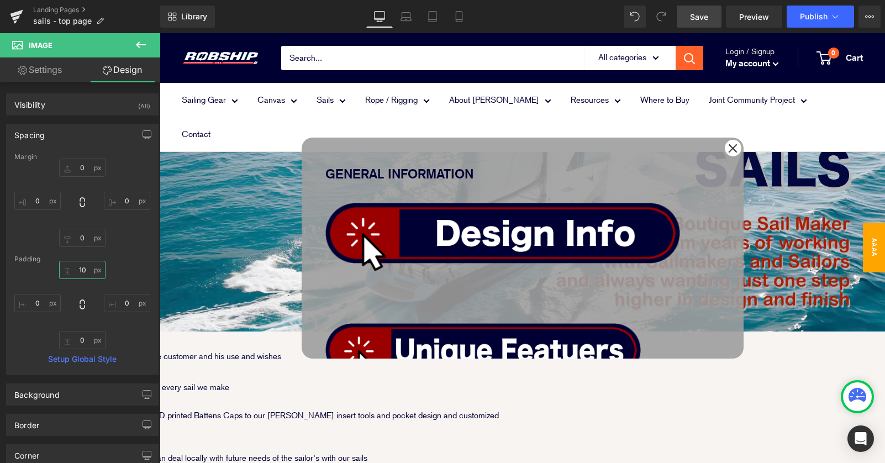
click at [76, 268] on input "10" at bounding box center [82, 270] width 46 height 18
type input "20"
click at [584, 310] on div "GENERAL INFORMATION Text Block Image Image Image Row" at bounding box center [523, 248] width 442 height 221
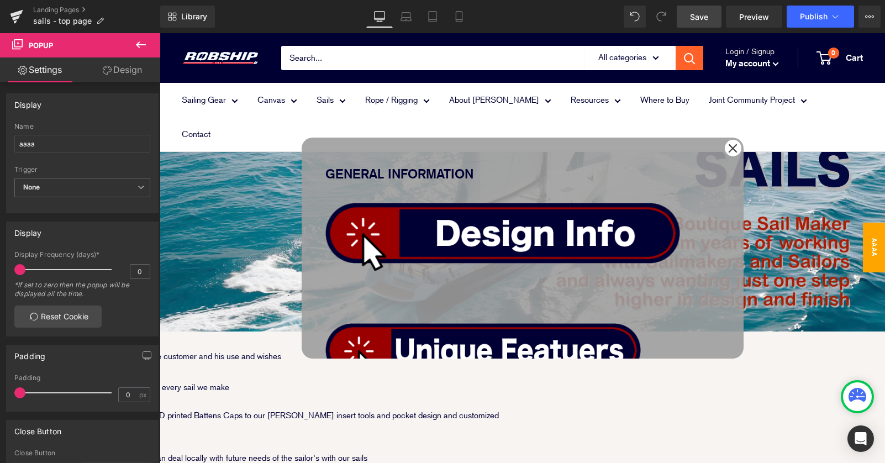
click at [516, 201] on link at bounding box center [522, 231] width 395 height 79
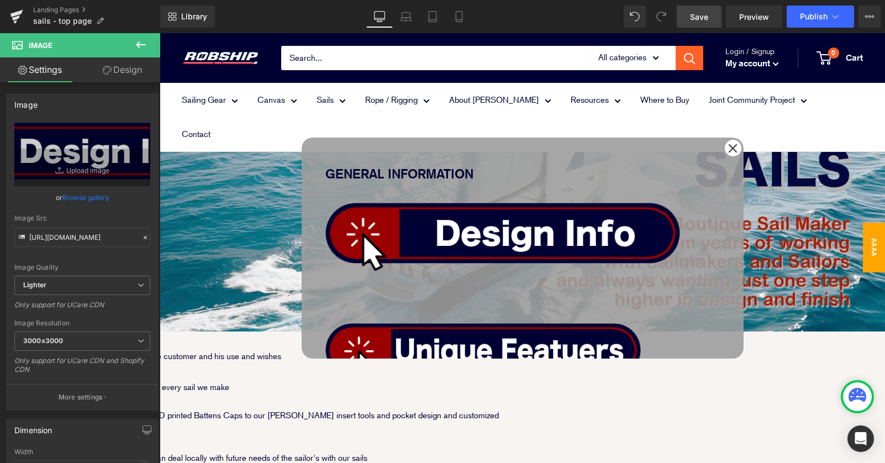
click at [130, 72] on link "Design" at bounding box center [122, 69] width 80 height 25
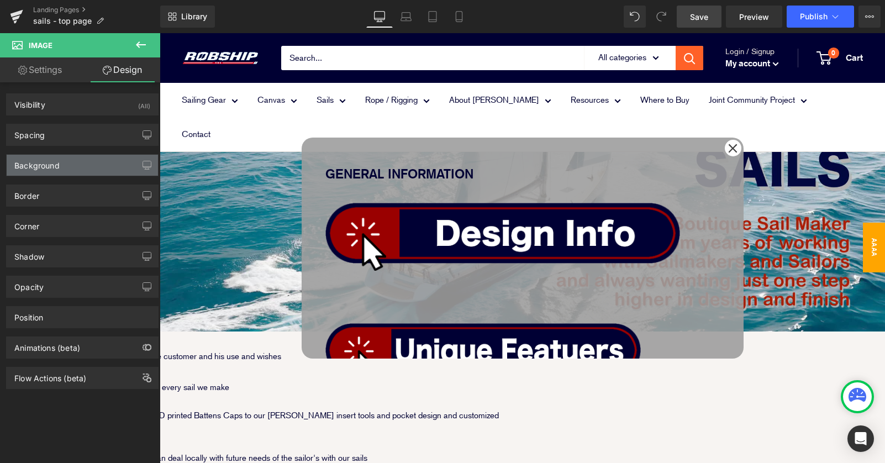
type input "transparent"
type input "0"
click at [86, 159] on div "Background" at bounding box center [82, 165] width 151 height 21
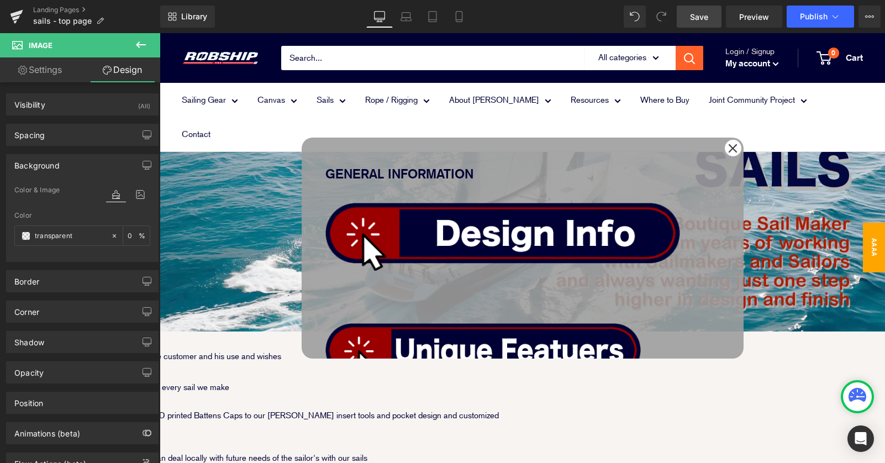
click at [84, 167] on div "Background" at bounding box center [82, 165] width 151 height 21
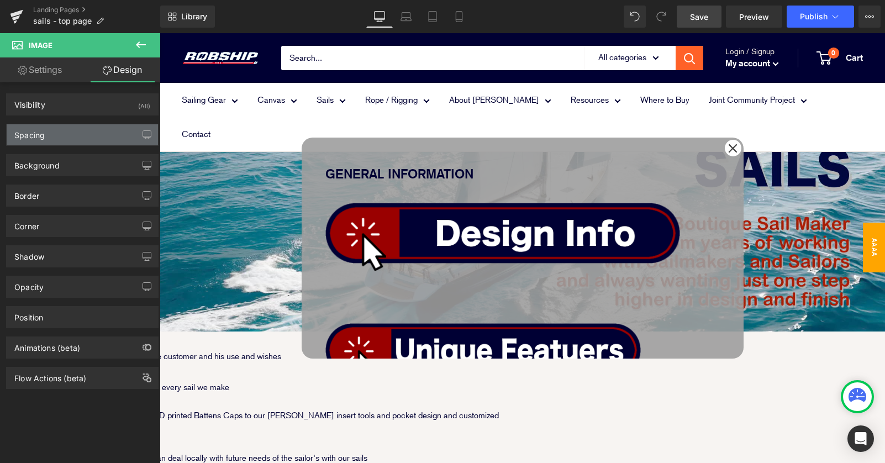
click at [84, 130] on div "Spacing" at bounding box center [82, 134] width 151 height 21
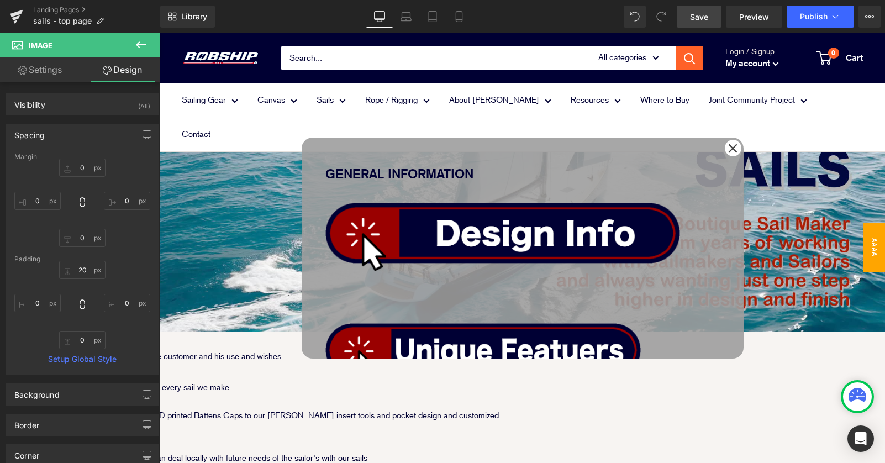
click at [61, 80] on link "Settings" at bounding box center [40, 69] width 80 height 25
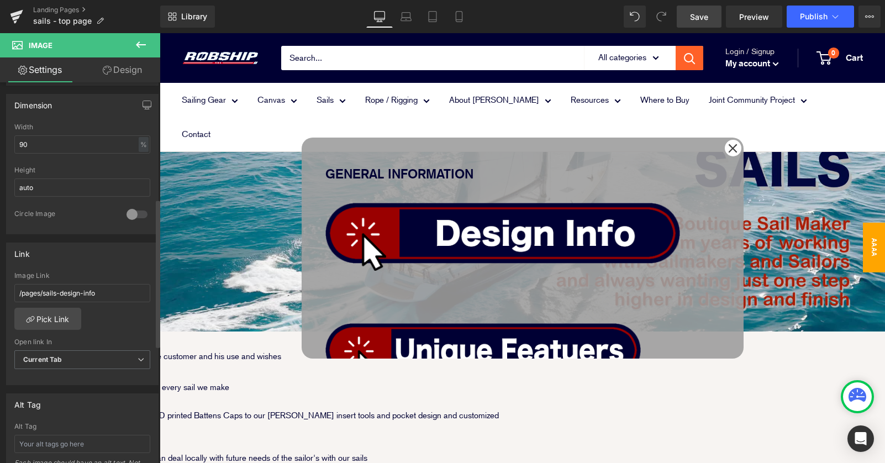
scroll to position [262, 0]
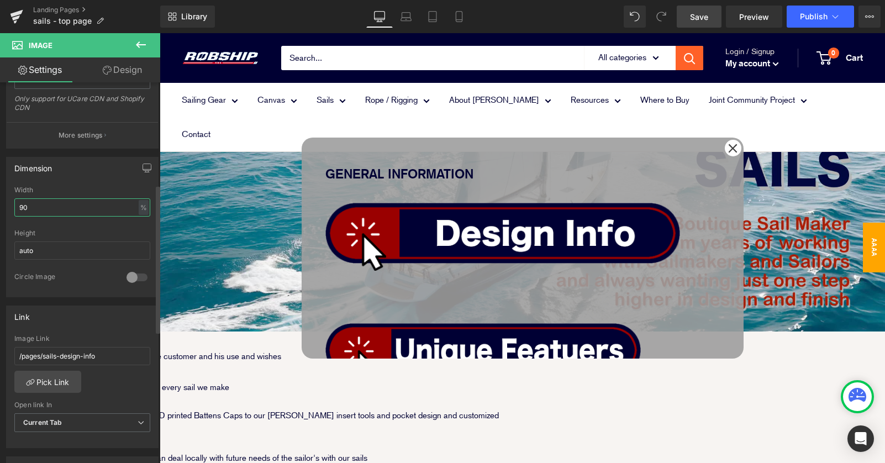
click at [61, 209] on input "90" at bounding box center [82, 207] width 136 height 18
click at [61, 208] on input "90" at bounding box center [82, 207] width 136 height 18
type input "80"
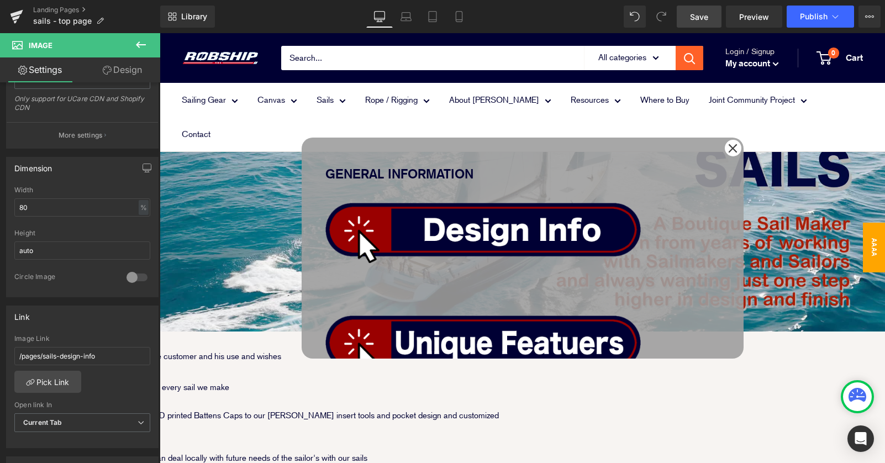
click at [160, 33] on span "Image" at bounding box center [160, 33] width 0 height 0
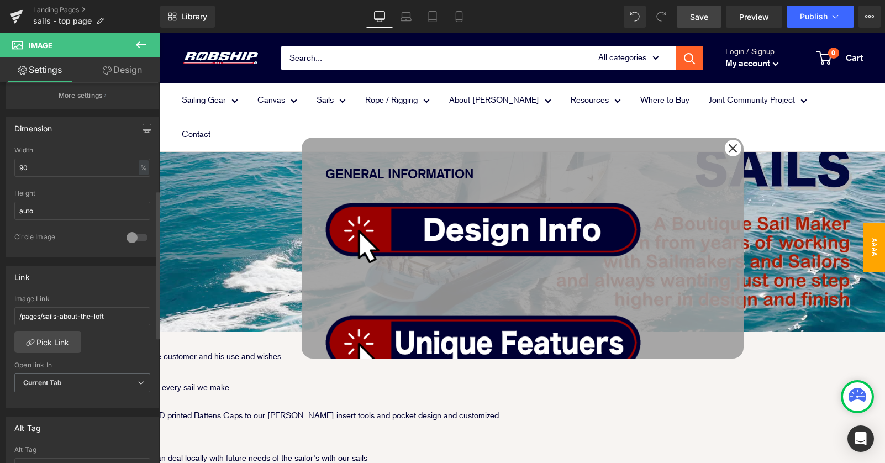
scroll to position [304, 0]
click at [51, 163] on input "90" at bounding box center [82, 165] width 136 height 18
click at [51, 162] on input "90" at bounding box center [82, 165] width 136 height 18
type input "80"
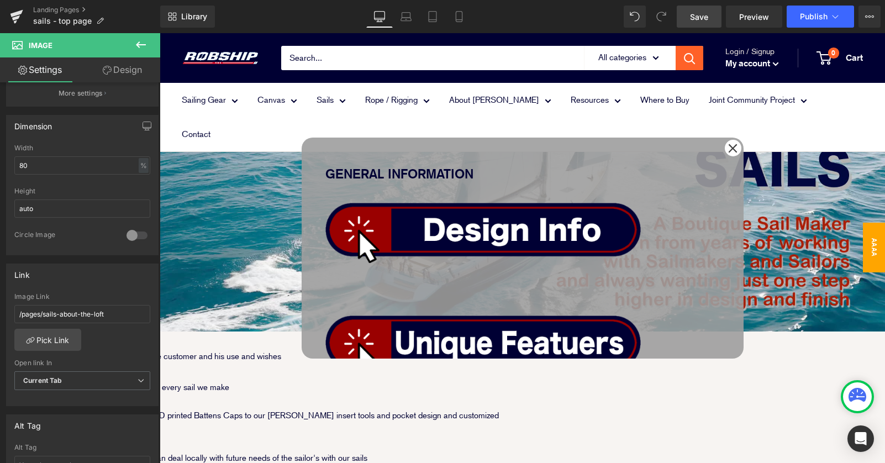
click at [583, 258] on div "Image Image Image Row" at bounding box center [522, 340] width 395 height 297
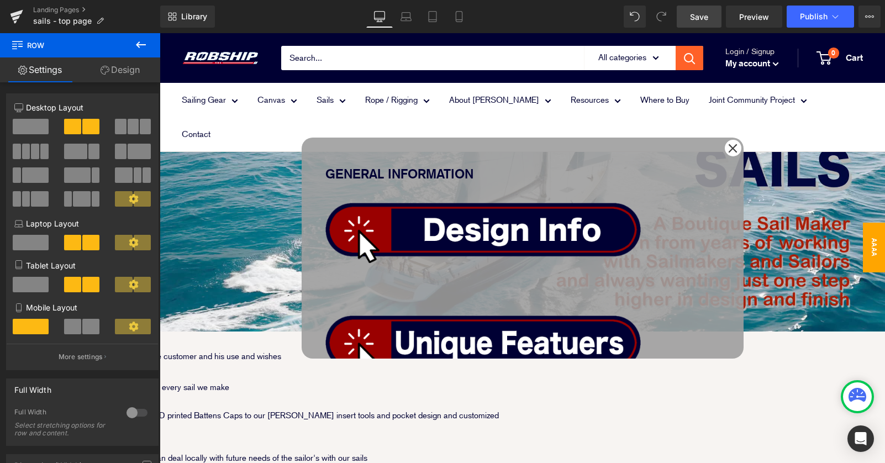
click at [160, 33] on span "Image" at bounding box center [160, 33] width 0 height 0
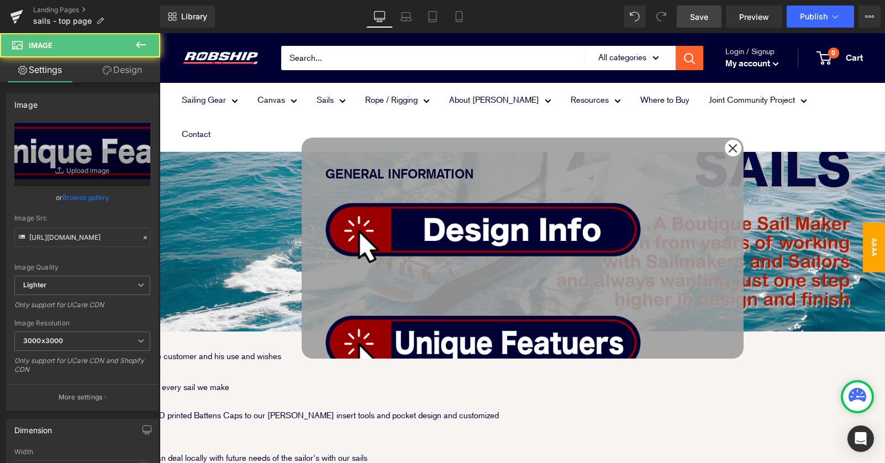
click at [590, 291] on div "GENERAL INFORMATION Text Block Image Image Image Row" at bounding box center [523, 248] width 442 height 221
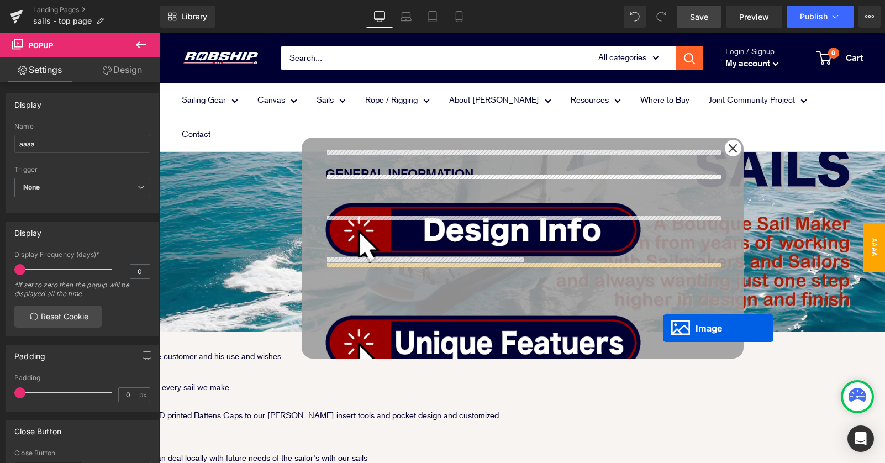
scroll to position [85, 0]
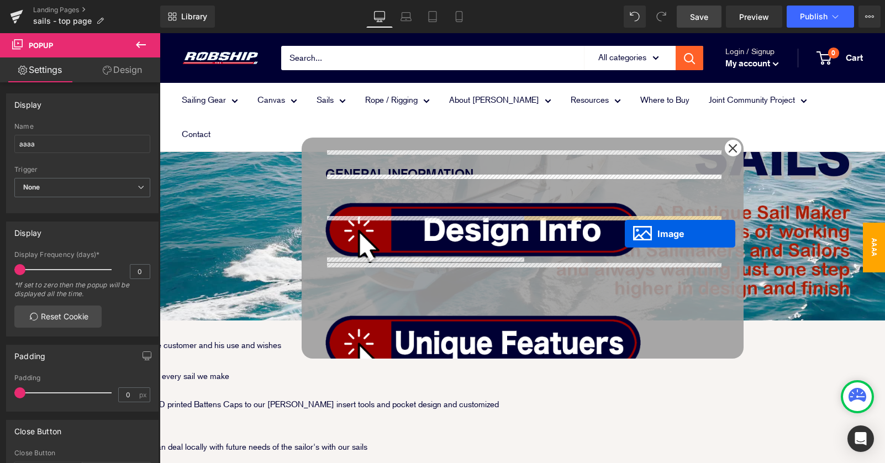
drag, startPoint x: 770, startPoint y: 440, endPoint x: 624, endPoint y: 233, distance: 252.9
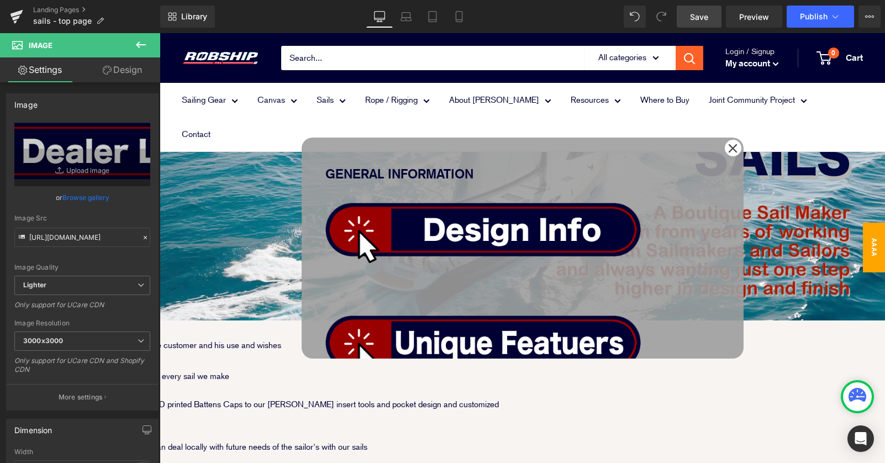
click at [160, 33] on span "Image" at bounding box center [160, 33] width 0 height 0
click at [128, 72] on link "Design" at bounding box center [122, 69] width 80 height 25
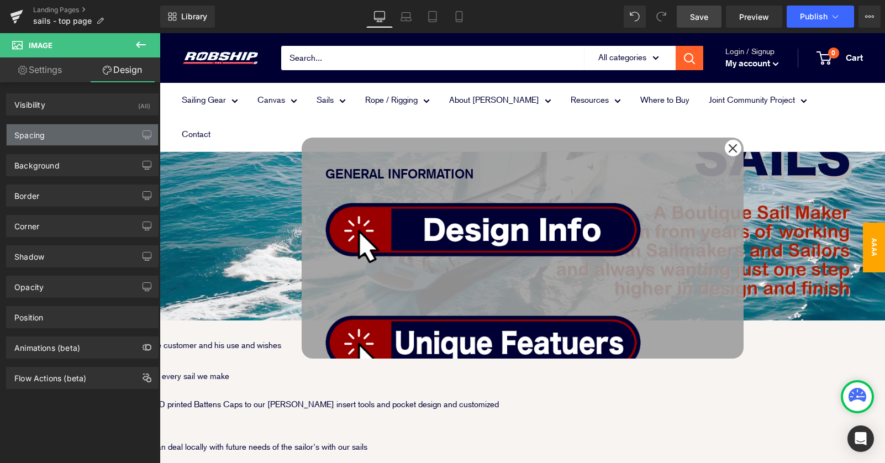
click at [55, 135] on div "Spacing" at bounding box center [82, 134] width 151 height 21
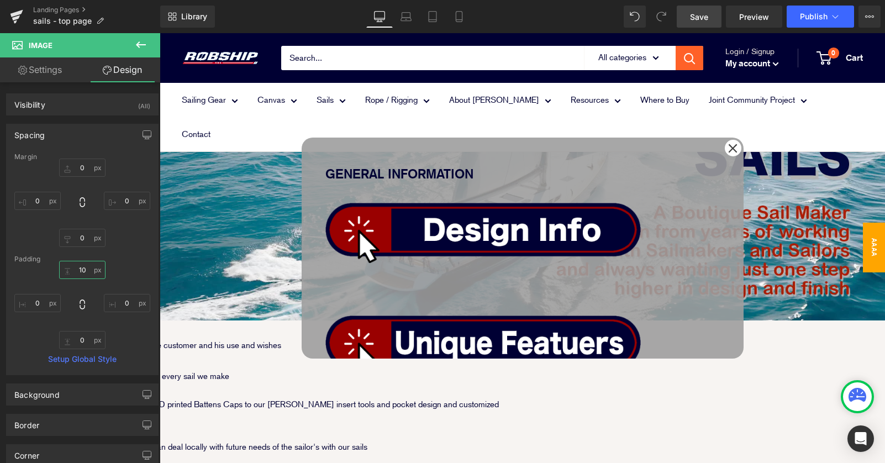
click at [78, 274] on input "10" at bounding box center [82, 270] width 46 height 18
type input "20"
click at [570, 286] on div "GENERAL INFORMATION Text Block Image Image Image Image Row" at bounding box center [523, 248] width 442 height 221
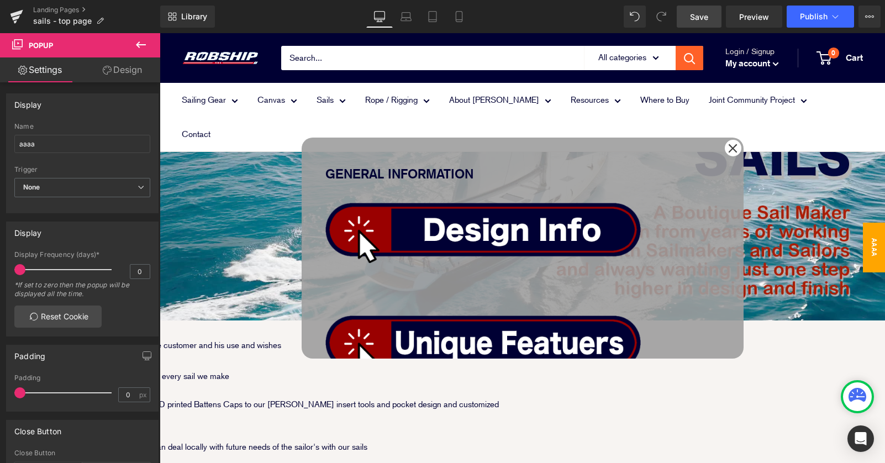
click at [459, 169] on strong "GENERAL INFORMATION" at bounding box center [399, 173] width 148 height 15
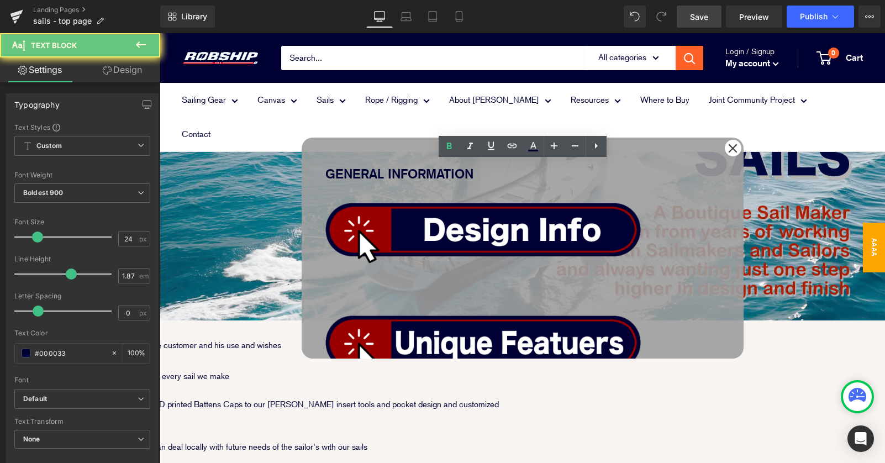
click at [436, 177] on p "GENERAL INFORMATION" at bounding box center [522, 173] width 395 height 25
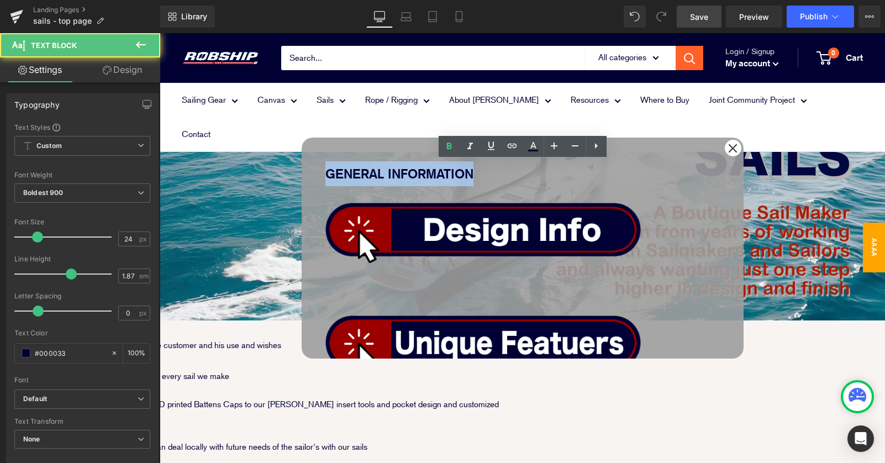
drag, startPoint x: 436, startPoint y: 177, endPoint x: 632, endPoint y: 176, distance: 195.6
click at [632, 176] on p "GENERAL INFORMATION" at bounding box center [522, 173] width 395 height 25
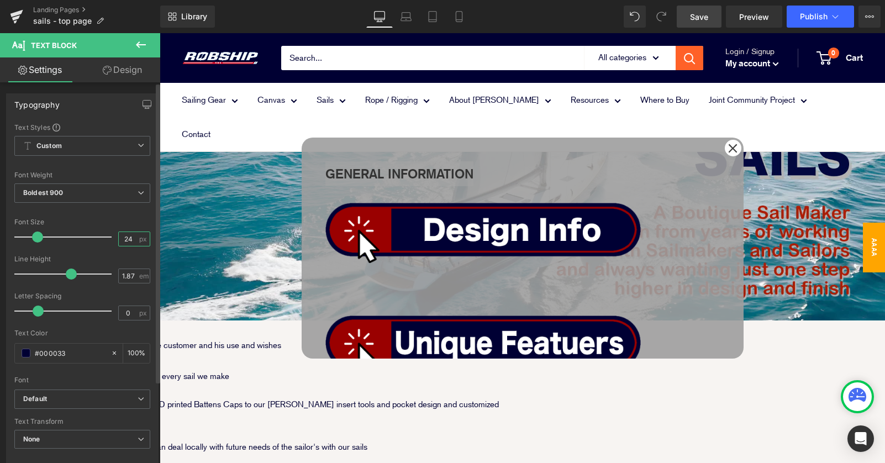
click at [127, 239] on input "24" at bounding box center [128, 239] width 19 height 14
type input "2"
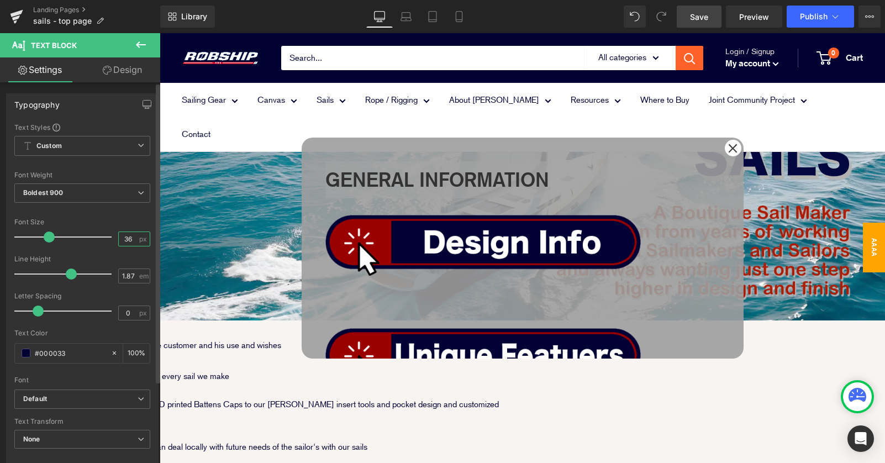
type input "3"
type input "30"
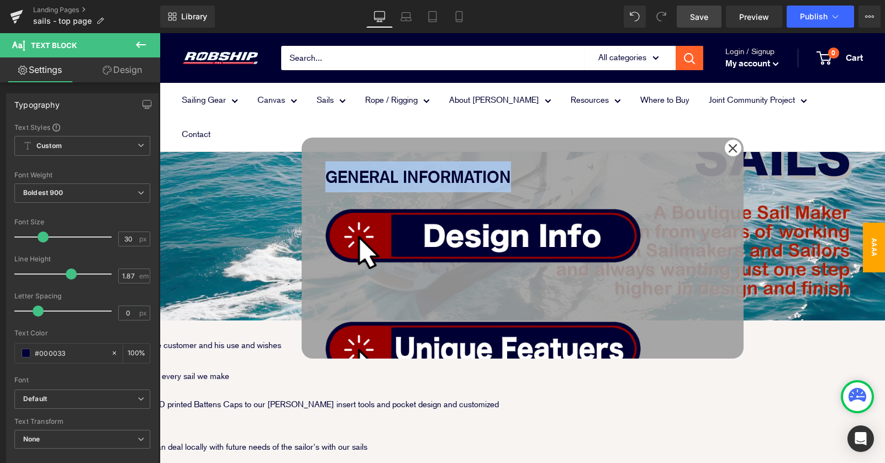
drag, startPoint x: 567, startPoint y: 311, endPoint x: 483, endPoint y: 320, distance: 84.5
click at [567, 311] on div "GENERAL INFORMATION Text Block Image Image Image Image Row" at bounding box center [523, 248] width 442 height 221
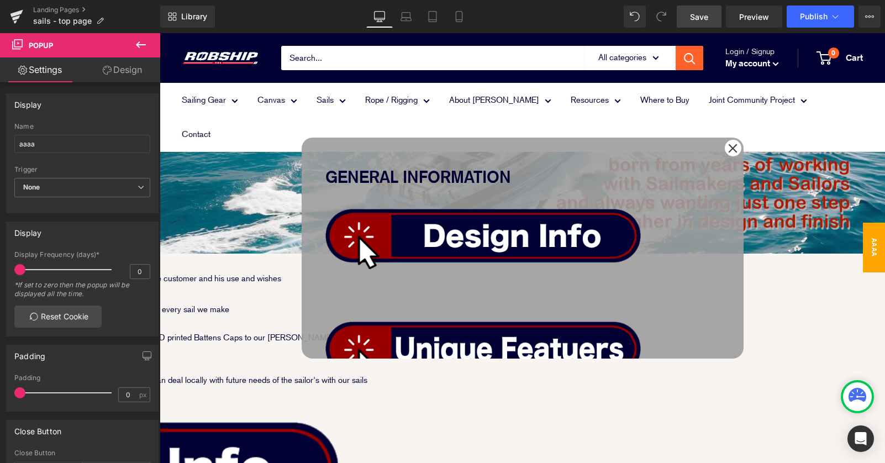
scroll to position [163, 0]
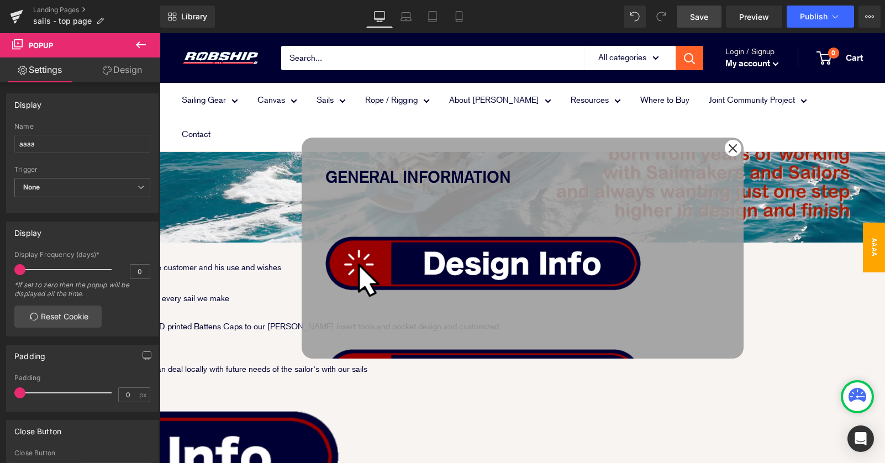
click at [160, 33] on span "Text Block" at bounding box center [160, 33] width 0 height 0
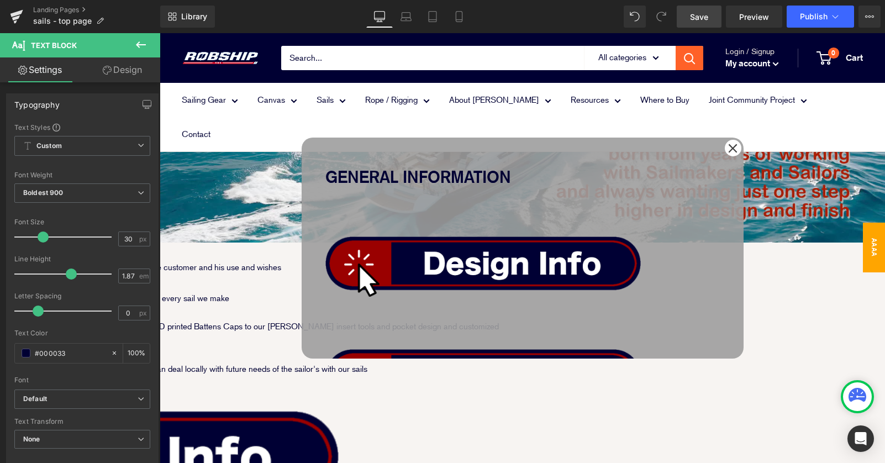
click at [160, 33] on icon at bounding box center [160, 33] width 0 height 0
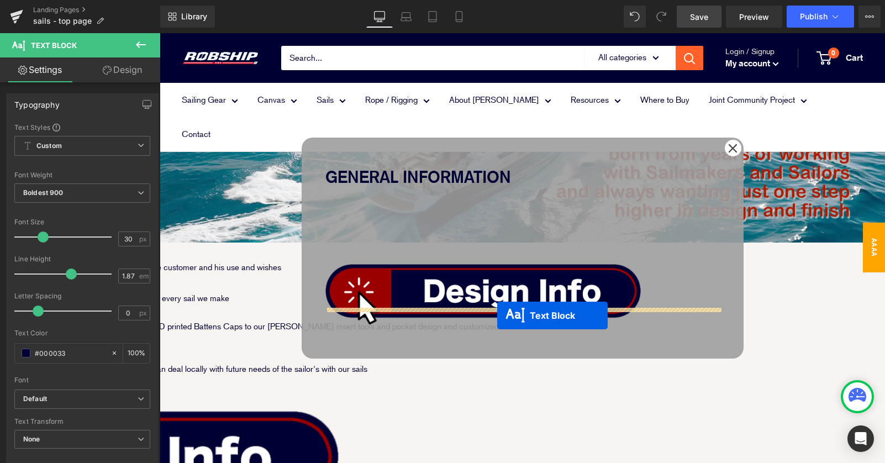
drag, startPoint x: 492, startPoint y: 207, endPoint x: 585, endPoint y: 332, distance: 155.2
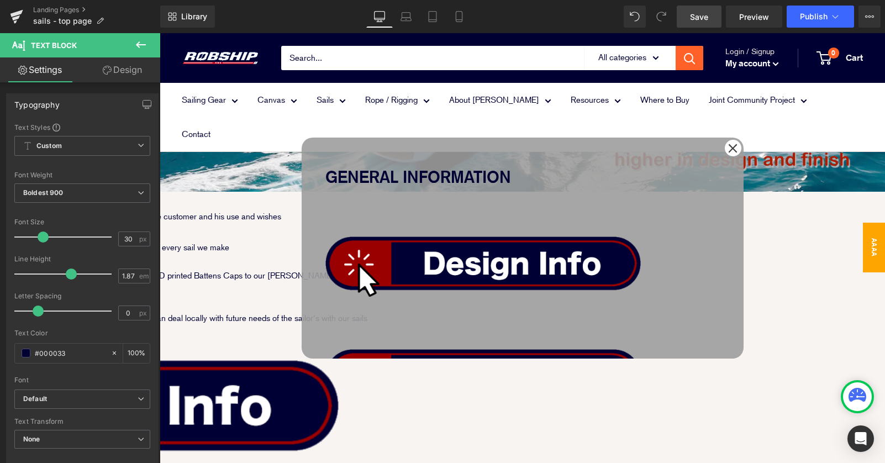
scroll to position [221, 0]
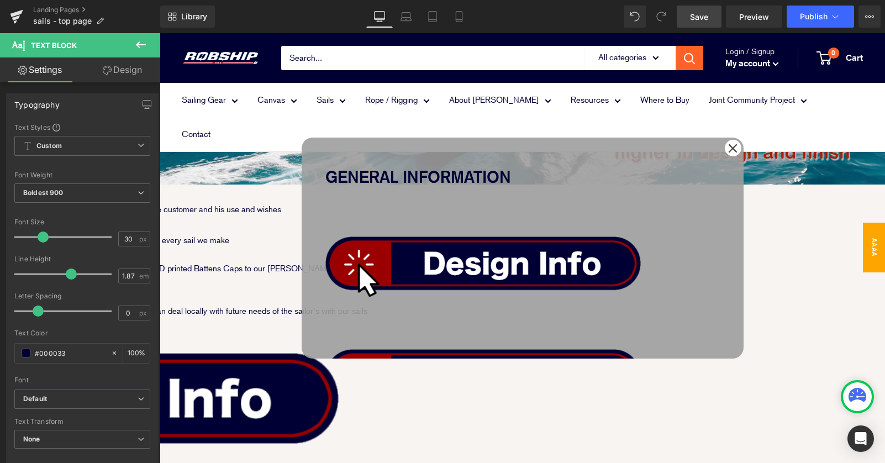
click at [160, 33] on span "Text Block" at bounding box center [160, 33] width 0 height 0
click at [528, 424] on link at bounding box center [522, 459] width 395 height 71
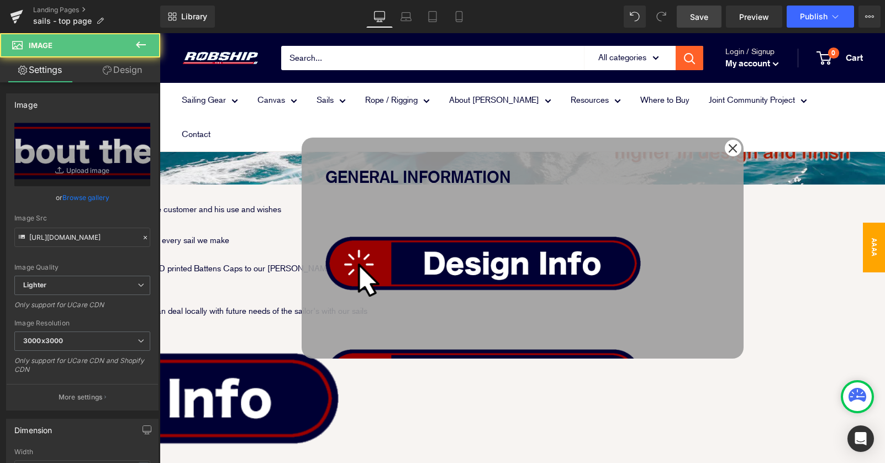
click at [370, 145] on div "GENERAL INFORMATION Text Block Image Image Image Image Row GENERAL INFORMATION …" at bounding box center [523, 248] width 442 height 221
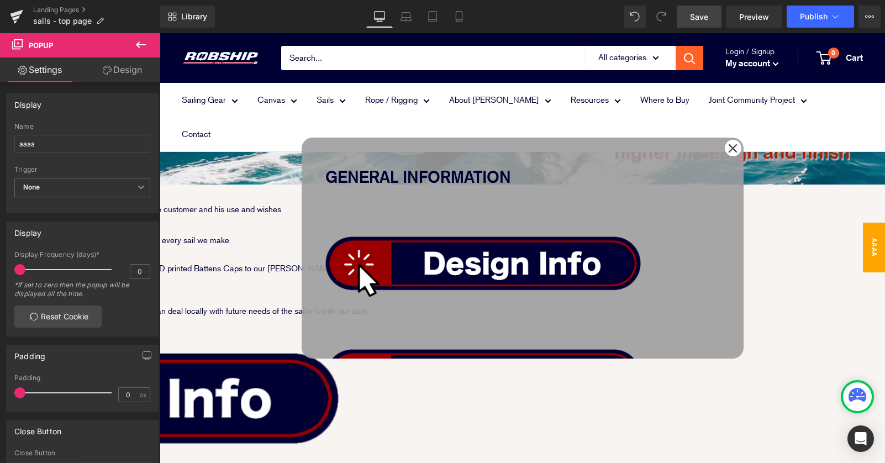
click at [457, 225] on img at bounding box center [482, 260] width 315 height 71
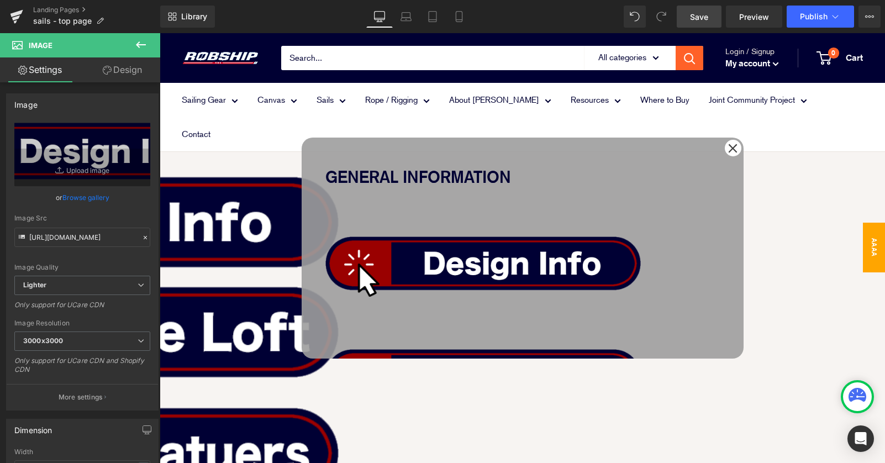
scroll to position [398, 0]
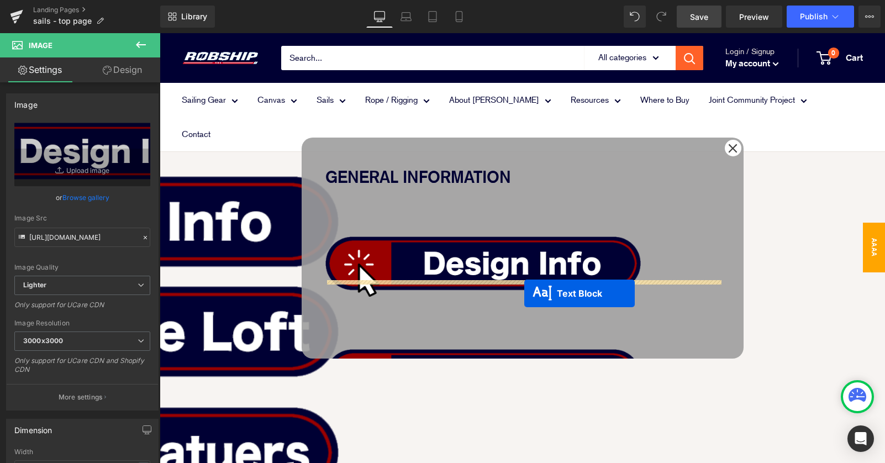
drag, startPoint x: 496, startPoint y: 297, endPoint x: 524, endPoint y: 293, distance: 28.4
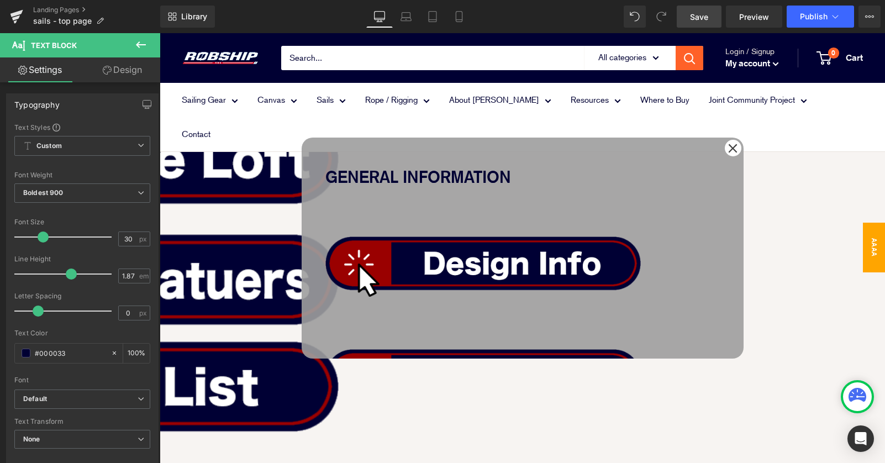
scroll to position [575, 0]
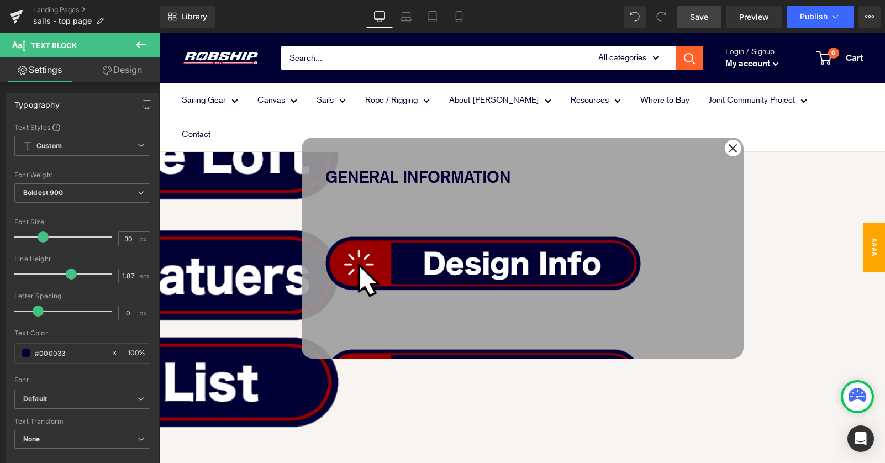
click at [160, 33] on icon at bounding box center [160, 33] width 0 height 0
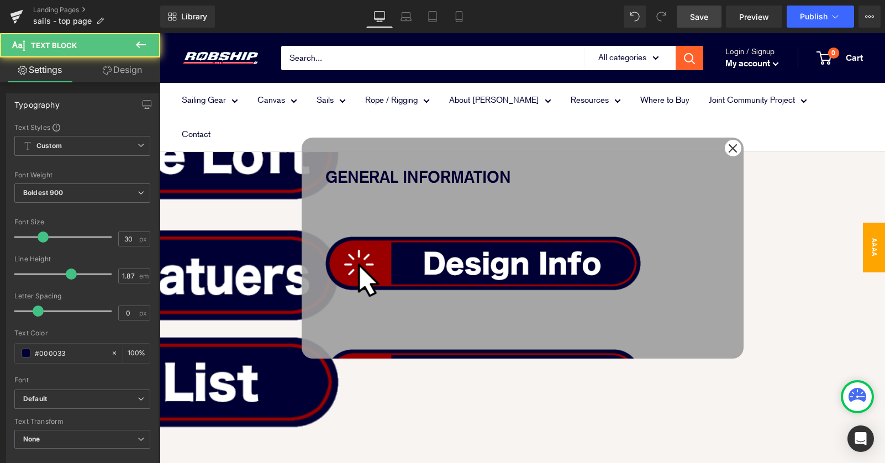
click at [122, 71] on link "Design" at bounding box center [122, 69] width 80 height 25
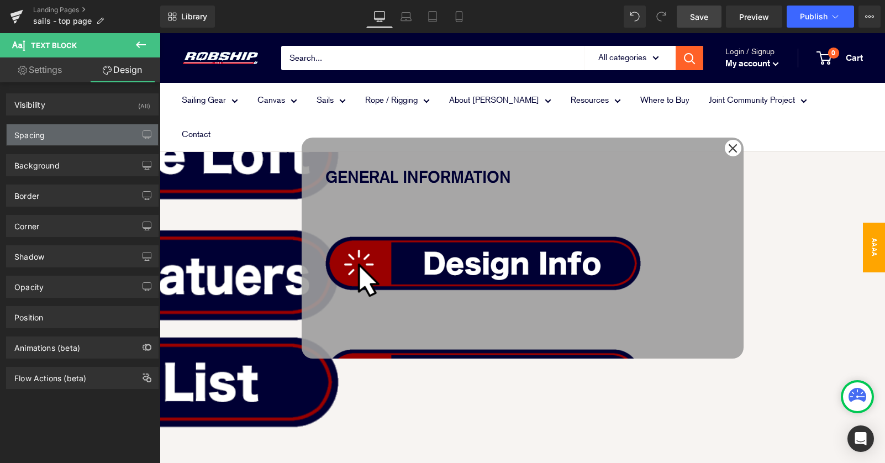
click at [73, 138] on div "Spacing" at bounding box center [82, 134] width 151 height 21
type input "0"
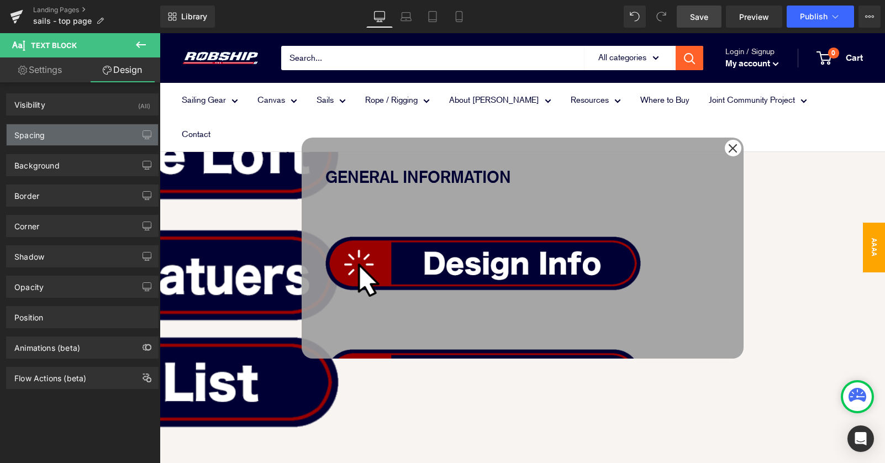
type input "0"
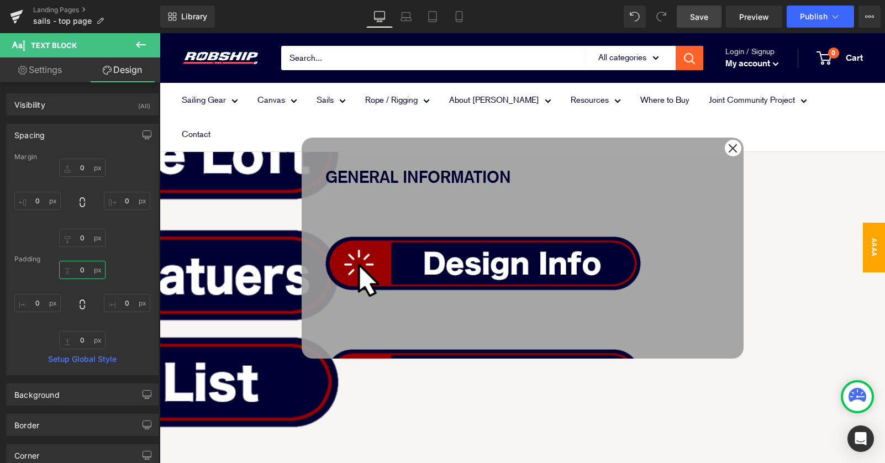
click at [76, 269] on input "0" at bounding box center [82, 270] width 46 height 18
type input "30"
click at [719, 187] on div "GENERAL INFORMATION Text Block Image Image Image Image Row GENERAL INFORMATION …" at bounding box center [523, 248] width 442 height 221
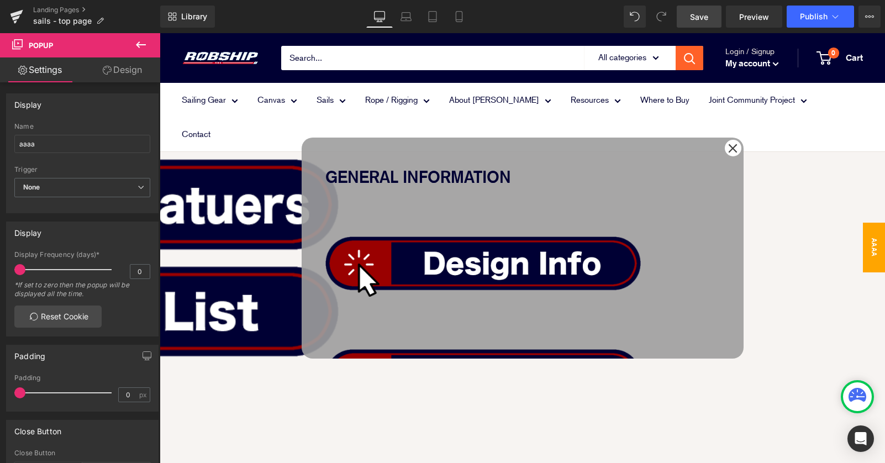
scroll to position [608, 0]
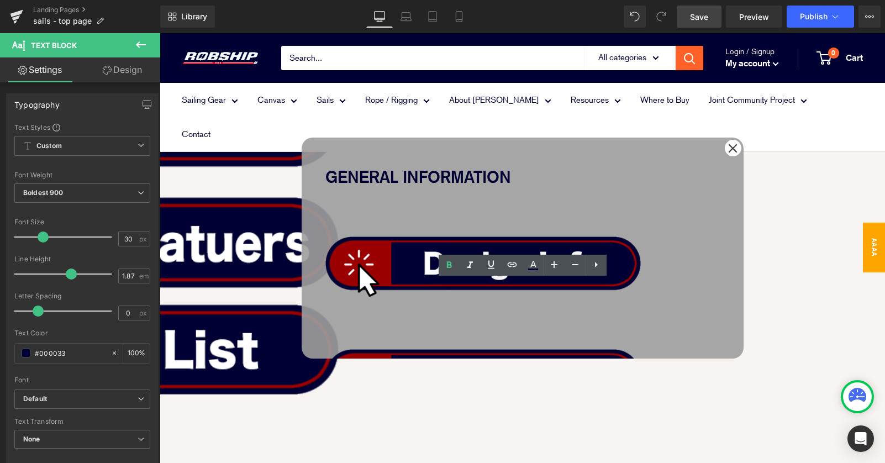
drag, startPoint x: 425, startPoint y: 314, endPoint x: 655, endPoint y: 317, distance: 230.4
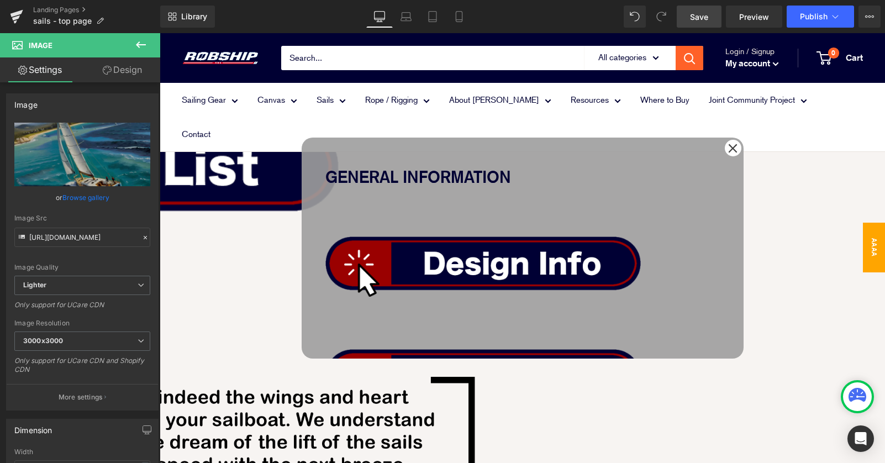
scroll to position [792, 0]
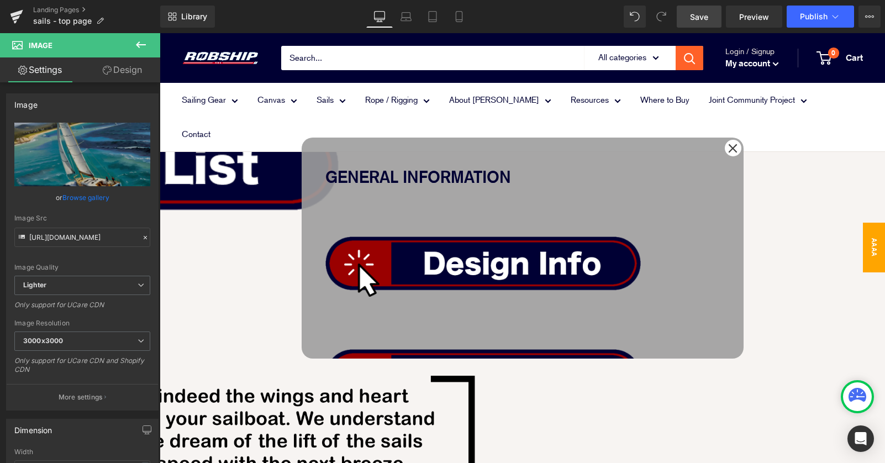
click at [335, 143] on div "GENERAL INFORMATION Text Block Image Image Image Image Row SAILS FOR EVERY NEED…" at bounding box center [523, 248] width 442 height 221
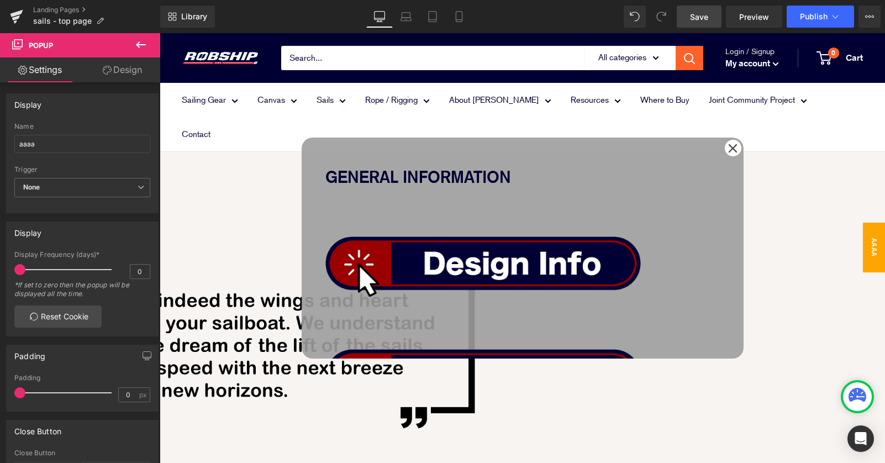
scroll to position [887, 0]
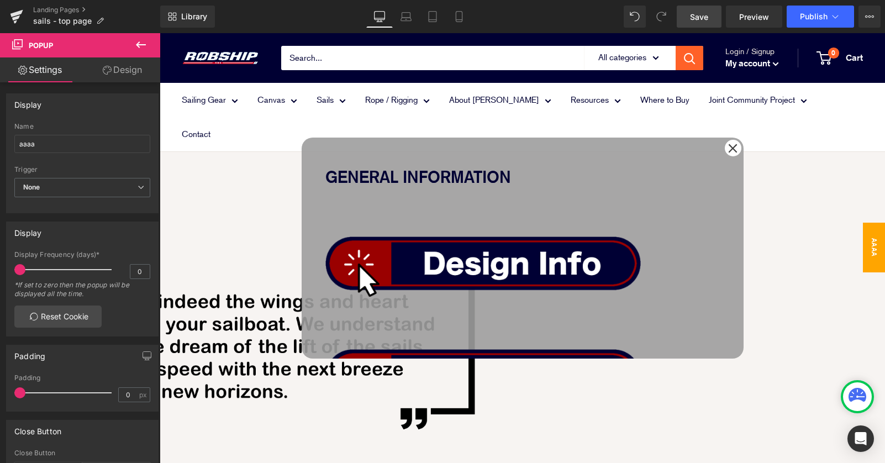
click at [115, 71] on link "Design" at bounding box center [122, 69] width 80 height 25
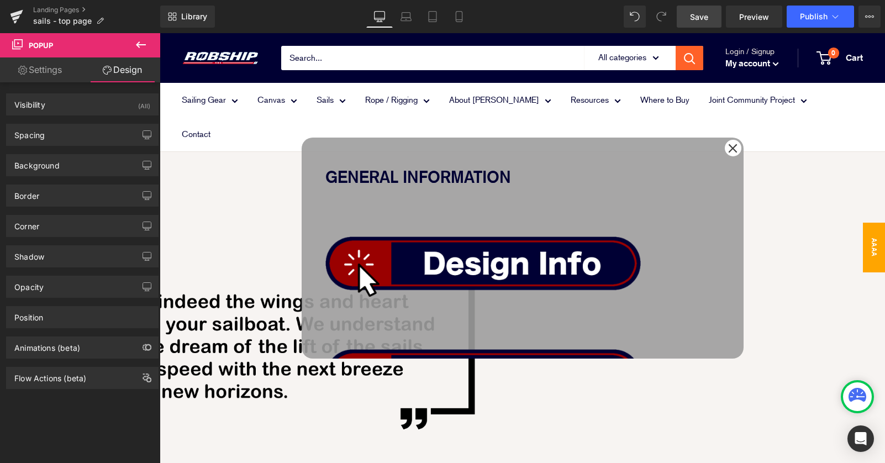
click at [142, 40] on icon at bounding box center [140, 44] width 13 height 13
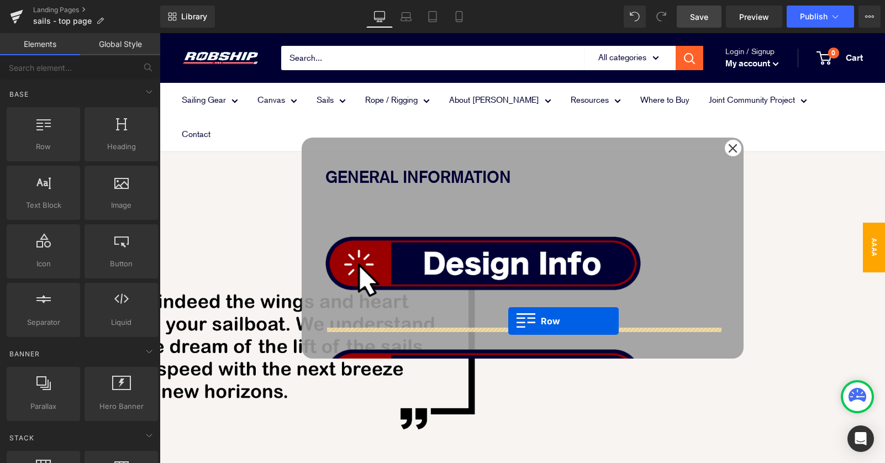
drag, startPoint x: 194, startPoint y: 164, endPoint x: 508, endPoint y: 321, distance: 351.6
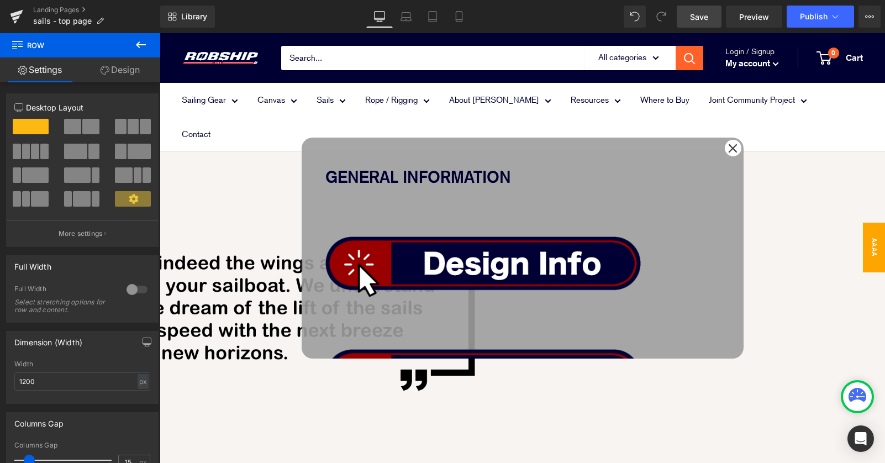
scroll to position [10, 0]
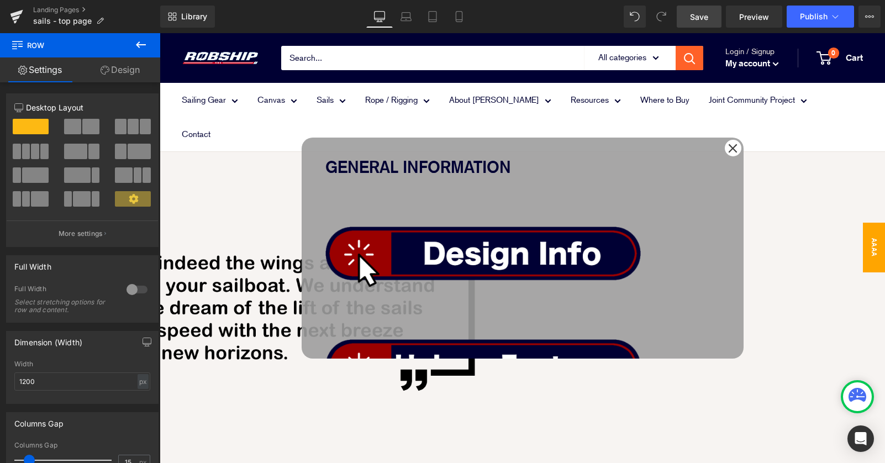
click at [160, 33] on span "Popup" at bounding box center [160, 33] width 0 height 0
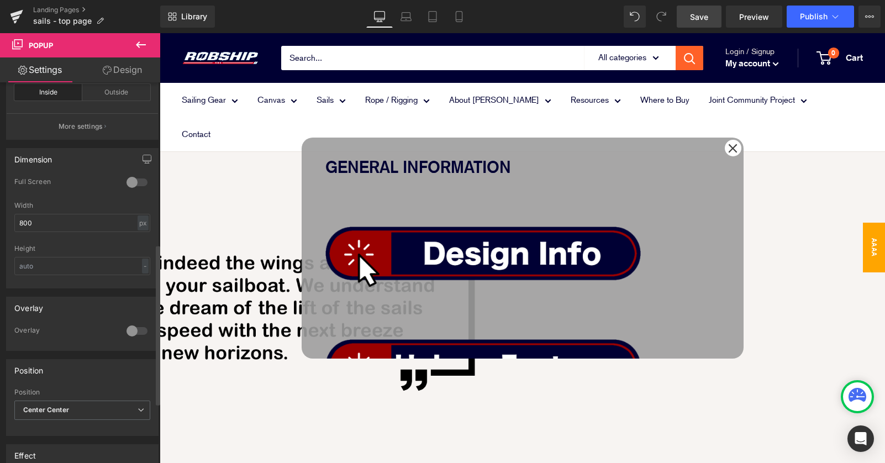
scroll to position [382, 0]
click at [142, 261] on div "-" at bounding box center [145, 262] width 7 height 15
click at [136, 281] on li "px" at bounding box center [143, 280] width 14 height 16
click at [69, 262] on input "text" at bounding box center [82, 263] width 136 height 18
drag, startPoint x: 22, startPoint y: 262, endPoint x: -9, endPoint y: 261, distance: 31.5
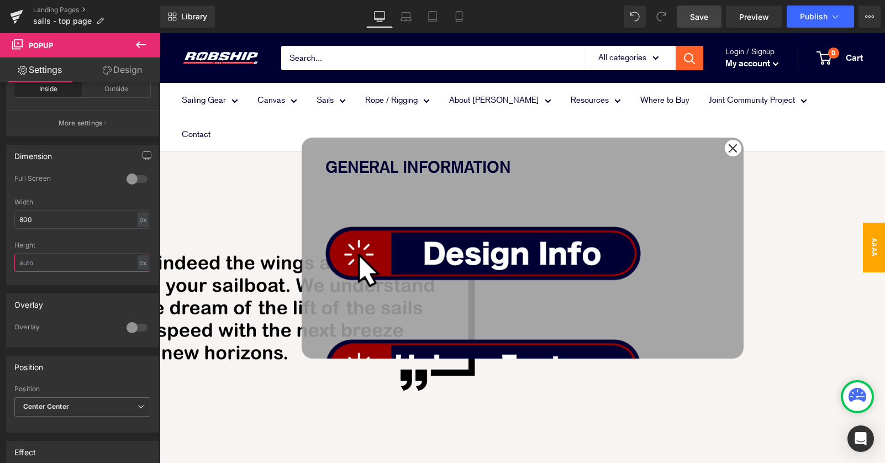
click at [0, 261] on html "Row You are previewing how the will restyle your page. You can not edit Element…" at bounding box center [442, 231] width 885 height 463
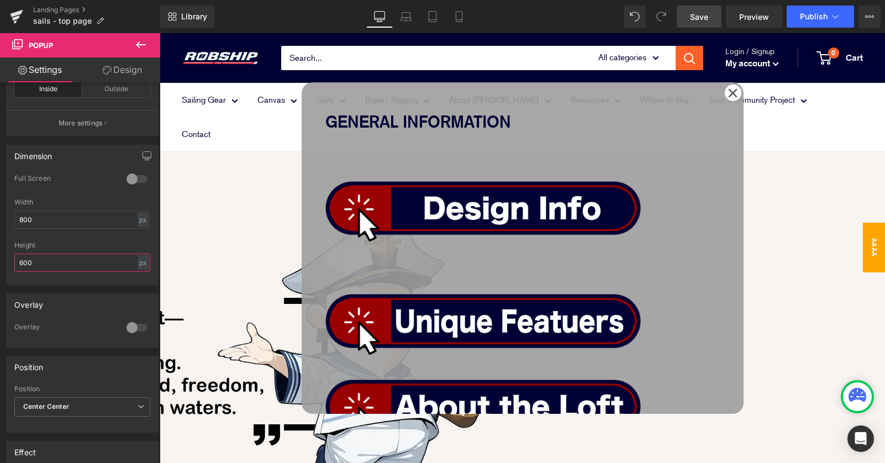
scroll to position [1037, 0]
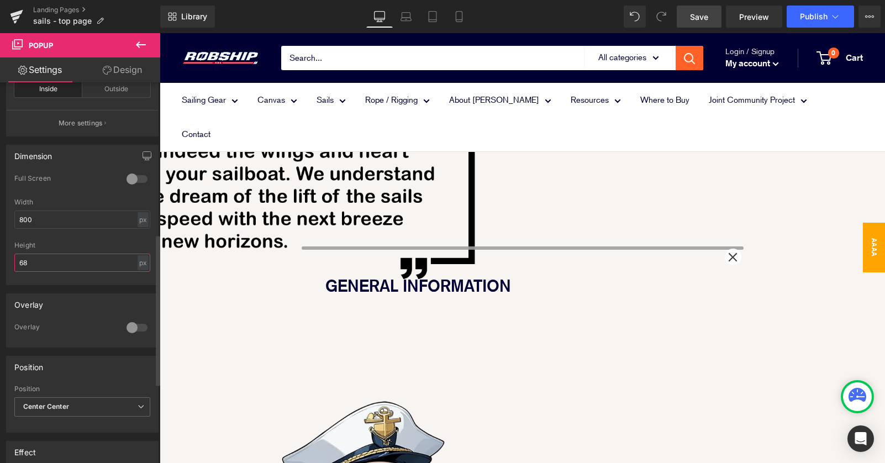
type input "680"
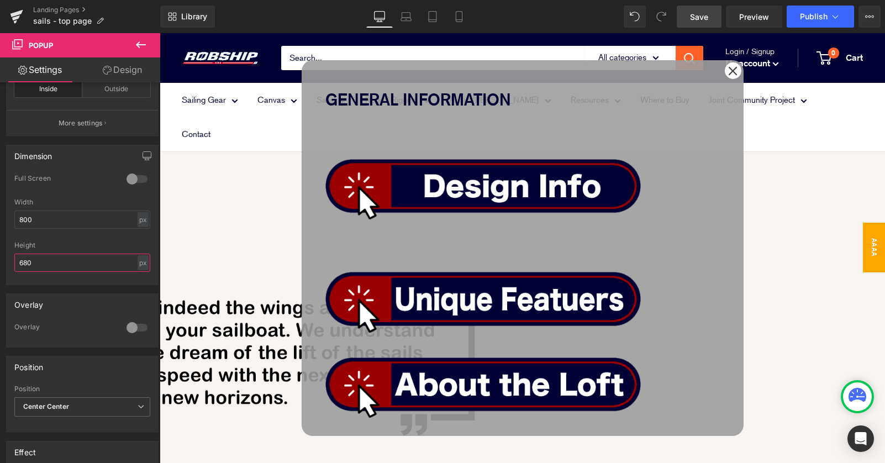
scroll to position [798, 0]
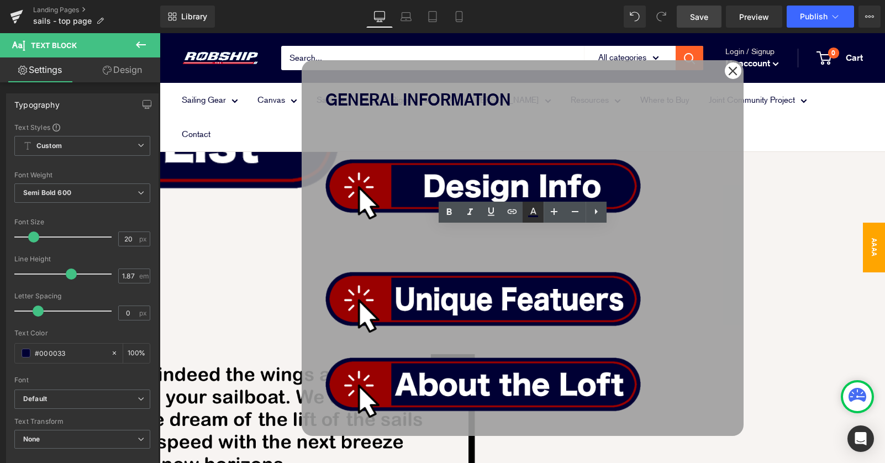
scroll to position [809, 0]
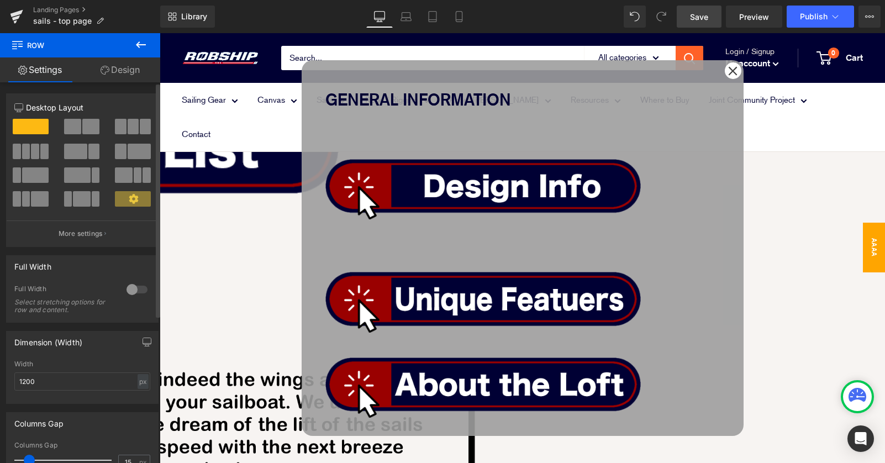
click at [128, 128] on span at bounding box center [133, 126] width 11 height 15
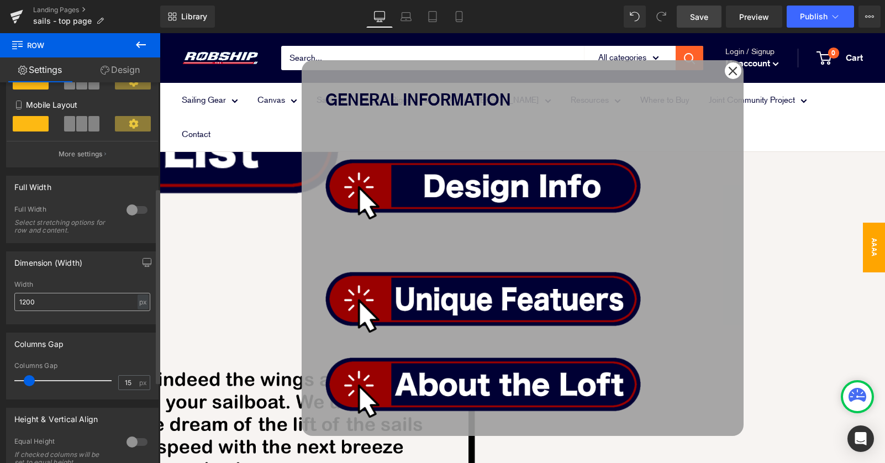
scroll to position [207, 0]
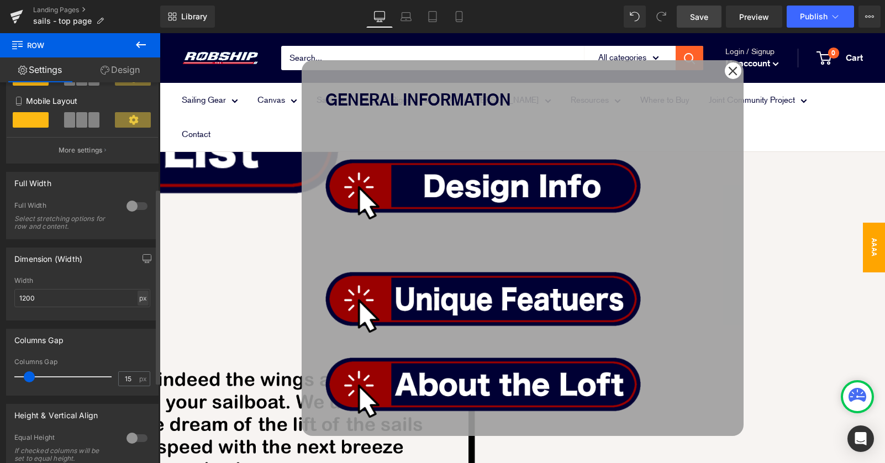
click at [138, 302] on div "px" at bounding box center [143, 298] width 11 height 15
click at [140, 321] on li "%" at bounding box center [143, 315] width 14 height 16
type input "100"
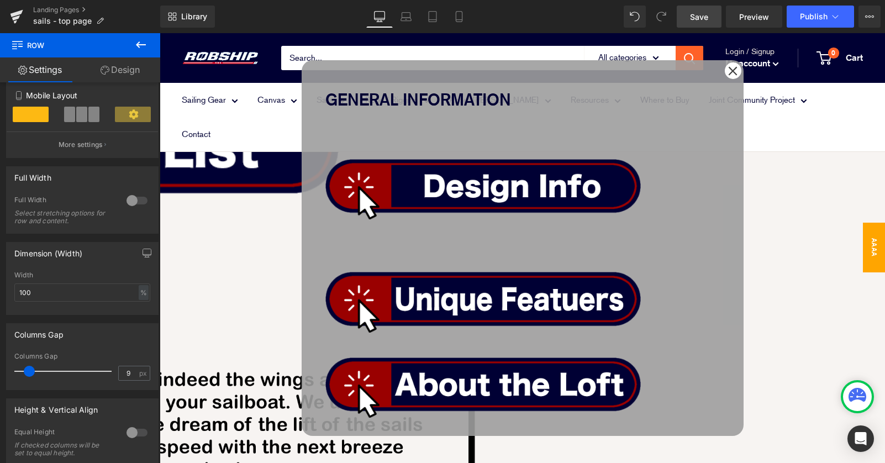
type input "0"
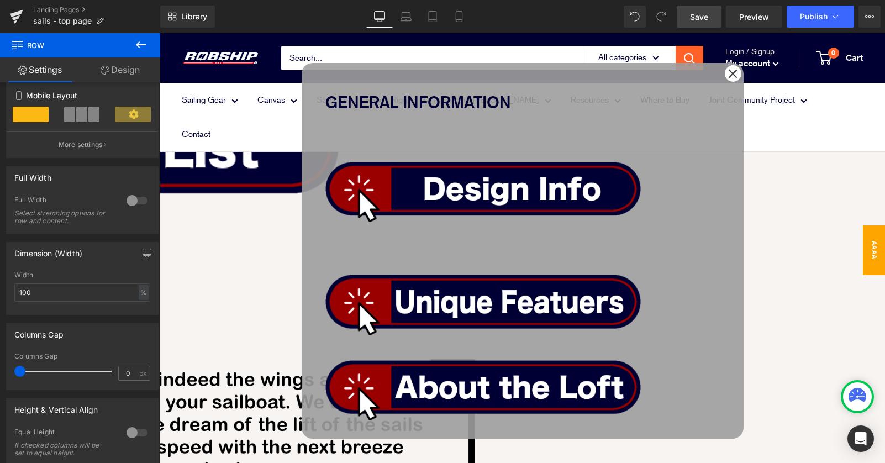
drag, startPoint x: 28, startPoint y: 378, endPoint x: -9, endPoint y: 379, distance: 37.6
click at [0, 379] on html "Row You are previewing how the will restyle your page. You can not edit Element…" at bounding box center [442, 231] width 885 height 463
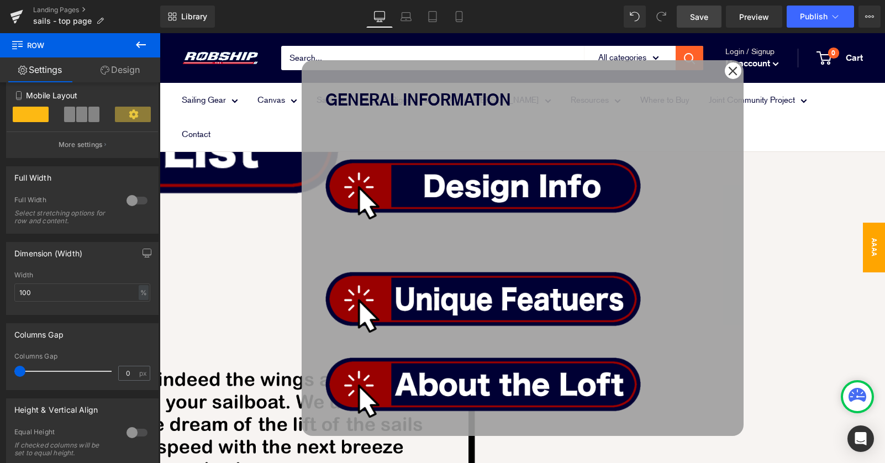
click at [160, 33] on icon at bounding box center [160, 33] width 0 height 0
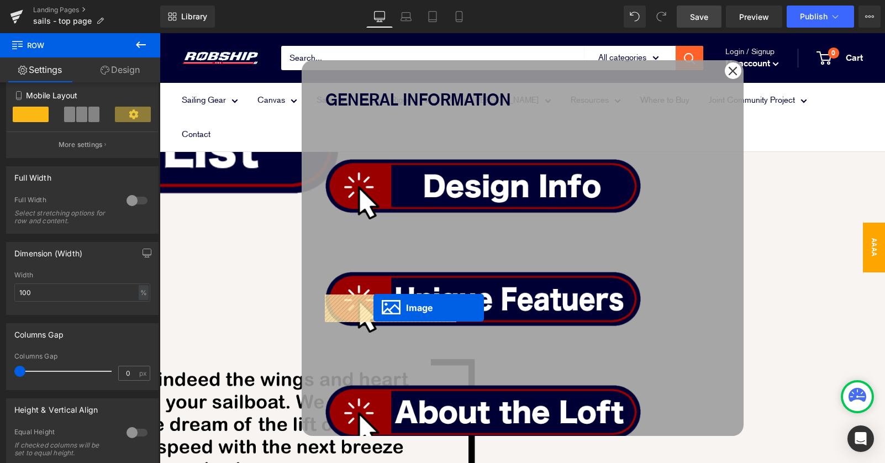
drag, startPoint x: 405, startPoint y: 217, endPoint x: 374, endPoint y: 308, distance: 95.9
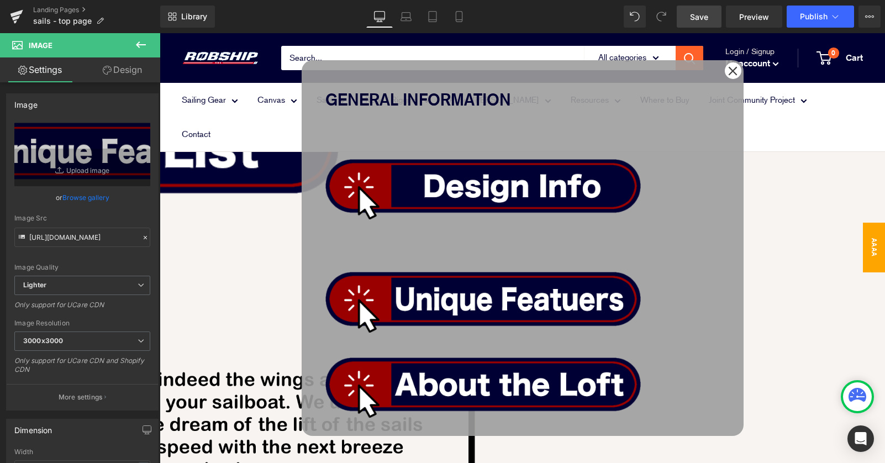
click at [160, 33] on span "Image" at bounding box center [160, 33] width 0 height 0
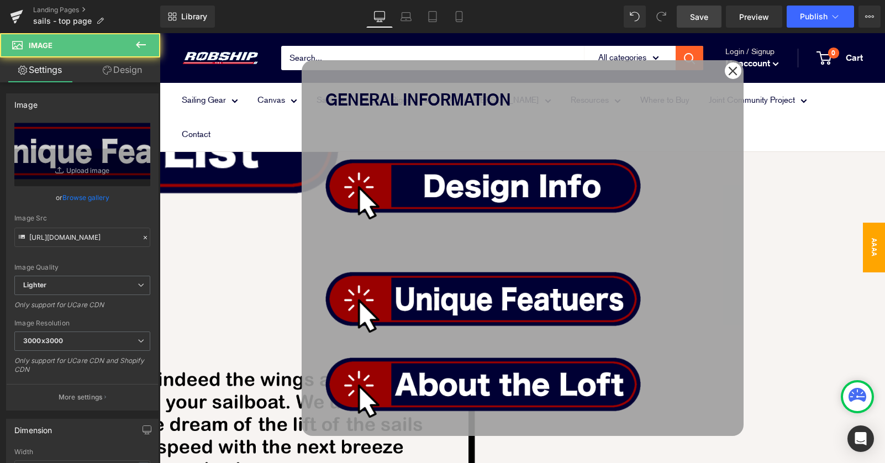
click at [128, 70] on link "Design" at bounding box center [122, 69] width 80 height 25
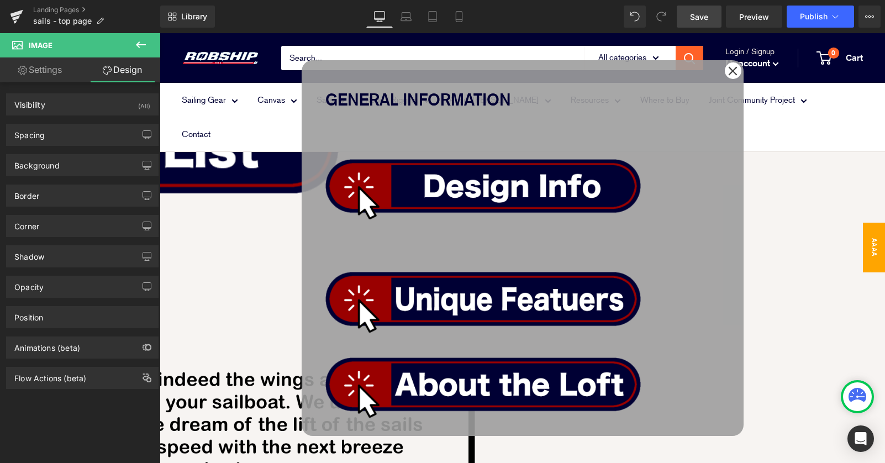
click at [56, 73] on link "Settings" at bounding box center [40, 69] width 80 height 25
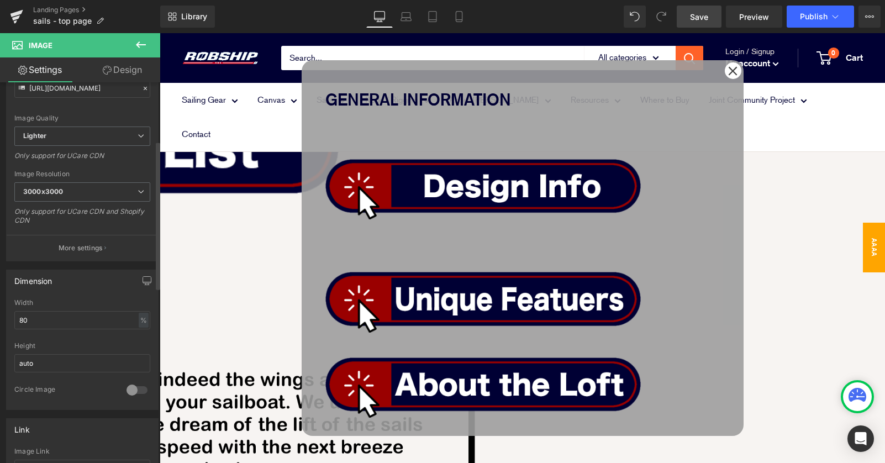
scroll to position [154, 0]
click at [86, 322] on input "80" at bounding box center [82, 315] width 136 height 18
type input "8"
type input "90"
click at [524, 360] on div "GENERAL INFORMATION Text Block Image Image Image Image Row SAILS FOR EVERY NEED…" at bounding box center [523, 248] width 442 height 376
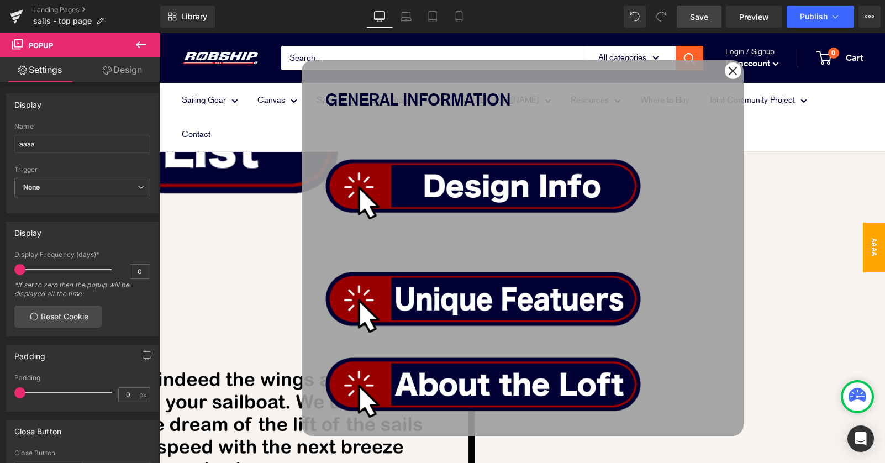
click at [160, 33] on icon at bounding box center [160, 33] width 0 height 0
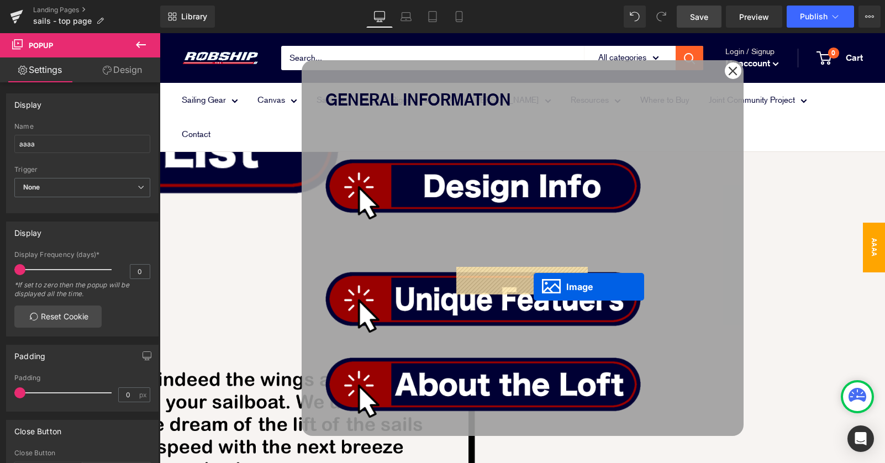
drag, startPoint x: 374, startPoint y: 316, endPoint x: 534, endPoint y: 286, distance: 163.5
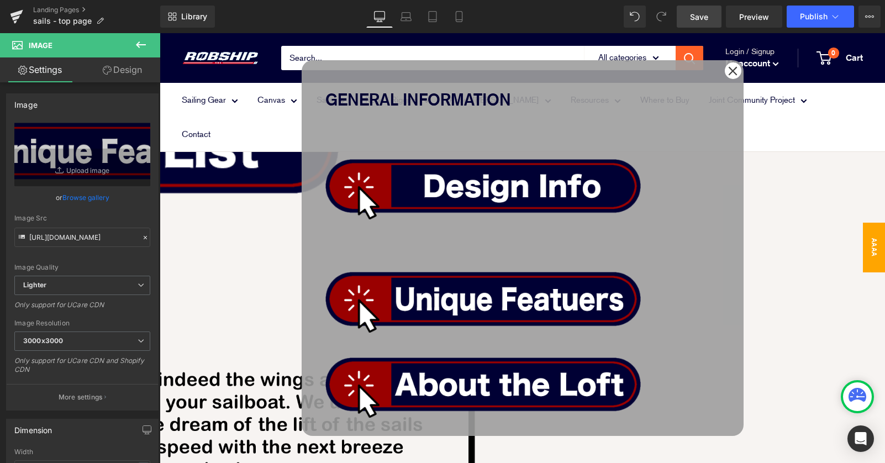
click at [160, 33] on icon at bounding box center [160, 33] width 0 height 0
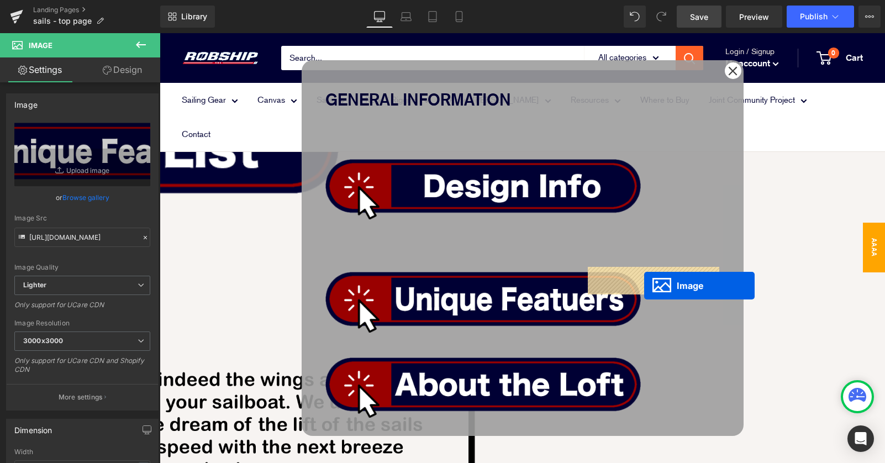
drag, startPoint x: 506, startPoint y: 318, endPoint x: 681, endPoint y: 41, distance: 327.3
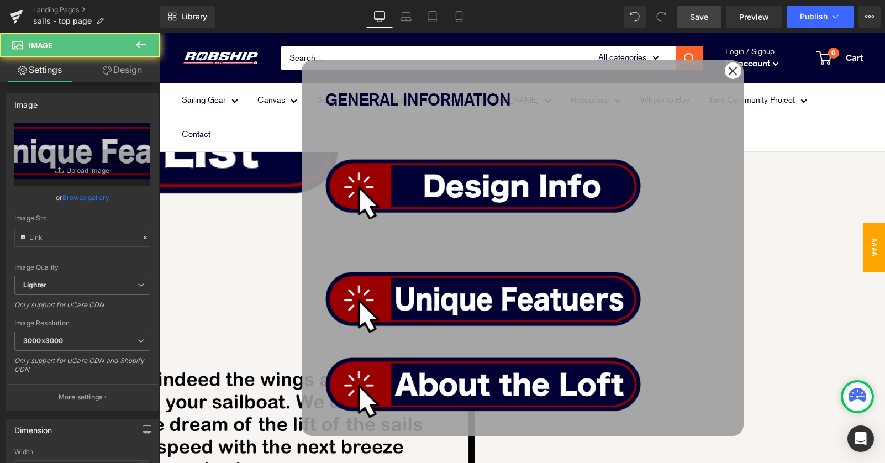
type input "[URL][DOMAIN_NAME]"
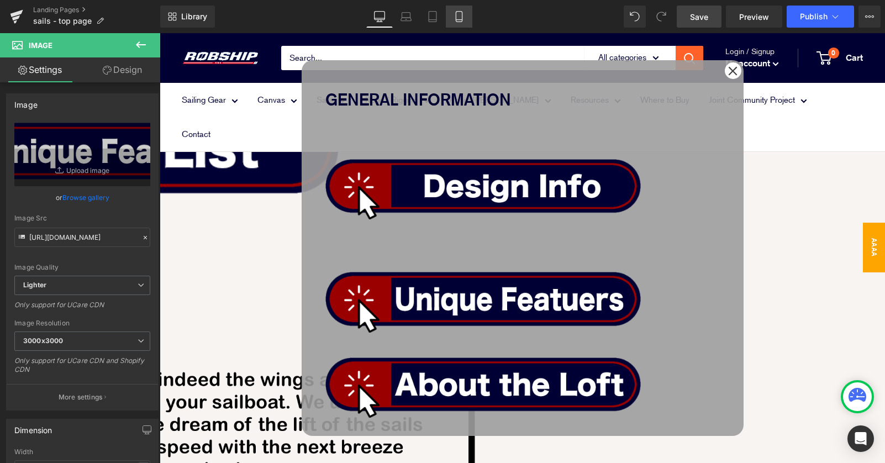
click at [458, 19] on icon at bounding box center [459, 16] width 11 height 11
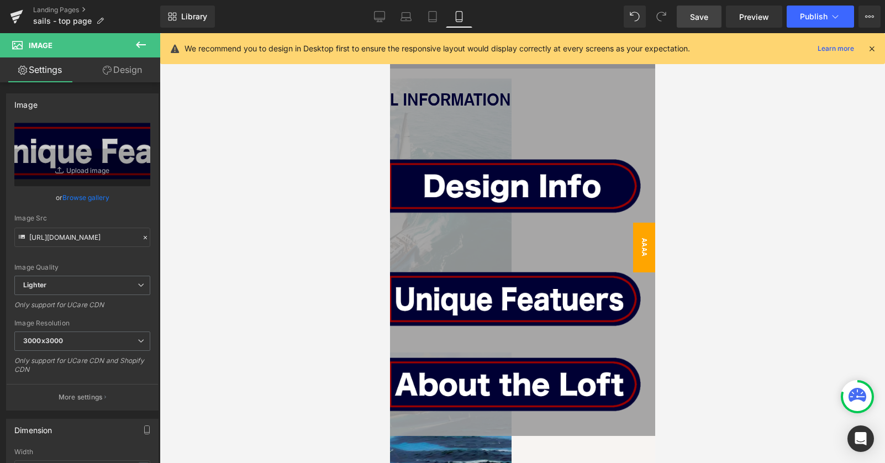
scroll to position [1093, 0]
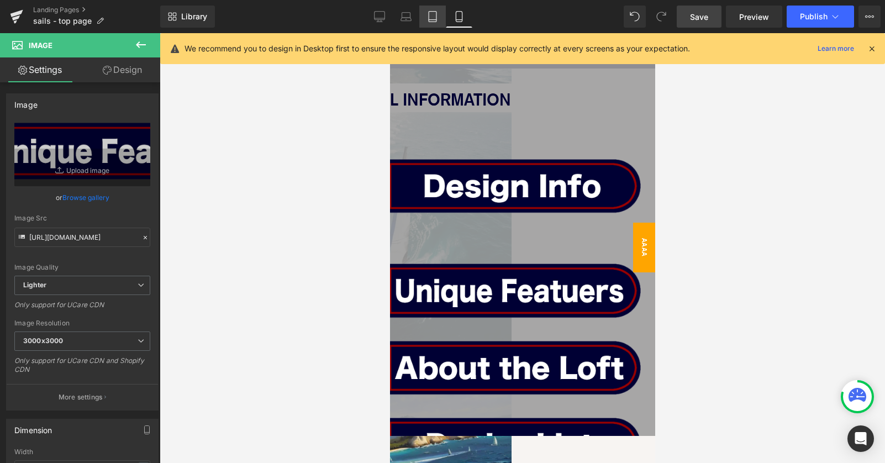
click at [434, 20] on icon at bounding box center [432, 16] width 11 height 11
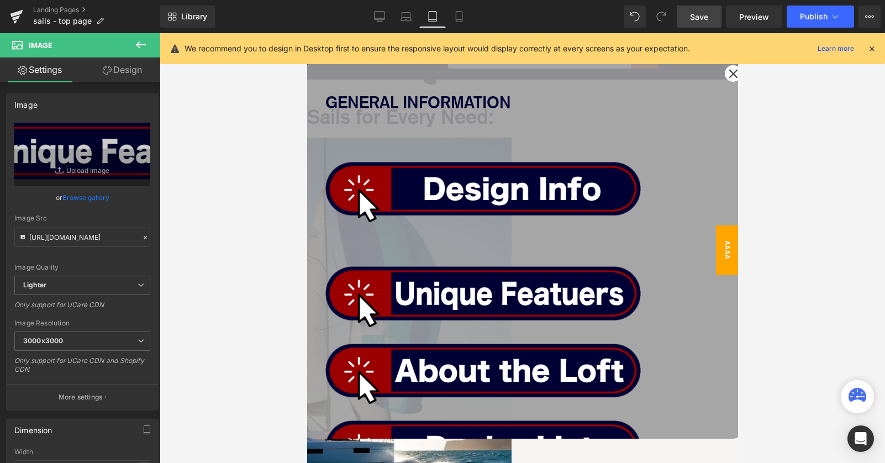
scroll to position [890, 0]
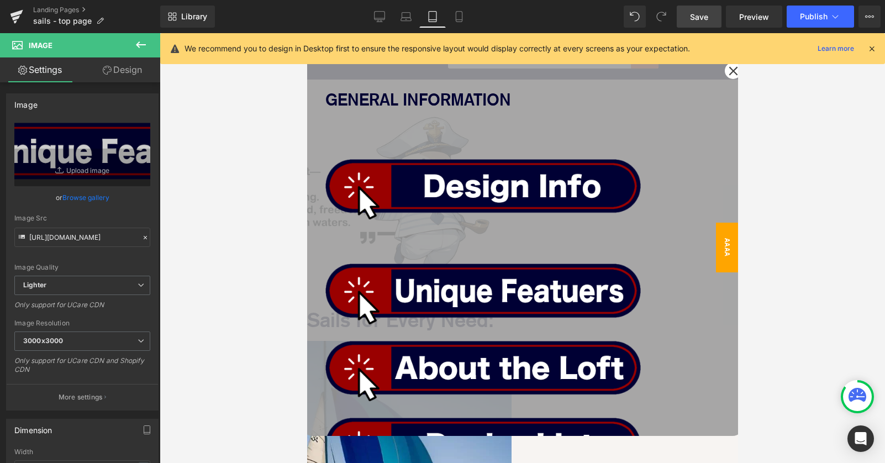
click at [512, 148] on link at bounding box center [522, 183] width 395 height 71
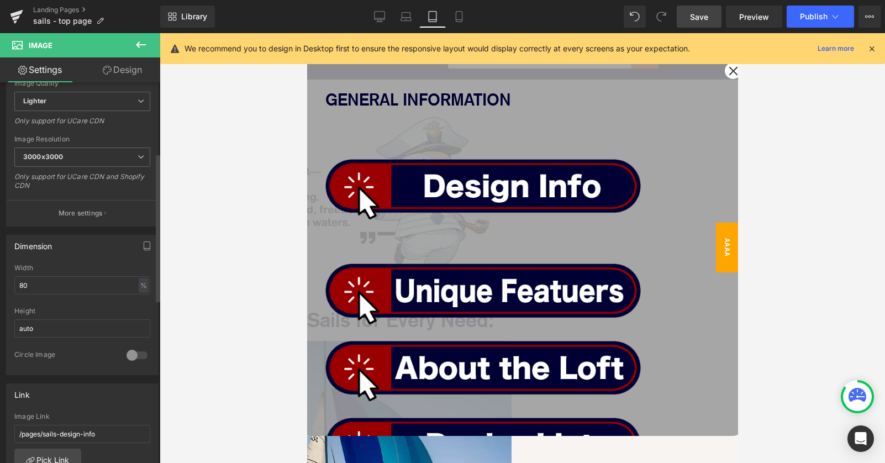
scroll to position [182, 0]
click at [561, 73] on div "GENERAL INFORMATION Text Block Image Image Image Image Row SAILS FOR EVERY NEED…" at bounding box center [522, 248] width 442 height 376
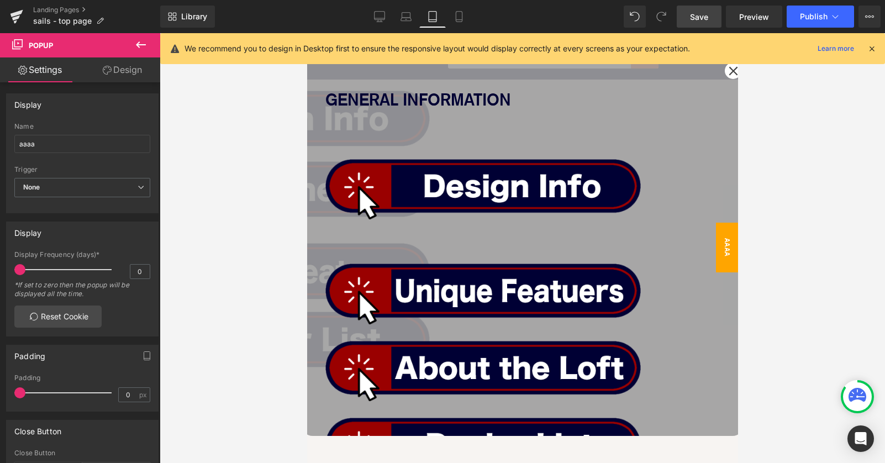
scroll to position [339, 0]
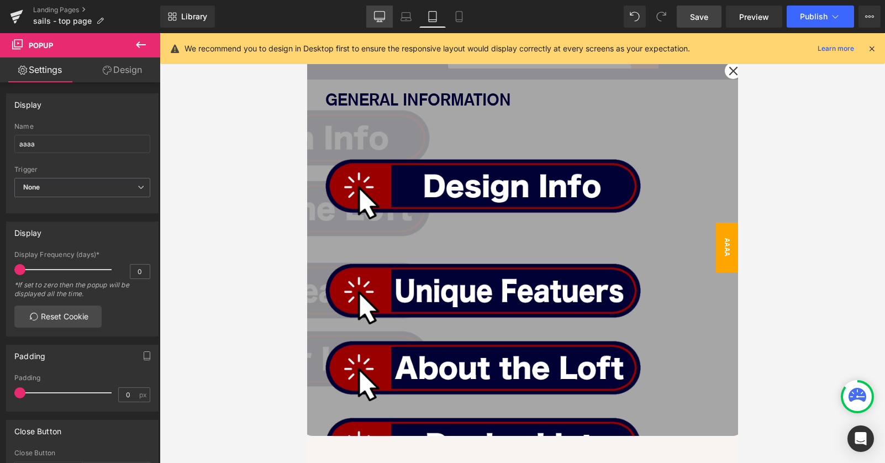
click at [379, 19] on icon at bounding box center [380, 16] width 10 height 8
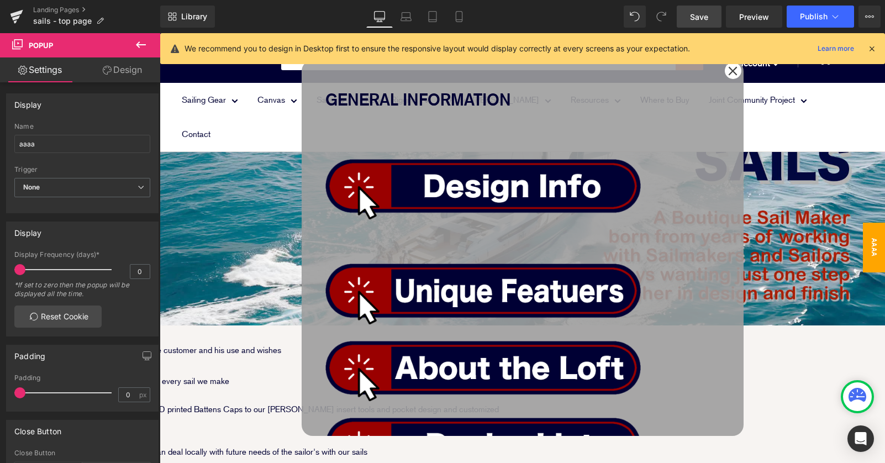
scroll to position [0, 0]
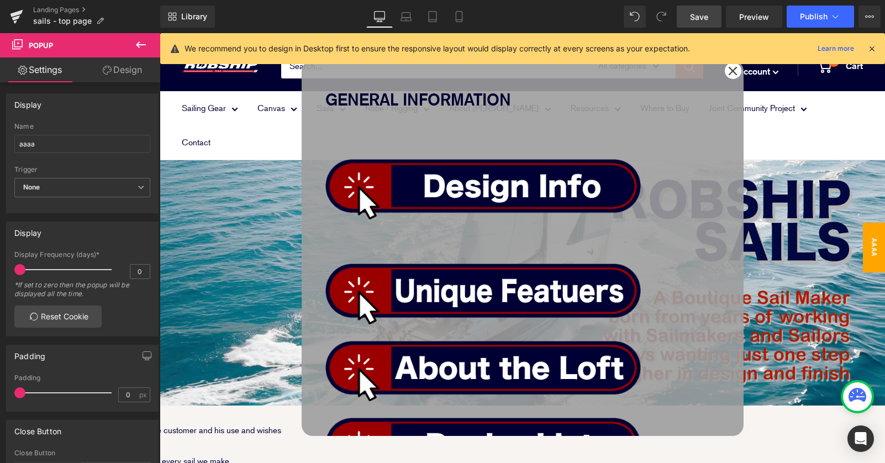
click at [872, 47] on icon at bounding box center [872, 49] width 10 height 10
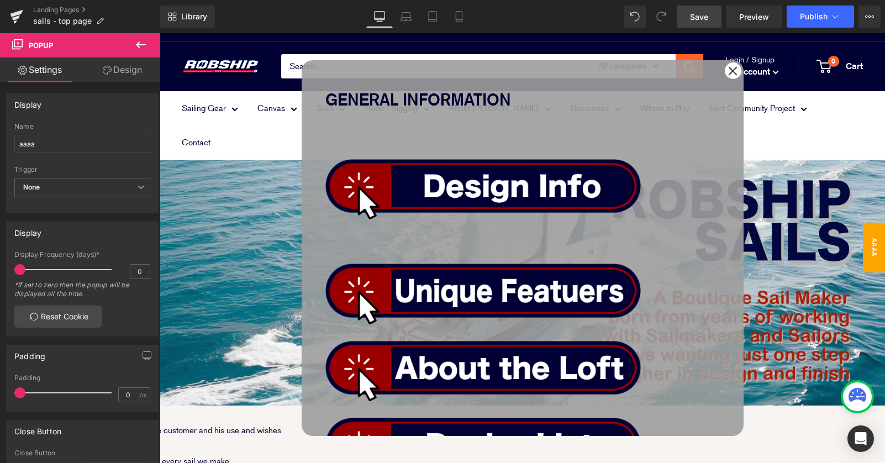
click at [160, 33] on span "Popup" at bounding box center [160, 33] width 0 height 0
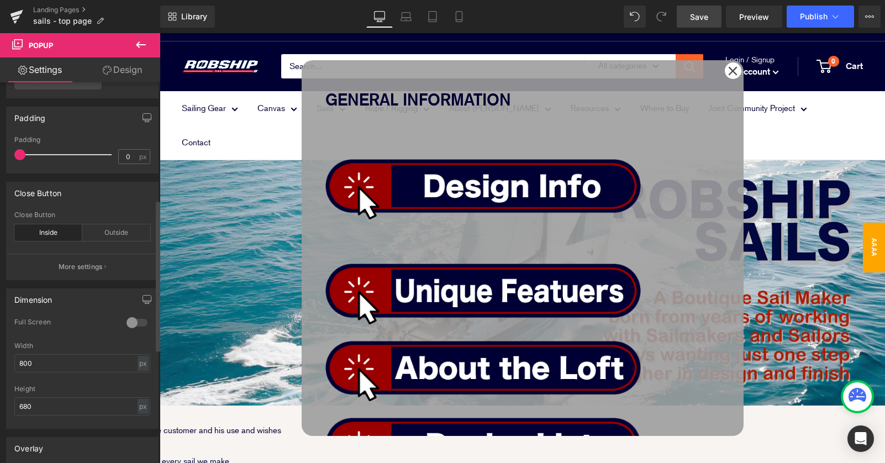
scroll to position [296, 0]
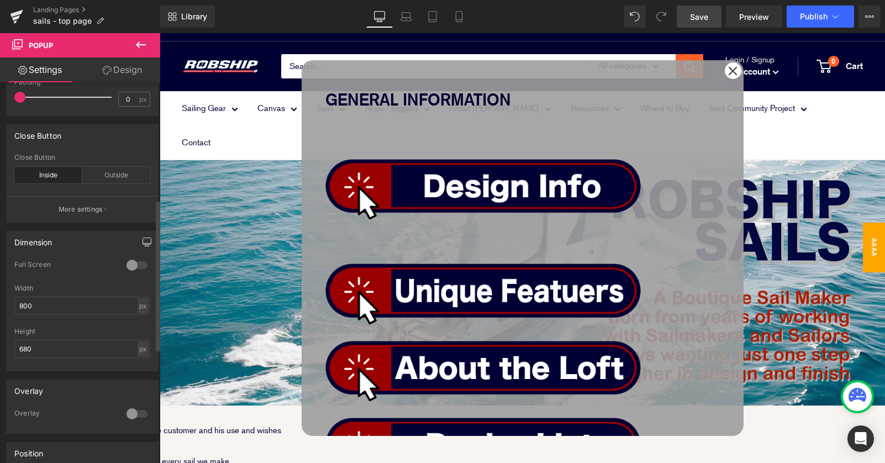
click at [143, 242] on icon "button" at bounding box center [147, 242] width 9 height 9
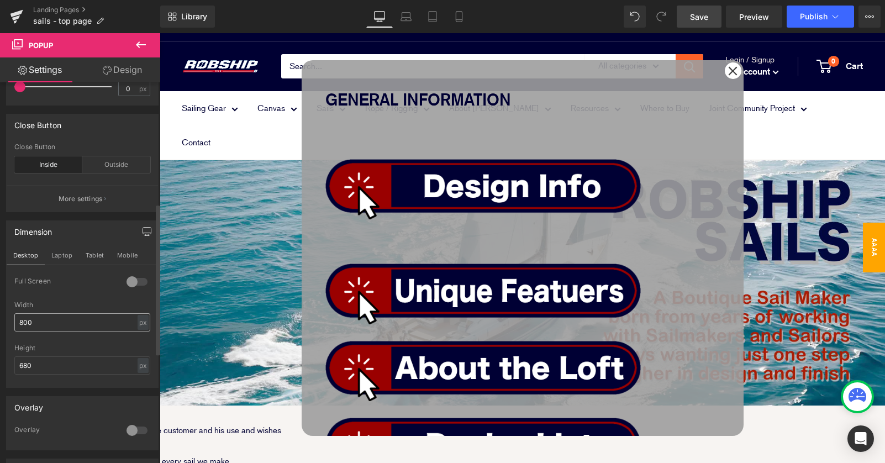
scroll to position [333, 0]
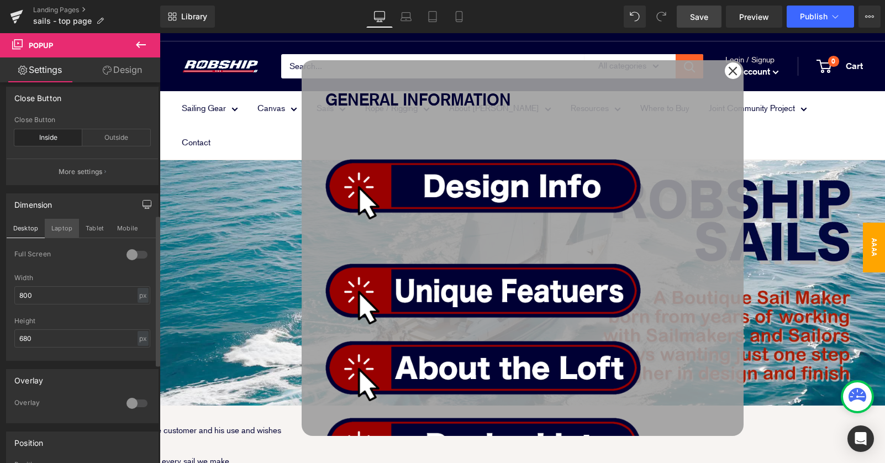
click at [62, 222] on button "Laptop" at bounding box center [62, 228] width 34 height 19
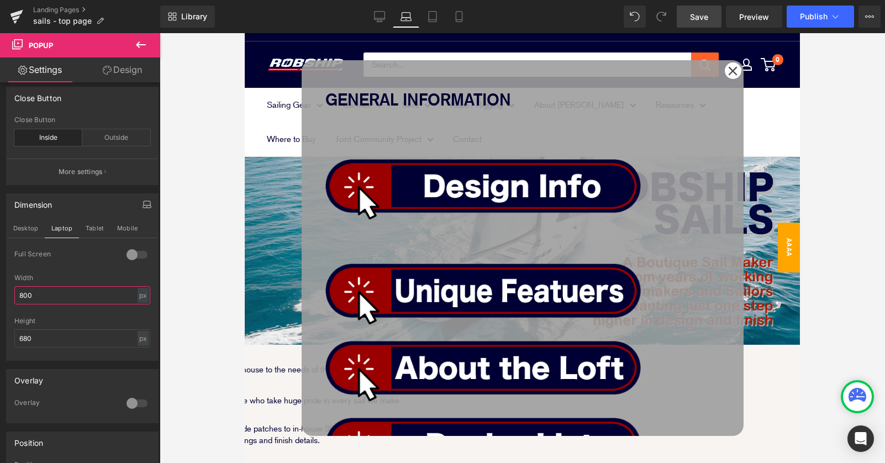
drag, startPoint x: 43, startPoint y: 298, endPoint x: -9, endPoint y: 298, distance: 51.9
click at [0, 298] on html "Image You are previewing how the will restyle your page. You can not edit Eleme…" at bounding box center [442, 231] width 885 height 463
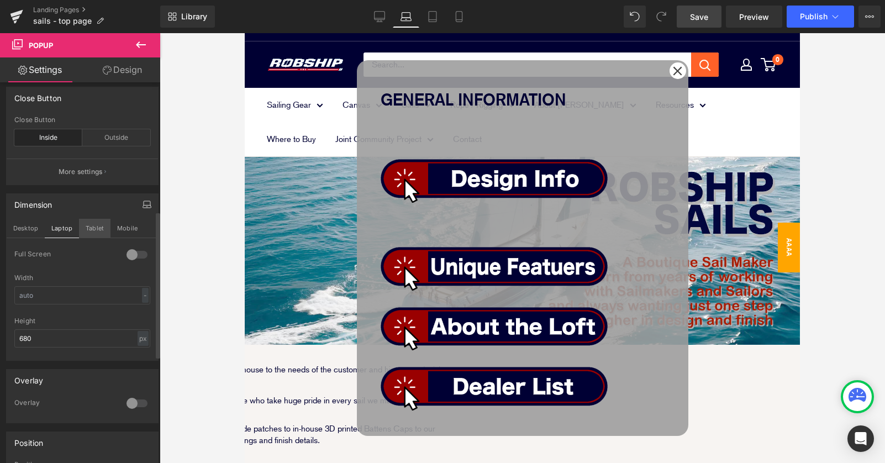
click at [93, 232] on button "Tablet" at bounding box center [94, 228] width 31 height 19
type input "800"
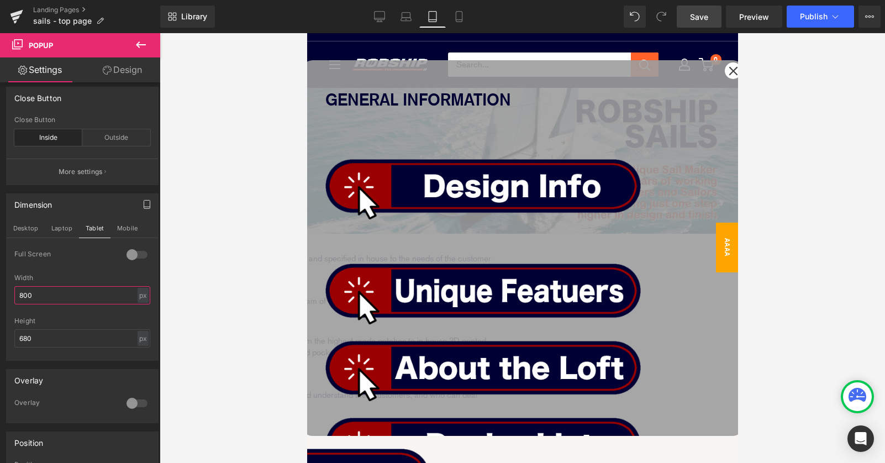
drag, startPoint x: 67, startPoint y: 294, endPoint x: -9, endPoint y: 294, distance: 76.8
click at [0, 294] on html "Image You are previewing how the will restyle your page. You can not edit Eleme…" at bounding box center [442, 231] width 885 height 463
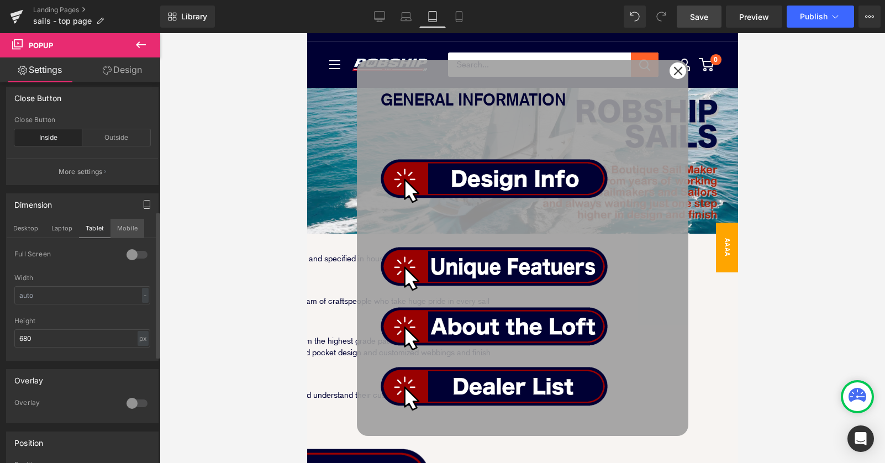
click at [132, 227] on button "Mobile" at bounding box center [128, 228] width 34 height 19
type input "800"
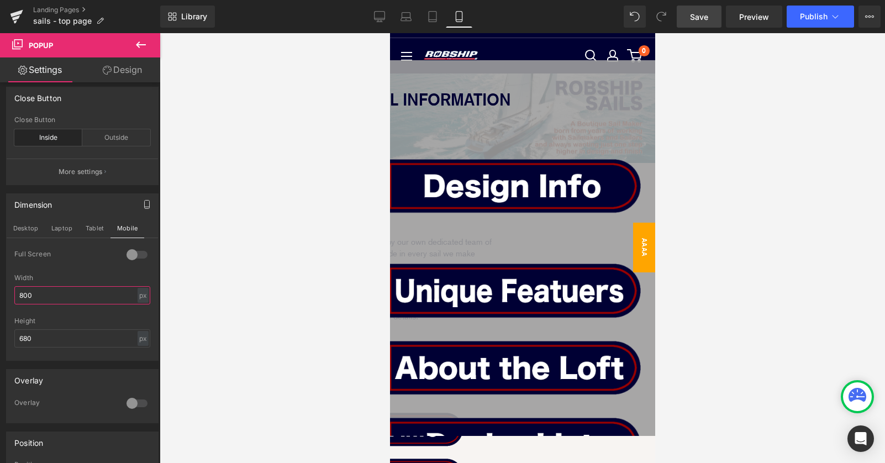
drag, startPoint x: 34, startPoint y: 295, endPoint x: -9, endPoint y: 293, distance: 43.1
click at [0, 293] on html "Image You are previewing how the will restyle your page. You can not edit Eleme…" at bounding box center [442, 231] width 885 height 463
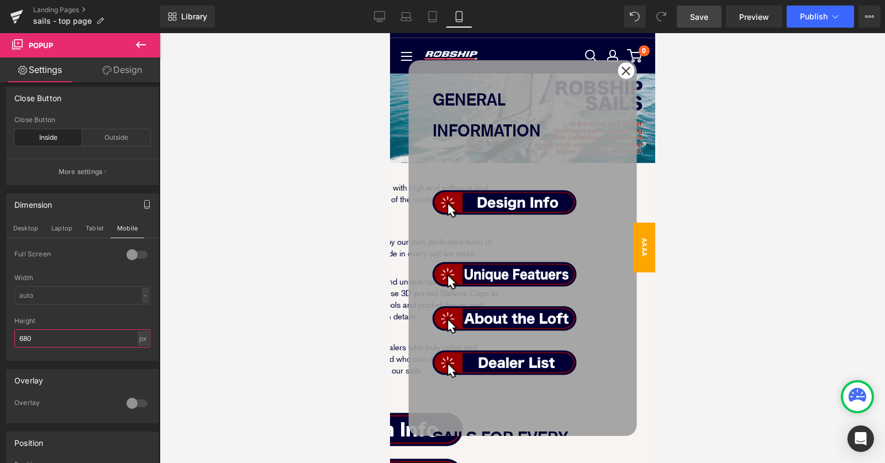
drag, startPoint x: 50, startPoint y: 338, endPoint x: -9, endPoint y: 335, distance: 59.7
click at [0, 335] on html "Image You are previewing how the will restyle your page. You can not edit Eleme…" at bounding box center [442, 231] width 885 height 463
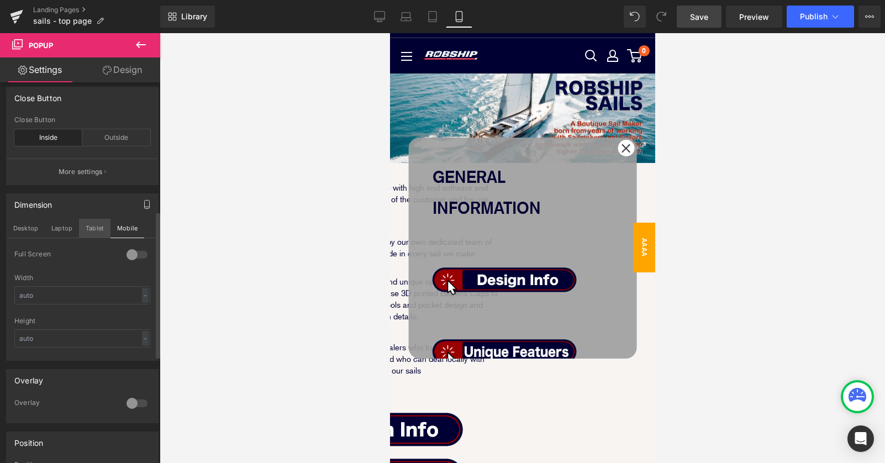
click at [97, 224] on button "Tablet" at bounding box center [94, 228] width 31 height 19
type input "680"
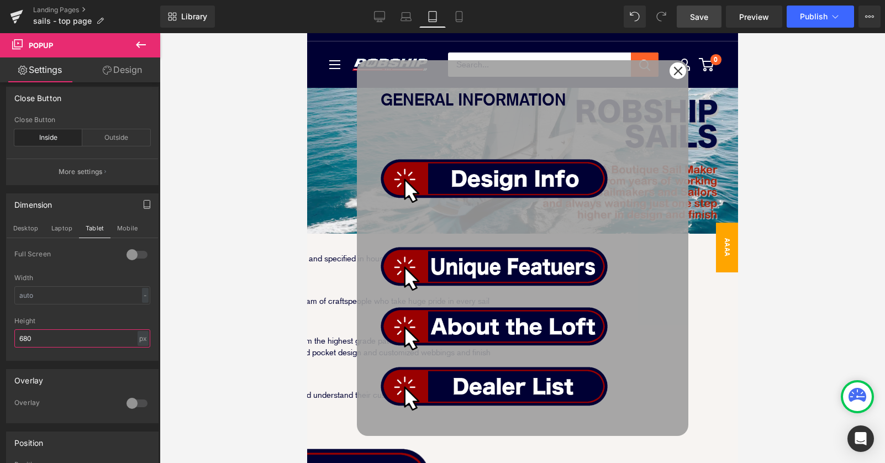
drag, startPoint x: 44, startPoint y: 338, endPoint x: -8, endPoint y: 336, distance: 52.5
click at [0, 336] on html "Image You are previewing how the will restyle your page. You can not edit Eleme…" at bounding box center [442, 231] width 885 height 463
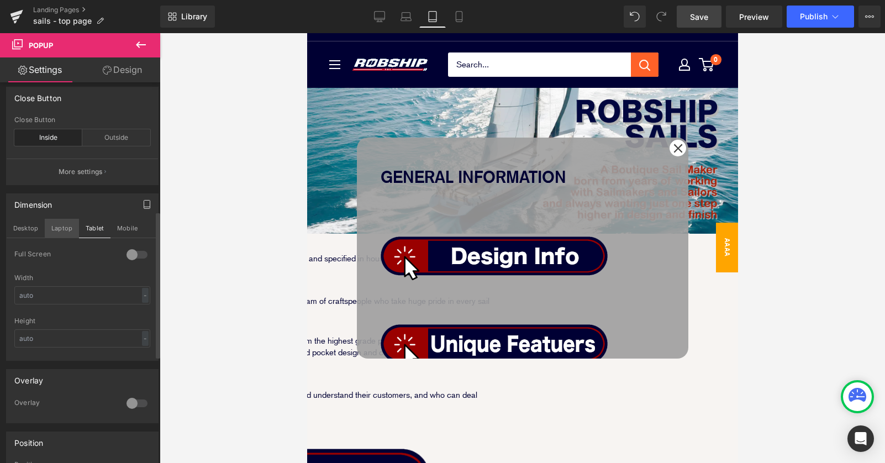
click at [66, 234] on button "Laptop" at bounding box center [62, 228] width 34 height 19
type input "680"
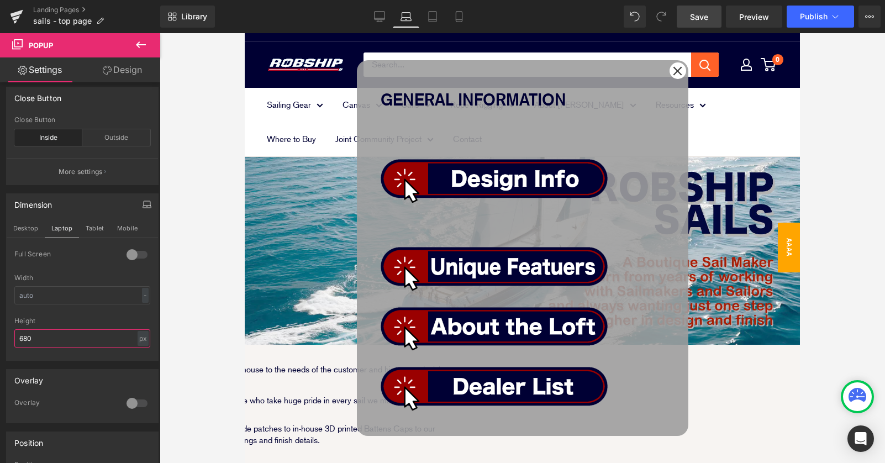
drag, startPoint x: 45, startPoint y: 340, endPoint x: -9, endPoint y: 337, distance: 54.8
click at [0, 337] on html "Image You are previewing how the will restyle your page. You can not edit Eleme…" at bounding box center [442, 231] width 885 height 463
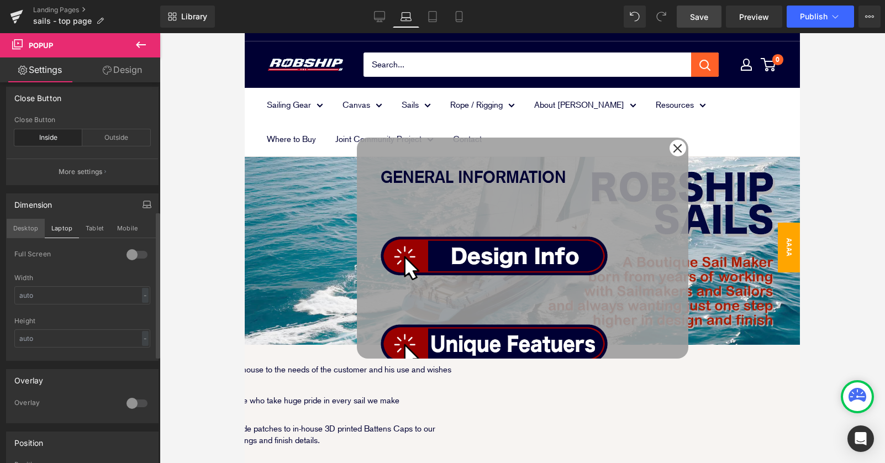
click at [28, 229] on button "Desktop" at bounding box center [26, 228] width 38 height 19
type input "800"
type input "680"
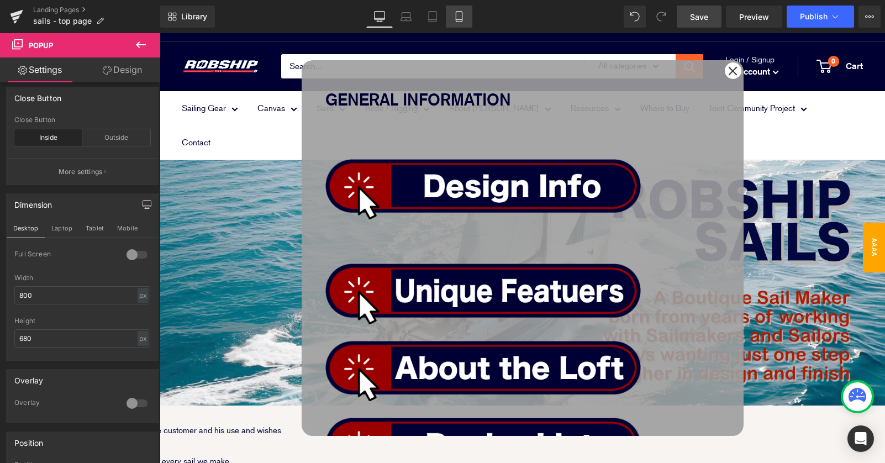
click at [463, 14] on icon at bounding box center [459, 16] width 11 height 11
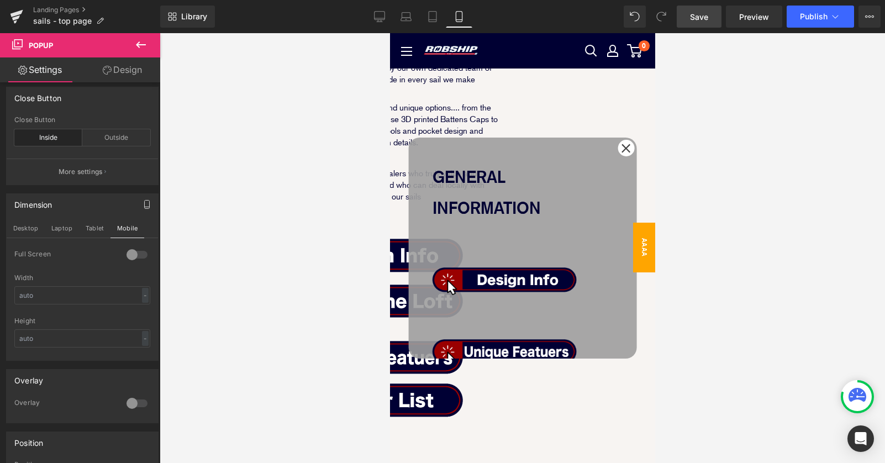
scroll to position [173, 0]
click at [511, 178] on strong "GENERAL INFORMATION" at bounding box center [486, 192] width 108 height 51
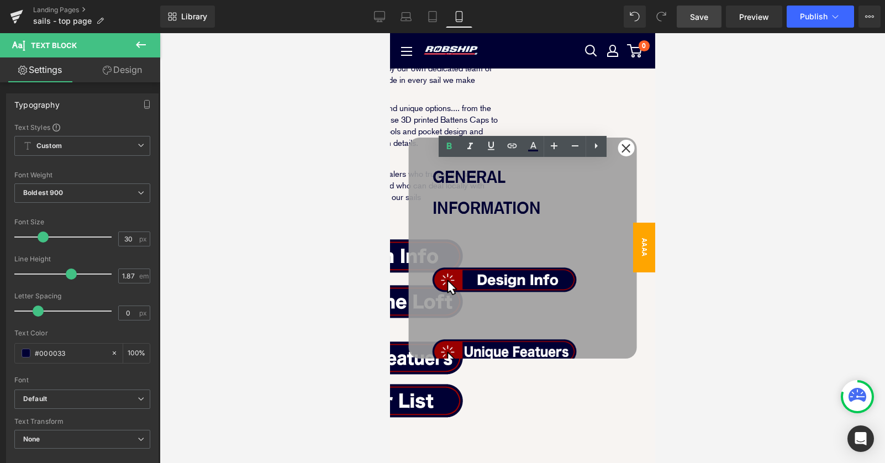
click at [481, 177] on p "GENERAL INFORMATION" at bounding box center [522, 192] width 181 height 62
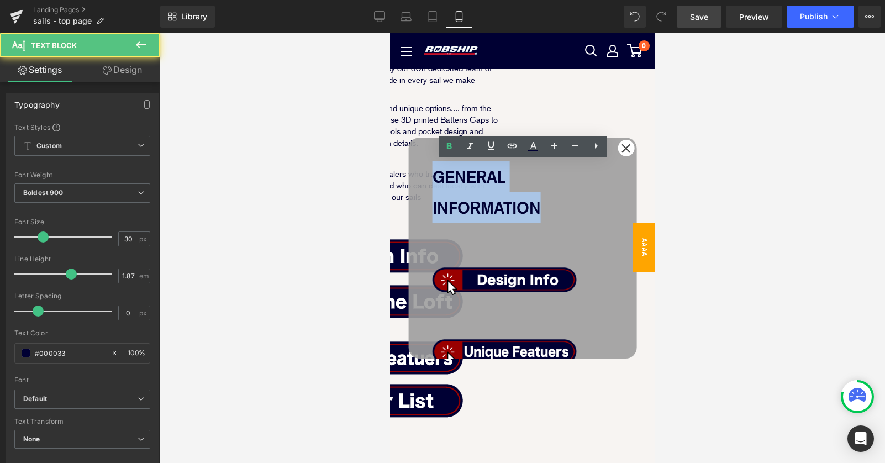
drag, startPoint x: 479, startPoint y: 177, endPoint x: 584, endPoint y: 217, distance: 112.3
click at [583, 217] on p "GENERAL INFORMATION" at bounding box center [522, 192] width 181 height 62
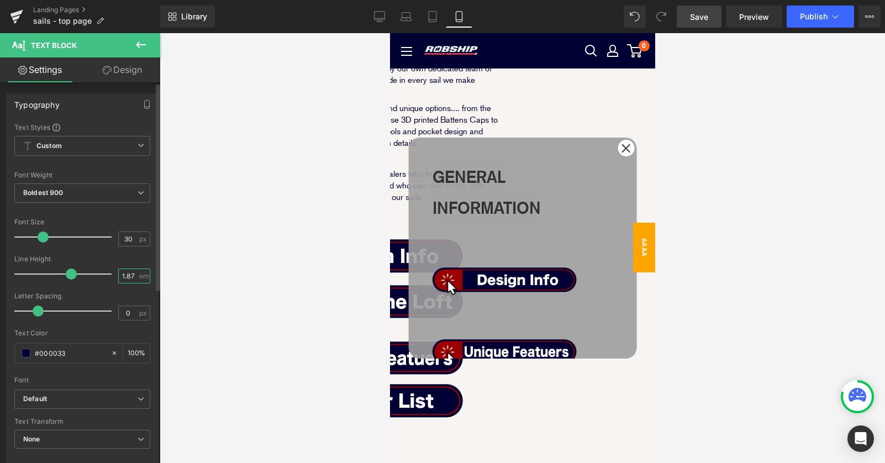
click at [125, 274] on input "1.87" at bounding box center [128, 276] width 19 height 14
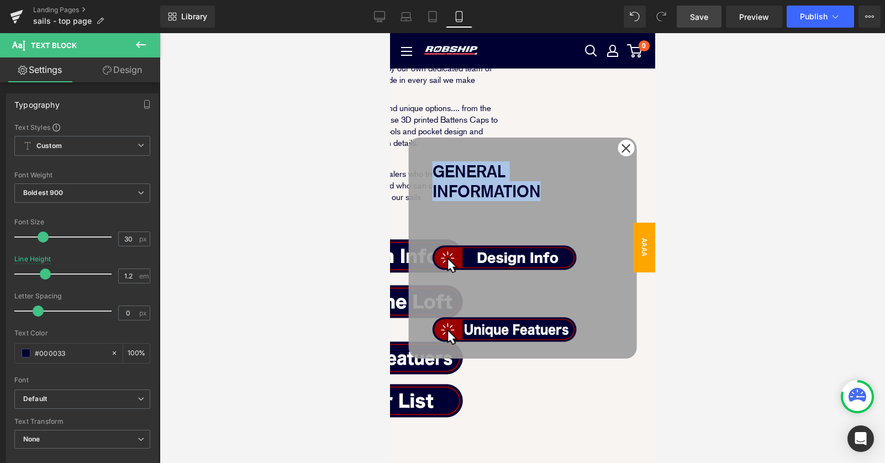
click at [419, 257] on div "GENERAL INFORMATION Text Block Image Image Image Image Row SAILS FOR EVERY NEED…" at bounding box center [522, 248] width 228 height 221
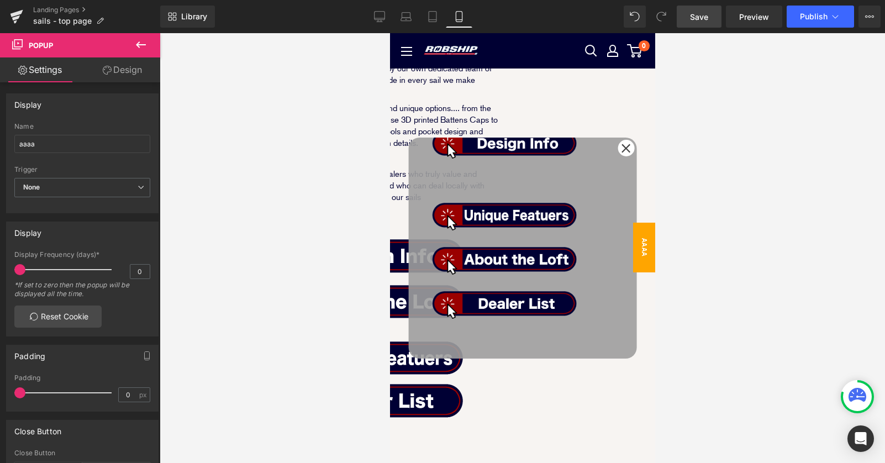
scroll to position [117, 0]
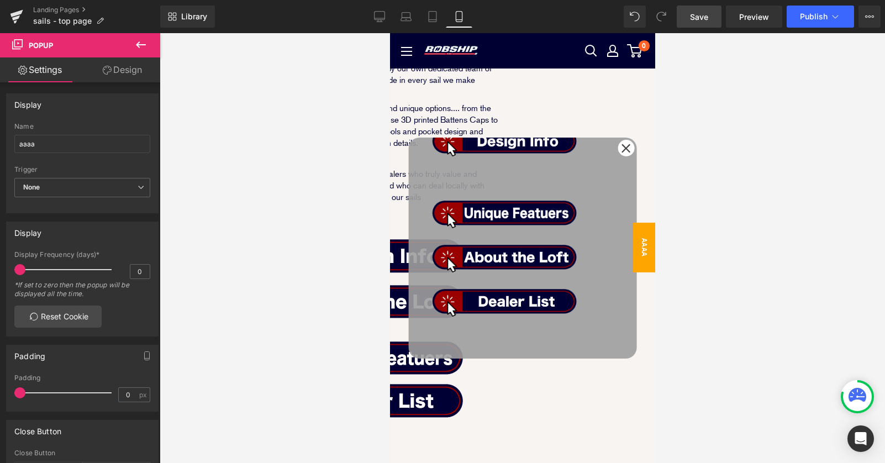
click at [568, 366] on strong "SAILS FOR EVERY NEED" at bounding box center [500, 391] width 136 height 51
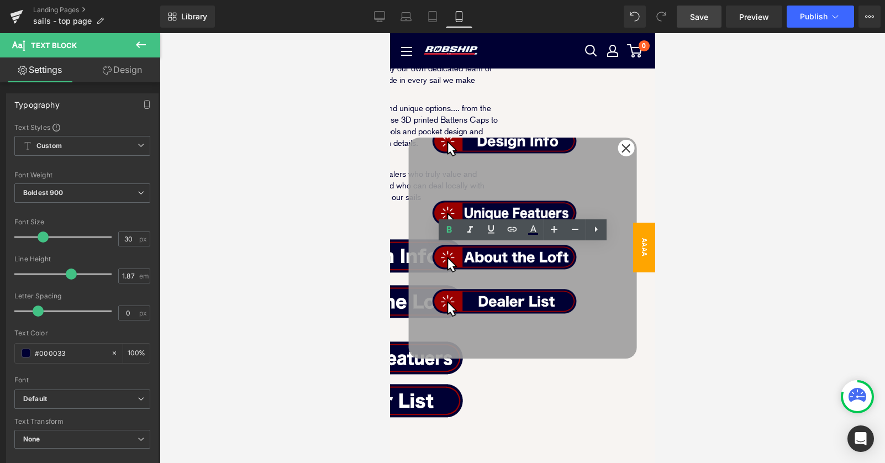
click at [521, 366] on strong "SAILS FOR EVERY NEED" at bounding box center [500, 391] width 136 height 51
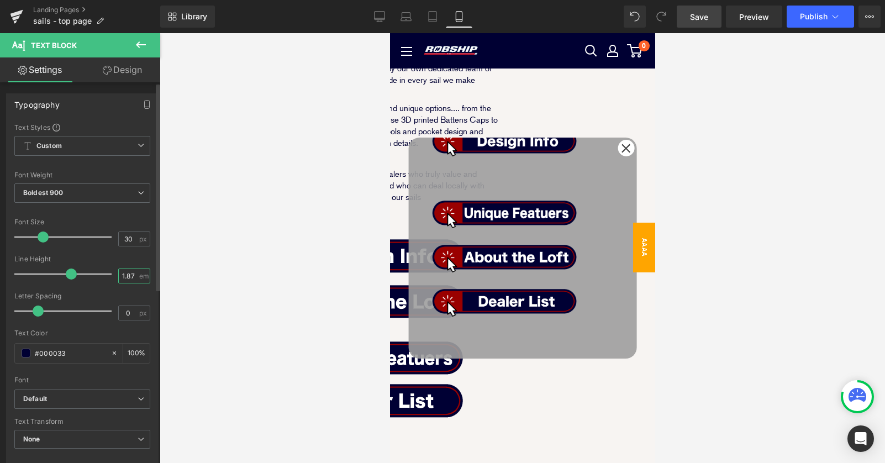
drag, startPoint x: 130, startPoint y: 274, endPoint x: 72, endPoint y: 275, distance: 58.0
click at [81, 274] on div "Line Height 1.87 em" at bounding box center [82, 273] width 136 height 37
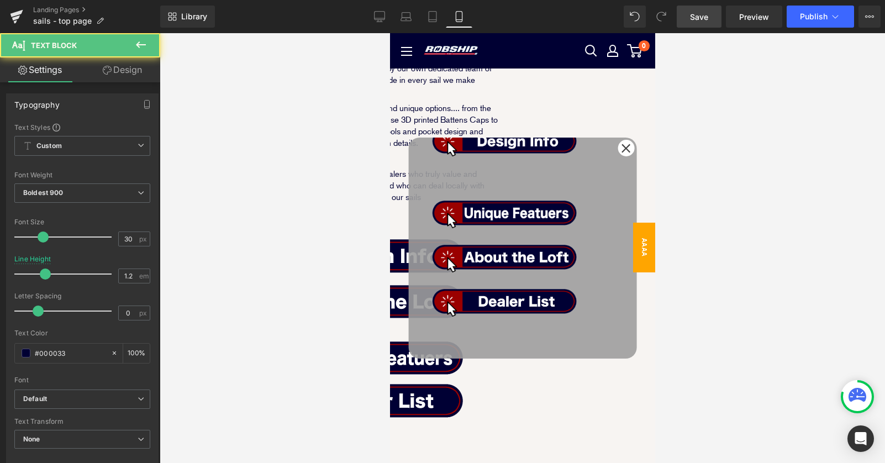
click at [546, 361] on p "SAILS FOR EVERY NEED" at bounding box center [522, 381] width 181 height 40
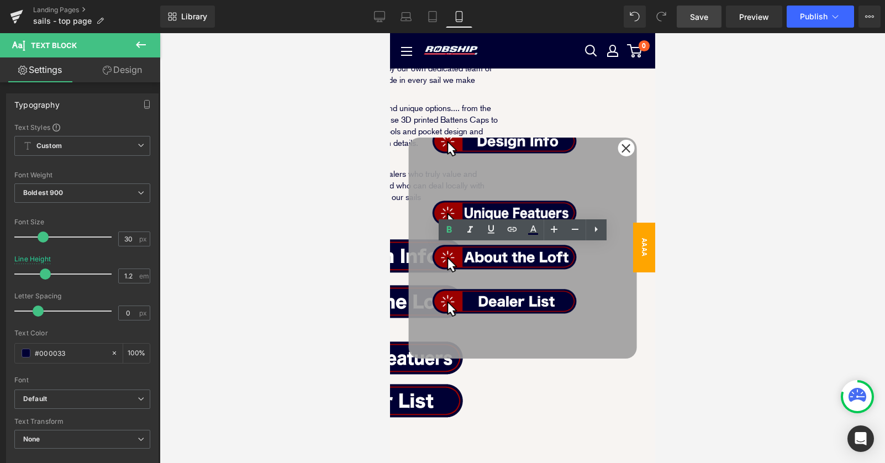
click at [465, 361] on strong "SAILS FOR EVERY NEED" at bounding box center [500, 381] width 136 height 40
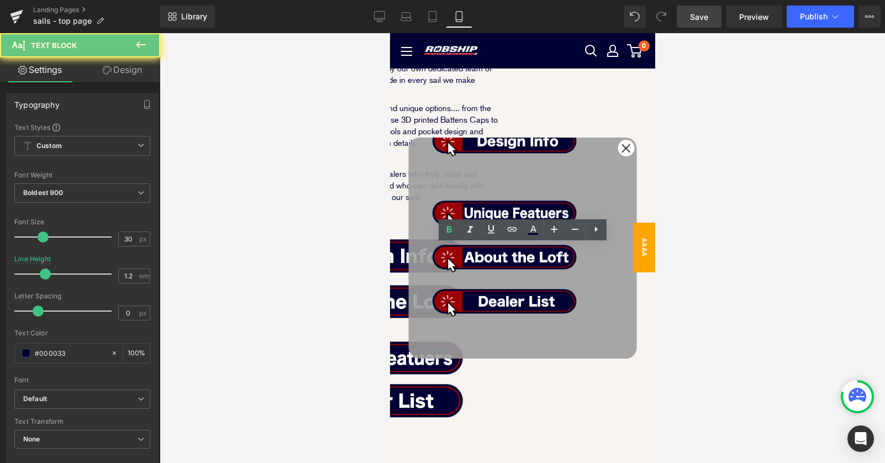
drag, startPoint x: 451, startPoint y: 270, endPoint x: 567, endPoint y: 303, distance: 120.8
click at [565, 361] on p "SAILS FOR EVERY NEED" at bounding box center [522, 381] width 181 height 40
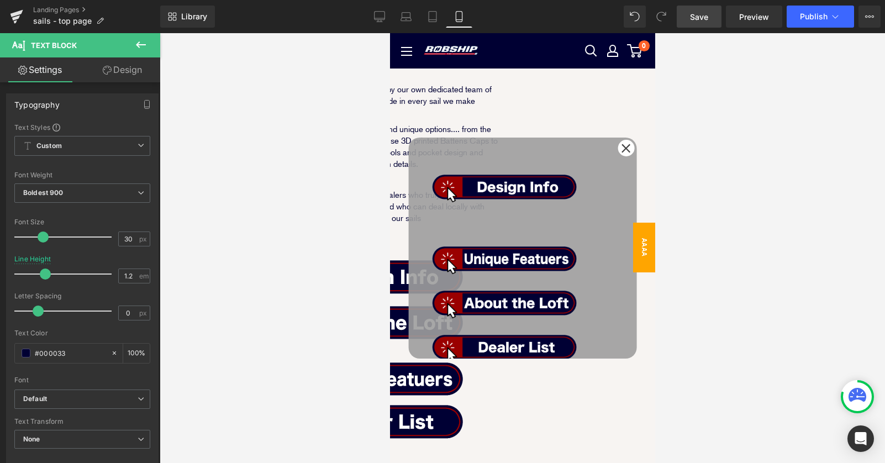
scroll to position [86, 0]
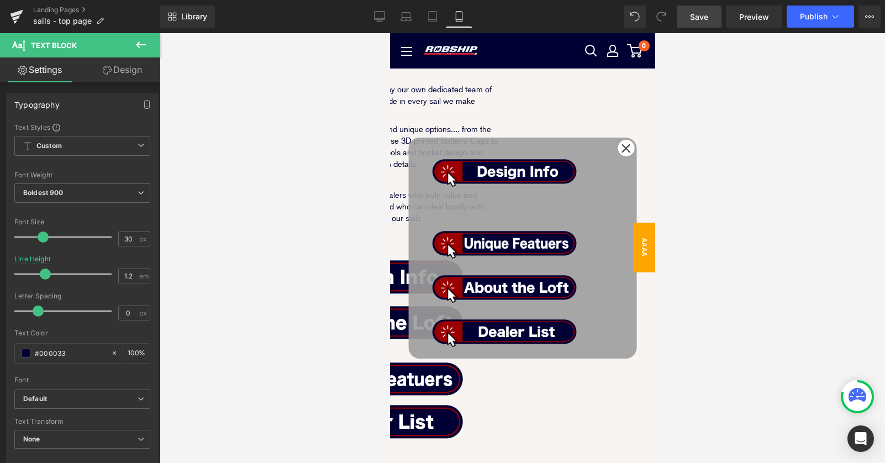
click at [433, 375] on div "SAILS FOR EVERY NEED Text Block" at bounding box center [522, 406] width 181 height 62
click at [420, 322] on div "GENERAL INFORMATION Text Block Image Image Image Image Row SAILS FOR EVERY NEED…" at bounding box center [522, 248] width 228 height 221
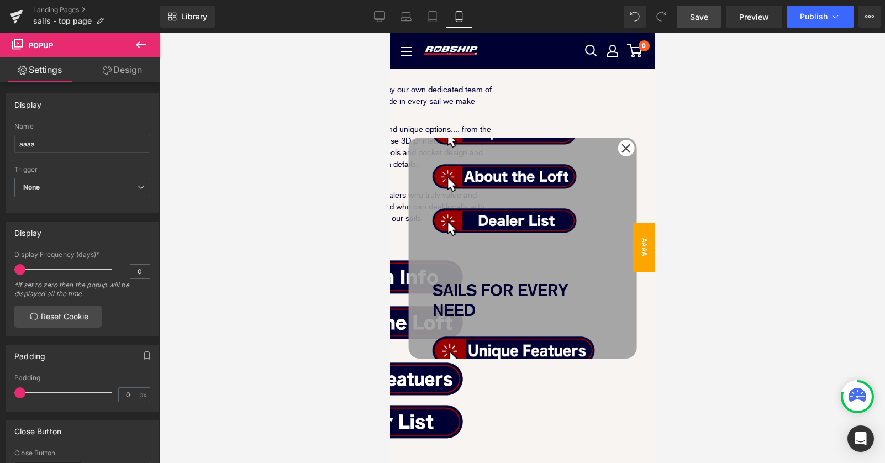
scroll to position [204, 0]
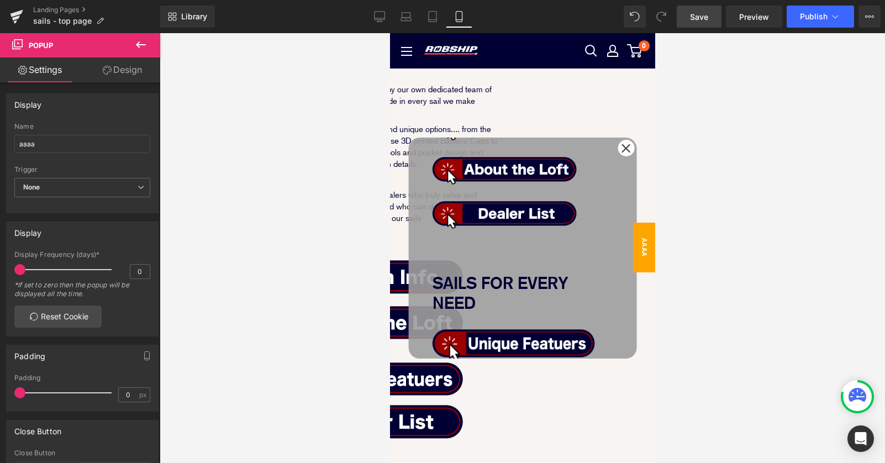
click at [390, 33] on span "Row" at bounding box center [390, 33] width 0 height 0
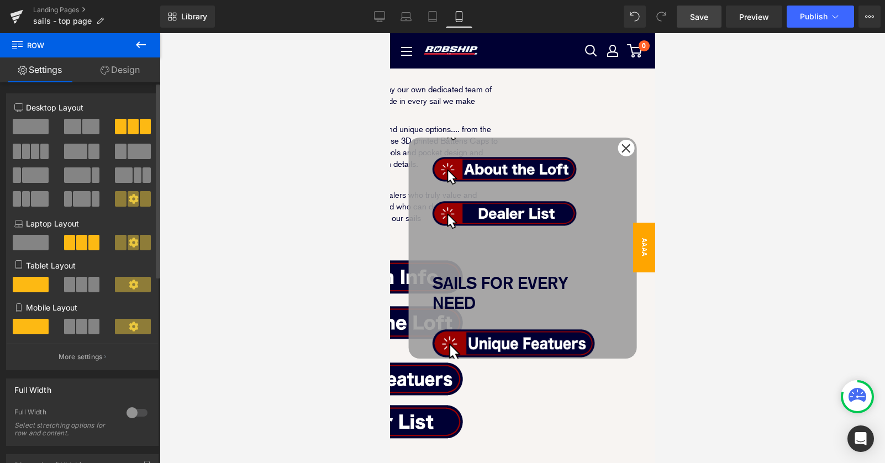
click at [119, 85] on div "Column Size Customizer 4+4+4 Desktop Layout Laptop Layout Tablet Layout Mobile …" at bounding box center [82, 227] width 165 height 285
click at [123, 73] on link "Design" at bounding box center [120, 69] width 80 height 25
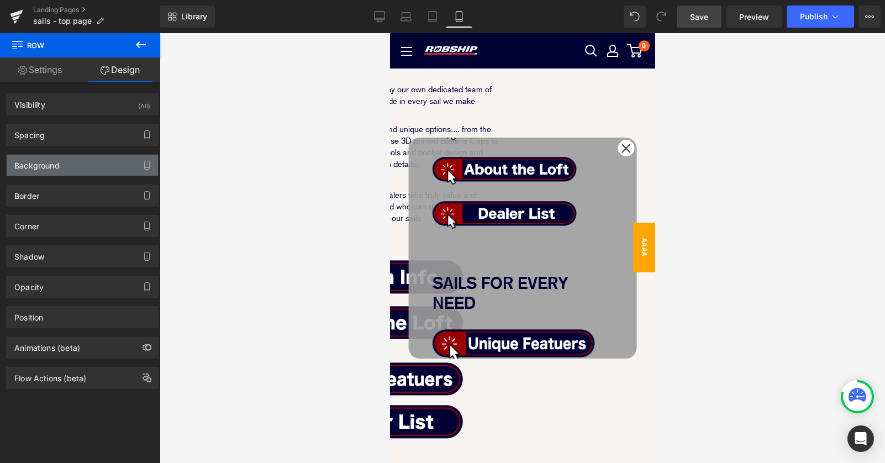
click at [86, 158] on div "Background" at bounding box center [82, 165] width 151 height 21
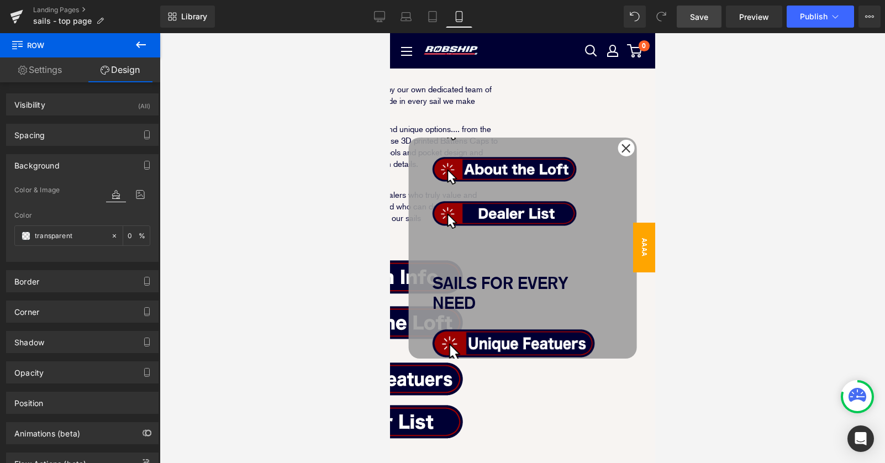
click at [67, 146] on div "Background Color & Image color transparent Color transparent 0 % Image Replace …" at bounding box center [82, 204] width 165 height 116
click at [66, 164] on div "Background" at bounding box center [82, 165] width 151 height 21
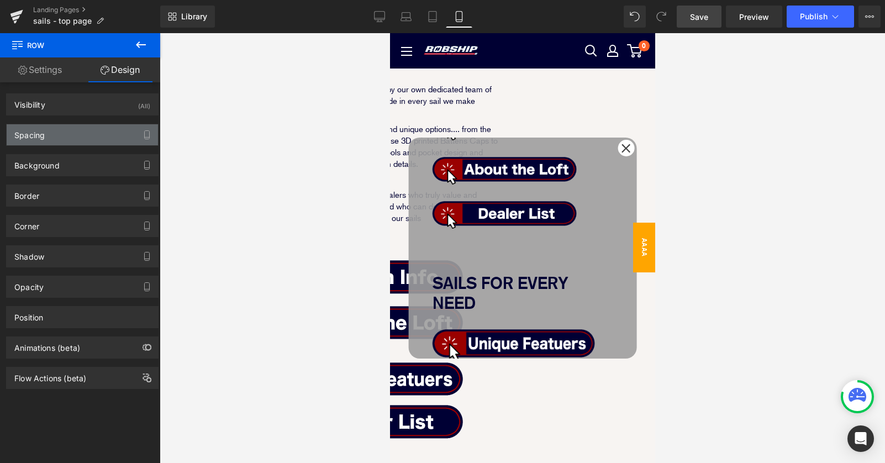
click at [55, 132] on div "Spacing" at bounding box center [82, 134] width 151 height 21
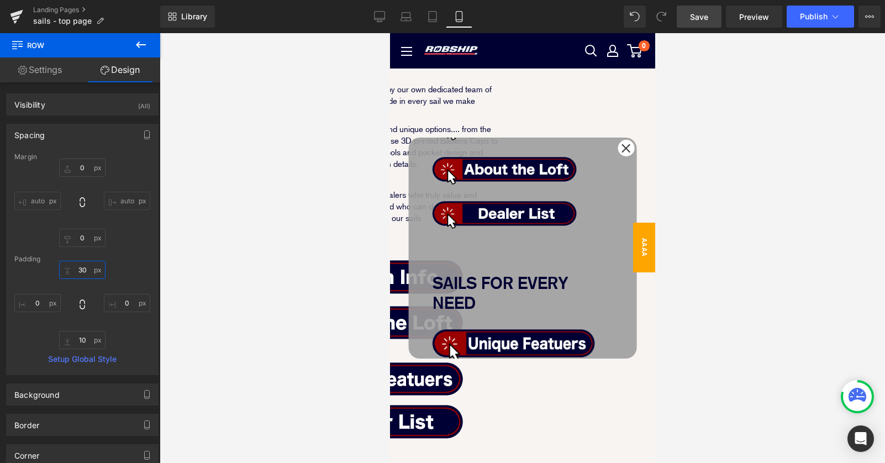
drag, startPoint x: 78, startPoint y: 270, endPoint x: 49, endPoint y: 271, distance: 29.8
click at [49, 271] on div "30px 30 0px 0 10px 10 0px 0" at bounding box center [82, 305] width 136 height 88
click at [76, 270] on input "30" at bounding box center [82, 270] width 46 height 18
click at [78, 272] on input "30" at bounding box center [82, 270] width 46 height 18
click at [380, 244] on div at bounding box center [522, 248] width 725 height 430
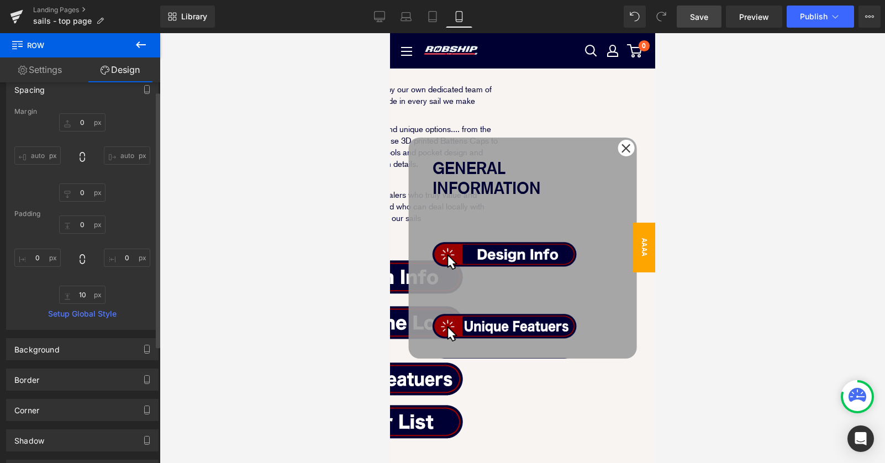
scroll to position [0, 0]
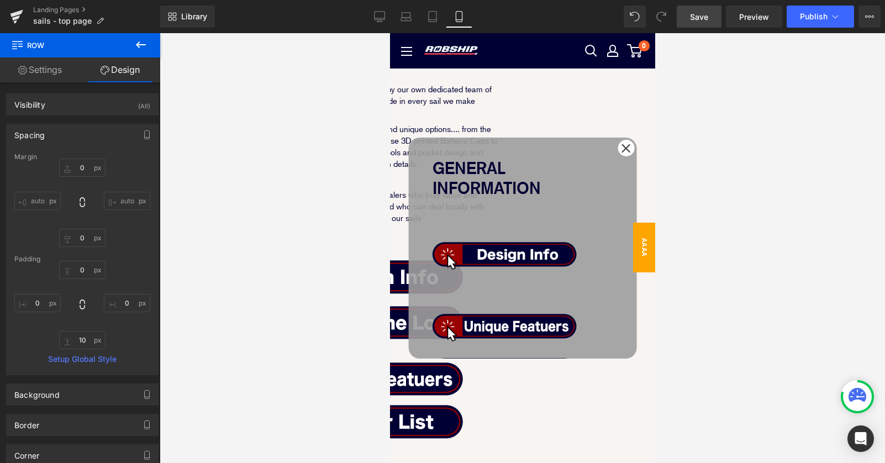
click at [390, 33] on span "Popup" at bounding box center [390, 33] width 0 height 0
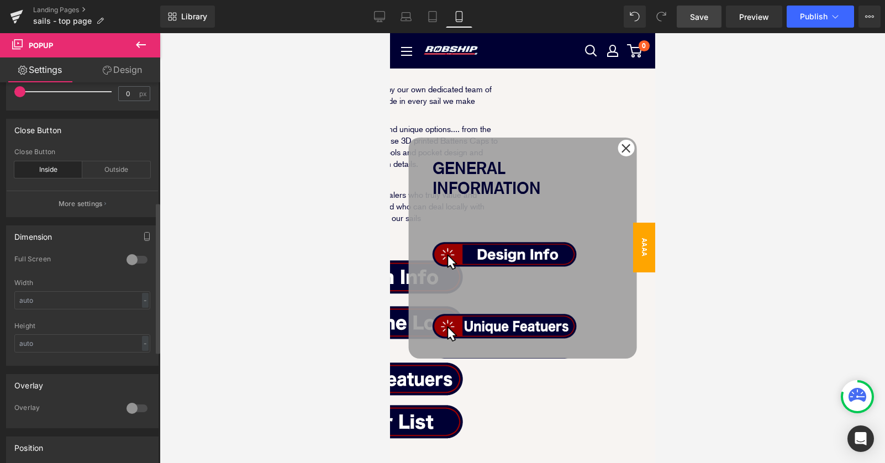
scroll to position [302, 0]
click at [143, 234] on icon "button" at bounding box center [147, 235] width 9 height 9
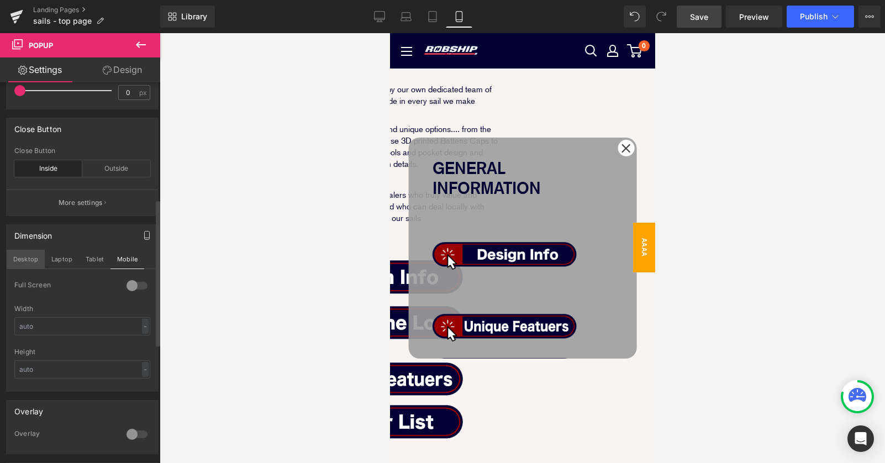
click at [27, 264] on button "Desktop" at bounding box center [26, 259] width 38 height 19
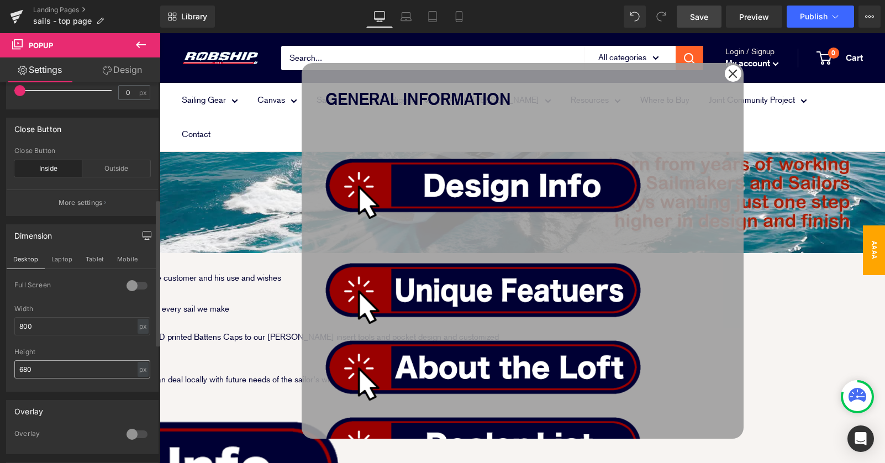
scroll to position [0, 0]
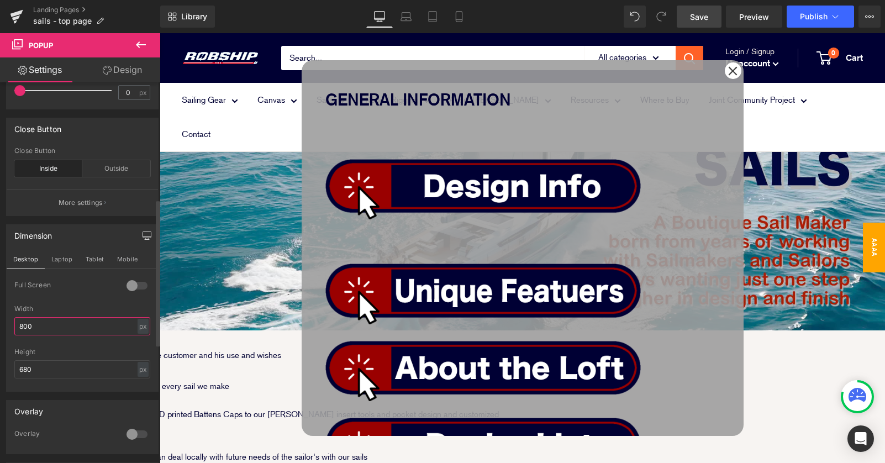
click at [111, 328] on input "800" at bounding box center [82, 326] width 136 height 18
click at [140, 326] on div "px" at bounding box center [143, 326] width 11 height 15
click at [139, 341] on li "%" at bounding box center [143, 343] width 14 height 16
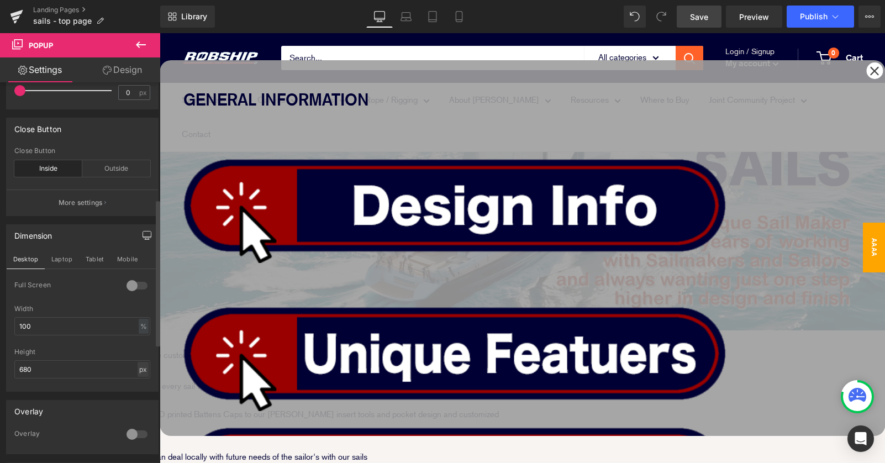
click at [140, 367] on div "px" at bounding box center [143, 369] width 11 height 15
click at [139, 404] on li "%" at bounding box center [143, 403] width 14 height 16
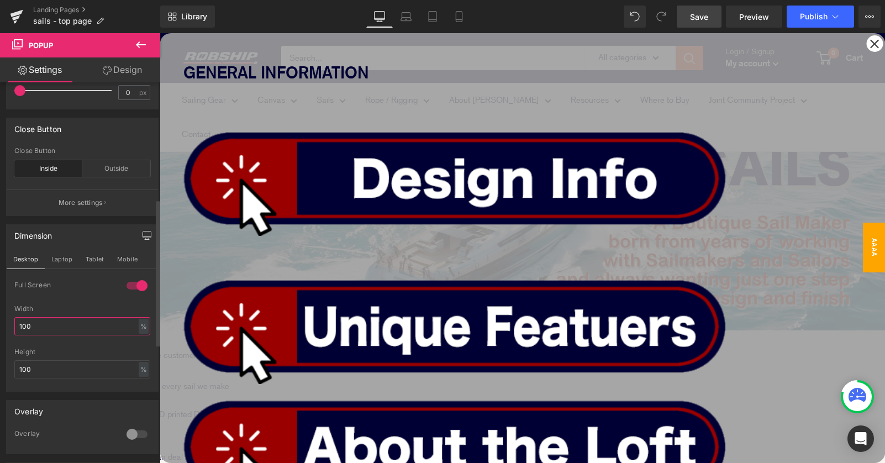
click at [45, 332] on input "100" at bounding box center [82, 326] width 136 height 18
drag, startPoint x: 49, startPoint y: 327, endPoint x: -9, endPoint y: 327, distance: 58.0
click at [0, 327] on html "Row You are previewing how the will restyle your page. You can not edit Element…" at bounding box center [442, 231] width 885 height 463
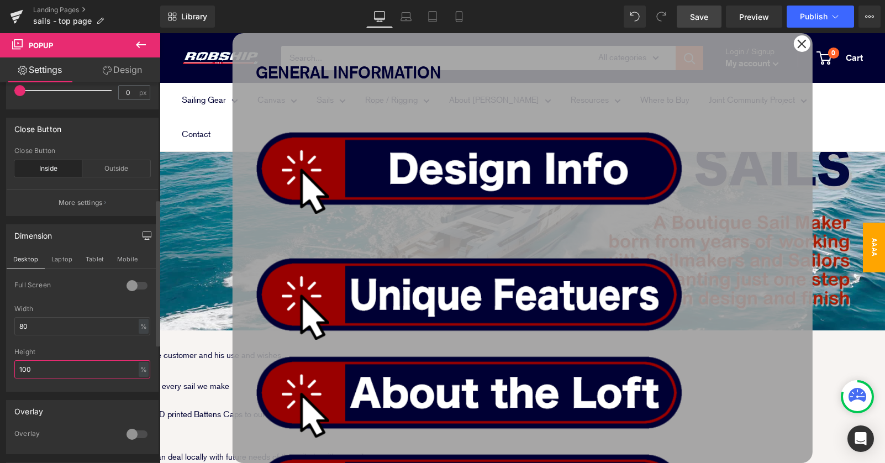
click at [42, 368] on input "100" at bounding box center [82, 369] width 136 height 18
drag, startPoint x: 43, startPoint y: 368, endPoint x: -9, endPoint y: 368, distance: 52.5
click at [0, 368] on html "Row You are previewing how the will restyle your page. You can not edit Element…" at bounding box center [442, 231] width 885 height 463
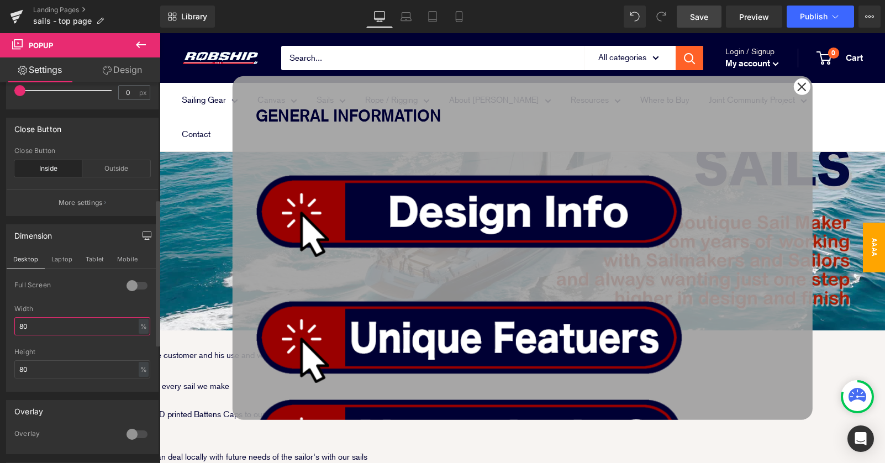
click at [41, 327] on input "80" at bounding box center [82, 326] width 136 height 18
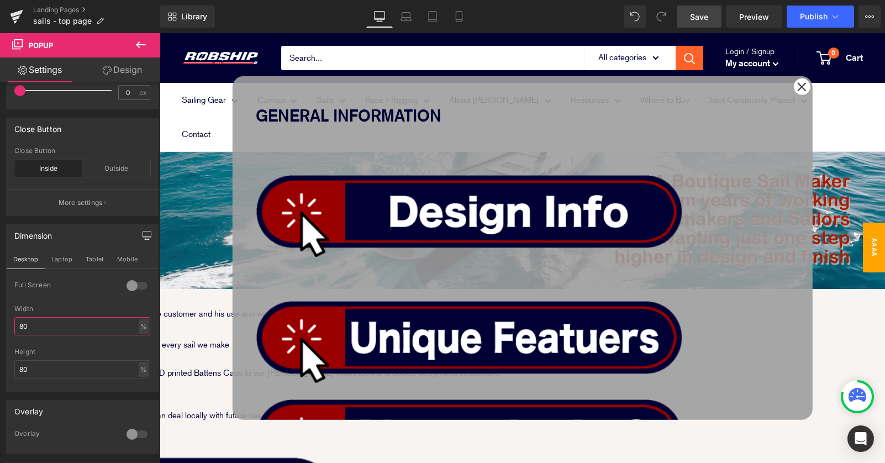
scroll to position [118, 0]
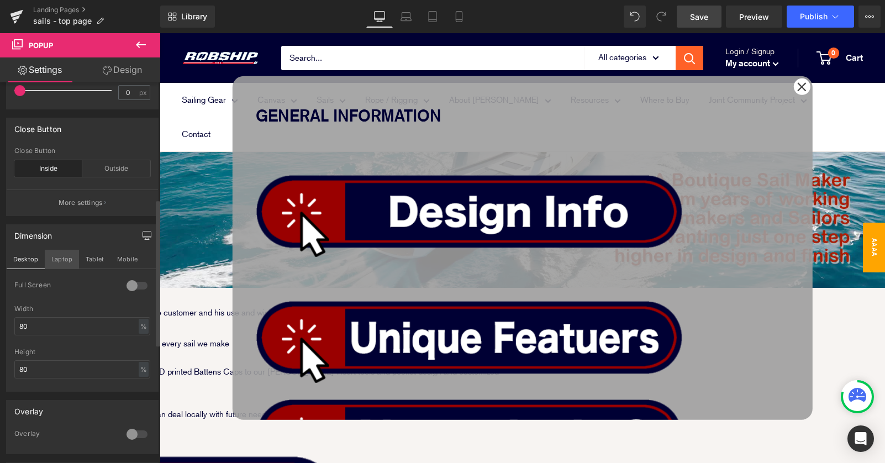
click at [60, 260] on button "Laptop" at bounding box center [62, 259] width 34 height 19
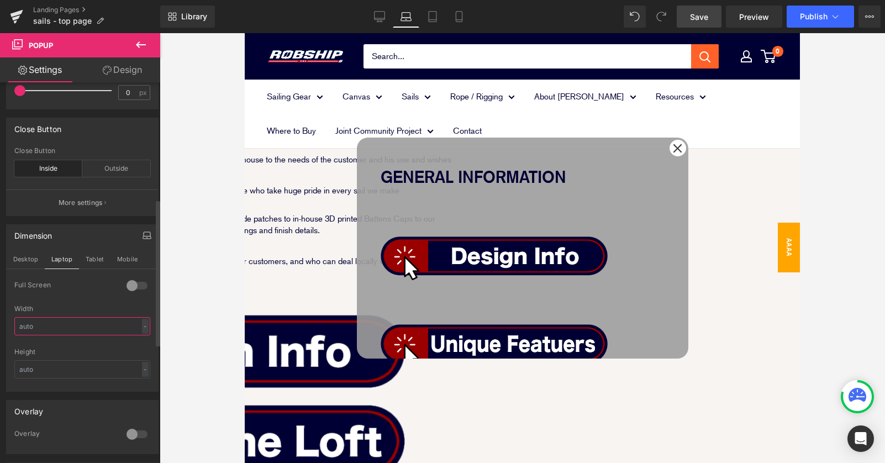
click at [73, 329] on input "text" at bounding box center [82, 326] width 136 height 18
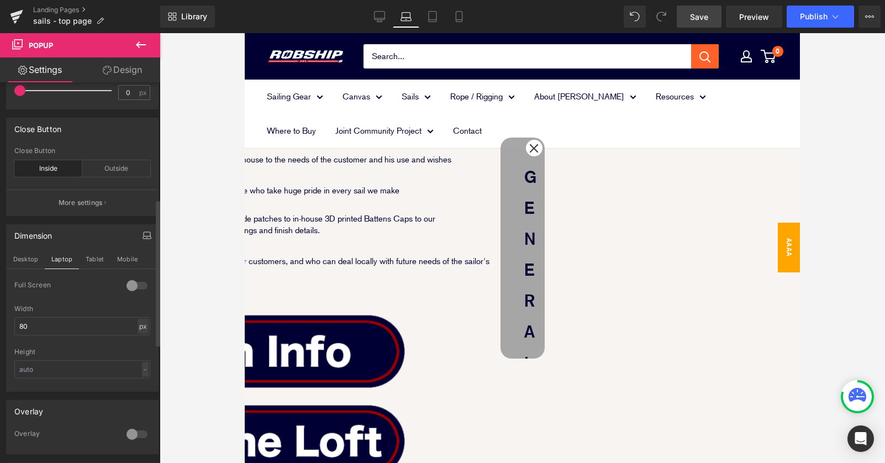
click at [138, 320] on div "px" at bounding box center [143, 326] width 11 height 15
click at [138, 340] on li "%" at bounding box center [143, 343] width 14 height 16
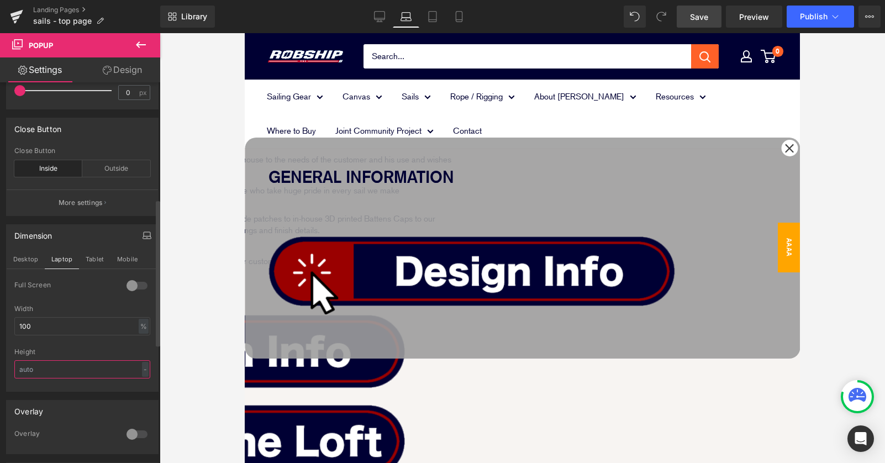
click at [57, 374] on input "text" at bounding box center [82, 369] width 136 height 18
click at [62, 328] on input "100" at bounding box center [82, 326] width 136 height 18
drag, startPoint x: 62, startPoint y: 328, endPoint x: -9, endPoint y: 328, distance: 71.8
click at [0, 328] on html "Row You are previewing how the will restyle your page. You can not edit Element…" at bounding box center [442, 231] width 885 height 463
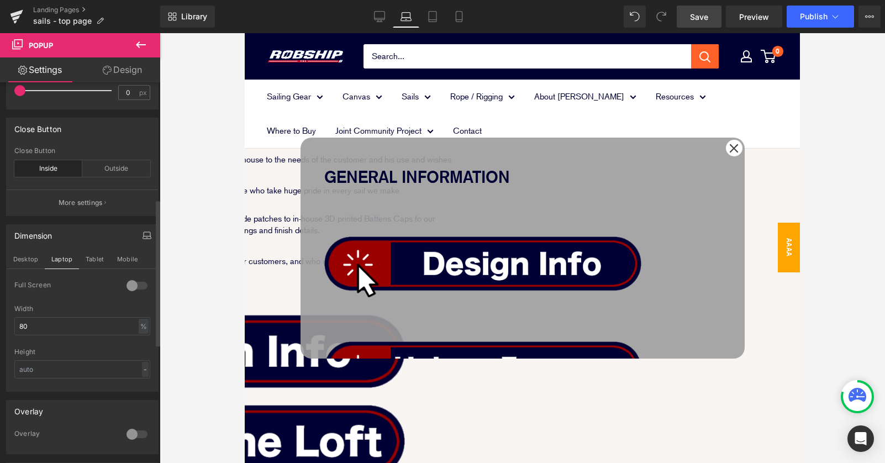
click at [143, 367] on div "-" at bounding box center [145, 369] width 7 height 15
click at [139, 385] on li "px" at bounding box center [143, 386] width 14 height 16
click at [138, 376] on div "px" at bounding box center [143, 369] width 11 height 15
click at [136, 402] on li "%" at bounding box center [143, 403] width 14 height 16
click at [71, 369] on input "text" at bounding box center [82, 369] width 136 height 18
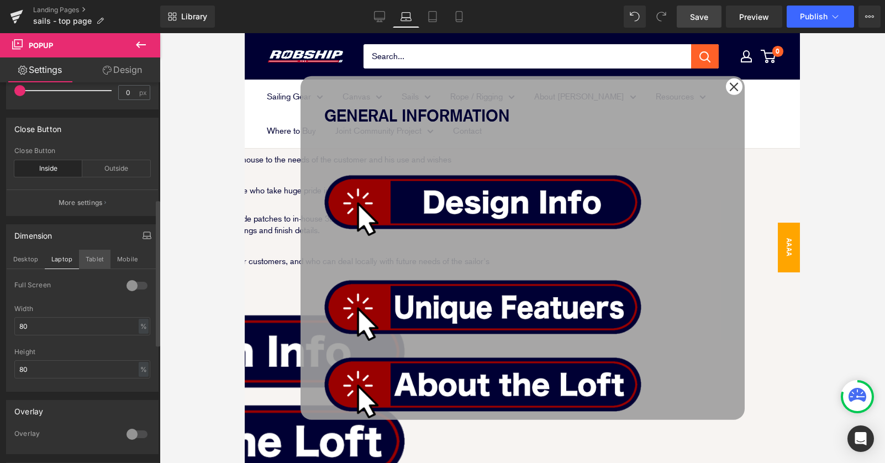
click at [107, 255] on button "Tablet" at bounding box center [94, 259] width 31 height 19
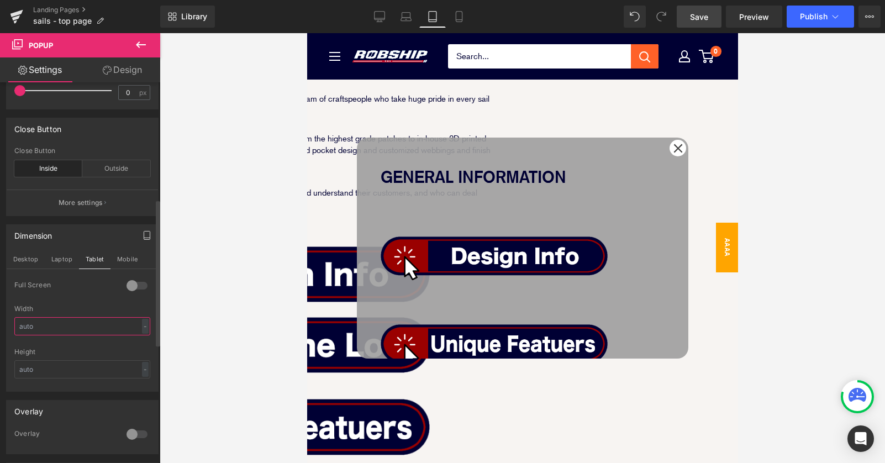
click at [145, 324] on input "text" at bounding box center [82, 326] width 136 height 18
click at [143, 324] on div "-" at bounding box center [145, 326] width 7 height 15
click at [141, 344] on li "%" at bounding box center [143, 343] width 14 height 16
click at [106, 329] on input "text" at bounding box center [82, 326] width 136 height 18
drag, startPoint x: 106, startPoint y: 328, endPoint x: 94, endPoint y: 328, distance: 11.6
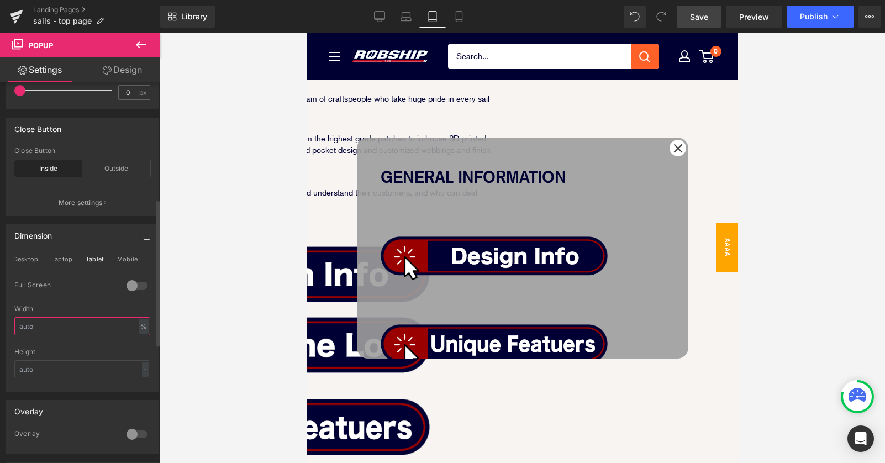
click at [96, 328] on input "text" at bounding box center [82, 326] width 136 height 18
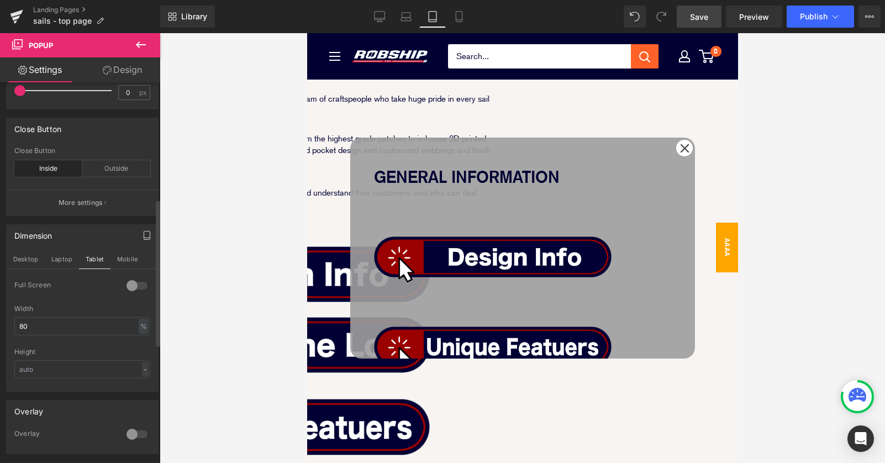
click at [142, 369] on div "-" at bounding box center [145, 369] width 7 height 15
click at [139, 384] on li "px" at bounding box center [143, 386] width 14 height 16
click at [113, 371] on input "text" at bounding box center [82, 369] width 136 height 18
click at [149, 374] on div "0 Full Screen 0 Full Screen 0 Full Screen 0 Full Screen 80% Width 80 % % px Hei…" at bounding box center [82, 336] width 151 height 111
click at [139, 369] on div "px" at bounding box center [143, 369] width 11 height 15
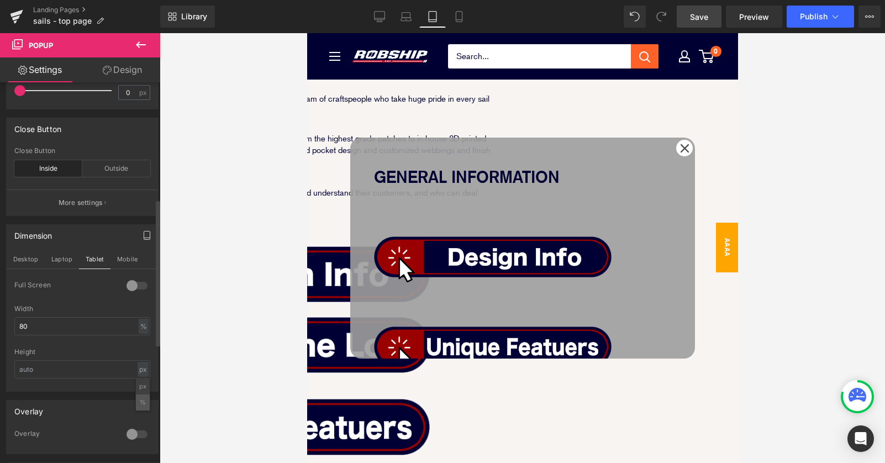
click at [140, 406] on li "%" at bounding box center [143, 403] width 14 height 16
click at [89, 384] on div at bounding box center [82, 387] width 136 height 7
click at [87, 374] on input "text" at bounding box center [82, 369] width 136 height 18
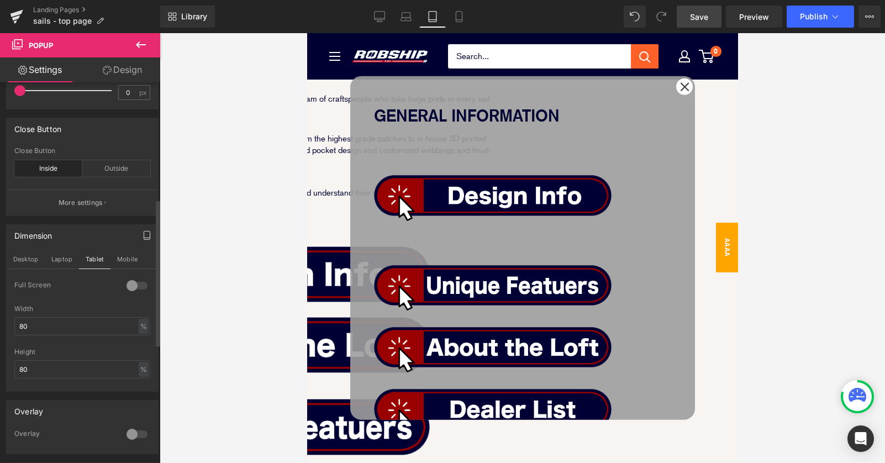
click at [121, 247] on div "Dimension Desktop Laptop Tablet Mobile 0 Full Screen 0 Full Screen 0 Full Scree…" at bounding box center [82, 307] width 152 height 167
click at [121, 260] on button "Mobile" at bounding box center [128, 259] width 34 height 19
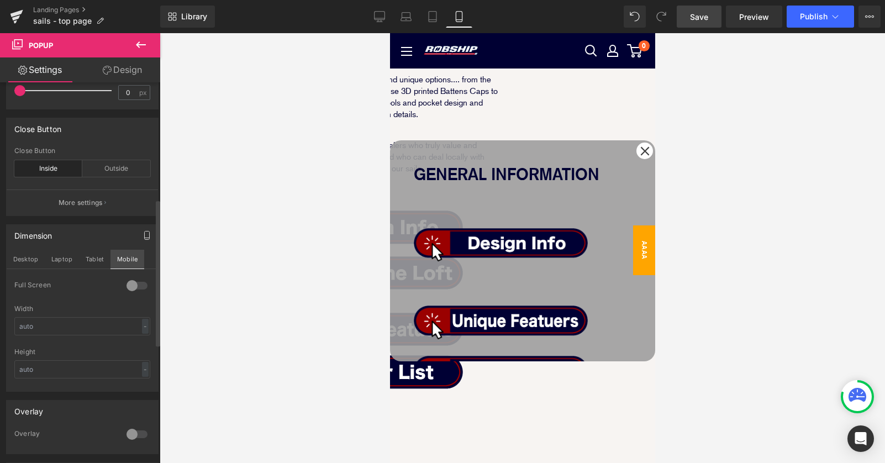
scroll to position [264, 0]
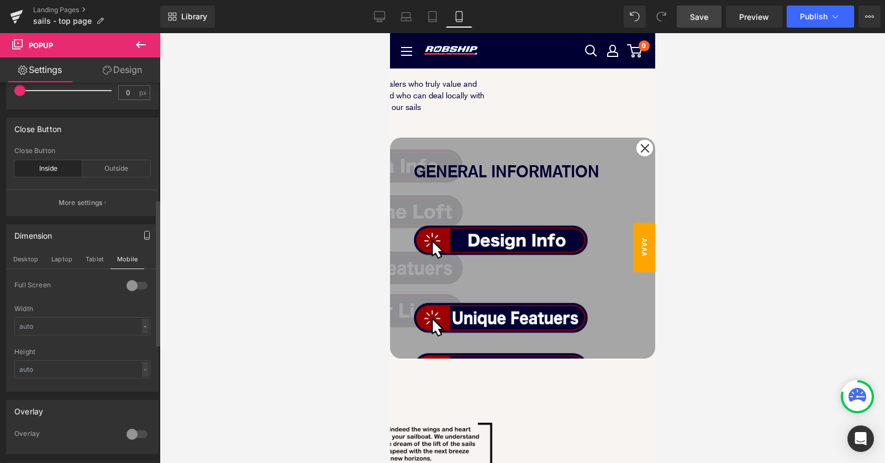
click at [142, 327] on div "-" at bounding box center [145, 326] width 7 height 15
click at [140, 360] on li "px" at bounding box center [143, 359] width 14 height 16
click at [140, 333] on div "px" at bounding box center [143, 326] width 11 height 15
click at [139, 343] on li "%" at bounding box center [143, 343] width 14 height 16
click at [142, 363] on div "-" at bounding box center [145, 369] width 7 height 15
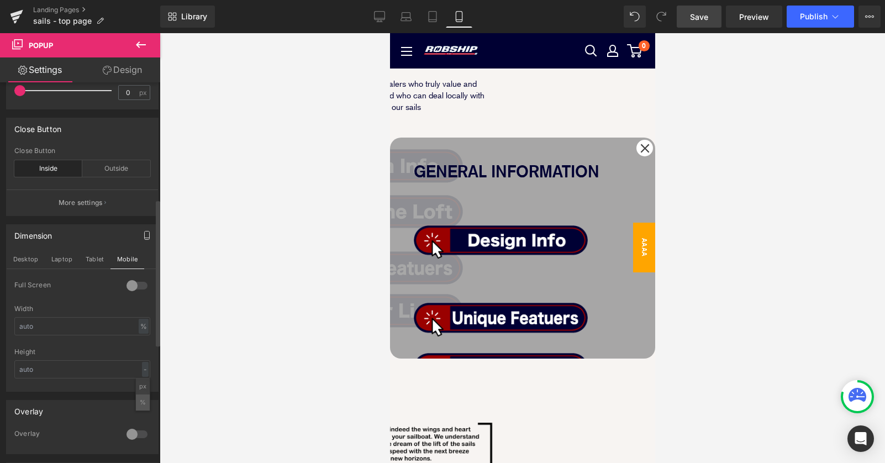
click at [136, 403] on li "%" at bounding box center [143, 403] width 14 height 16
click at [65, 335] on div "Width % % px" at bounding box center [82, 326] width 136 height 43
click at [64, 327] on input "text" at bounding box center [82, 326] width 136 height 18
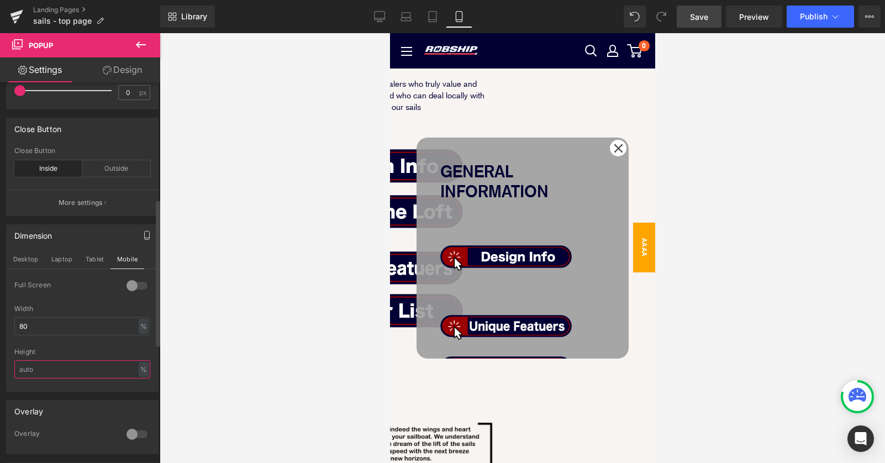
click at [83, 370] on input "text" at bounding box center [82, 369] width 136 height 18
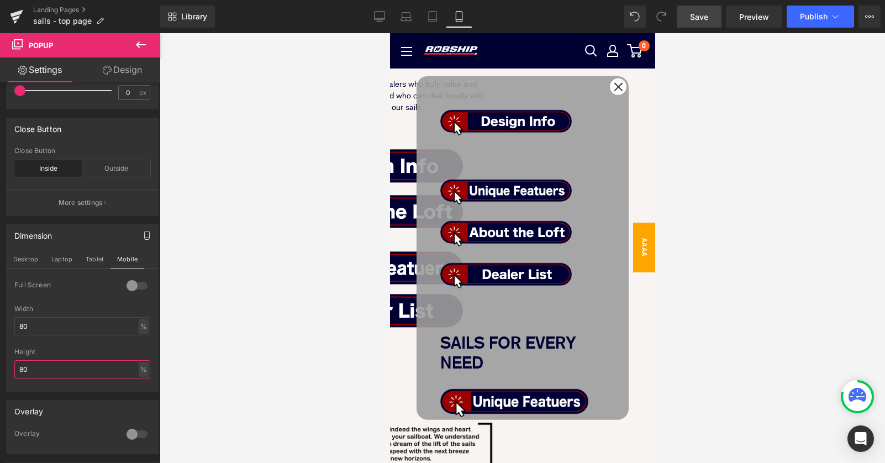
scroll to position [0, 0]
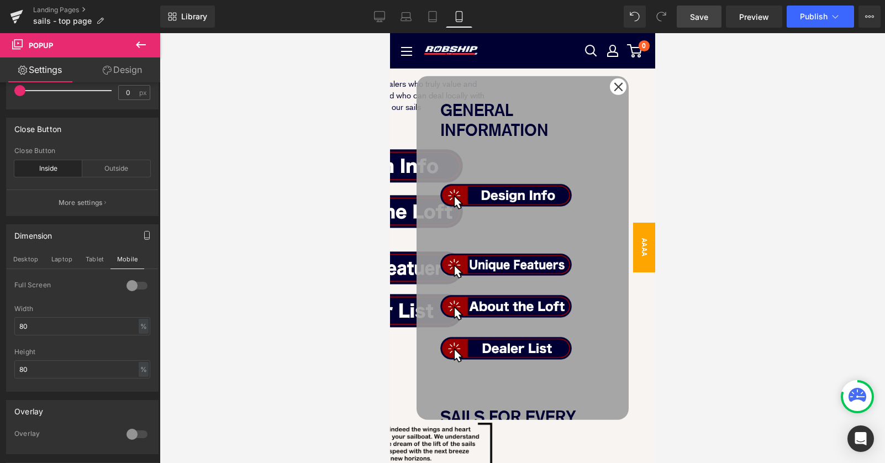
click at [390, 33] on link at bounding box center [390, 33] width 0 height 0
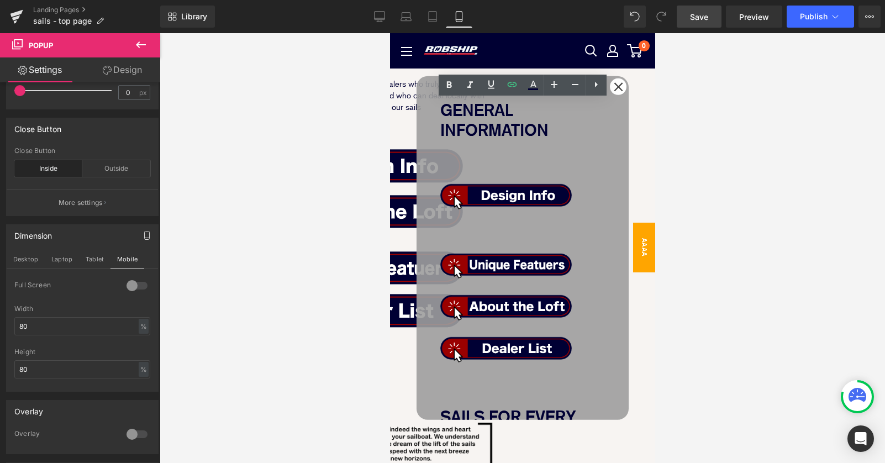
click at [507, 105] on strong "GENERAL INFORMATION" at bounding box center [494, 120] width 108 height 40
click at [482, 109] on p "GENERAL INFORMATION" at bounding box center [522, 120] width 165 height 40
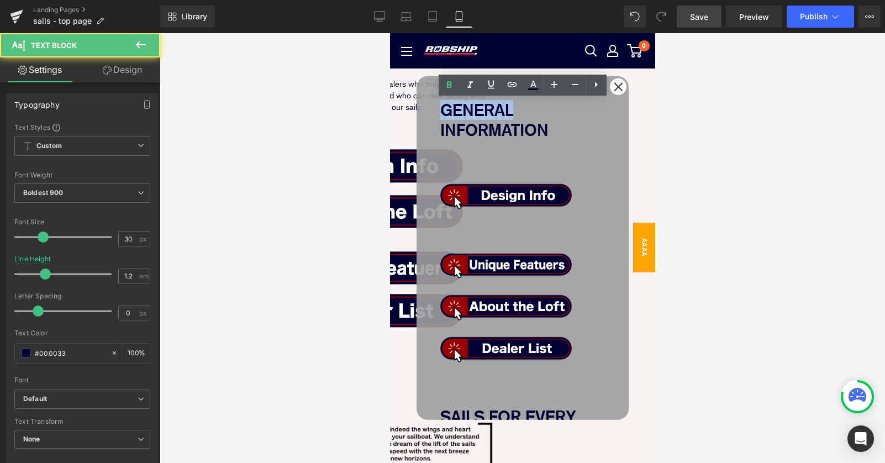
drag, startPoint x: 482, startPoint y: 109, endPoint x: 611, endPoint y: 120, distance: 129.8
click at [610, 120] on div "GENERAL INFORMATION Text Block Image Image Image Image Row SAILS FOR EVERY NEED…" at bounding box center [522, 248] width 212 height 344
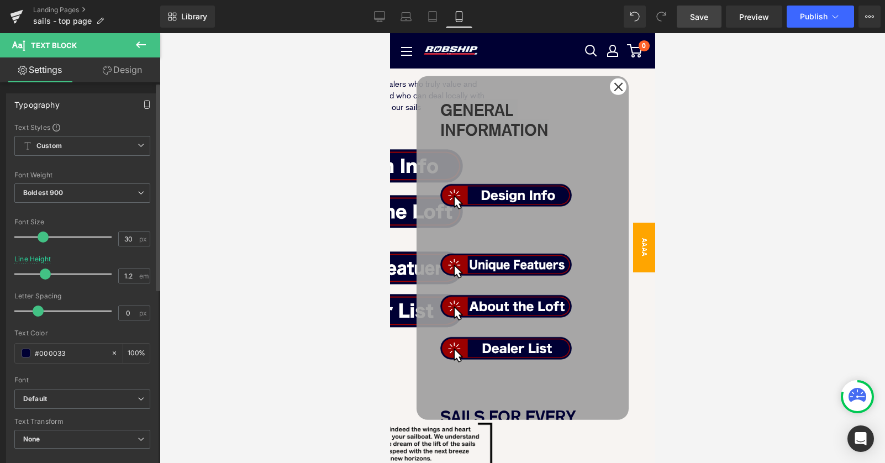
click at [143, 106] on icon "button" at bounding box center [147, 104] width 9 height 9
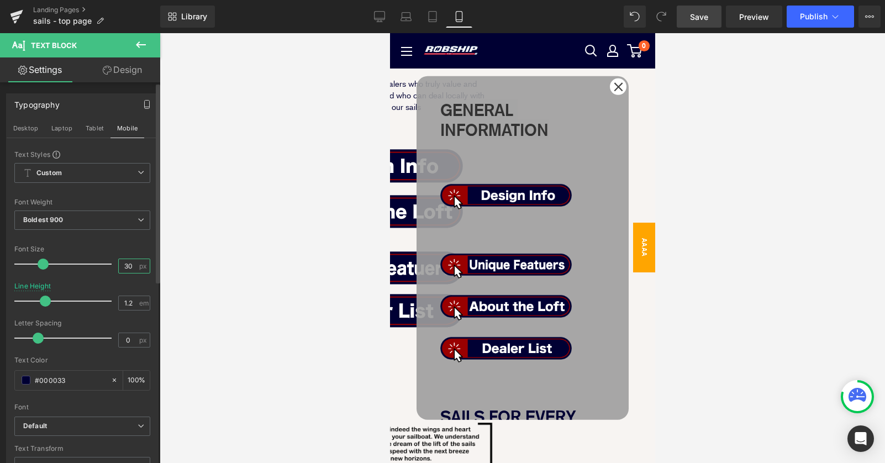
click at [125, 265] on input "30" at bounding box center [128, 266] width 19 height 14
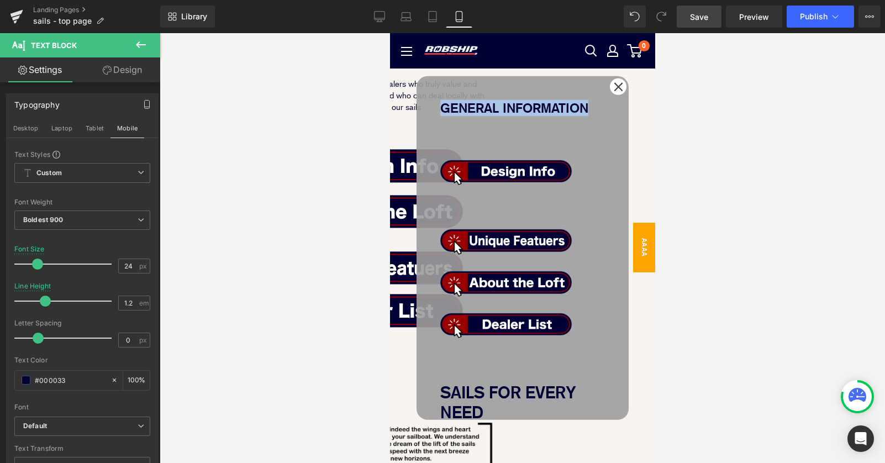
drag, startPoint x: 485, startPoint y: 287, endPoint x: 475, endPoint y: 292, distance: 10.6
click at [484, 382] on strong "SAILS FOR EVERY NEED" at bounding box center [508, 402] width 136 height 40
click at [475, 382] on strong "SAILS FOR EVERY NEED" at bounding box center [508, 402] width 136 height 40
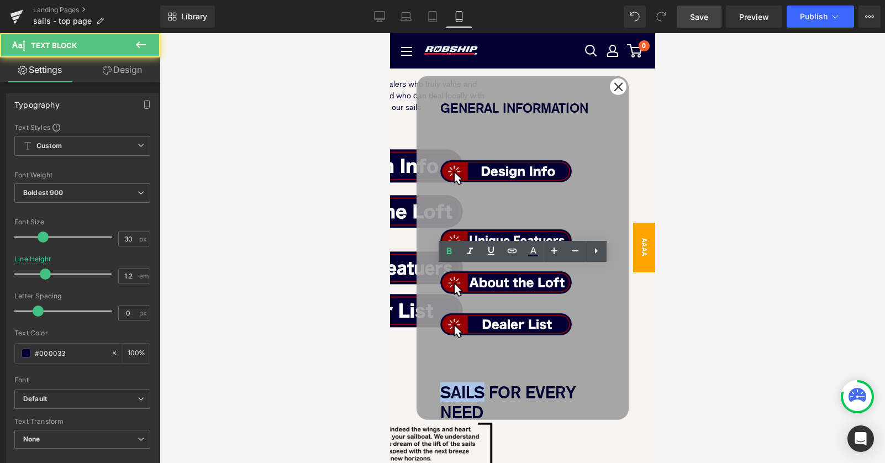
click at [456, 382] on strong "SAILS FOR EVERY NEED" at bounding box center [508, 402] width 136 height 40
drag, startPoint x: 452, startPoint y: 291, endPoint x: 583, endPoint y: 314, distance: 133.0
click at [583, 382] on p "SAILS FOR EVERY NEED" at bounding box center [522, 402] width 165 height 40
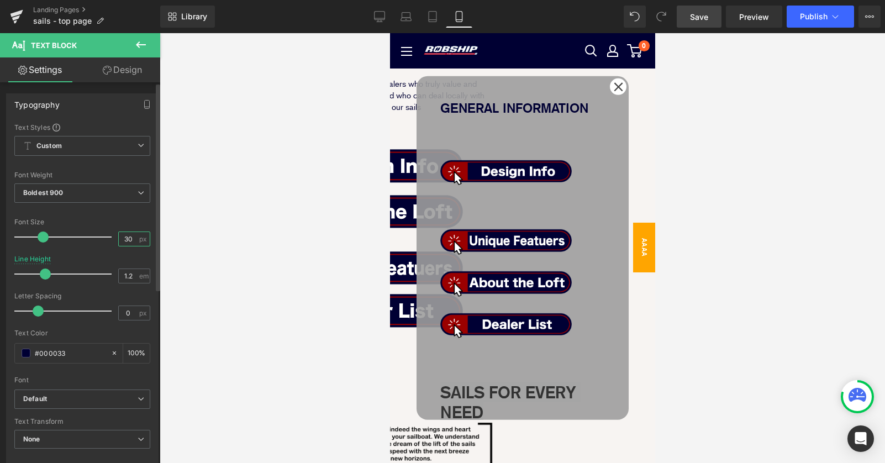
click at [125, 240] on input "30" at bounding box center [128, 239] width 19 height 14
click at [145, 101] on icon "button" at bounding box center [147, 105] width 5 height 8
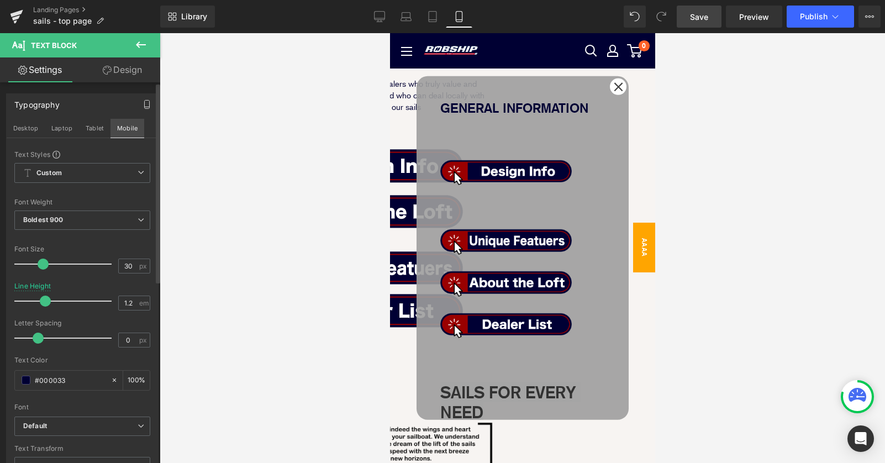
click at [130, 129] on button "Mobile" at bounding box center [128, 128] width 34 height 19
click at [122, 264] on input "30" at bounding box center [128, 266] width 19 height 14
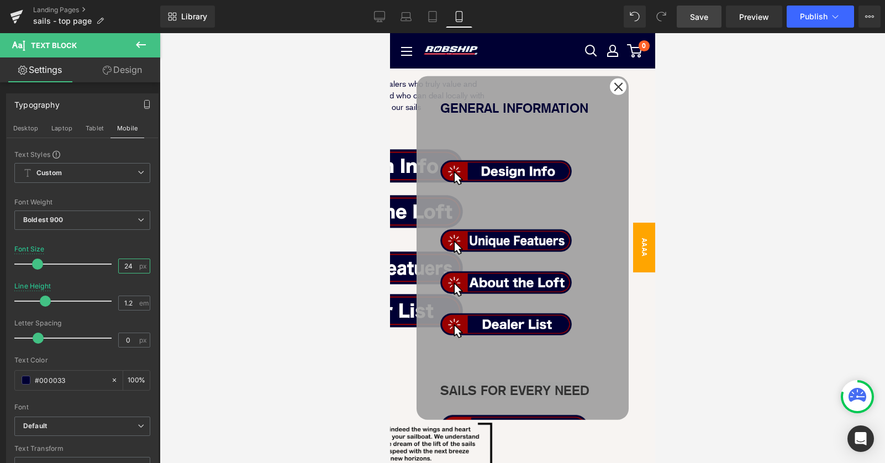
drag, startPoint x: 461, startPoint y: 268, endPoint x: 427, endPoint y: 239, distance: 45.1
click at [461, 398] on div at bounding box center [522, 399] width 165 height 3
drag, startPoint x: 427, startPoint y: 239, endPoint x: 427, endPoint y: 233, distance: 6.1
click at [427, 238] on div "GENERAL INFORMATION Text Block Image Image Image Image Row SAILS FOR EVERY NEED…" at bounding box center [522, 248] width 212 height 344
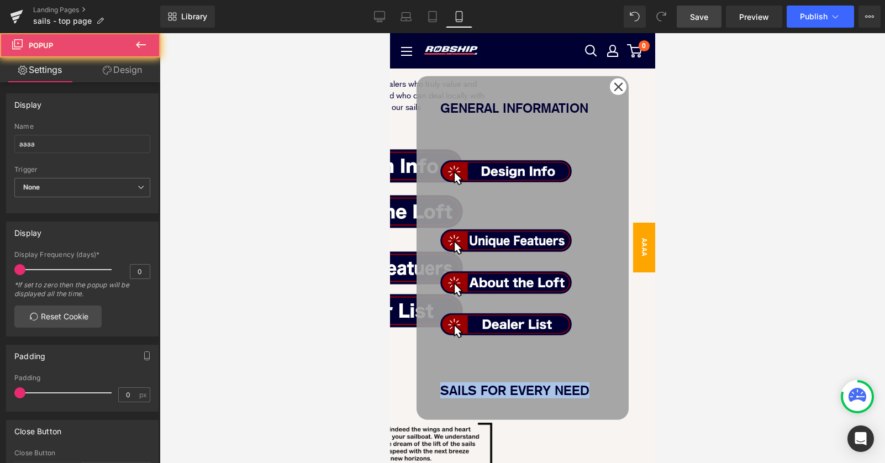
click at [615, 130] on div "GENERAL INFORMATION Text Block Image Image Image Image Row SAILS FOR EVERY NEED…" at bounding box center [522, 248] width 212 height 344
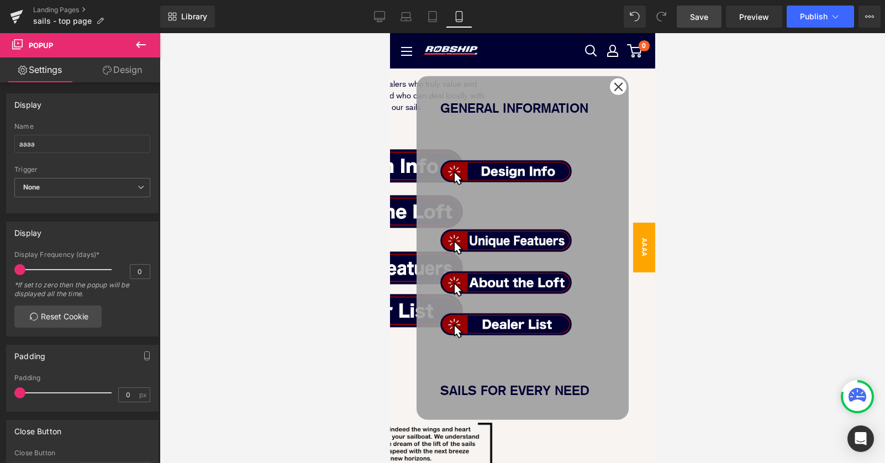
scroll to position [27, 0]
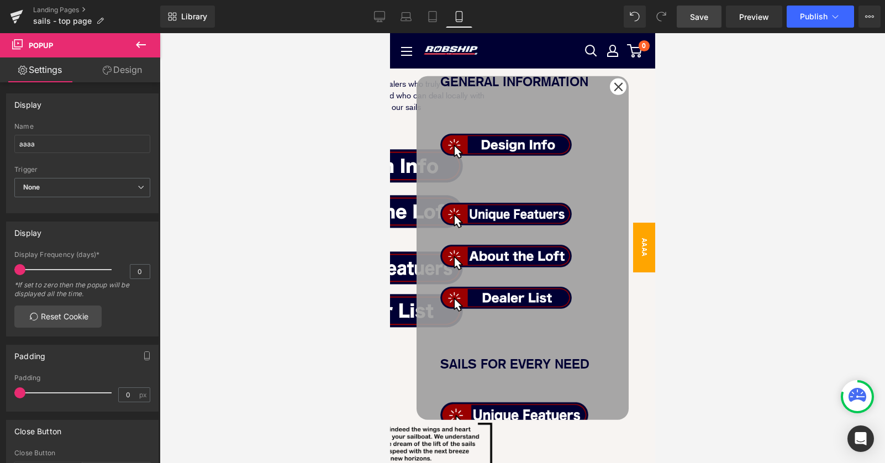
click at [390, 33] on link "Image" at bounding box center [390, 33] width 0 height 0
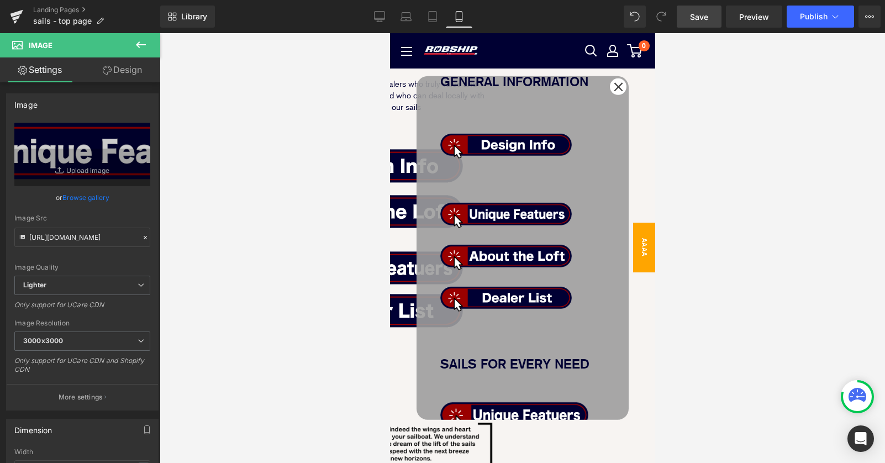
click at [575, 391] on img at bounding box center [514, 410] width 148 height 39
click at [390, 33] on span "Image" at bounding box center [390, 33] width 0 height 0
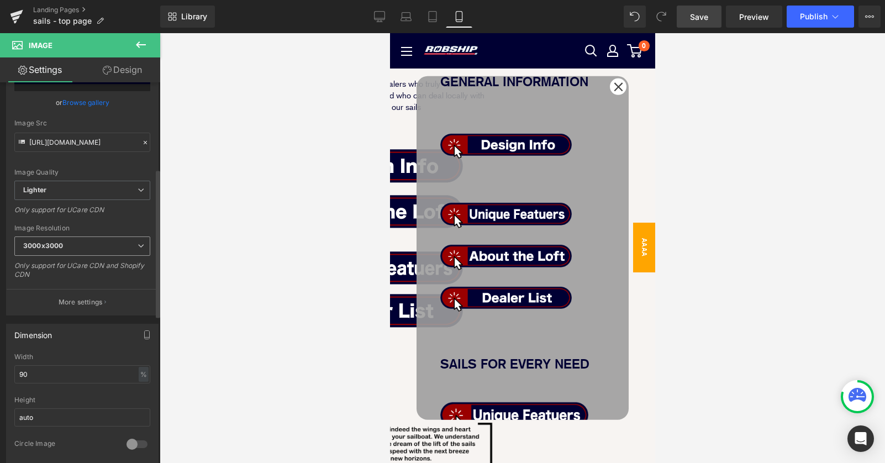
scroll to position [222, 0]
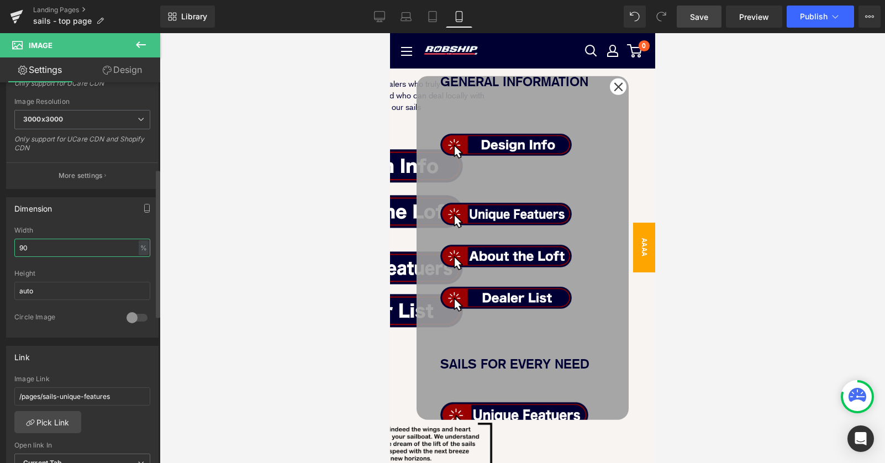
click at [97, 249] on input "90" at bounding box center [82, 248] width 136 height 18
drag, startPoint x: 96, startPoint y: 249, endPoint x: -3, endPoint y: 249, distance: 98.9
click at [0, 249] on html "Image You are previewing how the will restyle your page. You can not edit Eleme…" at bounding box center [442, 231] width 885 height 463
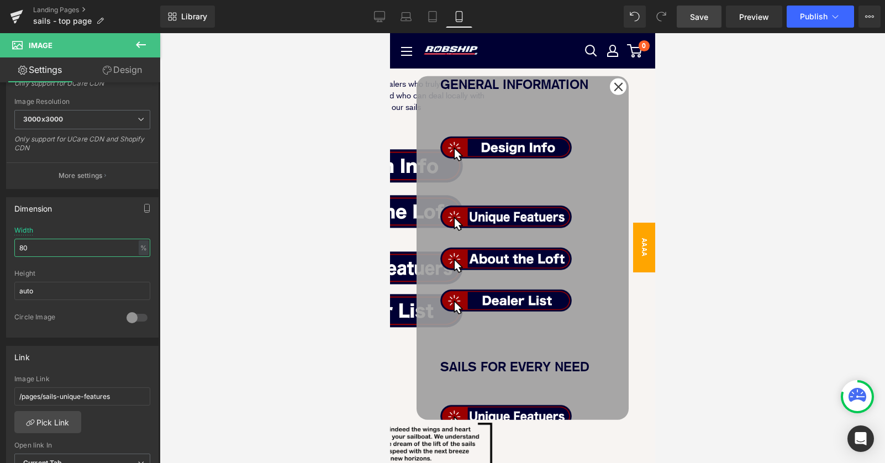
scroll to position [23, 0]
click at [581, 436] on img at bounding box center [514, 455] width 148 height 39
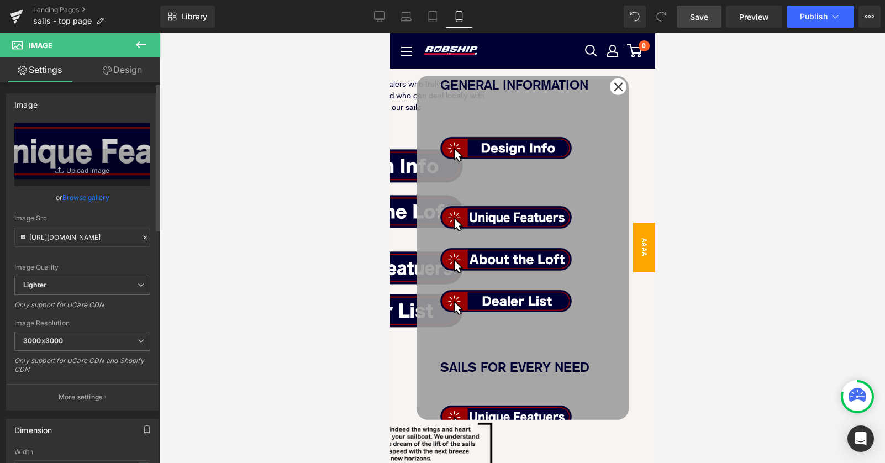
drag, startPoint x: 122, startPoint y: 73, endPoint x: 70, endPoint y: 140, distance: 85.0
click at [122, 73] on link "Design" at bounding box center [122, 69] width 80 height 25
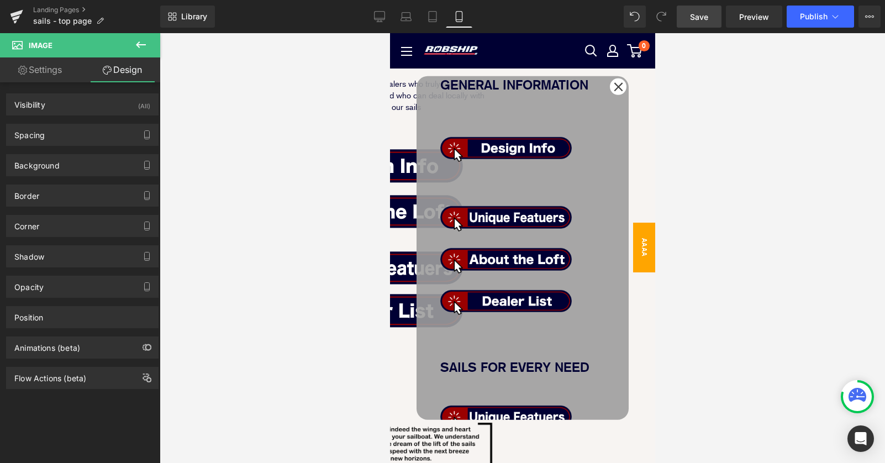
click at [390, 33] on link "Image" at bounding box center [390, 33] width 0 height 0
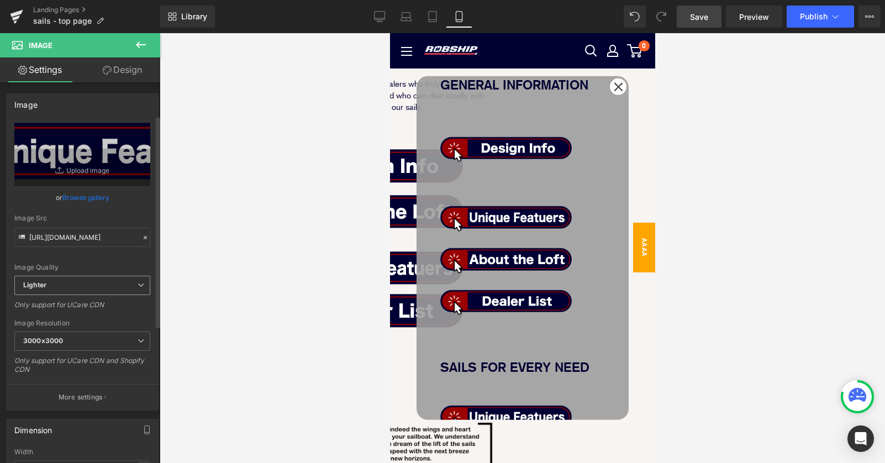
scroll to position [349, 0]
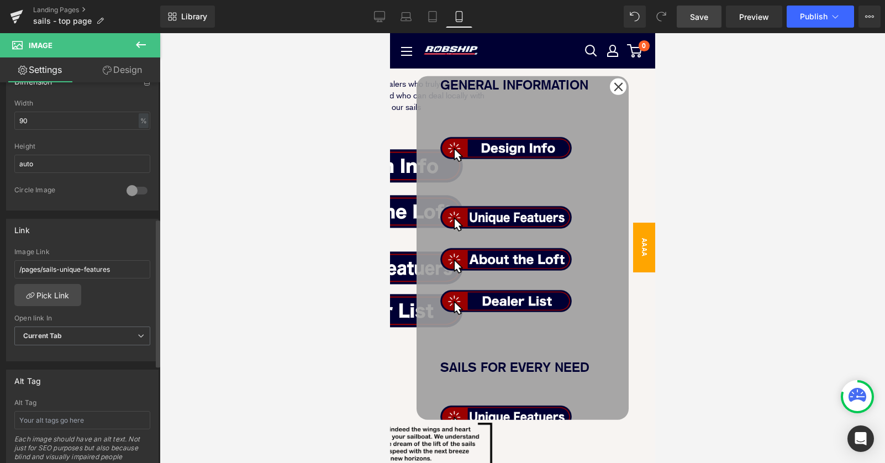
click at [39, 129] on div "Width 90 % % px" at bounding box center [82, 120] width 136 height 43
click at [39, 123] on input "90" at bounding box center [82, 121] width 136 height 18
drag, startPoint x: 39, startPoint y: 123, endPoint x: -9, endPoint y: 123, distance: 48.6
click at [0, 123] on html "Image You are previewing how the will restyle your page. You can not edit Eleme…" at bounding box center [442, 231] width 885 height 463
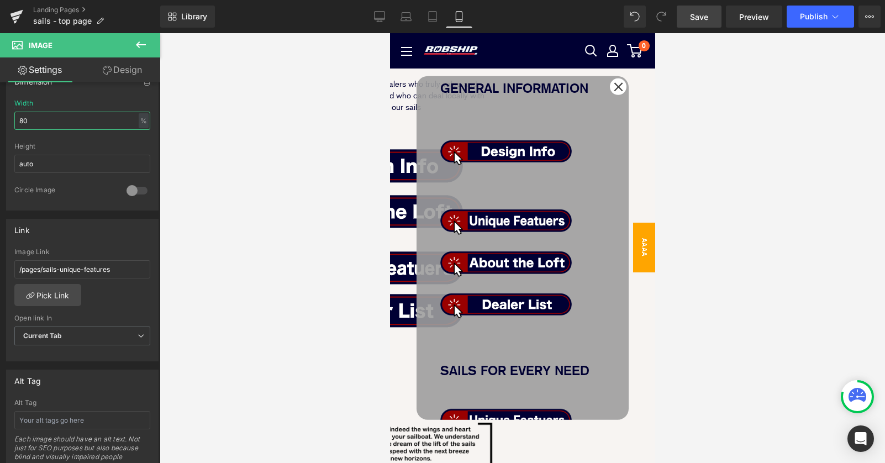
drag, startPoint x: 633, startPoint y: 233, endPoint x: 516, endPoint y: 372, distance: 182.3
click at [390, 33] on span "Image" at bounding box center [390, 33] width 0 height 0
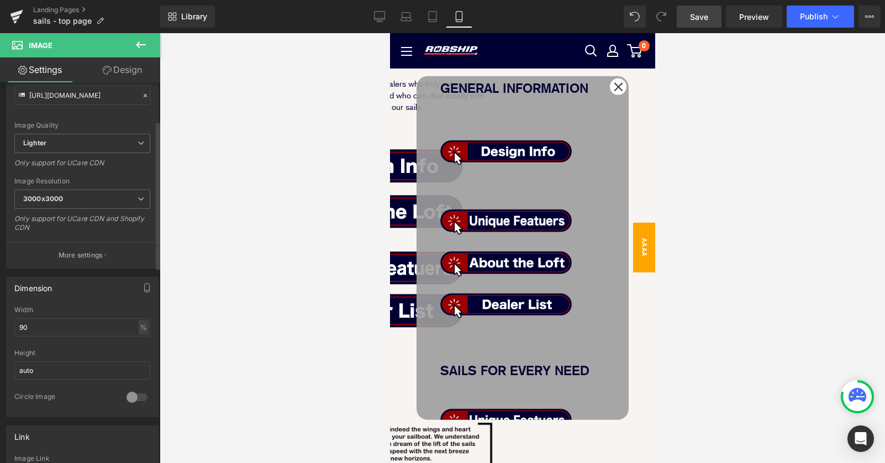
scroll to position [220, 0]
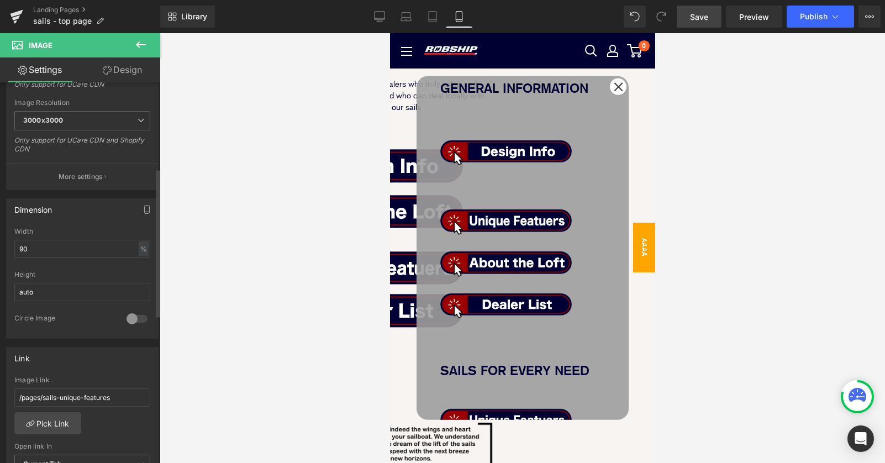
click at [50, 236] on div "Width 90 % % px" at bounding box center [82, 249] width 136 height 43
click at [49, 242] on input "90" at bounding box center [82, 249] width 136 height 18
drag, startPoint x: 49, startPoint y: 250, endPoint x: -9, endPoint y: 250, distance: 58.0
click at [0, 250] on html "Image You are previewing how the will restyle your page. You can not edit Eleme…" at bounding box center [442, 231] width 885 height 463
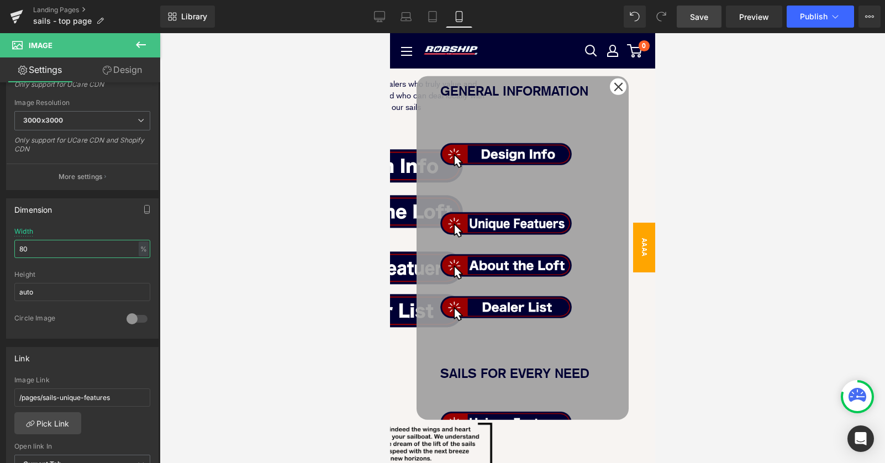
scroll to position [17, 0]
click at [409, 376] on img at bounding box center [389, 437] width 243 height 123
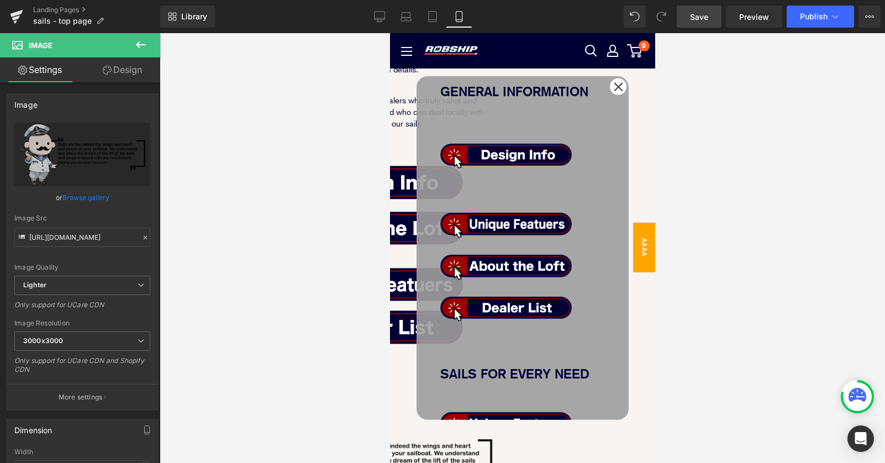
scroll to position [190, 0]
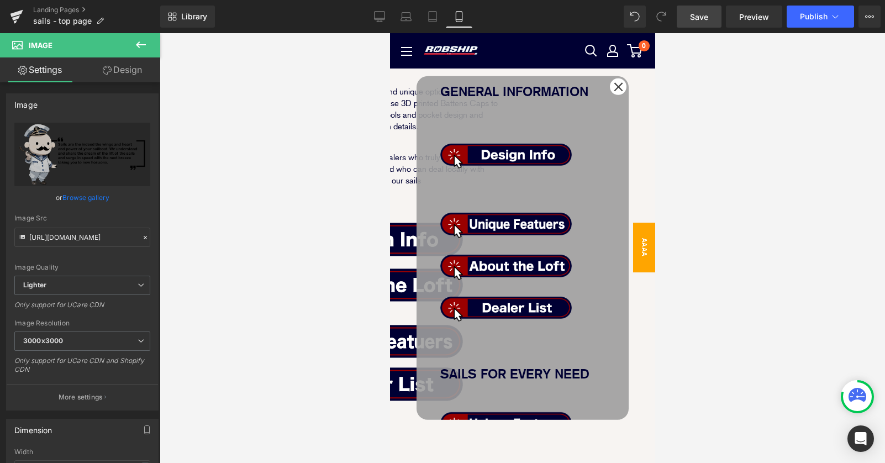
click at [427, 93] on div "GENERAL INFORMATION Text Block Image Image Image Image Row SAILS FOR EVERY NEED…" at bounding box center [522, 248] width 212 height 344
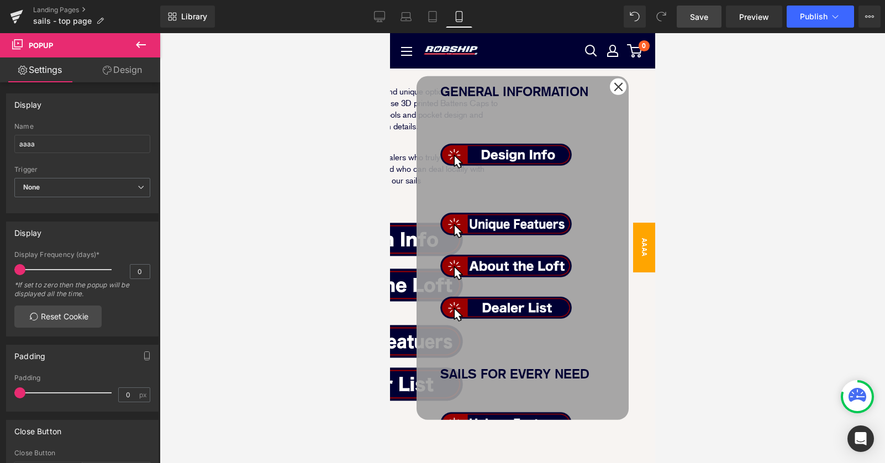
click at [128, 73] on link "Design" at bounding box center [122, 69] width 80 height 25
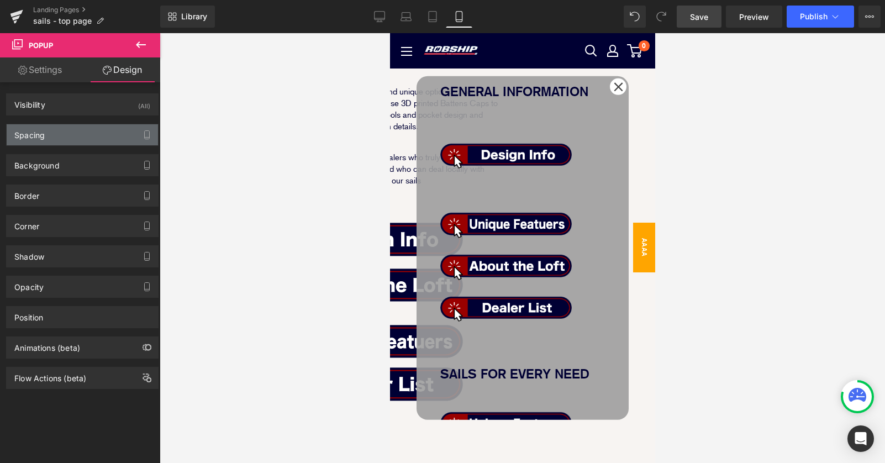
click at [67, 130] on div "Spacing" at bounding box center [82, 134] width 151 height 21
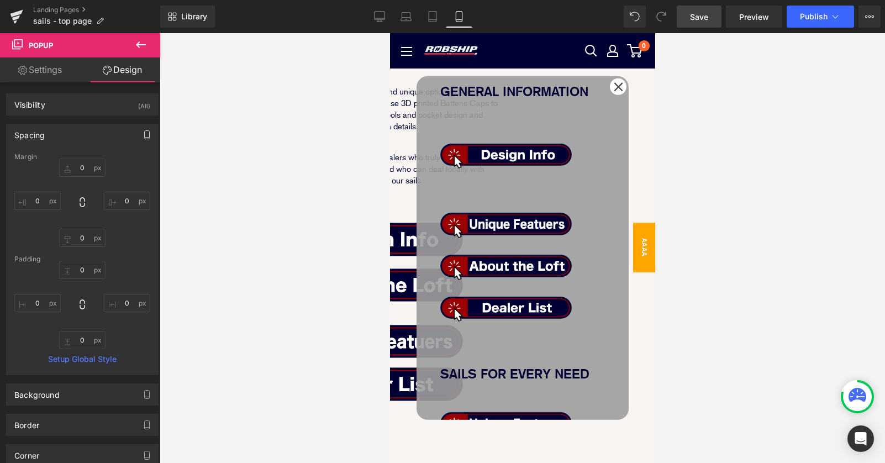
click at [144, 129] on button "button" at bounding box center [147, 134] width 18 height 21
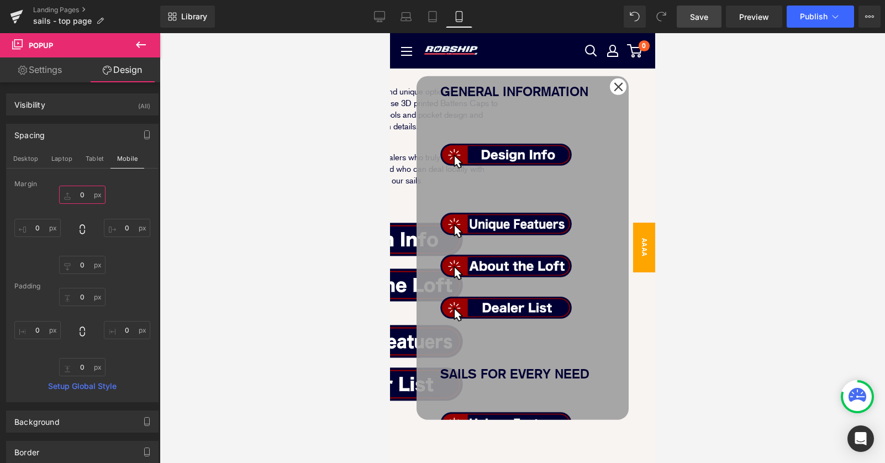
click at [78, 194] on input "0" at bounding box center [82, 195] width 46 height 18
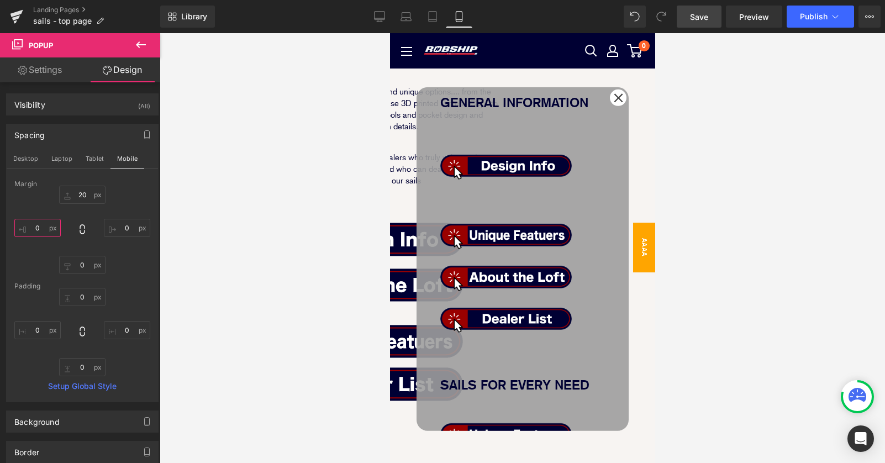
click at [30, 226] on input "0" at bounding box center [37, 228] width 46 height 18
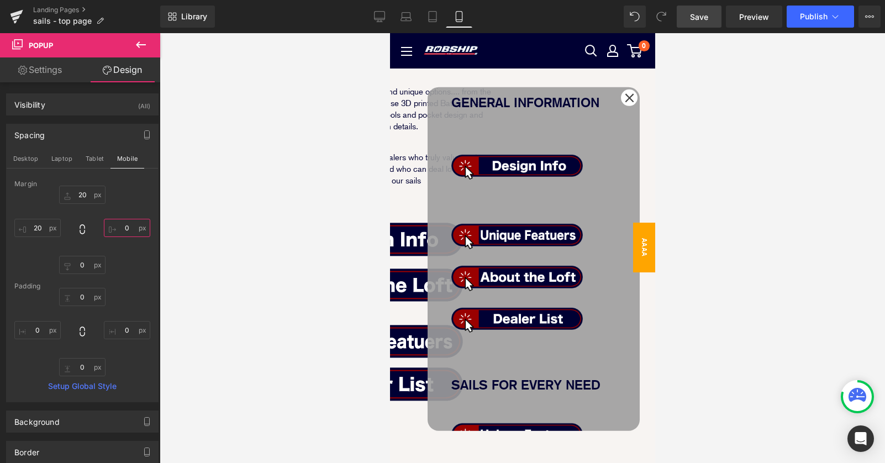
click at [118, 227] on input "0" at bounding box center [127, 228] width 46 height 18
click at [81, 190] on input "20" at bounding box center [82, 195] width 46 height 18
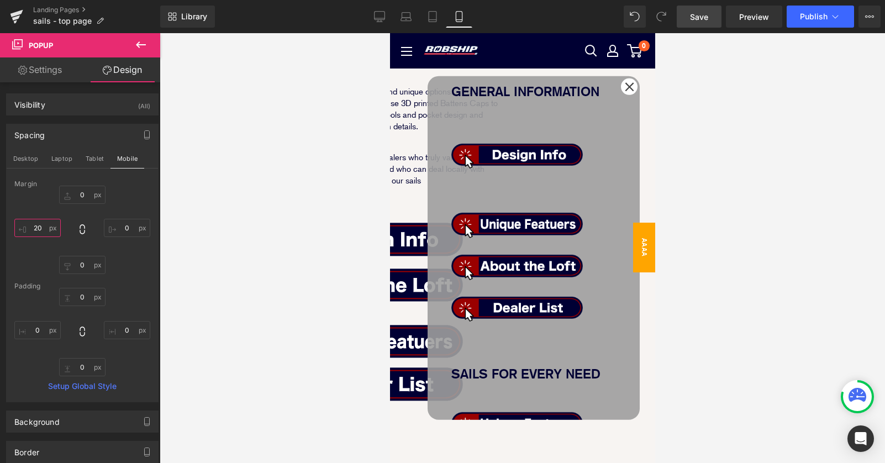
click at [31, 222] on input "20" at bounding box center [37, 228] width 46 height 18
click at [40, 230] on input "20" at bounding box center [37, 228] width 46 height 18
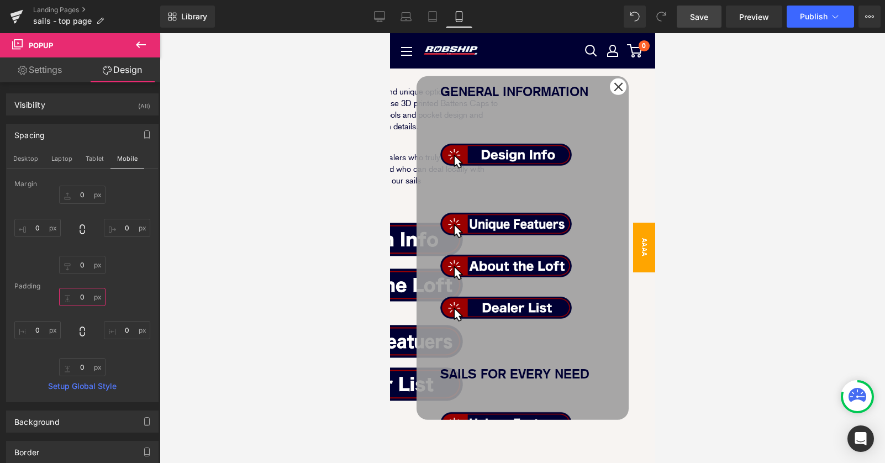
click at [80, 297] on input "0" at bounding box center [82, 297] width 46 height 18
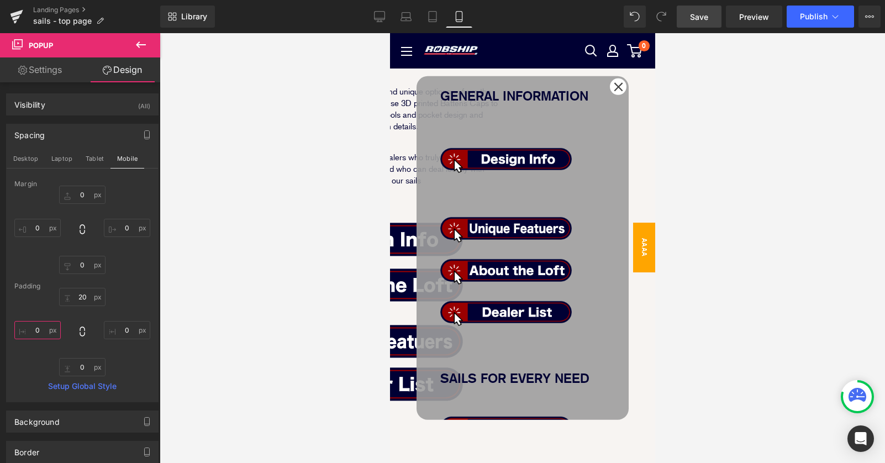
click at [35, 330] on input "0" at bounding box center [37, 330] width 46 height 18
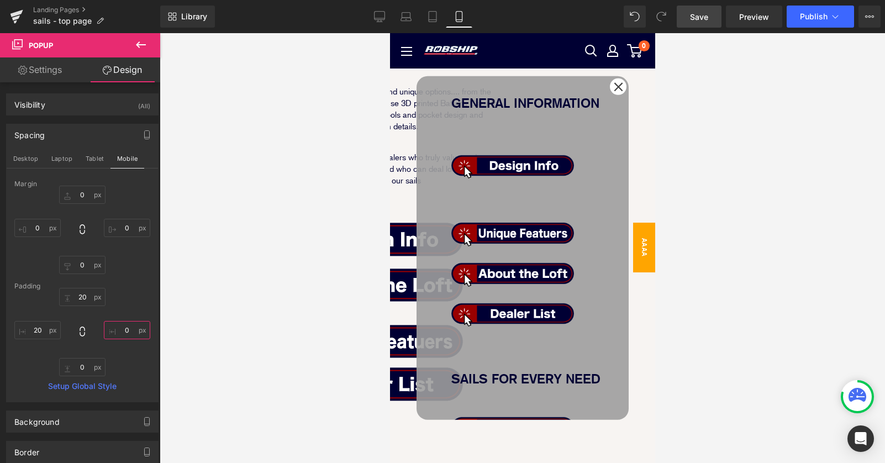
click at [124, 332] on input "0" at bounding box center [127, 330] width 46 height 18
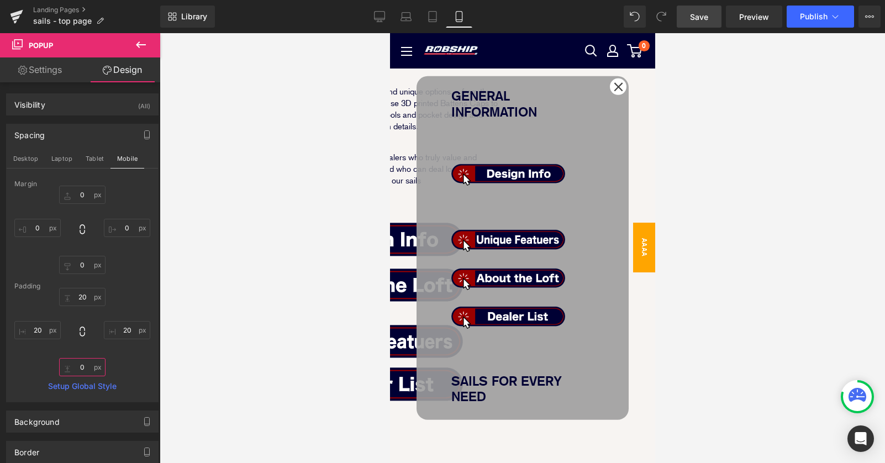
click at [79, 366] on input "0" at bounding box center [82, 367] width 46 height 18
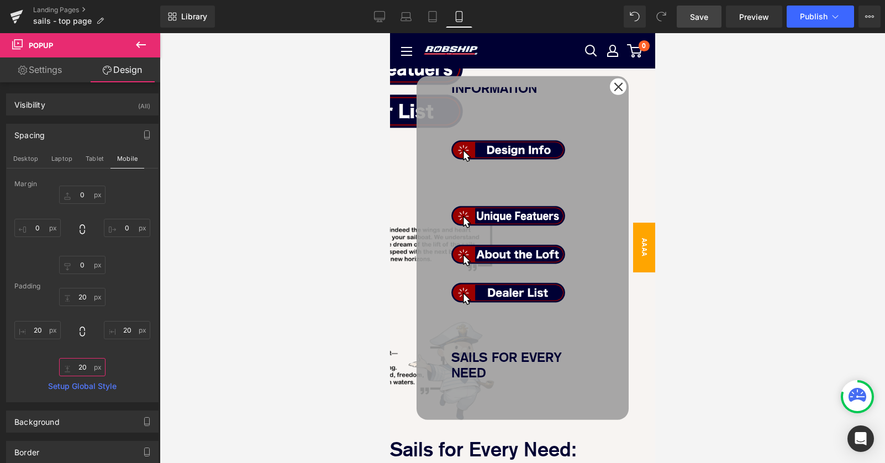
scroll to position [0, 0]
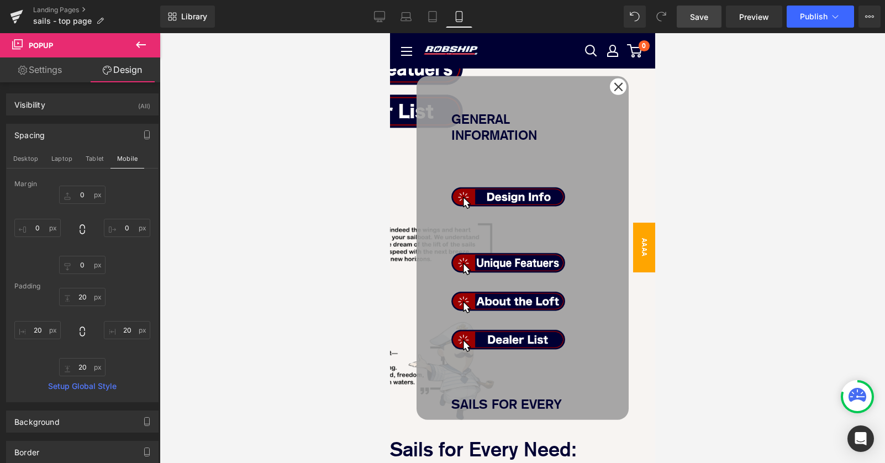
click at [390, 33] on span "Text Block" at bounding box center [390, 33] width 0 height 0
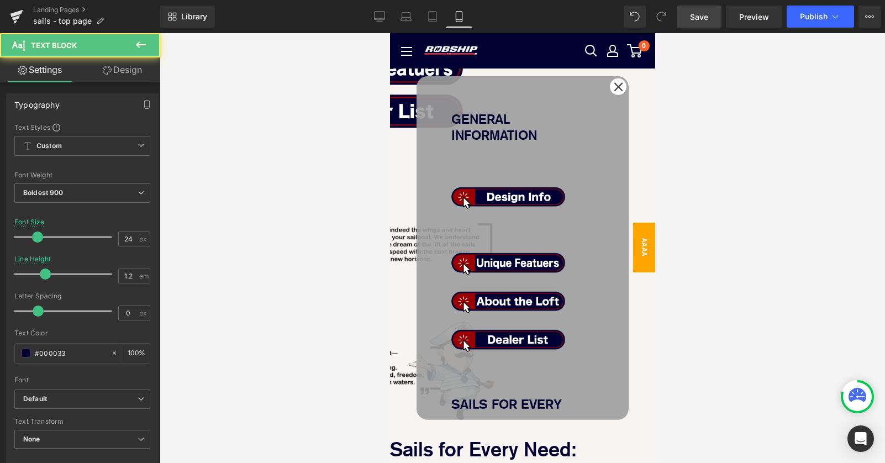
click at [503, 118] on strong "GENERAL INFORMATION" at bounding box center [494, 126] width 86 height 31
click at [498, 117] on strong "GENERAL INFORMATION" at bounding box center [494, 126] width 86 height 31
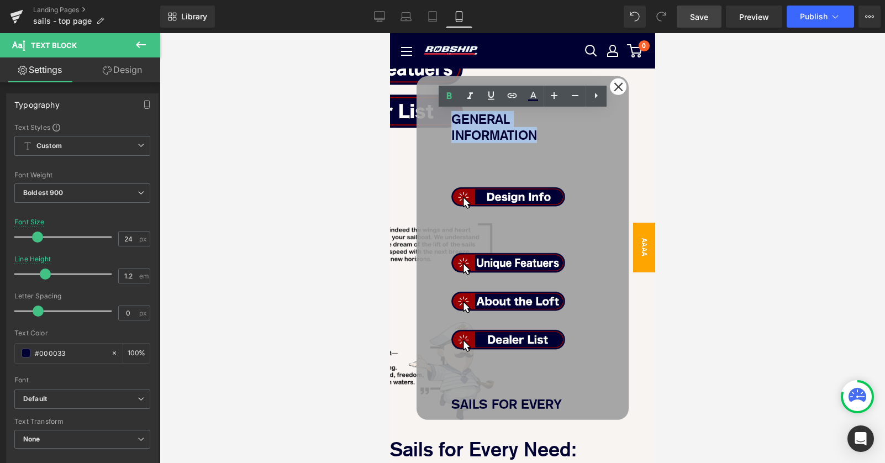
drag, startPoint x: 480, startPoint y: 117, endPoint x: 586, endPoint y: 144, distance: 109.9
click at [586, 141] on p "GENERAL INFORMATION" at bounding box center [522, 127] width 143 height 32
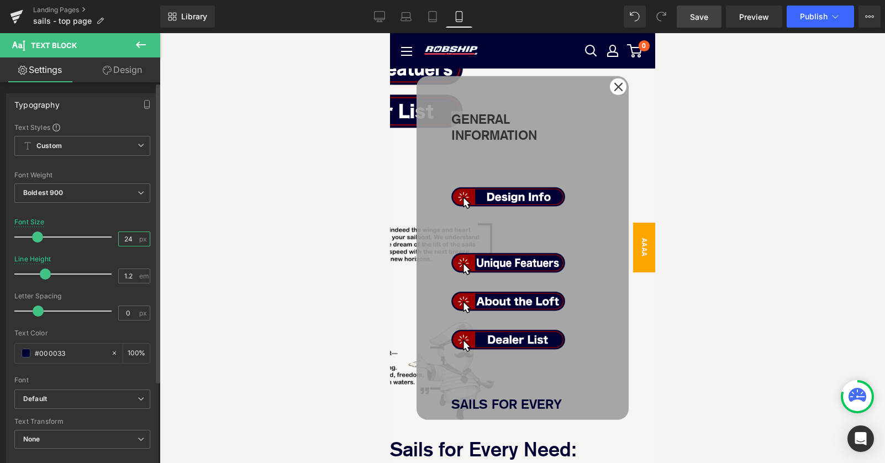
click at [126, 239] on input "24" at bounding box center [128, 239] width 19 height 14
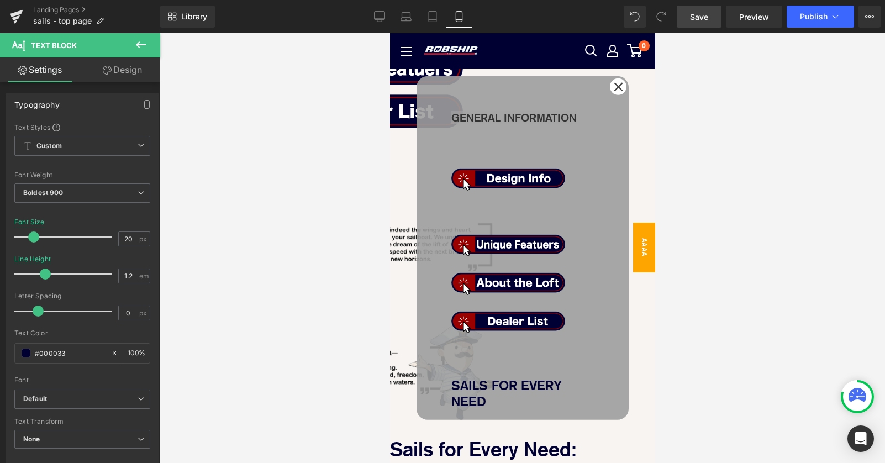
click at [390, 33] on span "Text Block" at bounding box center [390, 33] width 0 height 0
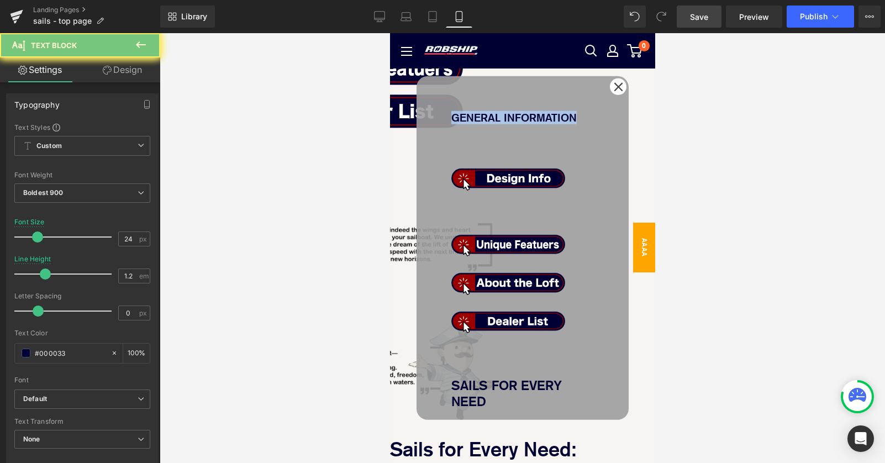
click at [472, 377] on strong "SAILS FOR EVERY NEED" at bounding box center [506, 392] width 111 height 31
click at [463, 377] on p "SAILS FOR EVERY NEED" at bounding box center [522, 393] width 143 height 32
drag, startPoint x: 463, startPoint y: 283, endPoint x: 575, endPoint y: 312, distance: 115.2
click at [574, 312] on div "GENERAL INFORMATION Text Block Image Image Image Image Row SAILS FOR EVERY NEED…" at bounding box center [522, 360] width 143 height 499
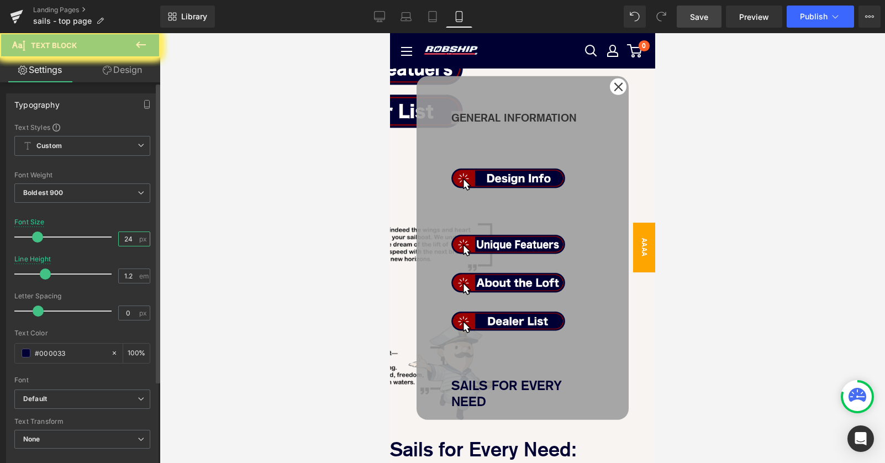
click at [125, 240] on input "24" at bounding box center [128, 239] width 19 height 14
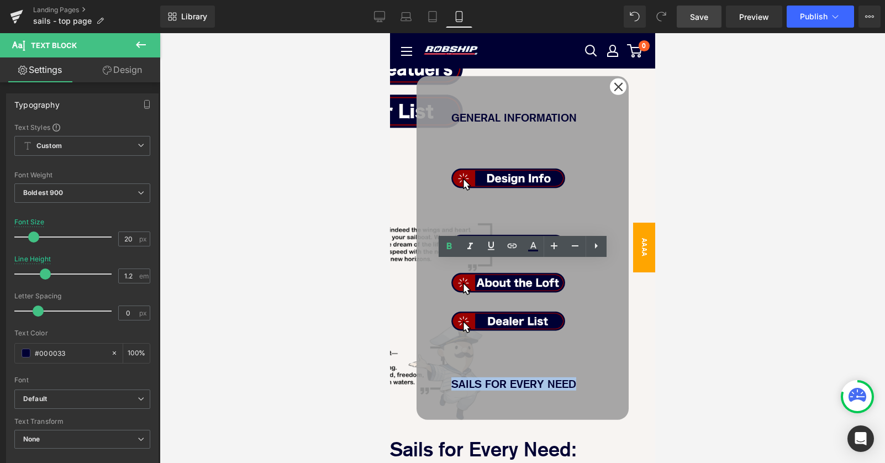
click at [612, 134] on div "GENERAL INFORMATION Text Block Image Image Image Image Row SAILS FOR EVERY NEED…" at bounding box center [522, 248] width 190 height 322
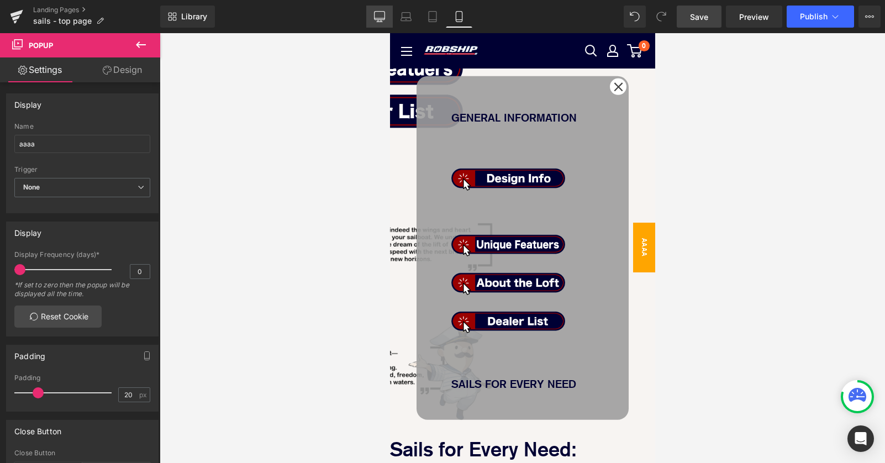
click at [375, 17] on icon at bounding box center [380, 16] width 10 height 8
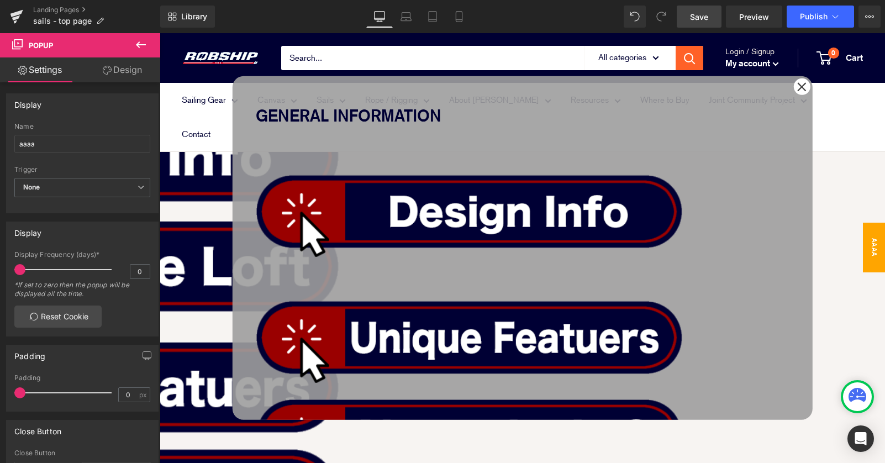
drag, startPoint x: 379, startPoint y: 159, endPoint x: 218, endPoint y: 230, distance: 176.4
click at [160, 33] on span "Image" at bounding box center [160, 33] width 0 height 0
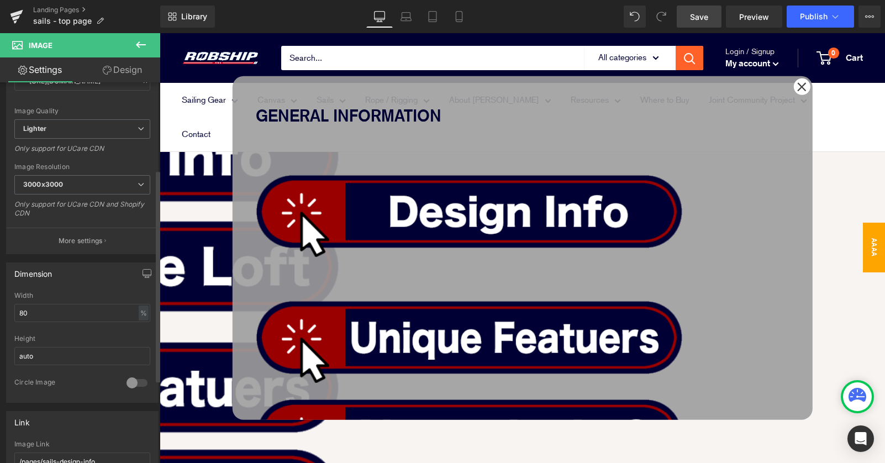
scroll to position [156, 0]
click at [143, 272] on icon "button" at bounding box center [147, 274] width 9 height 9
click at [139, 338] on div "%" at bounding box center [144, 340] width 10 height 15
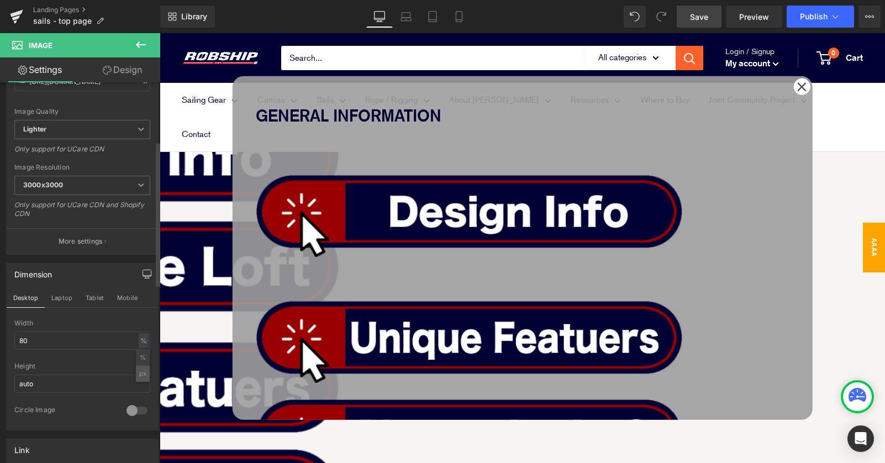
click at [139, 375] on li "px" at bounding box center [143, 374] width 14 height 16
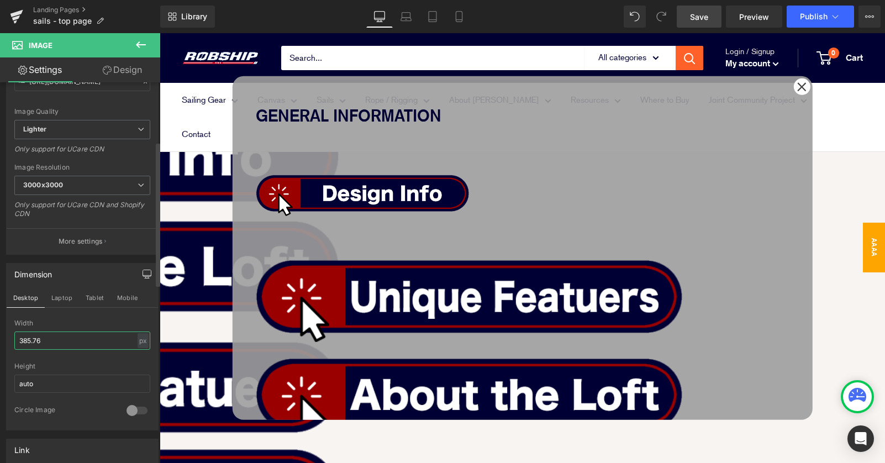
click at [54, 338] on input "385.76" at bounding box center [82, 341] width 136 height 18
drag, startPoint x: 57, startPoint y: 338, endPoint x: -9, endPoint y: 338, distance: 66.3
click at [0, 338] on html "Image You are previewing how the will restyle your page. You can not edit Eleme…" at bounding box center [442, 231] width 885 height 463
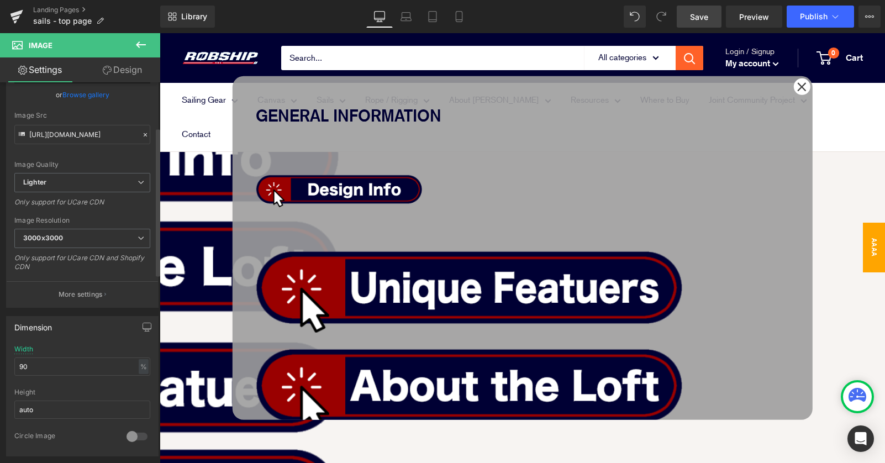
scroll to position [115, 0]
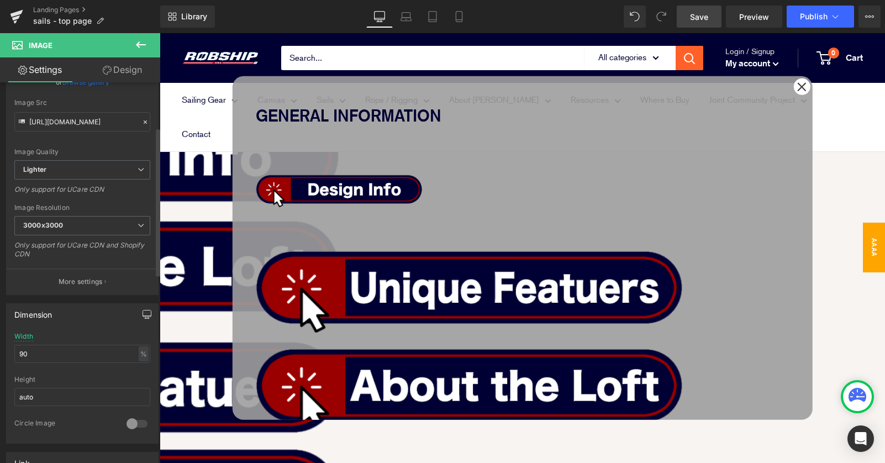
click at [144, 313] on icon "button" at bounding box center [147, 314] width 9 height 9
click at [139, 380] on div "%" at bounding box center [144, 381] width 10 height 15
click at [139, 413] on li "px" at bounding box center [143, 414] width 14 height 16
click at [56, 382] on input "289.31" at bounding box center [82, 381] width 136 height 18
drag, startPoint x: 56, startPoint y: 382, endPoint x: -9, endPoint y: 380, distance: 65.2
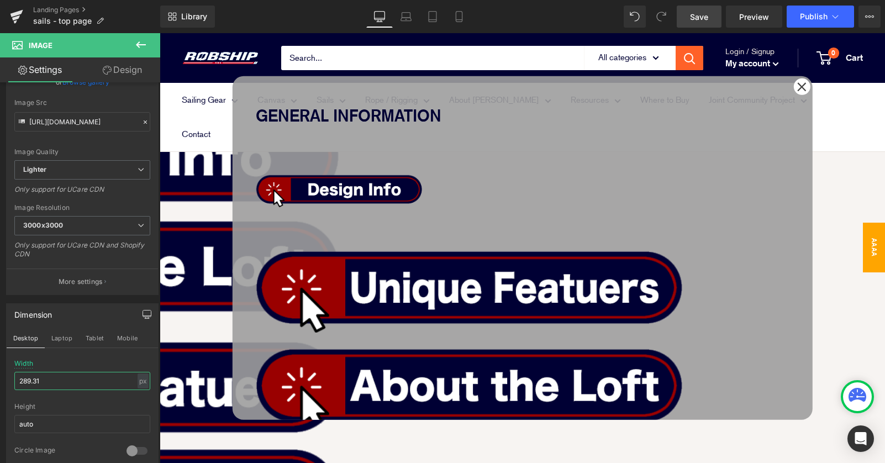
click at [0, 380] on html "Image You are previewing how the will restyle your page. You can not edit Eleme…" at bounding box center [442, 231] width 885 height 463
click at [160, 33] on span "Image" at bounding box center [160, 33] width 0 height 0
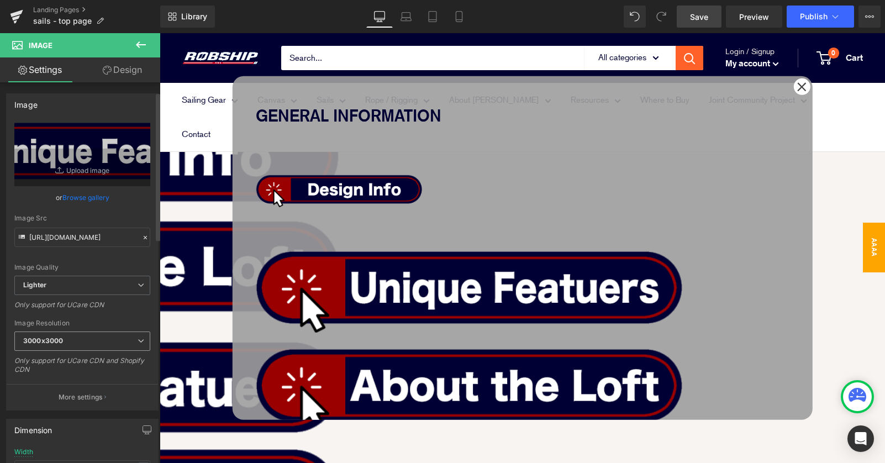
scroll to position [226, 0]
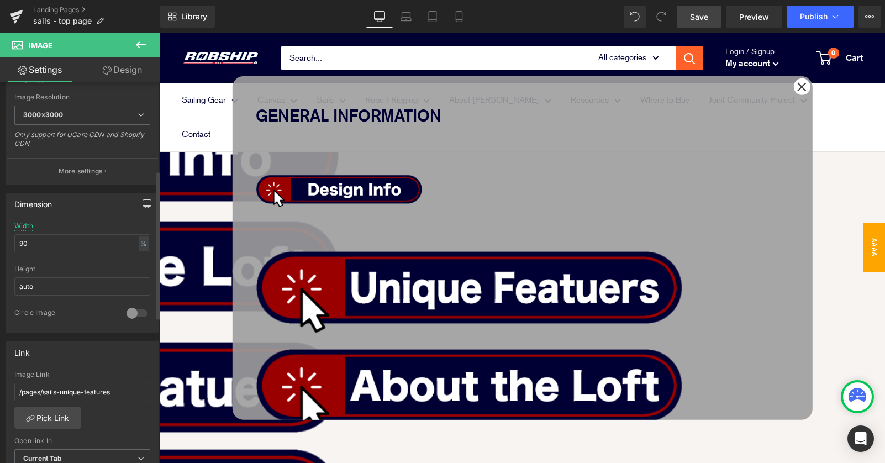
click at [138, 211] on button "button" at bounding box center [147, 203] width 18 height 21
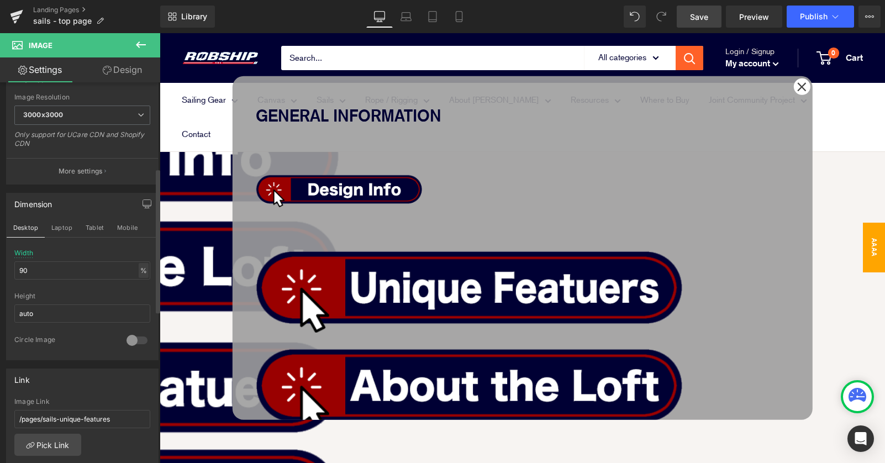
click at [143, 264] on div "%" at bounding box center [144, 270] width 10 height 15
click at [138, 301] on li "px" at bounding box center [143, 304] width 14 height 16
click at [55, 272] on input "289.31" at bounding box center [82, 270] width 136 height 18
drag, startPoint x: 54, startPoint y: 271, endPoint x: -9, endPoint y: 271, distance: 63.0
click at [0, 271] on html "Image You are previewing how the will restyle your page. You can not edit Eleme…" at bounding box center [442, 231] width 885 height 463
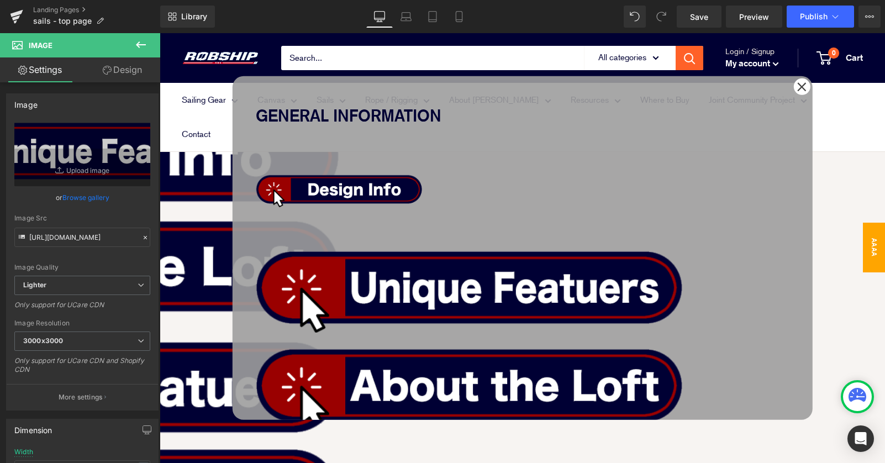
click at [160, 33] on span "Image" at bounding box center [160, 33] width 0 height 0
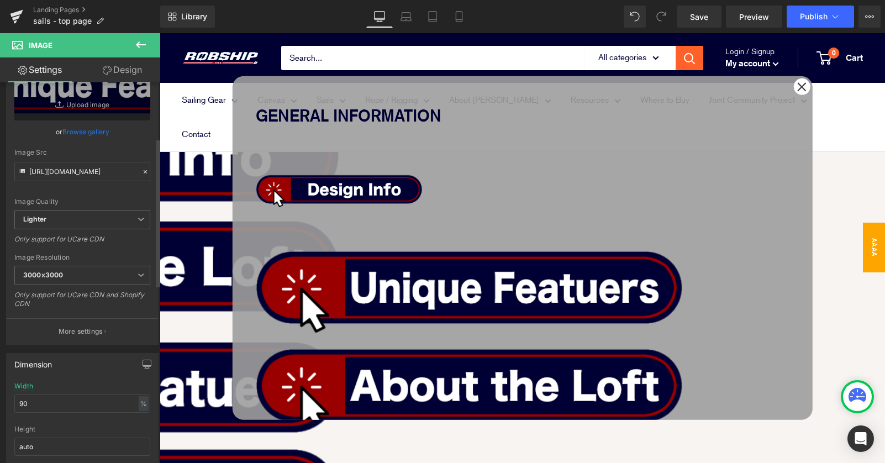
scroll to position [243, 0]
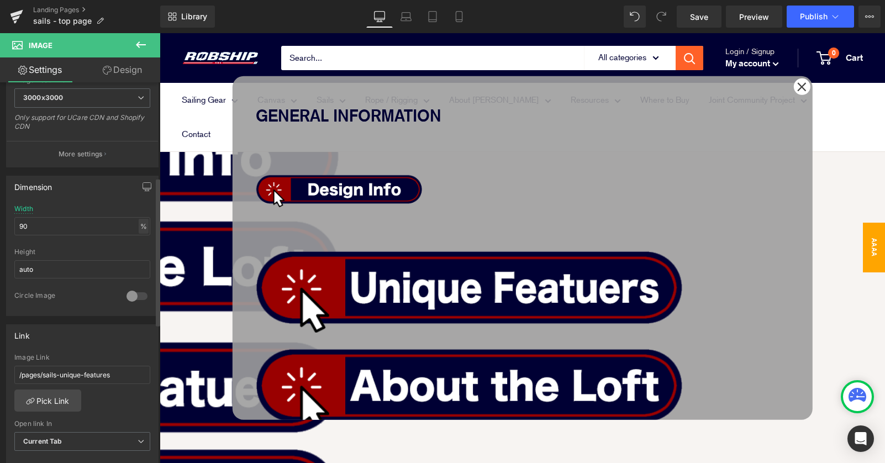
click at [139, 227] on div "%" at bounding box center [144, 226] width 10 height 15
click at [140, 245] on li "%" at bounding box center [143, 243] width 14 height 16
click at [144, 224] on div "%" at bounding box center [144, 226] width 10 height 15
click at [138, 259] on li "px" at bounding box center [143, 259] width 14 height 16
click at [51, 226] on input "289.31" at bounding box center [82, 226] width 136 height 18
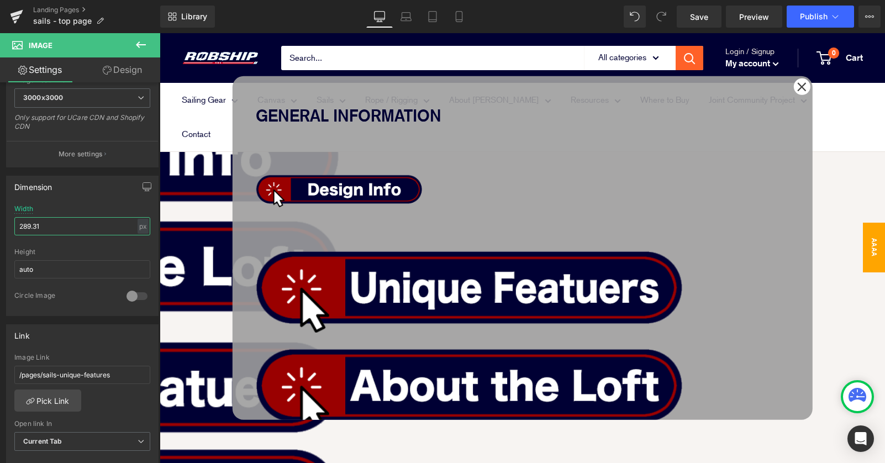
drag, startPoint x: 52, startPoint y: 225, endPoint x: -9, endPoint y: 225, distance: 61.3
click at [0, 225] on html "Image You are previewing how the will restyle your page. You can not edit Eleme…" at bounding box center [442, 231] width 885 height 463
type input "300"
click at [160, 33] on span "Image" at bounding box center [160, 33] width 0 height 0
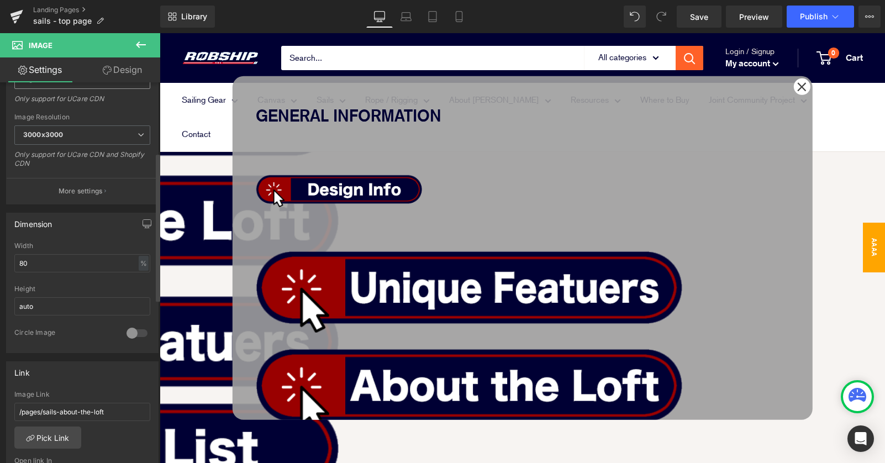
scroll to position [225, 0]
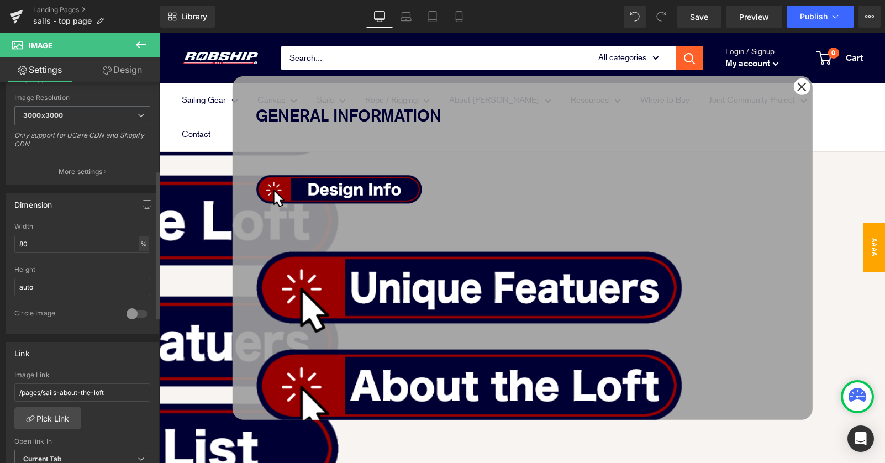
click at [139, 248] on div "%" at bounding box center [144, 243] width 10 height 15
click at [138, 276] on li "px" at bounding box center [143, 277] width 14 height 16
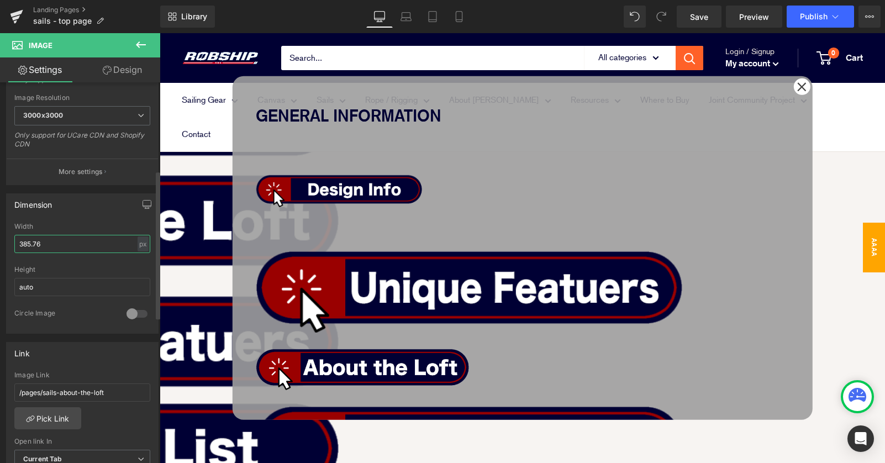
click at [48, 243] on input "385.76" at bounding box center [82, 244] width 136 height 18
drag, startPoint x: 48, startPoint y: 243, endPoint x: -1, endPoint y: 243, distance: 48.1
click at [0, 243] on div "Dimension 385.76px Width 385.76 px % px auto Height auto 0 Circle Image" at bounding box center [82, 259] width 165 height 149
type input "300"
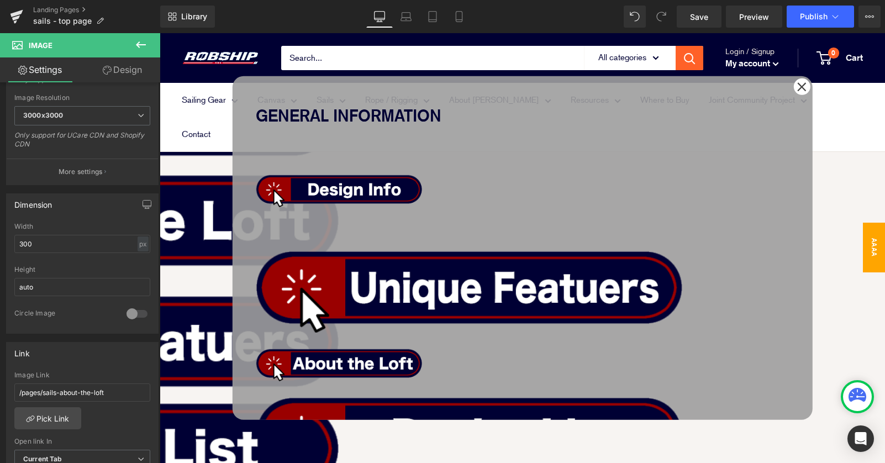
click at [160, 33] on link "Image" at bounding box center [160, 33] width 0 height 0
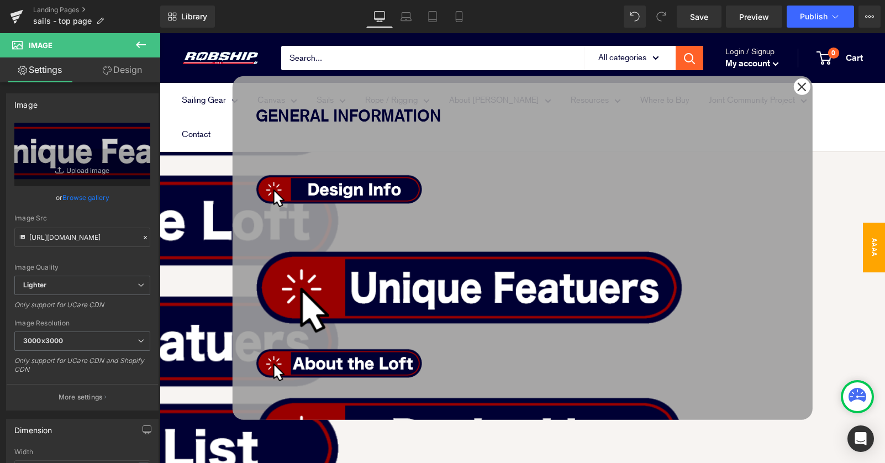
click at [133, 68] on link "Design" at bounding box center [122, 69] width 80 height 25
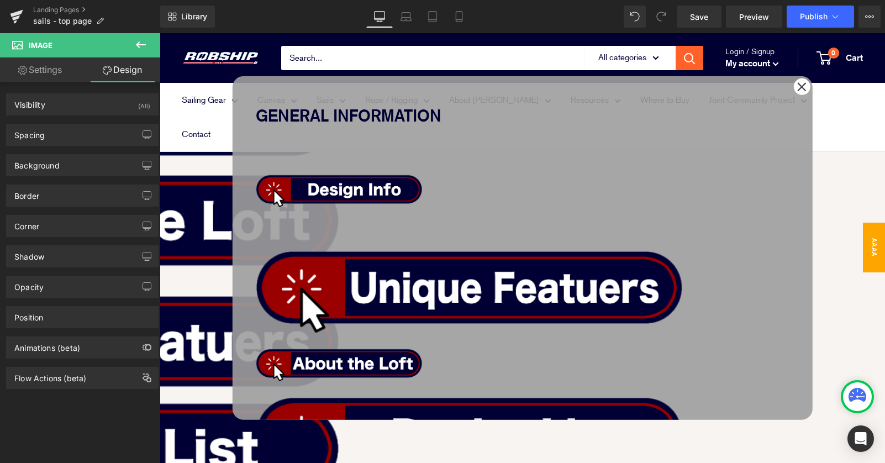
click at [31, 71] on link "Settings" at bounding box center [40, 69] width 80 height 25
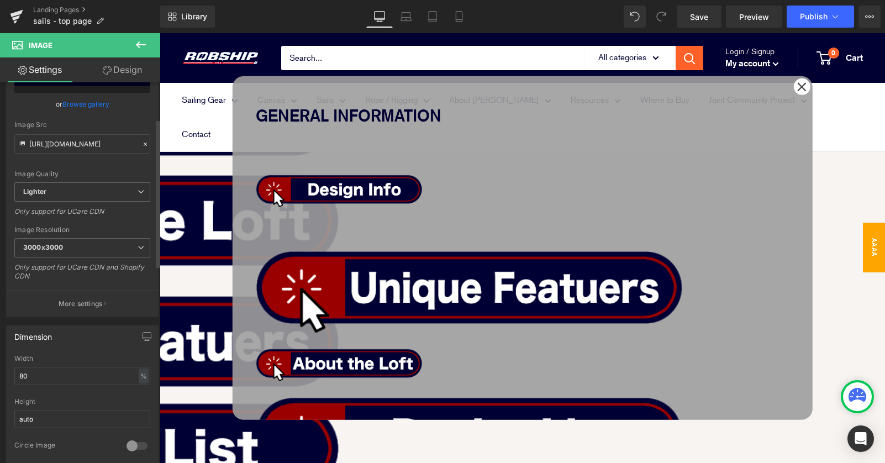
scroll to position [136, 0]
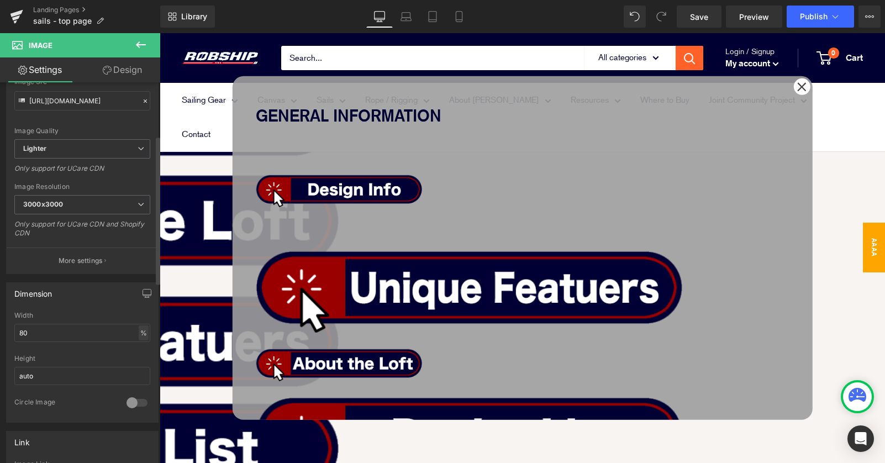
click at [139, 328] on div "%" at bounding box center [144, 332] width 10 height 15
click at [137, 364] on li "px" at bounding box center [143, 366] width 14 height 16
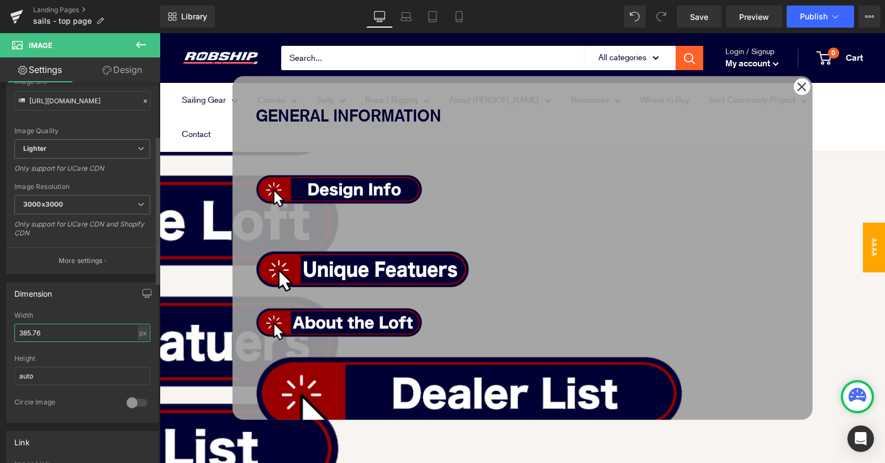
click at [57, 334] on input "385.76" at bounding box center [82, 333] width 136 height 18
drag, startPoint x: 57, startPoint y: 334, endPoint x: -9, endPoint y: 334, distance: 66.3
click at [0, 334] on html "Image You are previewing how the will restyle your page. You can not edit Eleme…" at bounding box center [442, 231] width 885 height 463
type input "300"
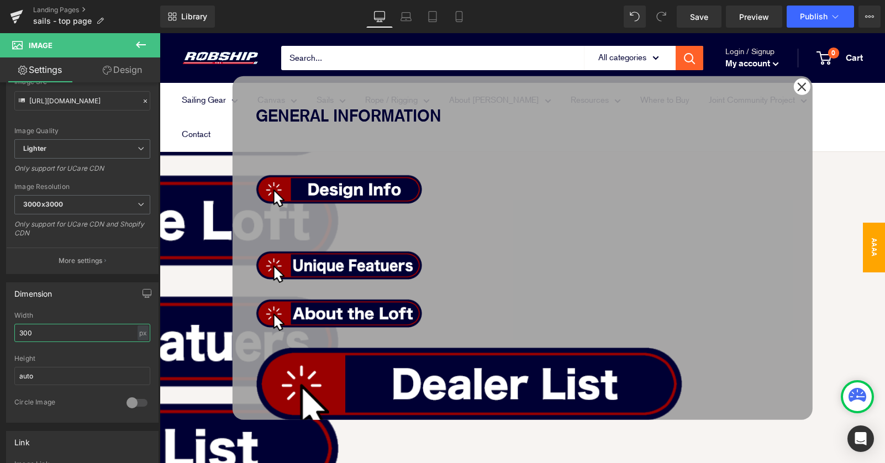
drag, startPoint x: 651, startPoint y: 198, endPoint x: 432, endPoint y: 194, distance: 218.8
click at [160, 33] on span "Image" at bounding box center [160, 33] width 0 height 0
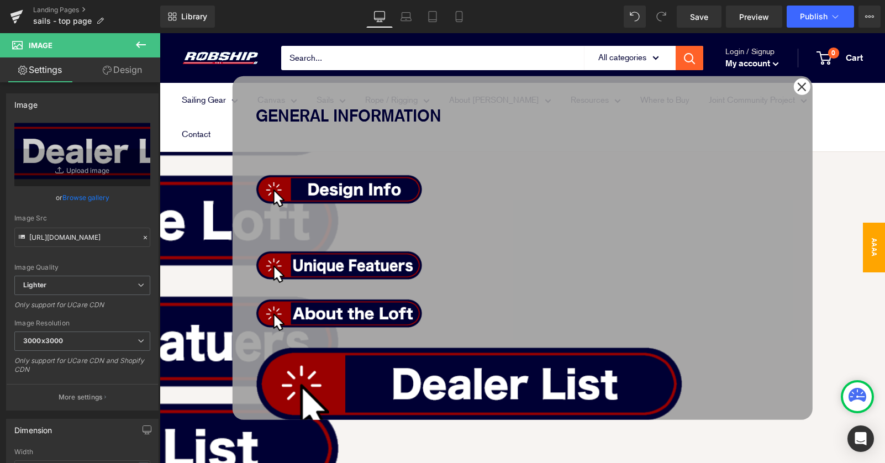
click at [125, 69] on link "Design" at bounding box center [122, 69] width 80 height 25
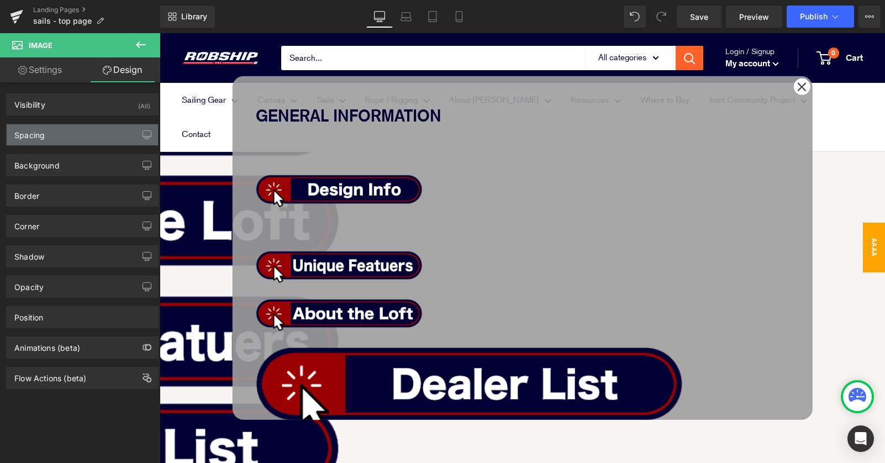
click at [86, 131] on div "Spacing" at bounding box center [82, 134] width 151 height 21
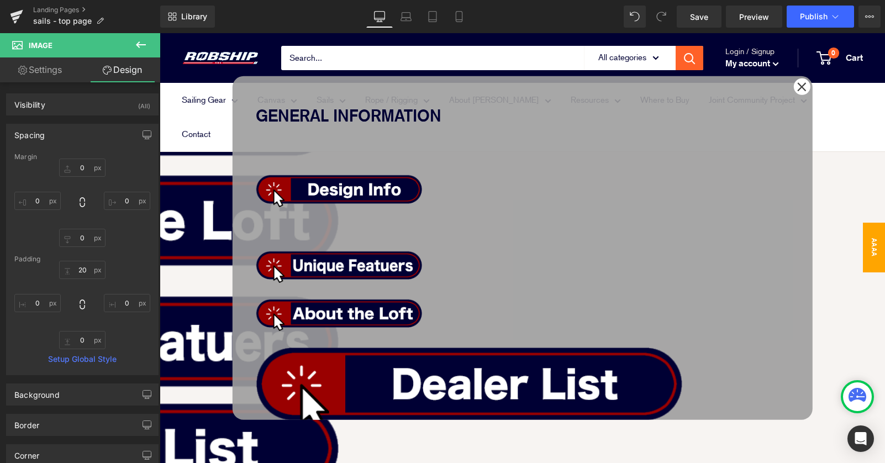
click at [50, 67] on link "Settings" at bounding box center [40, 69] width 80 height 25
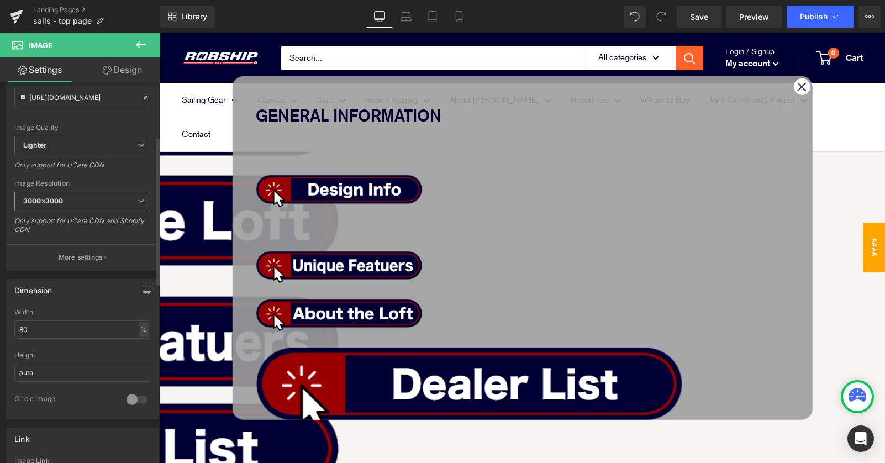
scroll to position [145, 0]
click at [139, 324] on div "%" at bounding box center [144, 324] width 10 height 15
click at [140, 354] on li "px" at bounding box center [143, 357] width 14 height 16
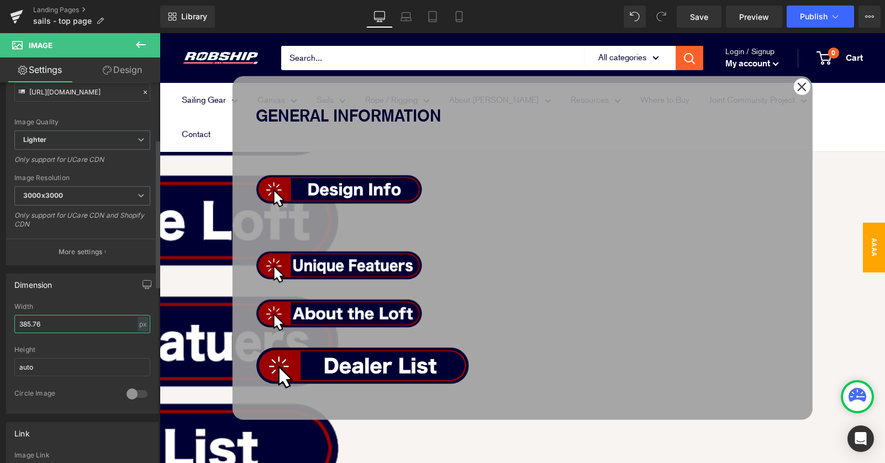
click at [49, 323] on input "385.76" at bounding box center [82, 324] width 136 height 18
drag, startPoint x: 49, startPoint y: 323, endPoint x: -9, endPoint y: 323, distance: 58.6
click at [0, 323] on html "Image You are previewing how the will restyle your page. You can not edit Eleme…" at bounding box center [442, 231] width 885 height 463
type input "300"
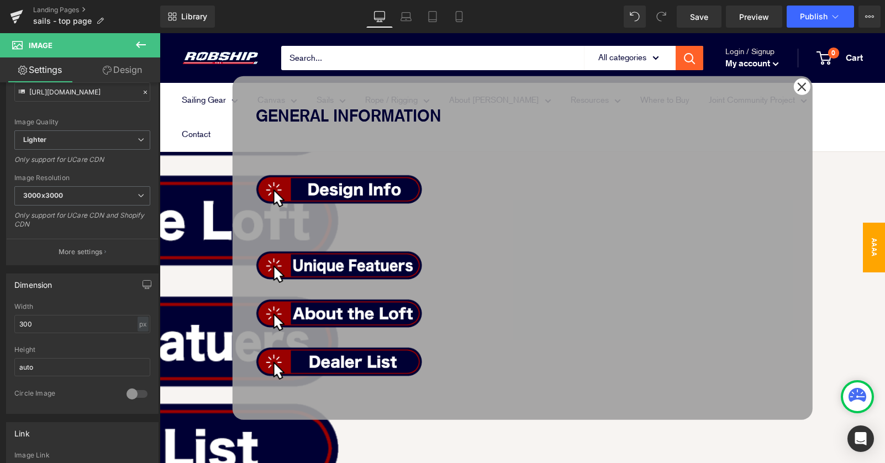
drag, startPoint x: 794, startPoint y: 166, endPoint x: 785, endPoint y: 283, distance: 116.9
click at [794, 166] on div "GENERAL INFORMATION Text Block Image Image Image Image Row SAILS FOR EVERY NEED…" at bounding box center [522, 248] width 580 height 344
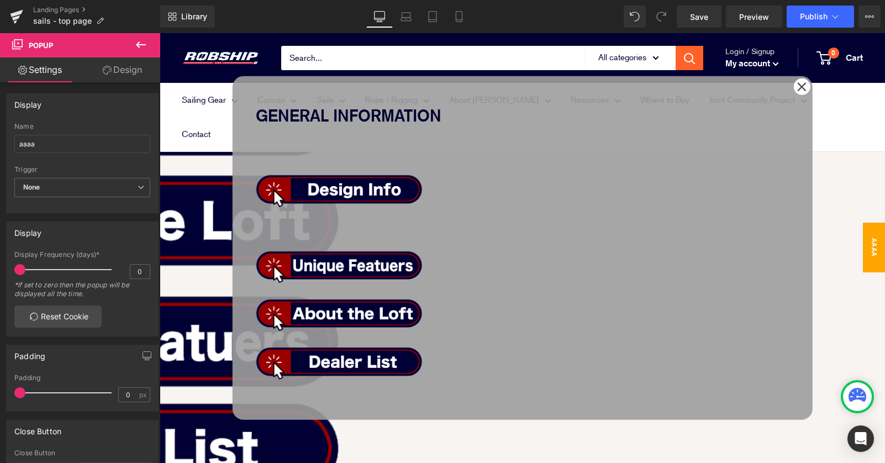
click at [259, 336] on div at bounding box center [257, 336] width 3 height 0
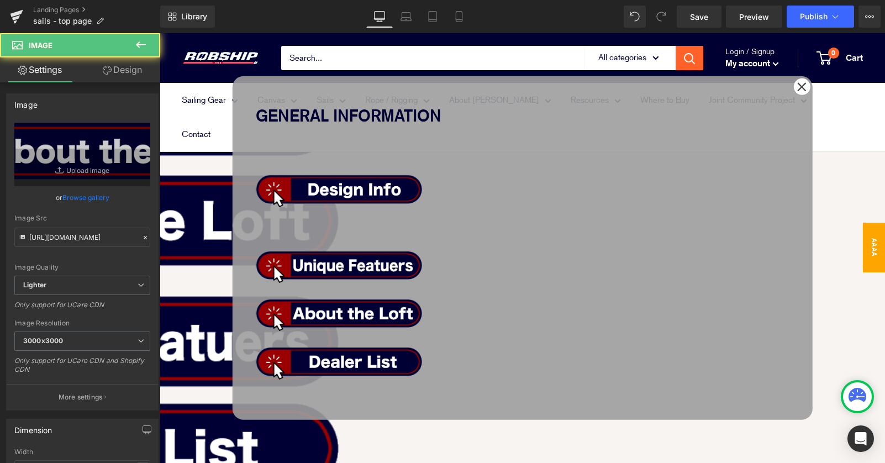
click at [514, 240] on link at bounding box center [522, 261] width 533 height 43
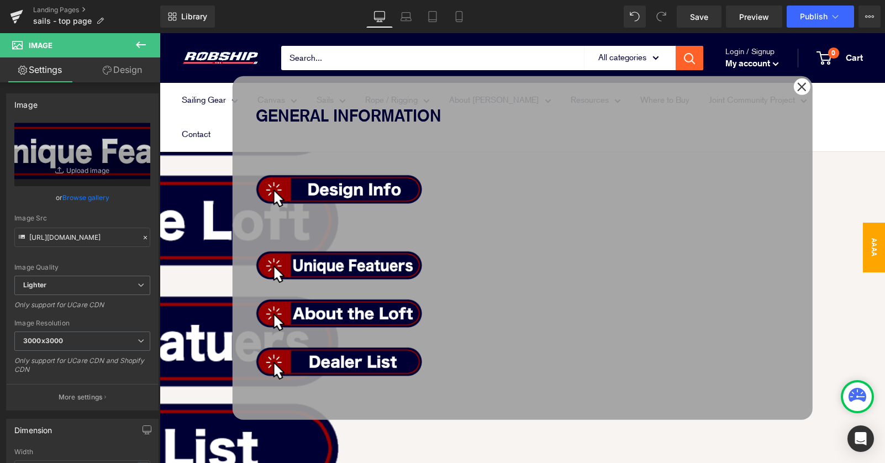
click at [121, 66] on link "Design" at bounding box center [122, 69] width 80 height 25
click at [0, 0] on div "Spacing" at bounding box center [0, 0] width 0 height 0
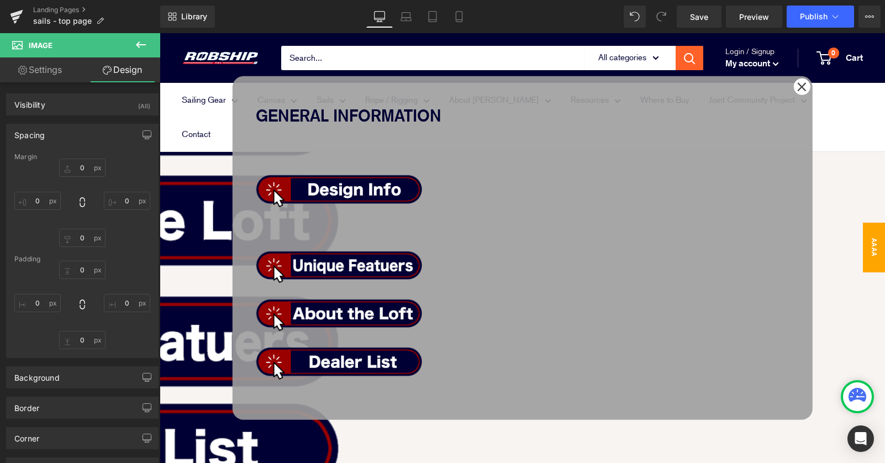
type input "0"
type input "20"
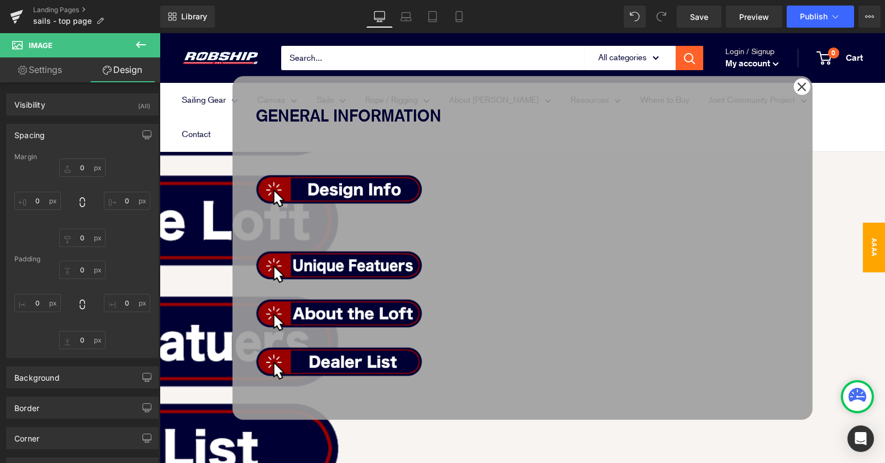
type input "0"
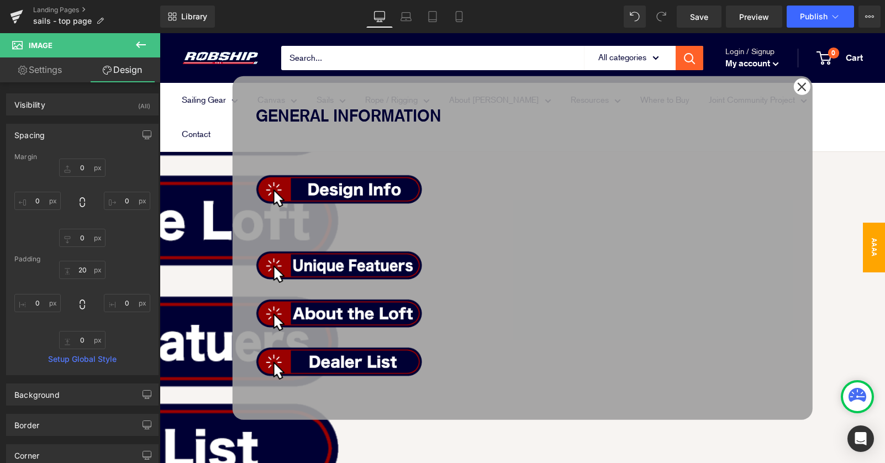
click at [160, 33] on span "Row" at bounding box center [160, 33] width 0 height 0
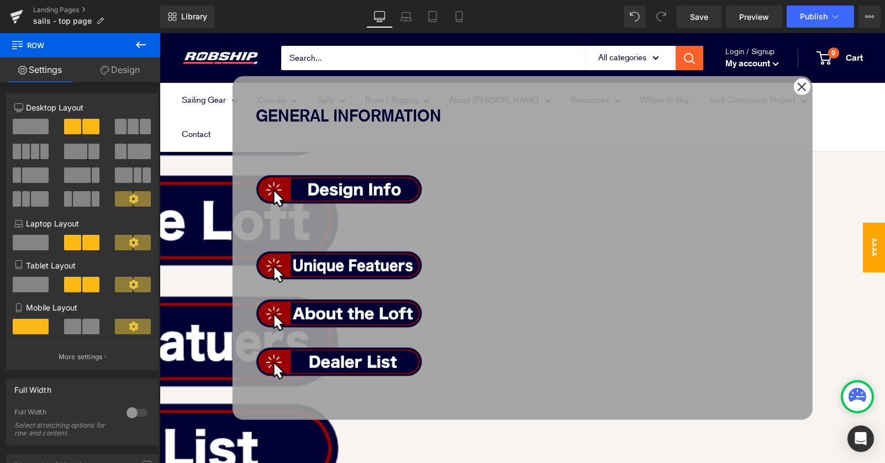
drag, startPoint x: 124, startPoint y: 125, endPoint x: 238, endPoint y: 165, distance: 120.6
click at [128, 125] on span at bounding box center [133, 126] width 11 height 15
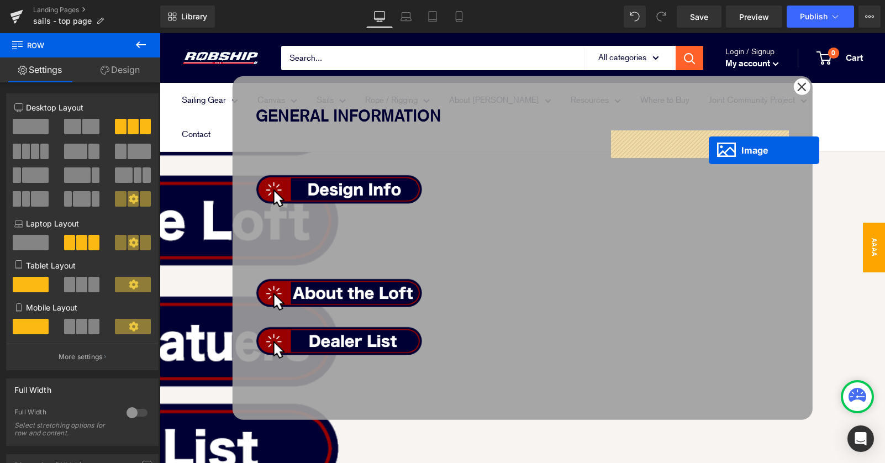
drag, startPoint x: 324, startPoint y: 196, endPoint x: 709, endPoint y: 150, distance: 387.3
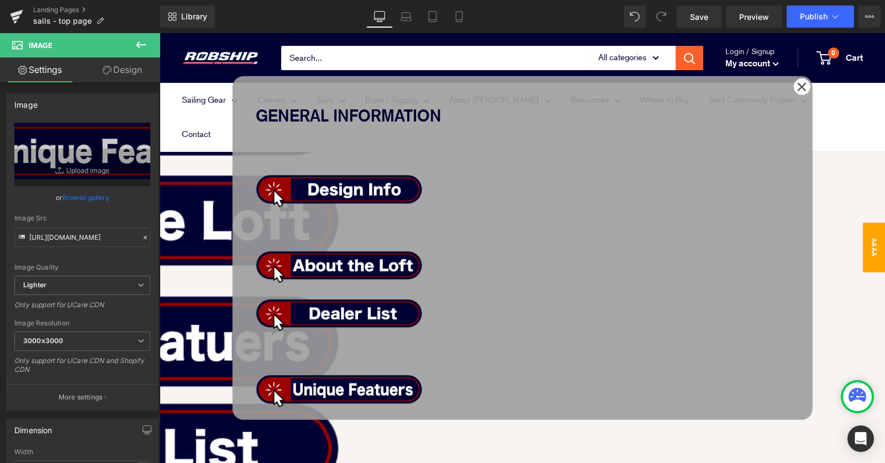
click at [160, 33] on span "Row" at bounding box center [160, 33] width 0 height 0
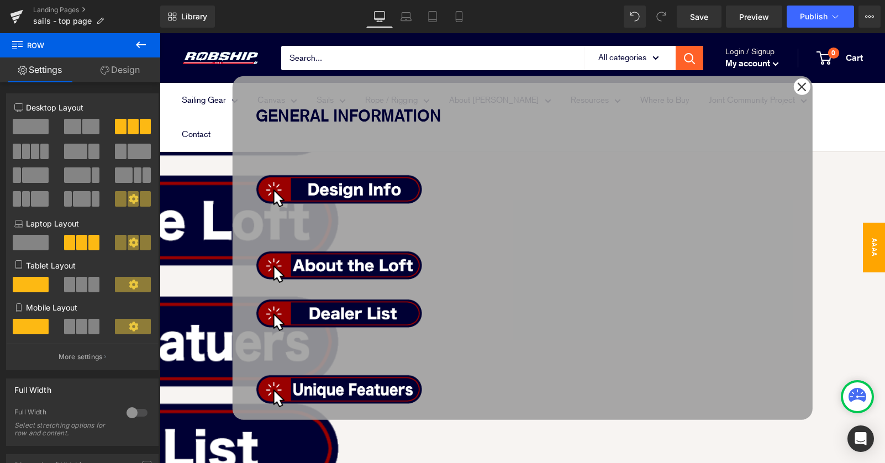
click at [115, 71] on link "Design" at bounding box center [120, 69] width 80 height 25
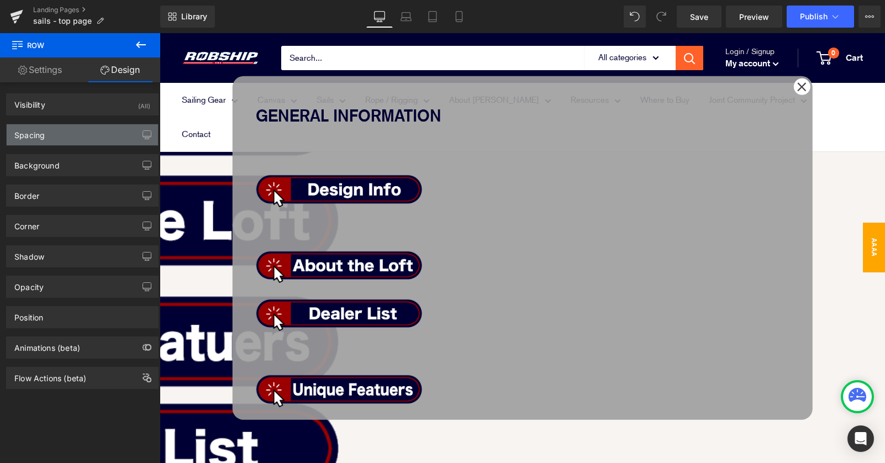
click at [88, 134] on div "Spacing" at bounding box center [82, 134] width 151 height 21
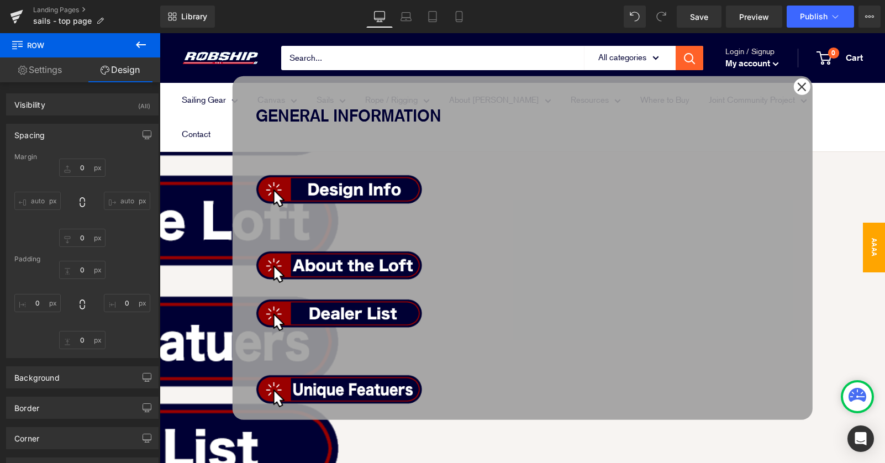
type input "0"
type input "30"
type input "0"
type input "10"
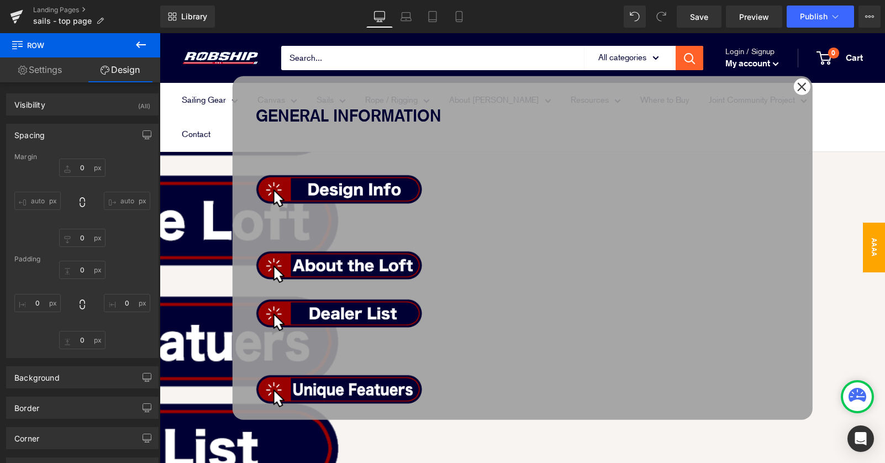
type input "0"
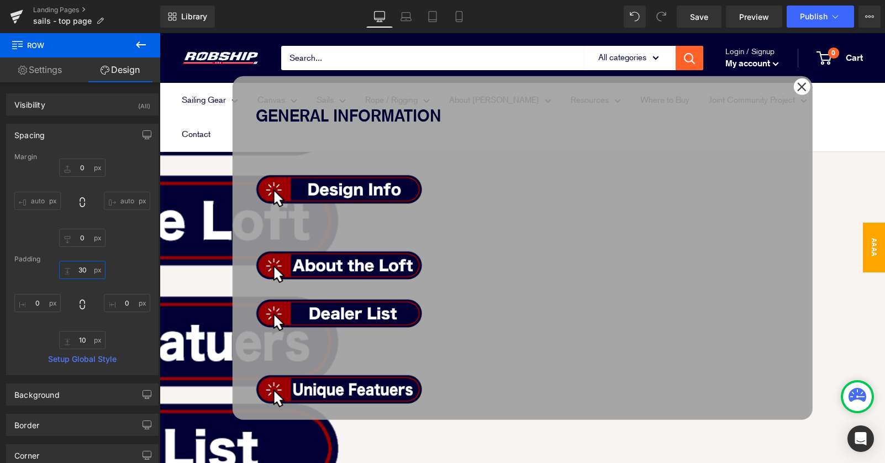
click at [78, 268] on input "30" at bounding box center [82, 270] width 46 height 18
click at [138, 140] on button "button" at bounding box center [147, 134] width 18 height 21
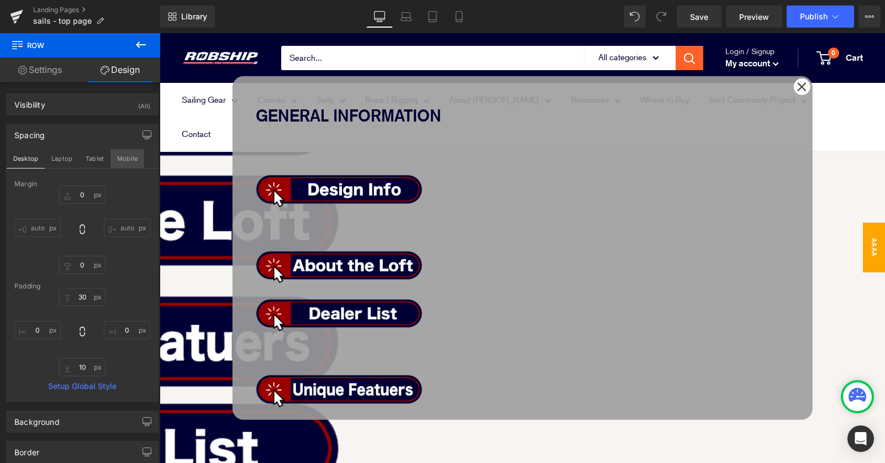
click at [119, 156] on button "Mobile" at bounding box center [128, 158] width 34 height 19
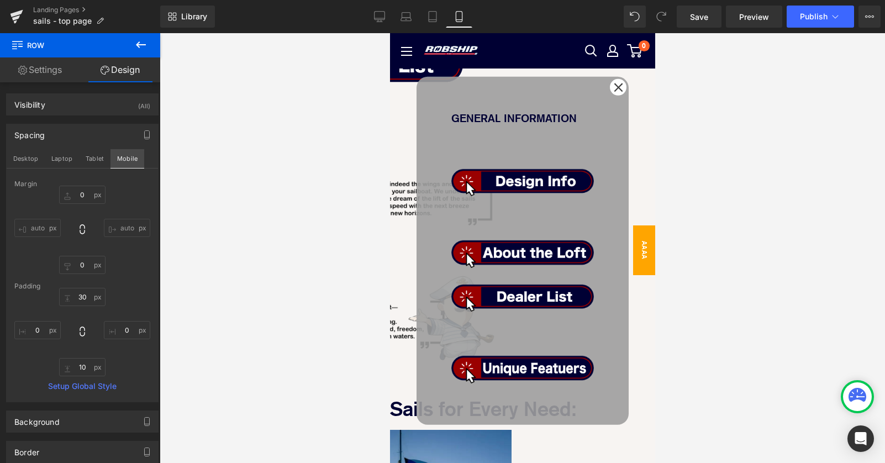
scroll to position [552, 0]
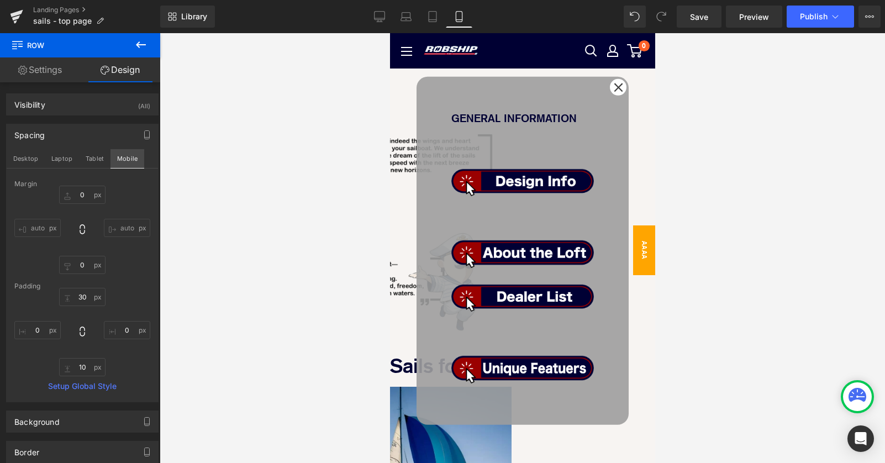
type input "0"
type input "10"
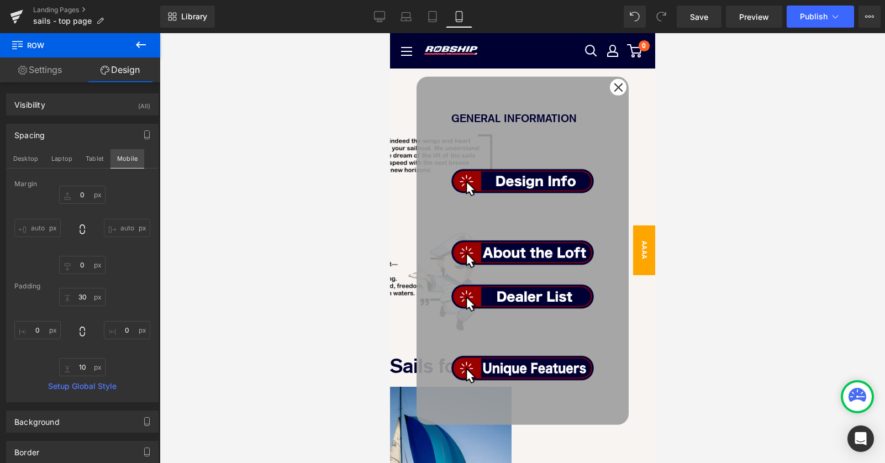
type input "0"
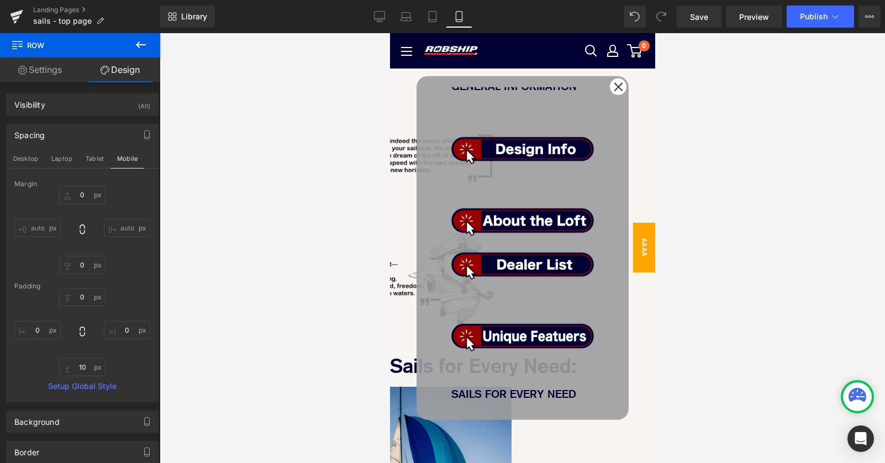
scroll to position [553, 0]
click at [479, 126] on img at bounding box center [522, 145] width 143 height 38
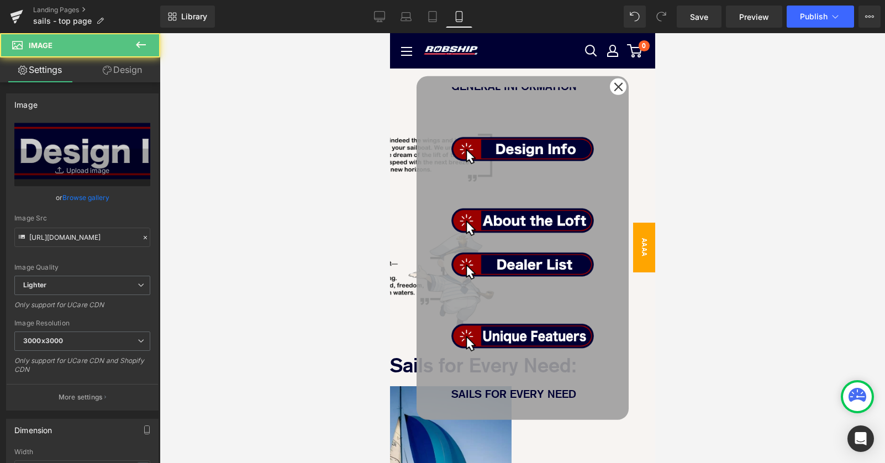
click at [120, 70] on link "Design" at bounding box center [122, 69] width 80 height 25
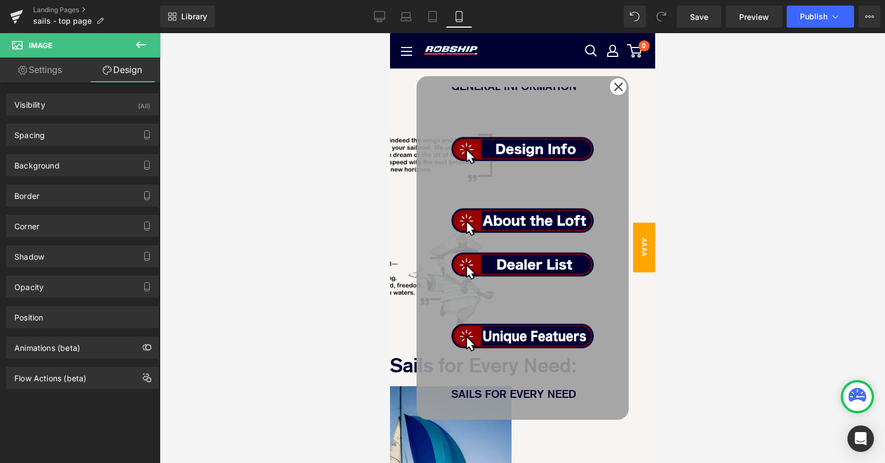
click at [31, 72] on link "Settings" at bounding box center [40, 69] width 80 height 25
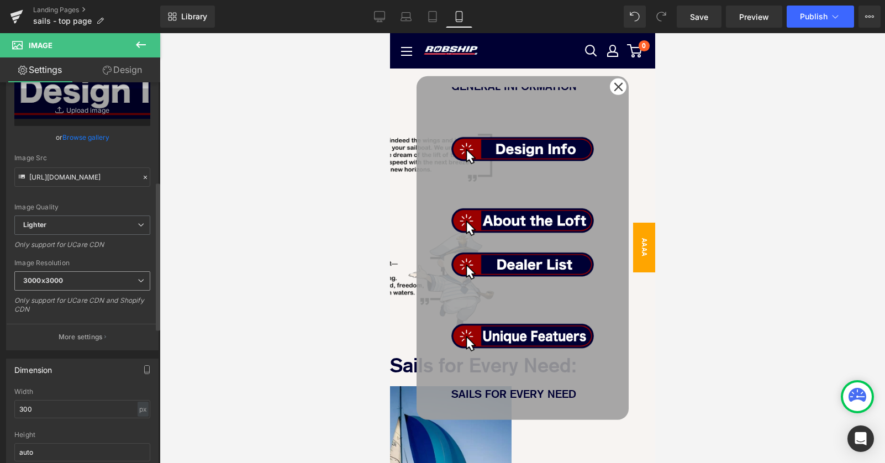
scroll to position [282, 0]
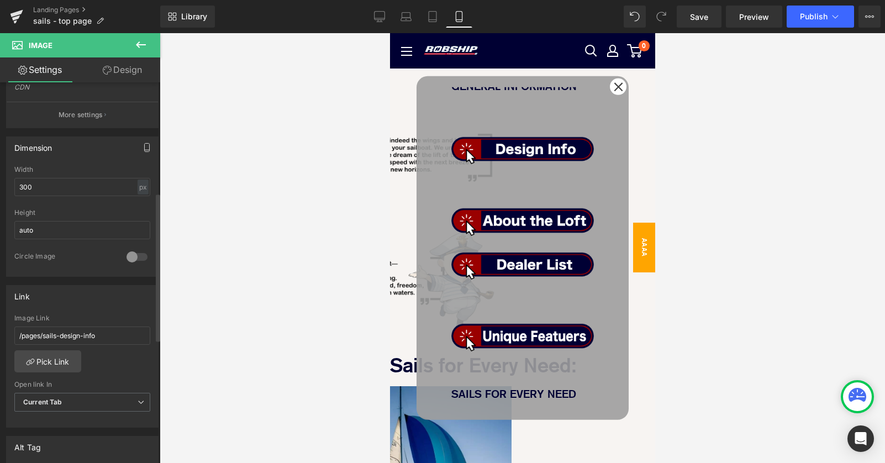
click at [145, 150] on icon "button" at bounding box center [147, 150] width 5 height 0
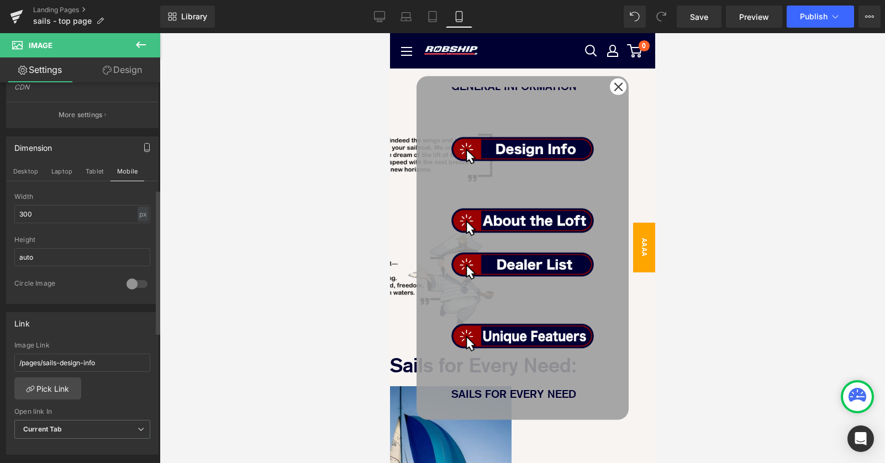
scroll to position [0, 0]
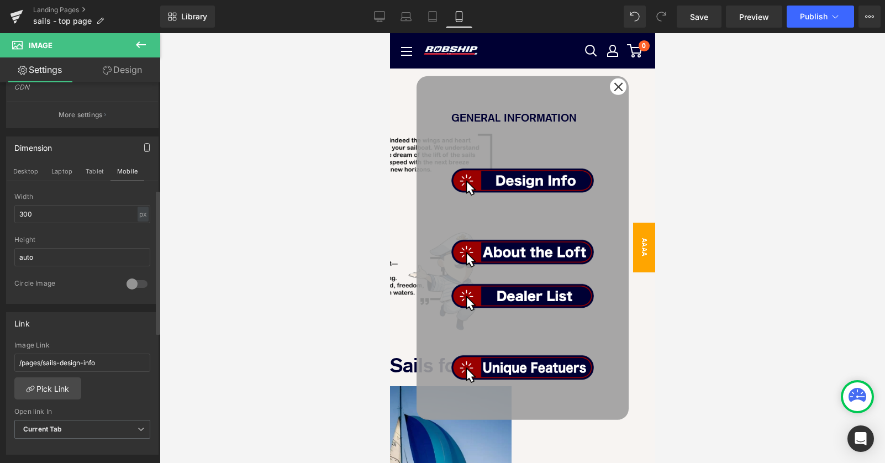
drag, startPoint x: 514, startPoint y: 325, endPoint x: 601, endPoint y: 278, distance: 98.9
click at [390, 33] on span "Image" at bounding box center [390, 33] width 0 height 0
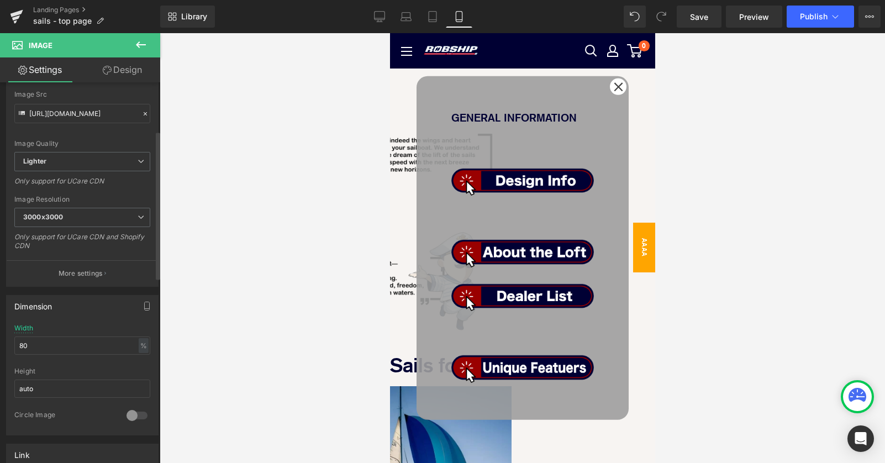
scroll to position [250, 0]
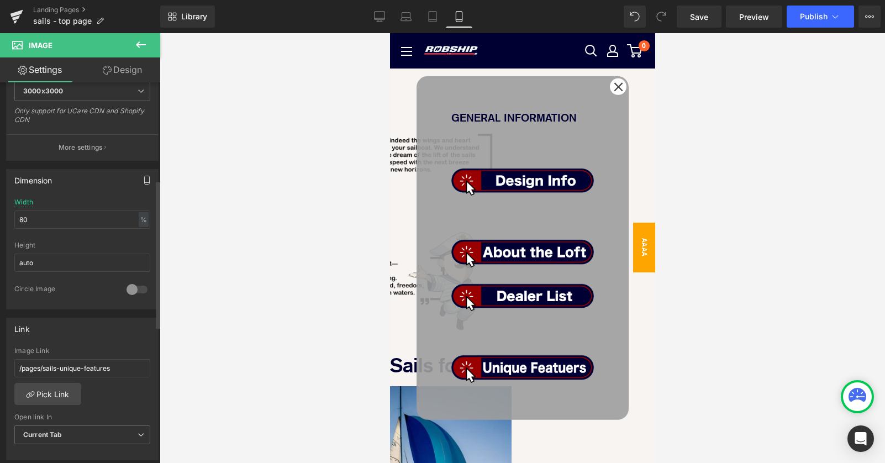
click at [146, 177] on icon "button" at bounding box center [147, 180] width 9 height 9
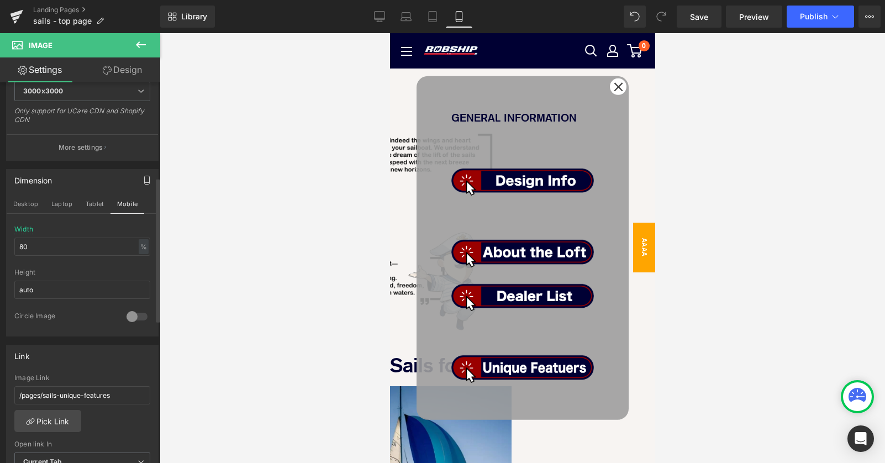
click at [82, 257] on div "Width 80 % % px" at bounding box center [82, 246] width 136 height 43
click at [133, 239] on input "80" at bounding box center [82, 247] width 136 height 18
click at [140, 242] on div "%" at bounding box center [144, 246] width 10 height 15
click at [140, 281] on li "px" at bounding box center [143, 280] width 14 height 16
click at [64, 244] on input "206.4" at bounding box center [82, 247] width 136 height 18
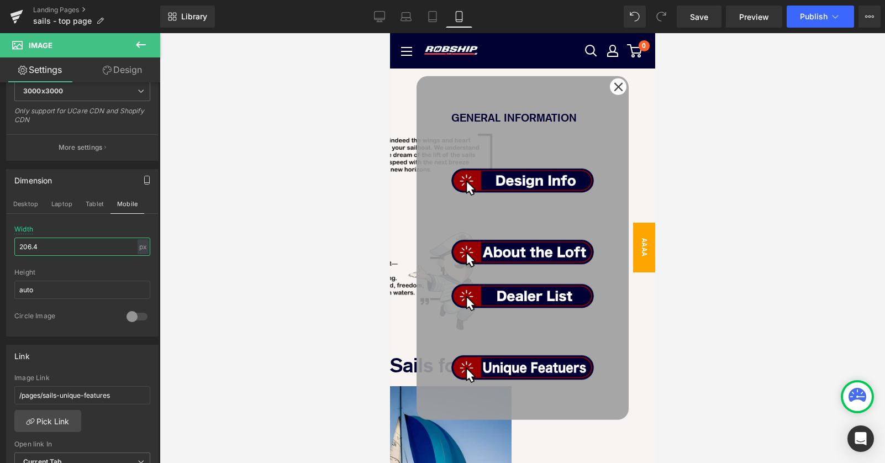
drag, startPoint x: 60, startPoint y: 244, endPoint x: -9, endPoint y: 244, distance: 69.6
click at [0, 244] on html "Image You are previewing how the will restyle your page. You can not edit Eleme…" at bounding box center [442, 231] width 885 height 463
type input "300"
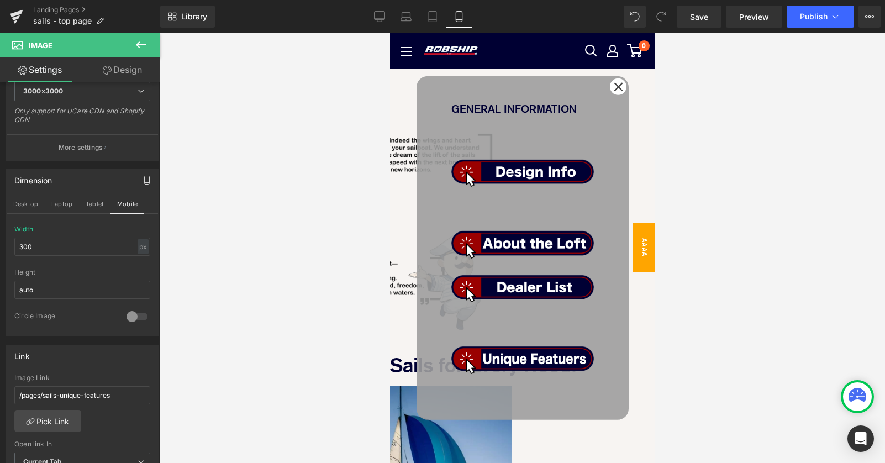
click at [390, 33] on span "Image" at bounding box center [390, 33] width 0 height 0
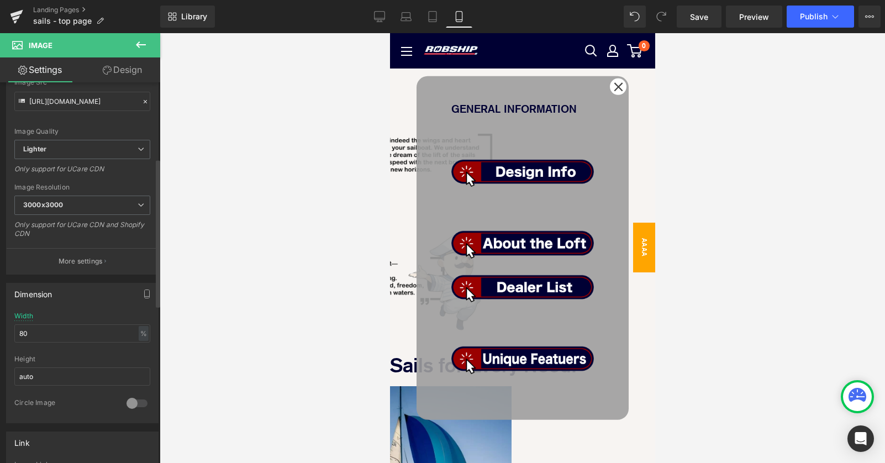
scroll to position [217, 0]
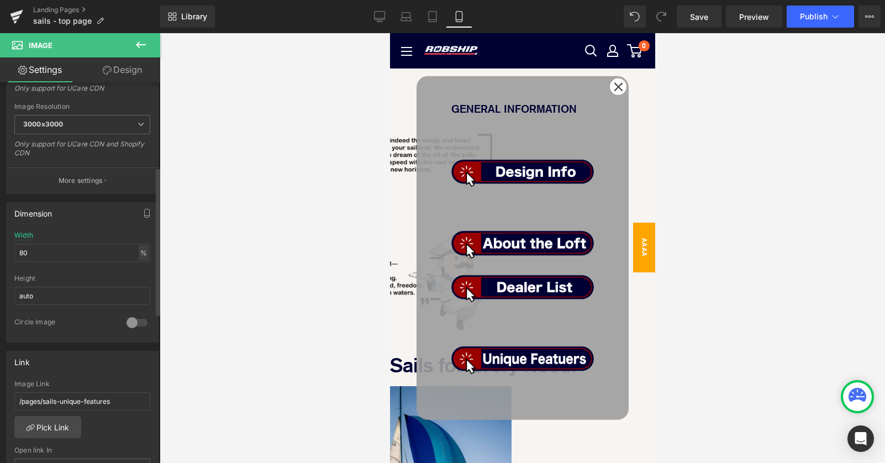
click at [140, 251] on div "%" at bounding box center [144, 252] width 10 height 15
click at [138, 292] on li "px" at bounding box center [143, 286] width 14 height 16
drag, startPoint x: 57, startPoint y: 251, endPoint x: -9, endPoint y: 256, distance: 67.1
click at [0, 256] on html "Image You are previewing how the will restyle your page. You can not edit Eleme…" at bounding box center [442, 231] width 885 height 463
type input "300206.4"
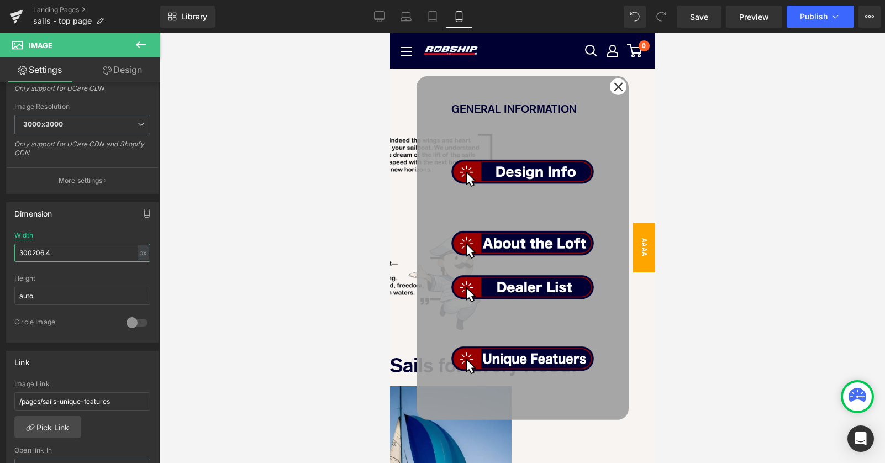
scroll to position [43, 0]
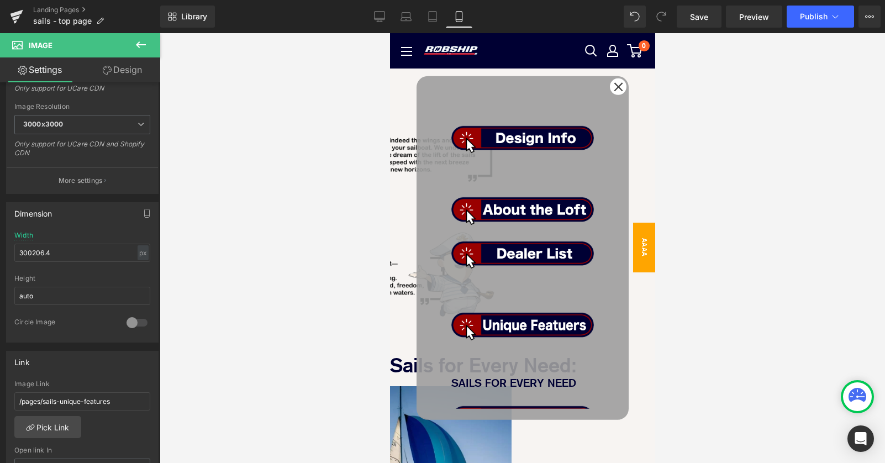
click at [390, 33] on span "Image" at bounding box center [390, 33] width 0 height 0
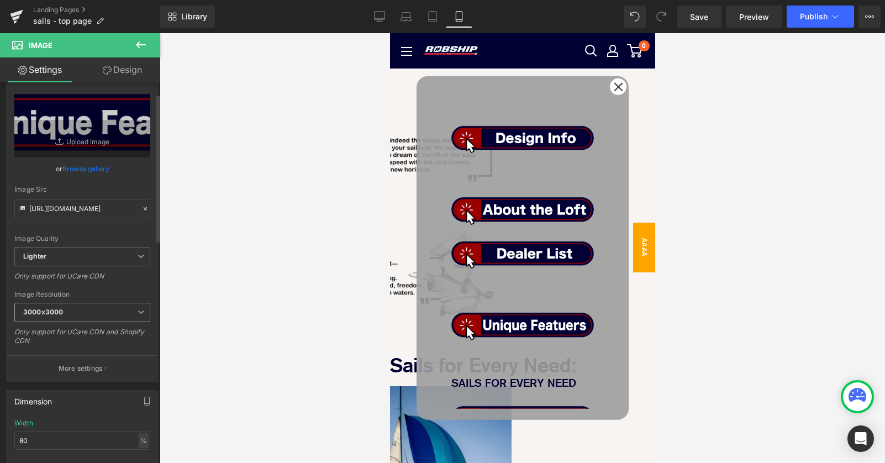
scroll to position [236, 0]
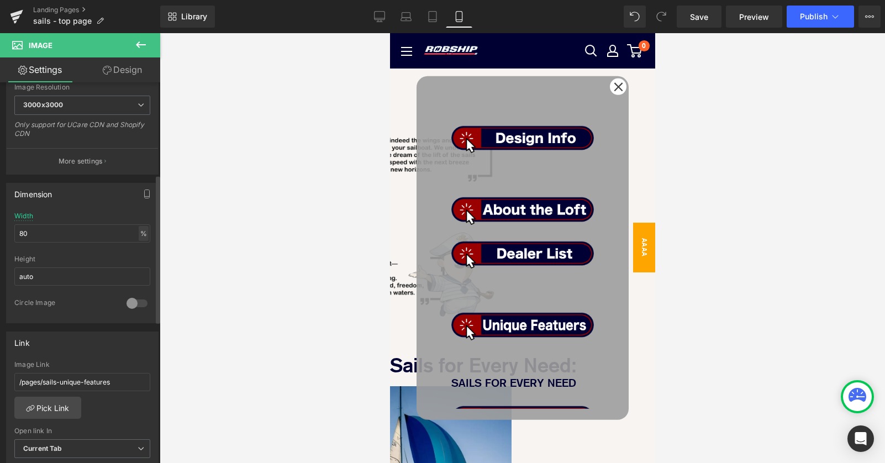
click at [140, 236] on div "%" at bounding box center [144, 233] width 10 height 15
click at [138, 261] on li "px" at bounding box center [143, 267] width 14 height 16
click at [51, 235] on input "206.4" at bounding box center [82, 233] width 136 height 18
drag, startPoint x: 51, startPoint y: 234, endPoint x: 11, endPoint y: 234, distance: 40.3
click at [15, 234] on input "206.4" at bounding box center [82, 233] width 136 height 18
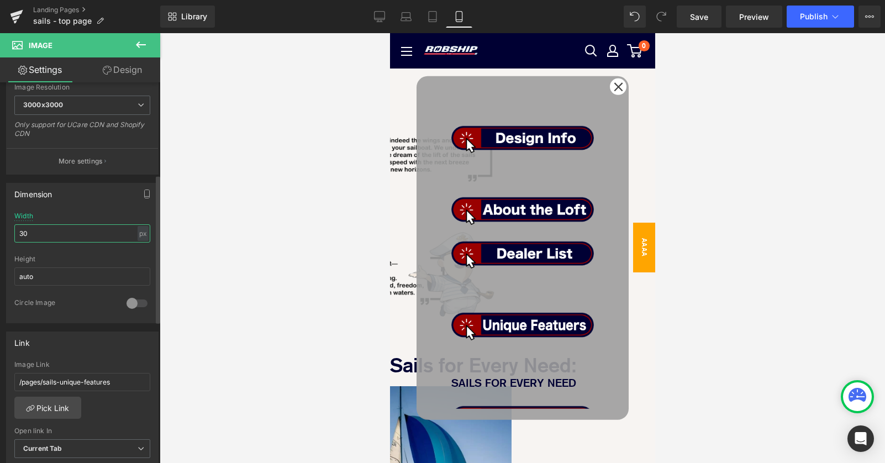
type input "300"
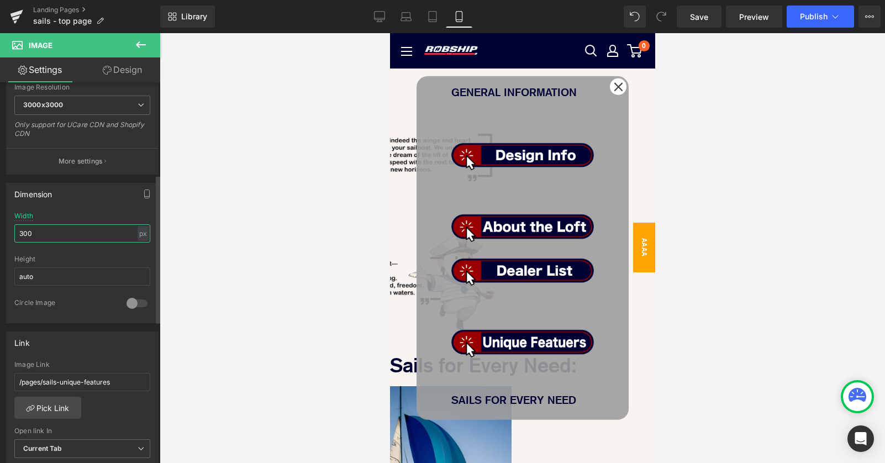
scroll to position [43, 0]
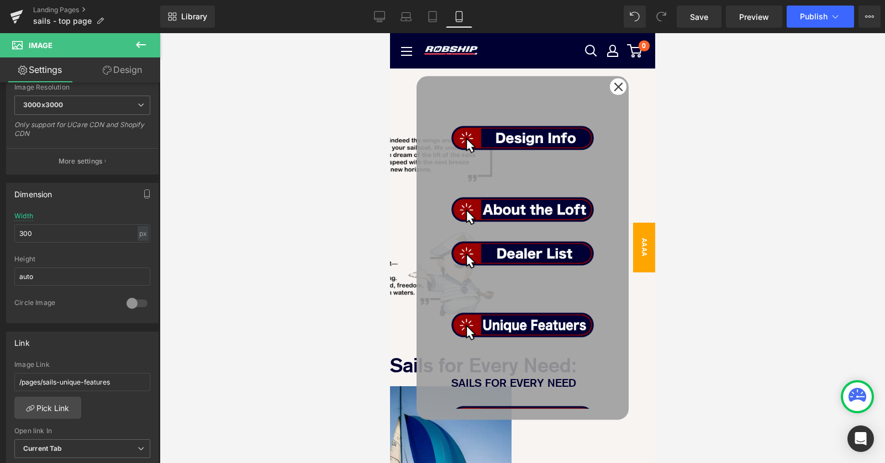
click at [432, 270] on div "GENERAL INFORMATION Text Block Image Image Image Image Row SAILS FOR EVERY NEED…" at bounding box center [522, 248] width 190 height 322
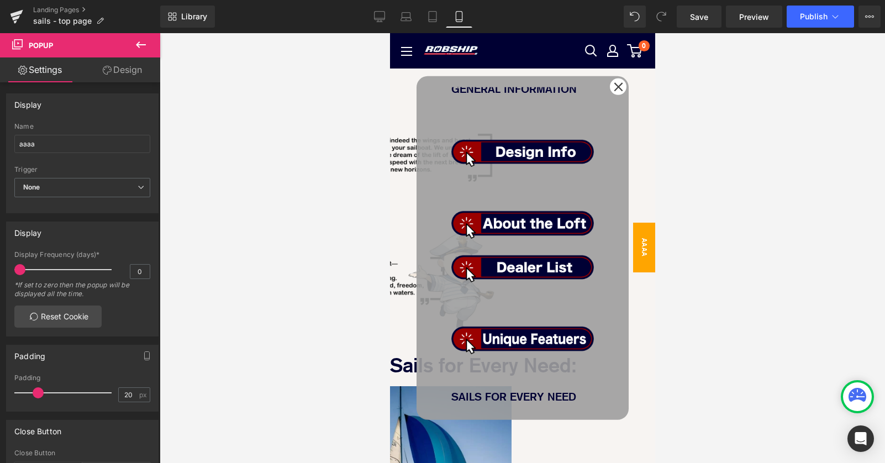
scroll to position [35, 0]
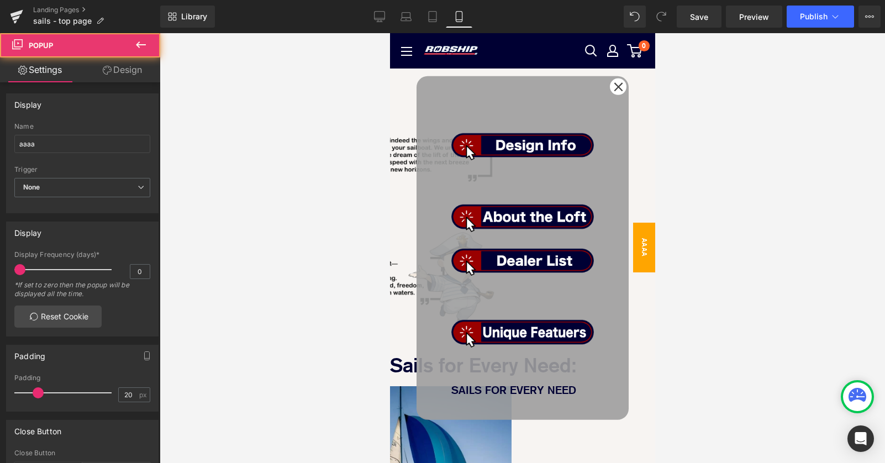
click at [618, 149] on div "GENERAL INFORMATION Text Block Image Image Image Image Row SAILS FOR EVERY NEED…" at bounding box center [522, 248] width 212 height 344
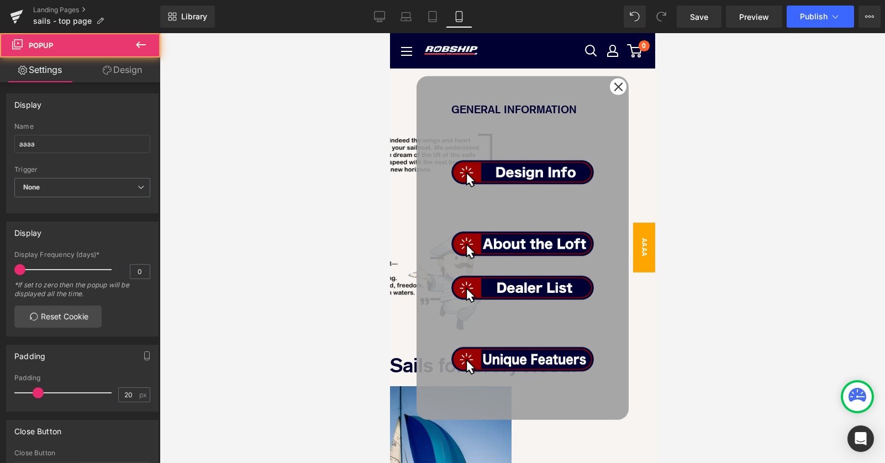
scroll to position [5, 0]
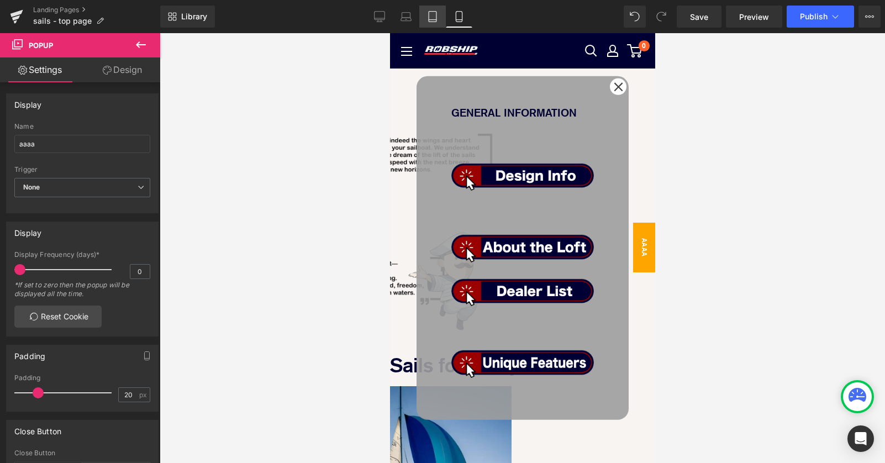
click at [433, 15] on icon at bounding box center [432, 16] width 11 height 11
type input "0"
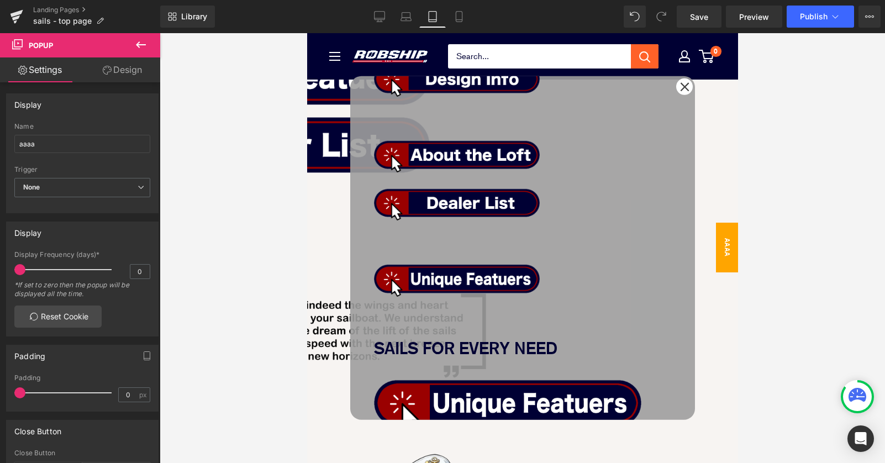
scroll to position [107, 0]
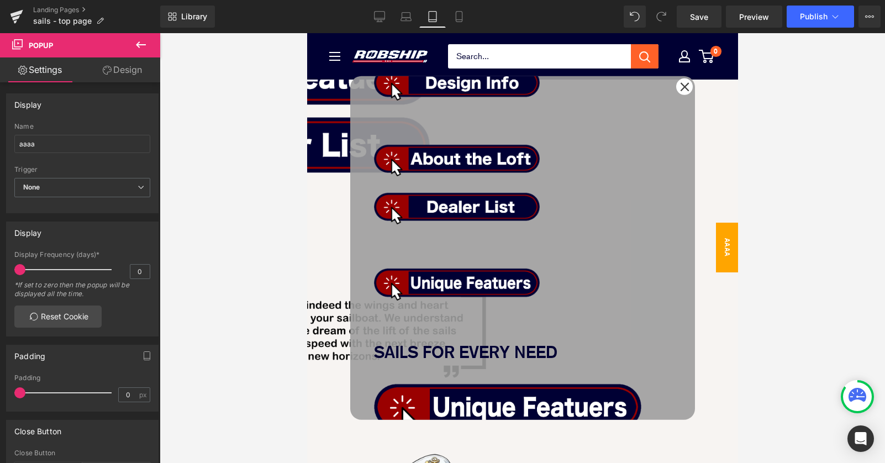
click at [472, 373] on img at bounding box center [507, 404] width 267 height 62
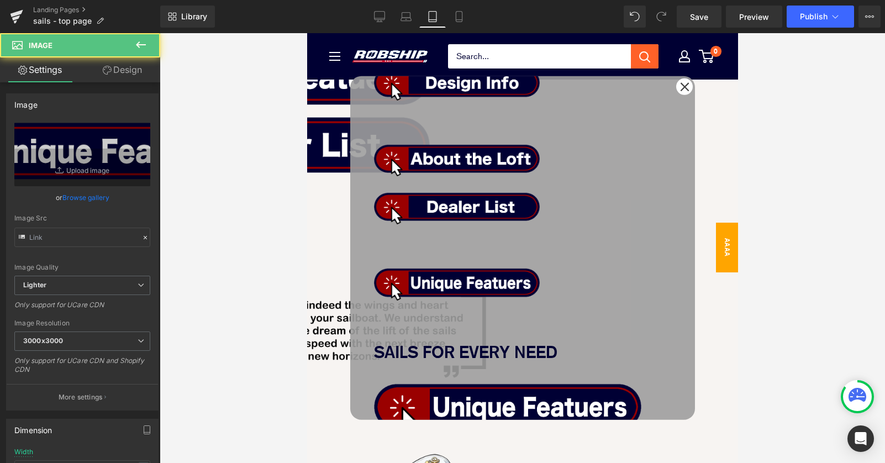
type input "[URL][DOMAIN_NAME]"
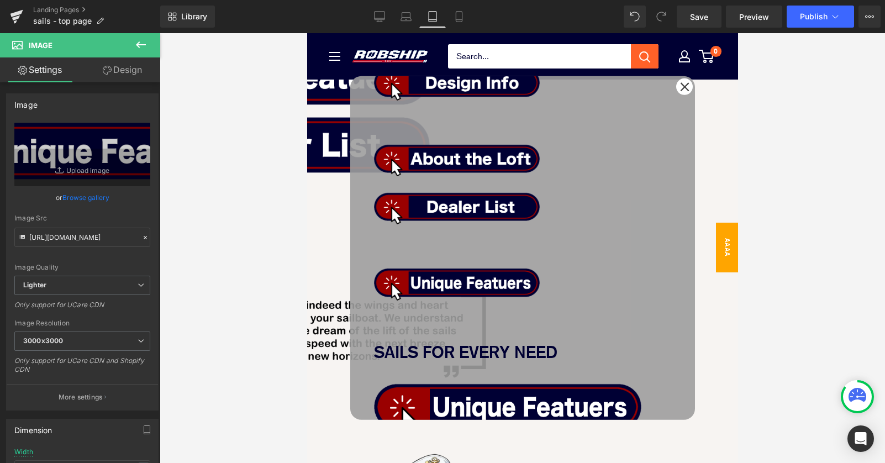
click at [123, 71] on link "Design" at bounding box center [122, 69] width 80 height 25
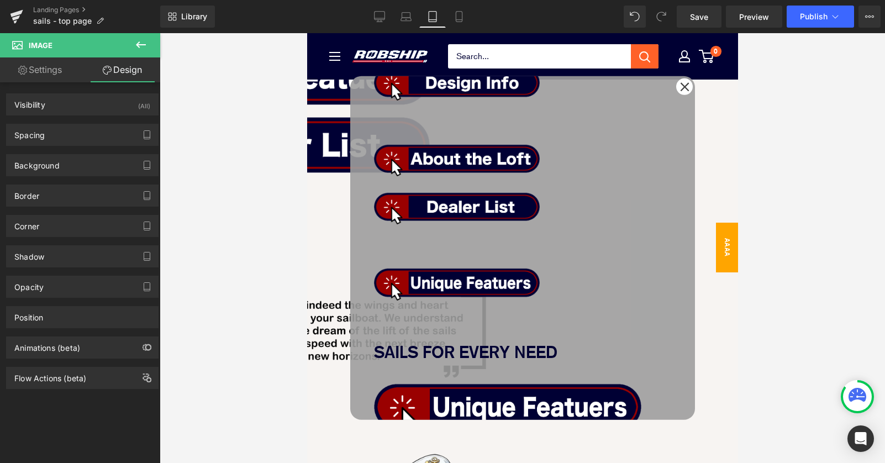
click at [307, 33] on span "Image" at bounding box center [307, 33] width 0 height 0
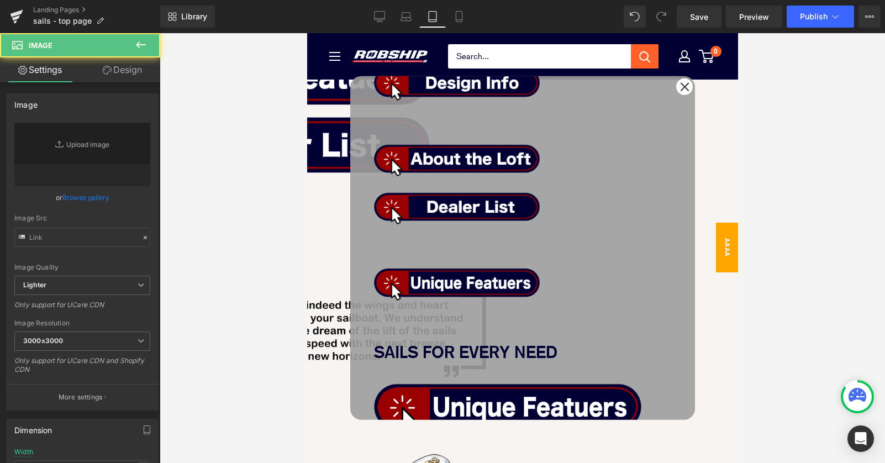
click at [307, 33] on span "Image" at bounding box center [307, 33] width 0 height 0
type input "[URL][DOMAIN_NAME]"
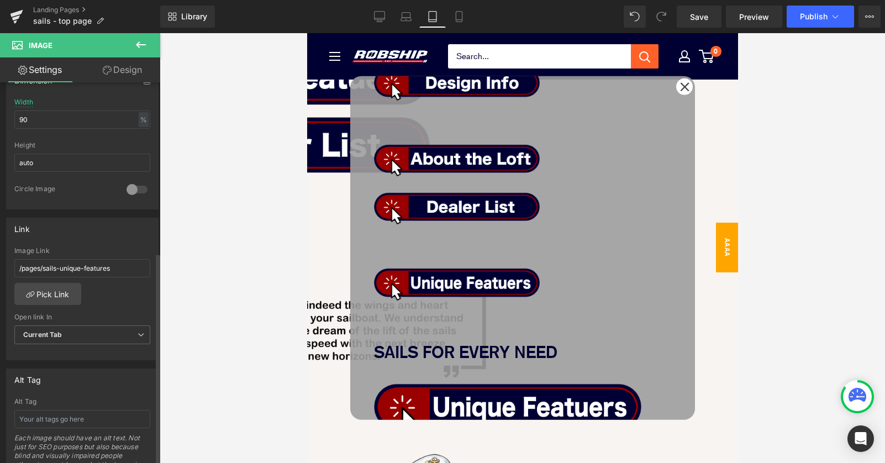
scroll to position [271, 0]
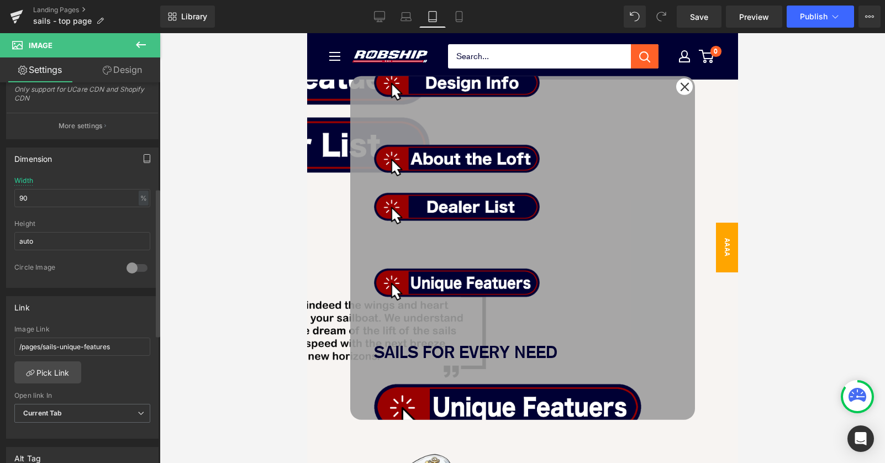
click at [144, 154] on icon "button" at bounding box center [147, 158] width 6 height 8
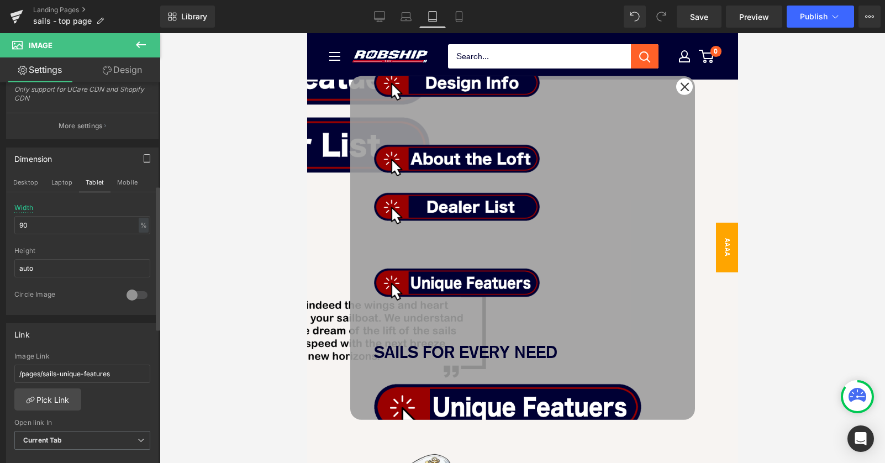
click at [144, 154] on icon "button" at bounding box center [147, 158] width 6 height 8
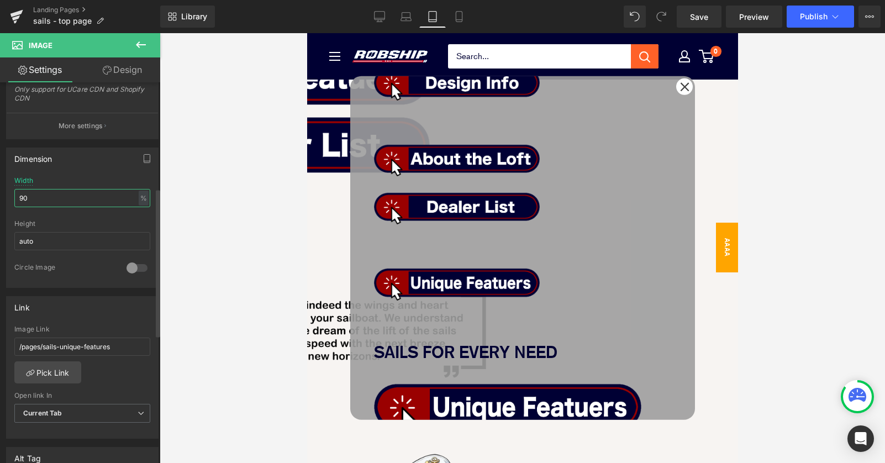
click at [48, 197] on input "90" at bounding box center [82, 198] width 136 height 18
drag, startPoint x: 49, startPoint y: 196, endPoint x: -9, endPoint y: 196, distance: 58.0
click at [0, 196] on html "Image You are previewing how the will restyle your page. You can not edit Eleme…" at bounding box center [442, 231] width 885 height 463
click at [140, 193] on div "%" at bounding box center [144, 198] width 10 height 15
click at [136, 232] on li "px" at bounding box center [143, 231] width 14 height 16
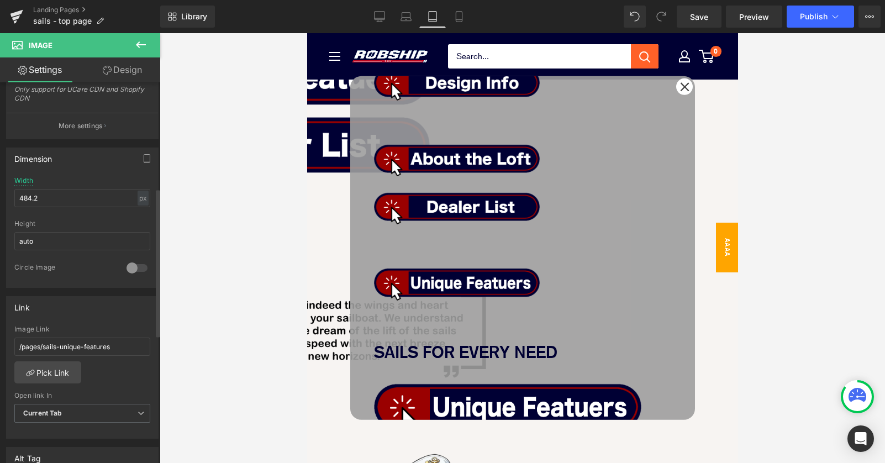
click at [45, 207] on div "Width 484.2 px % px" at bounding box center [82, 198] width 136 height 43
click at [52, 196] on input "484.2" at bounding box center [82, 198] width 136 height 18
drag, startPoint x: 58, startPoint y: 200, endPoint x: -9, endPoint y: 197, distance: 67.5
click at [0, 197] on html "Image You are previewing how the will restyle your page. You can not edit Eleme…" at bounding box center [442, 231] width 885 height 463
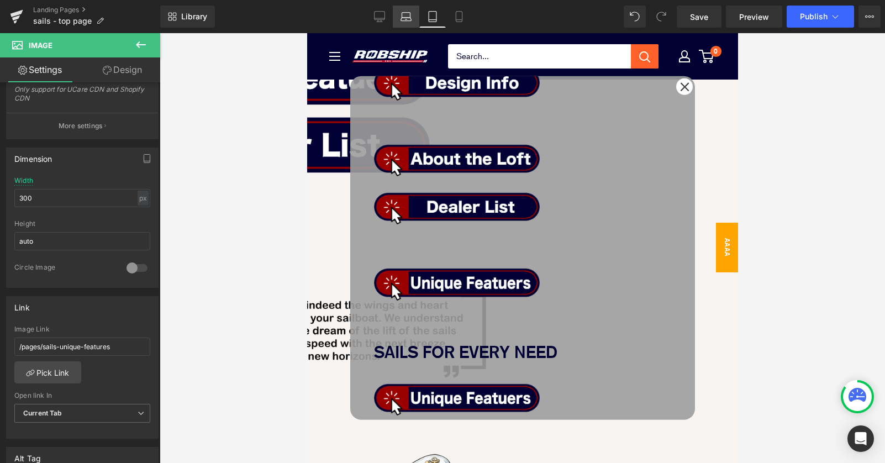
click at [403, 19] on icon at bounding box center [406, 16] width 11 height 11
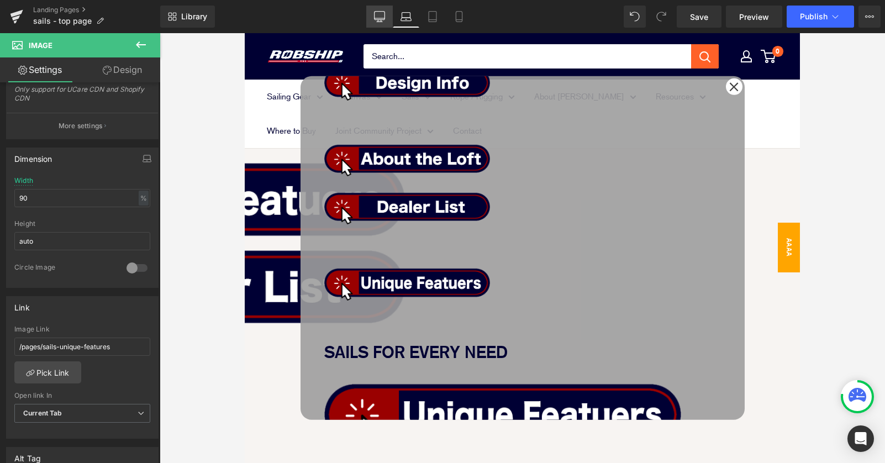
scroll to position [0, 0]
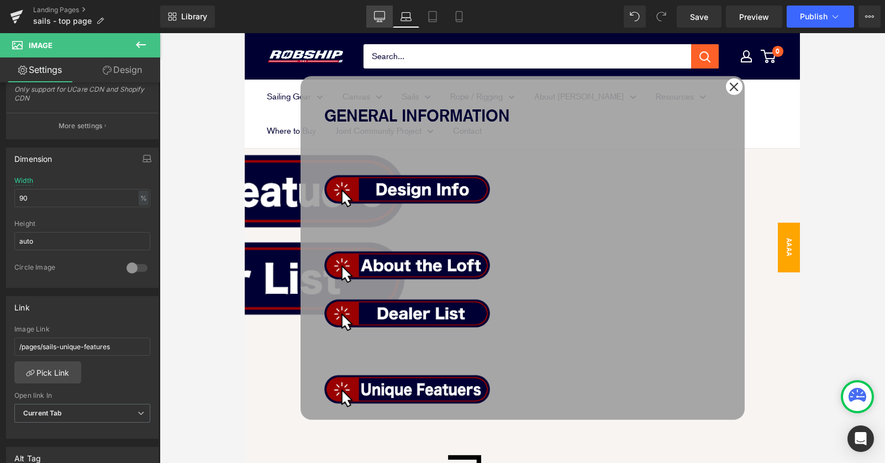
click at [378, 18] on icon at bounding box center [380, 18] width 10 height 0
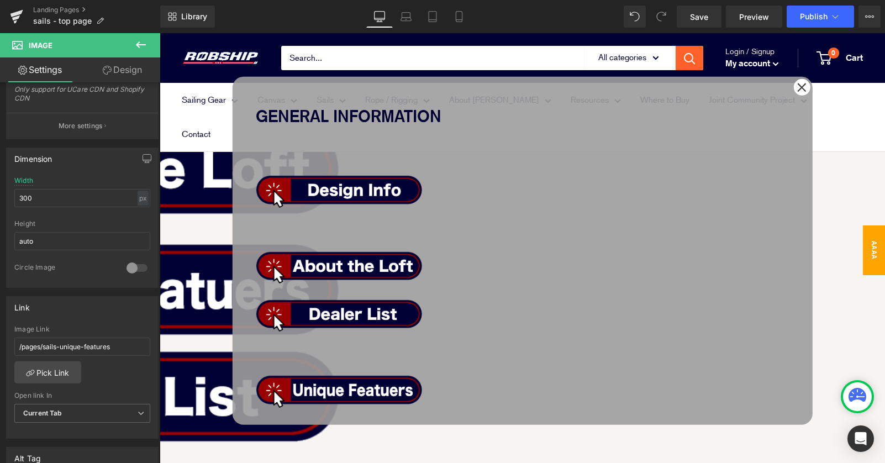
scroll to position [574, 0]
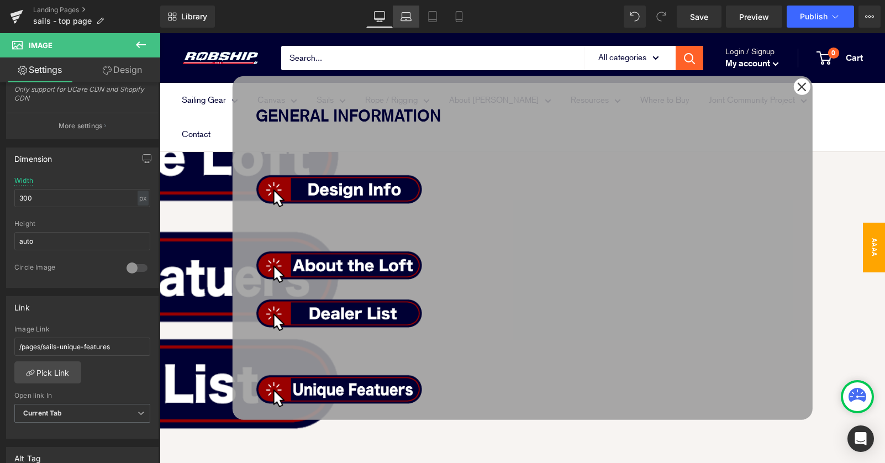
click at [404, 18] on icon at bounding box center [406, 16] width 11 height 11
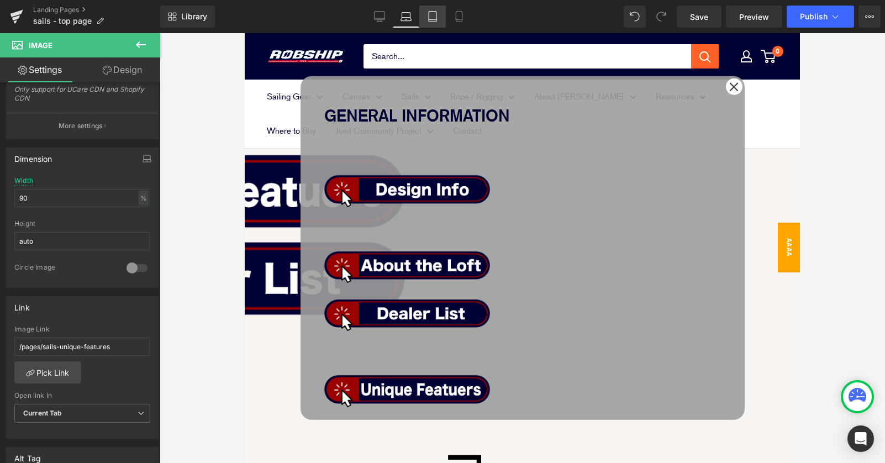
click at [430, 22] on icon at bounding box center [433, 17] width 8 height 10
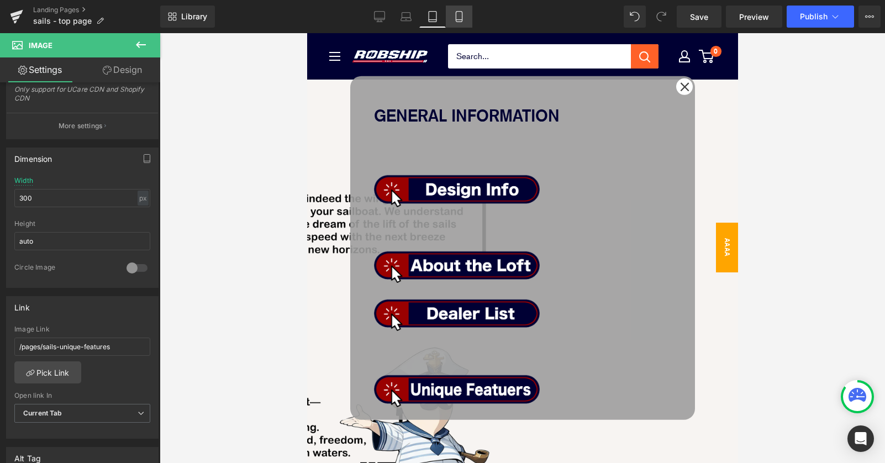
click at [452, 22] on link "Mobile" at bounding box center [459, 17] width 27 height 22
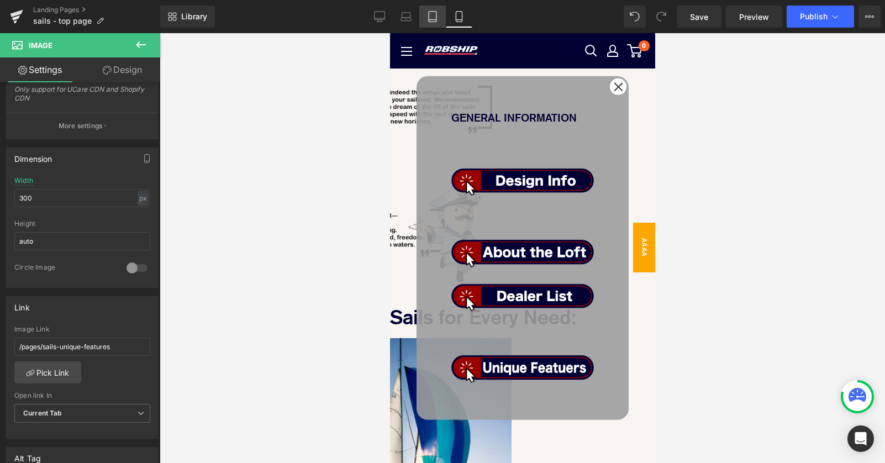
click at [436, 22] on icon at bounding box center [433, 17] width 8 height 10
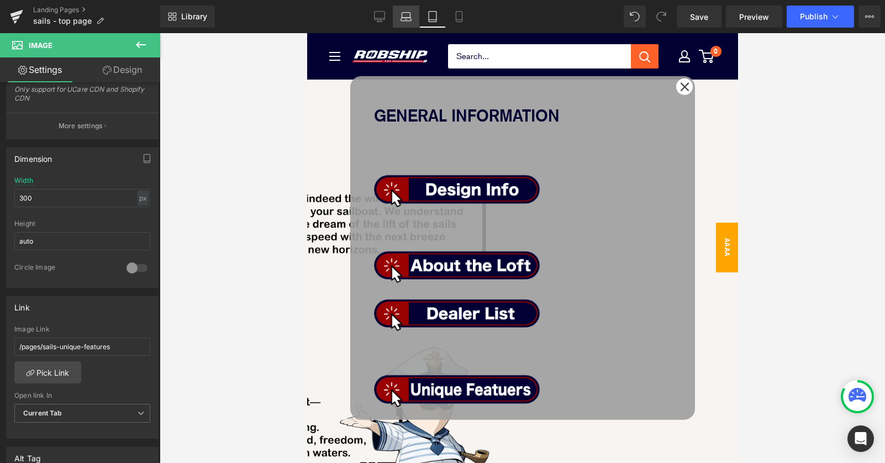
click at [411, 20] on icon at bounding box center [406, 19] width 10 height 3
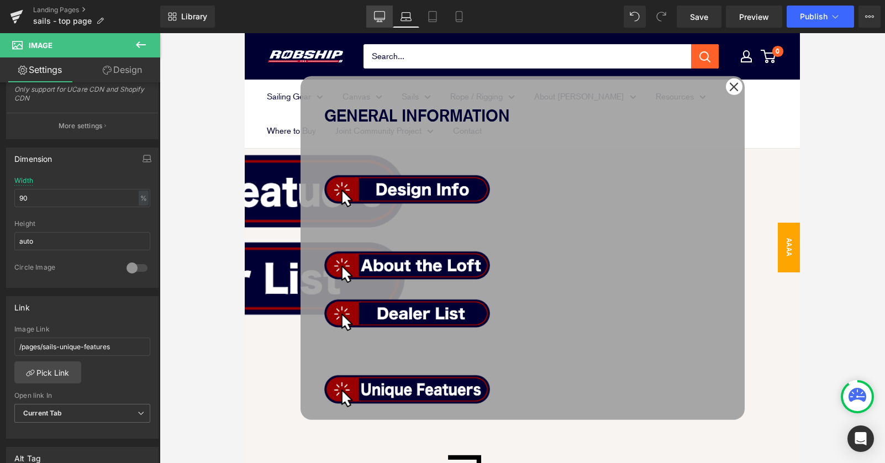
click at [388, 15] on link "Desktop" at bounding box center [379, 17] width 27 height 22
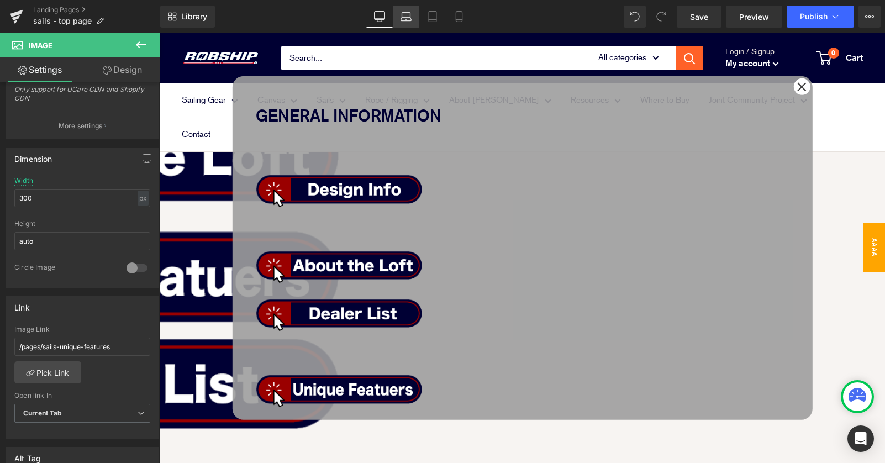
click at [413, 15] on link "Laptop" at bounding box center [406, 17] width 27 height 22
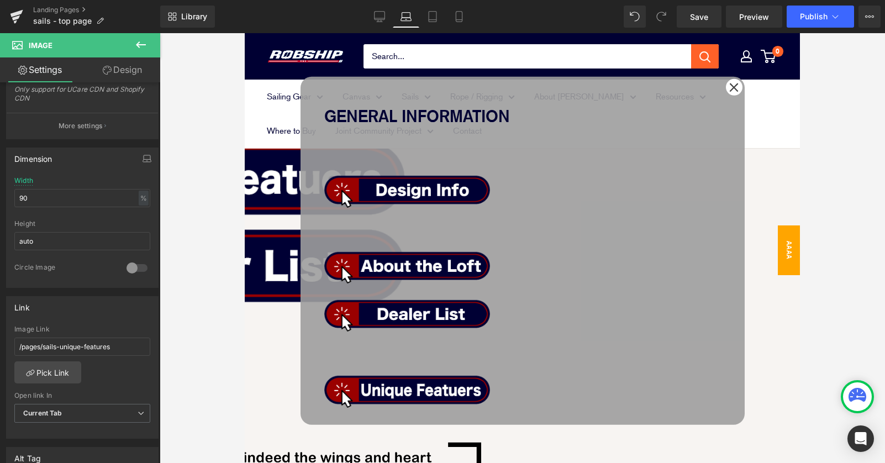
scroll to position [561, 0]
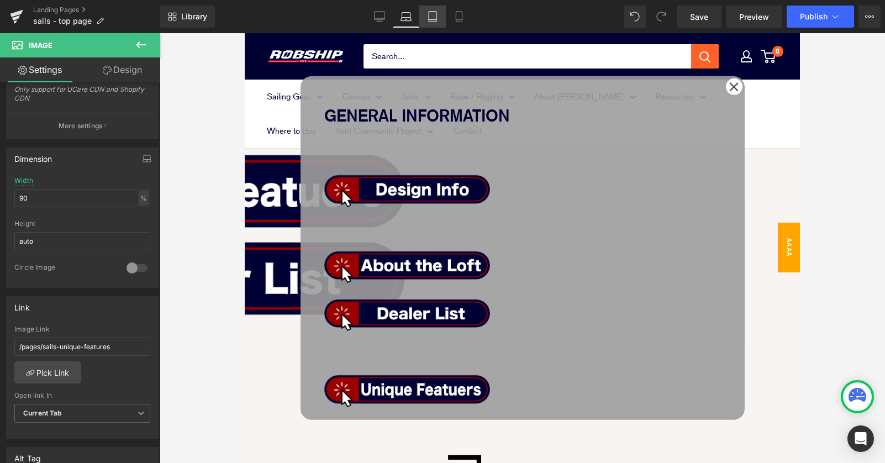
click at [430, 17] on icon at bounding box center [432, 16] width 11 height 11
type input "300"
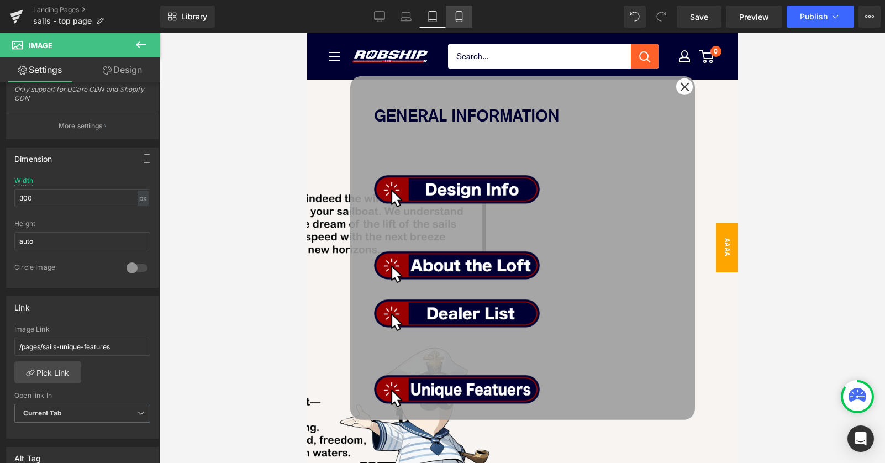
click at [450, 22] on link "Mobile" at bounding box center [459, 17] width 27 height 22
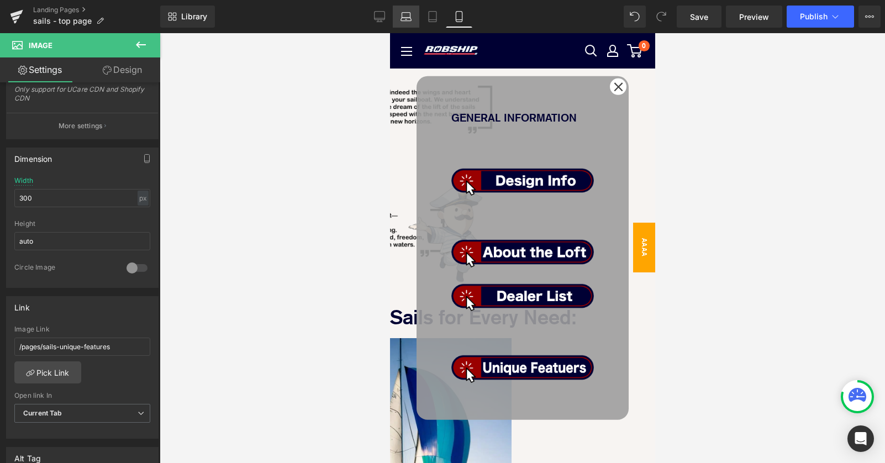
click at [419, 22] on link "Tablet" at bounding box center [432, 17] width 27 height 22
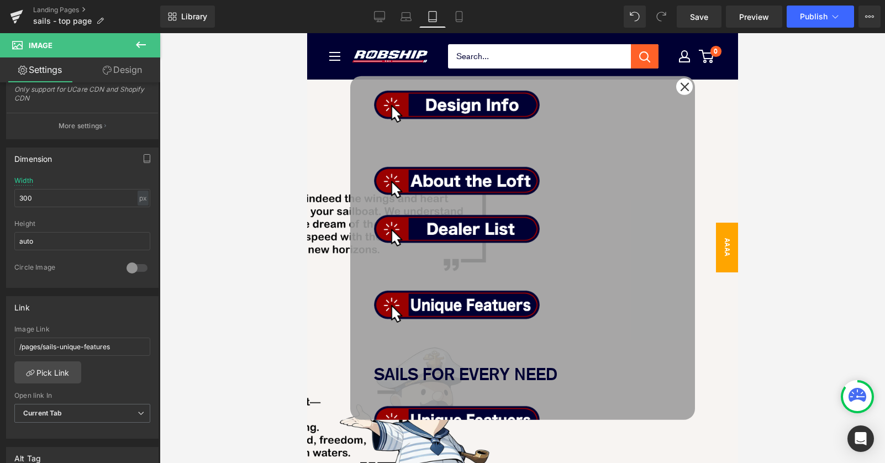
scroll to position [85, 0]
click at [307, 33] on span "Image" at bounding box center [307, 33] width 0 height 0
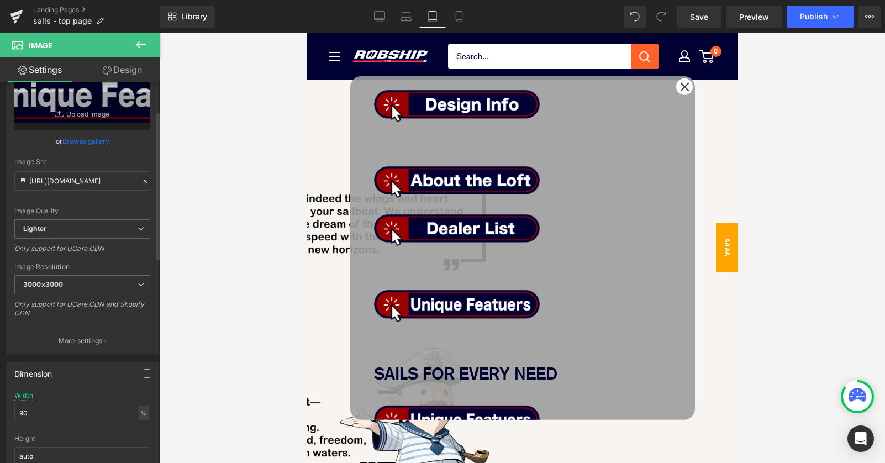
scroll to position [83, 0]
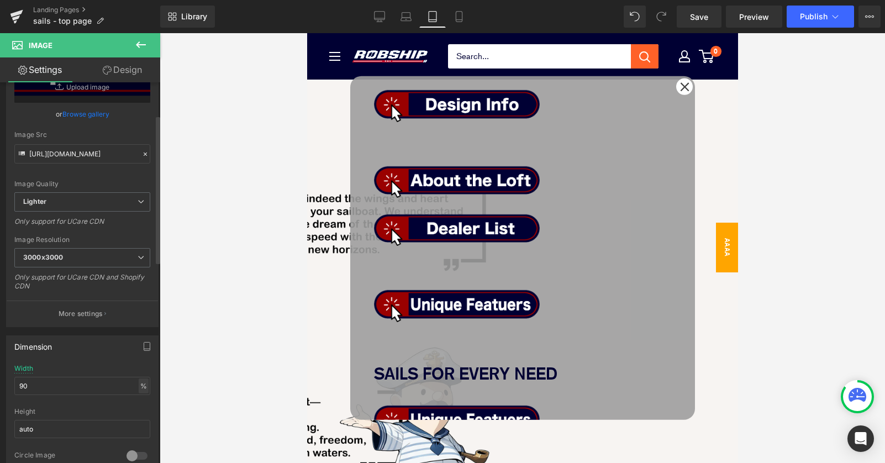
click at [139, 386] on div "%" at bounding box center [144, 385] width 10 height 15
click at [139, 402] on li "%" at bounding box center [143, 403] width 14 height 16
click at [139, 380] on div "%" at bounding box center [144, 385] width 10 height 15
click at [136, 420] on li "px" at bounding box center [143, 419] width 14 height 16
click at [56, 387] on input "484.2" at bounding box center [82, 386] width 136 height 18
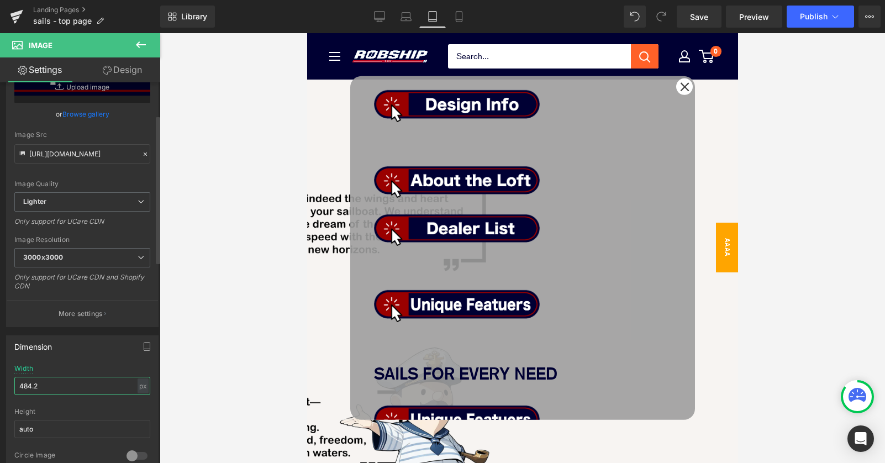
click at [56, 387] on input "484.2" at bounding box center [82, 386] width 136 height 18
type input "300"
click at [307, 33] on span "Image" at bounding box center [307, 33] width 0 height 0
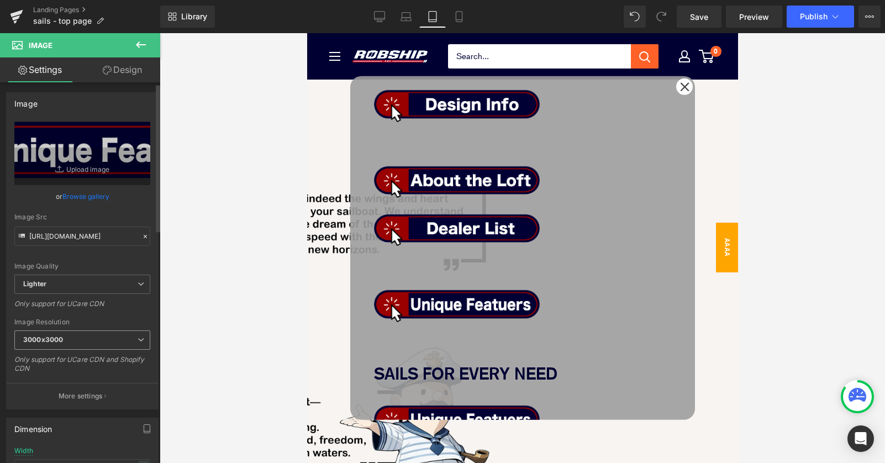
scroll to position [304, 0]
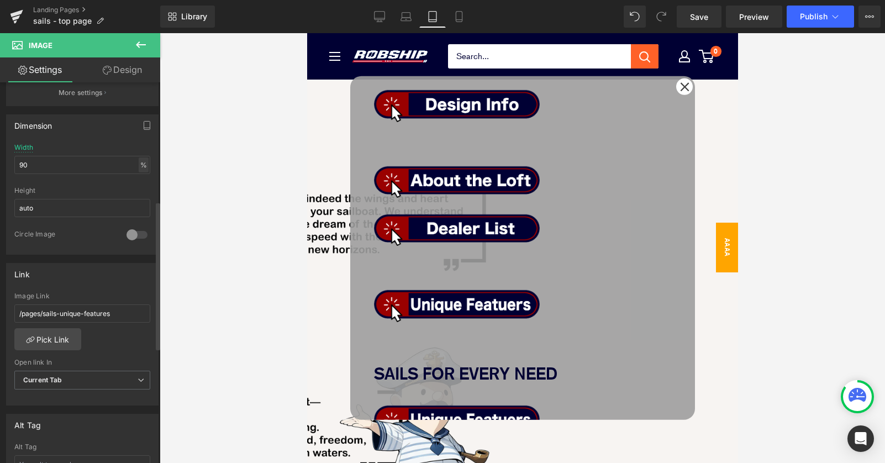
click at [140, 165] on div "%" at bounding box center [144, 164] width 10 height 15
click at [139, 196] on li "px" at bounding box center [143, 198] width 14 height 16
click at [62, 167] on input "484.2" at bounding box center [82, 165] width 136 height 18
drag, startPoint x: 53, startPoint y: 165, endPoint x: -9, endPoint y: 157, distance: 63.0
click at [0, 157] on html "Image You are previewing how the will restyle your page. You can not edit Eleme…" at bounding box center [442, 231] width 885 height 463
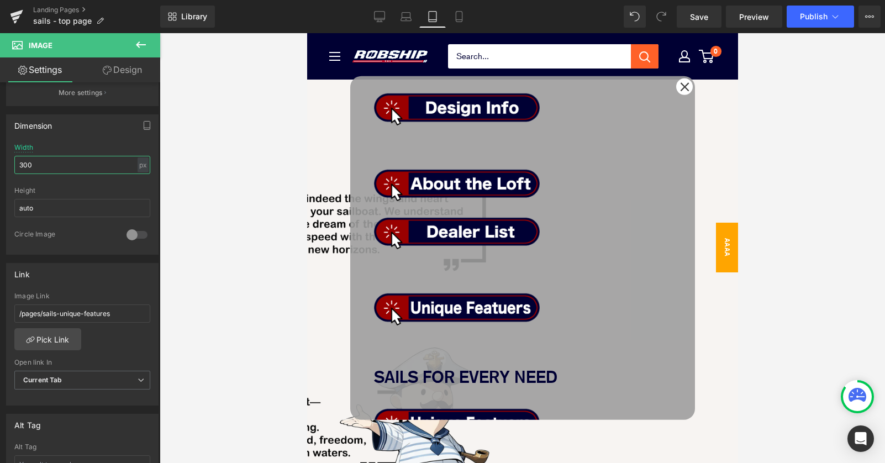
scroll to position [85, 0]
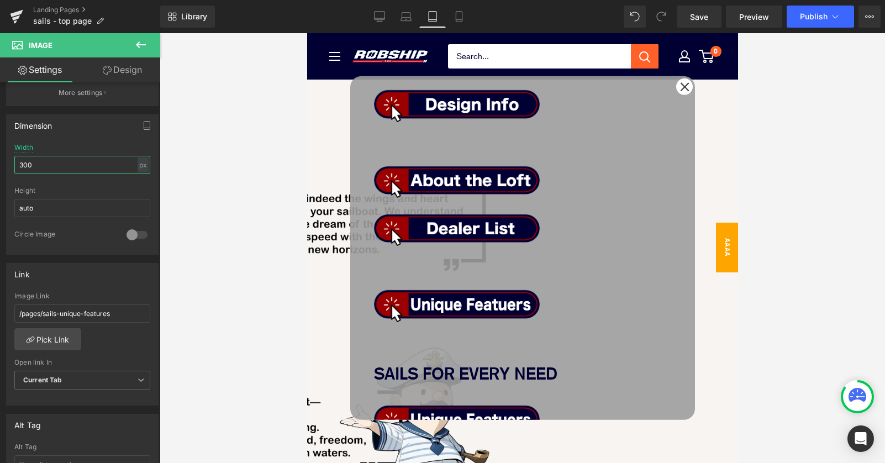
type input "300"
